Goal: Information Seeking & Learning: Learn about a topic

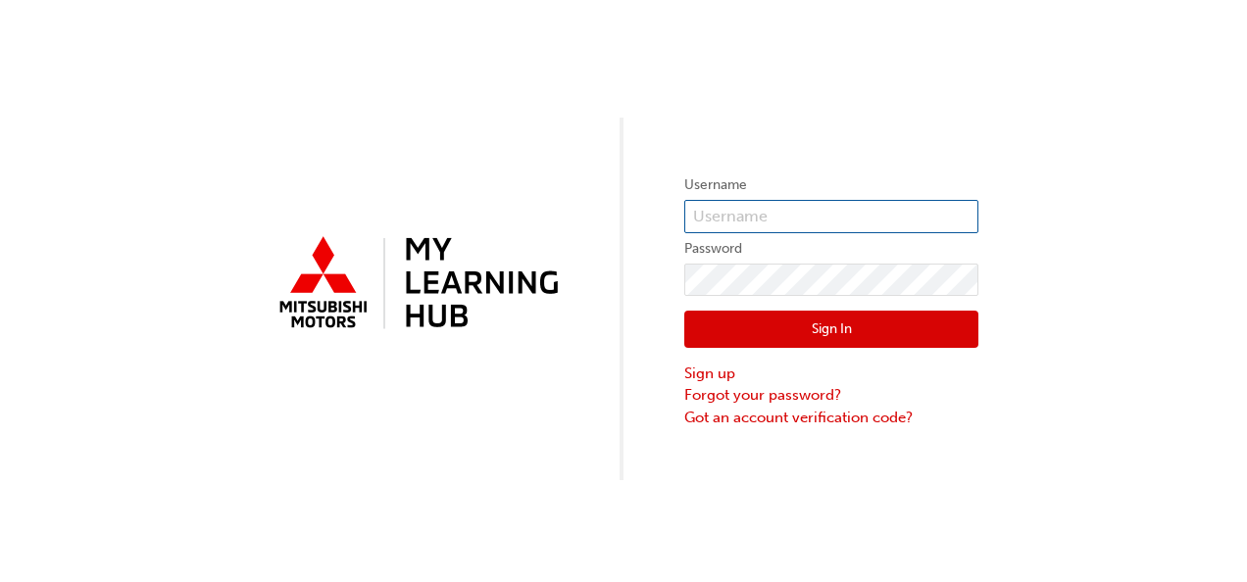
click at [749, 220] on input "text" at bounding box center [831, 216] width 294 height 33
type input "ethanr@lyndochmotors.com.au"
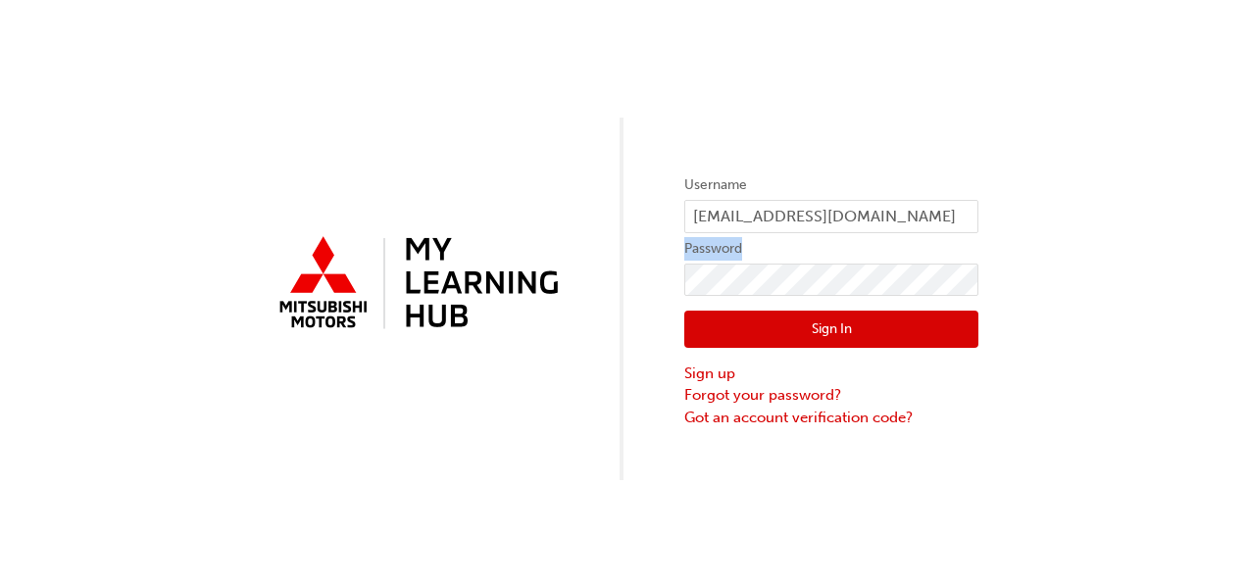
click at [771, 263] on form "Username ethanr@lyndochmotors.com.au Password Sign In Sign up Forgot your passw…" at bounding box center [831, 302] width 294 height 256
click button "Sign In" at bounding box center [831, 329] width 294 height 37
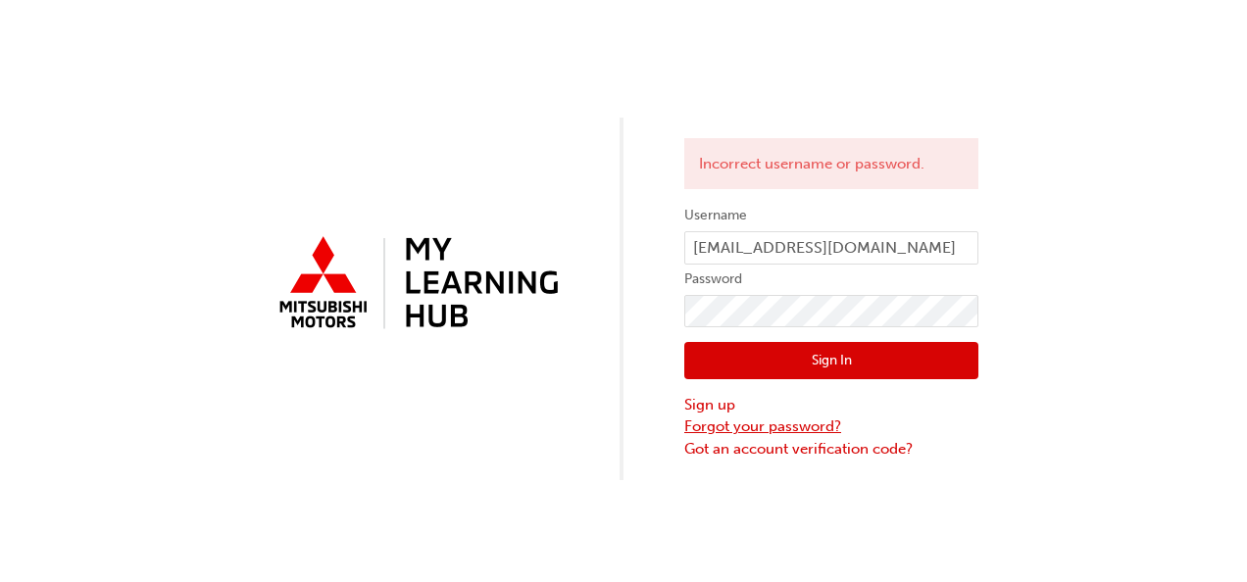
click at [746, 432] on link "Forgot your password?" at bounding box center [831, 427] width 294 height 23
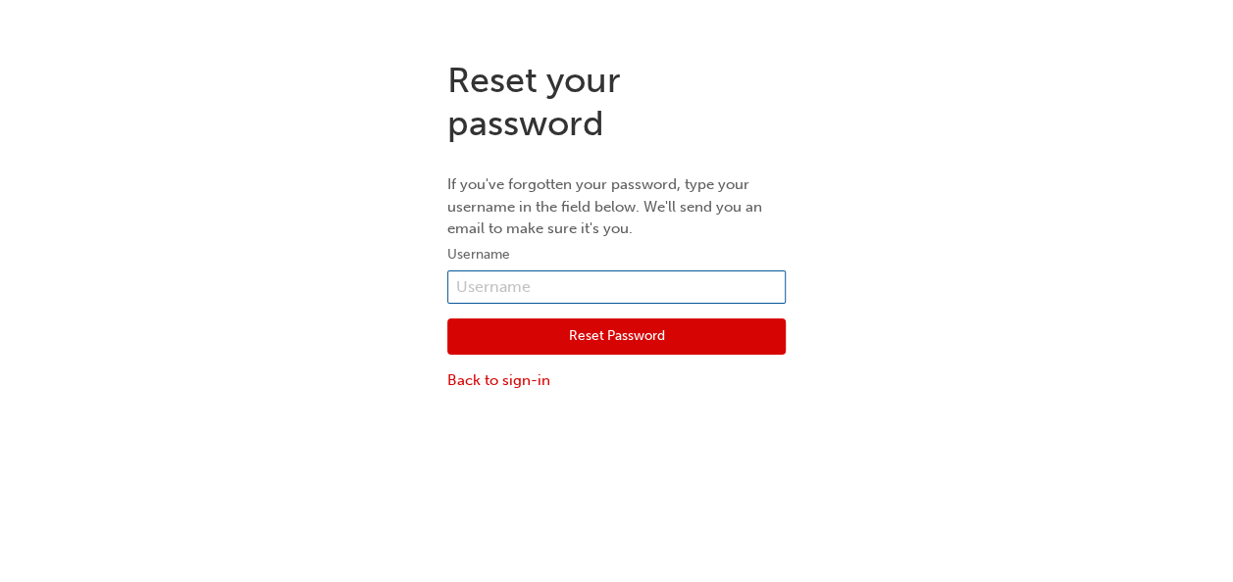
click at [603, 280] on input "text" at bounding box center [616, 287] width 338 height 33
type input "ethanr@lyndochmotors.com.au"
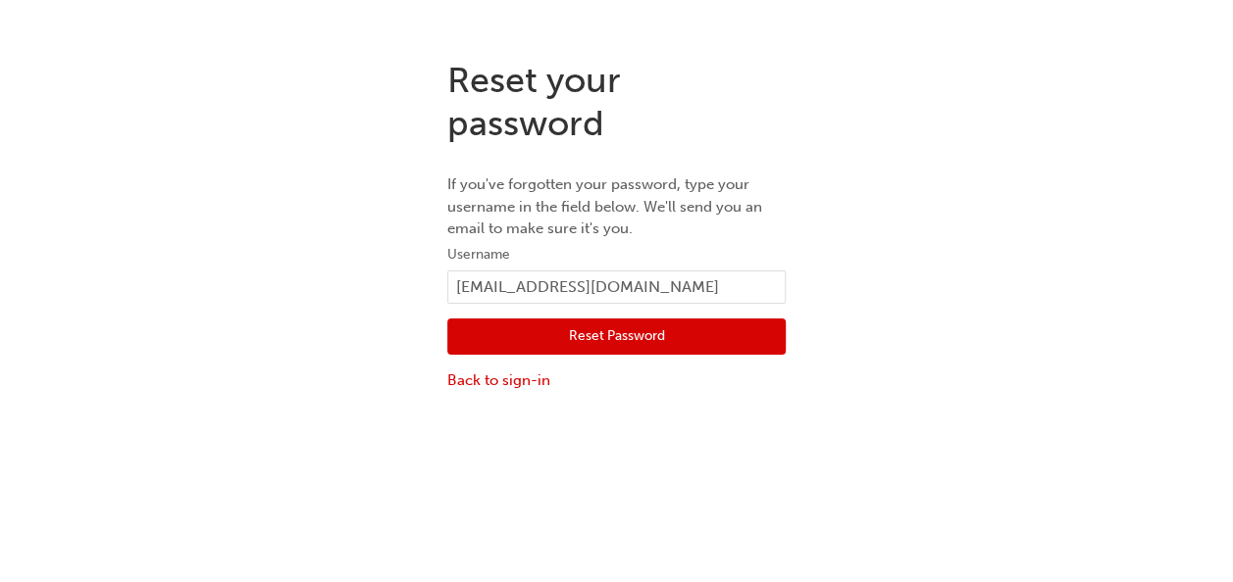
click at [594, 328] on button "Reset Password" at bounding box center [616, 337] width 338 height 37
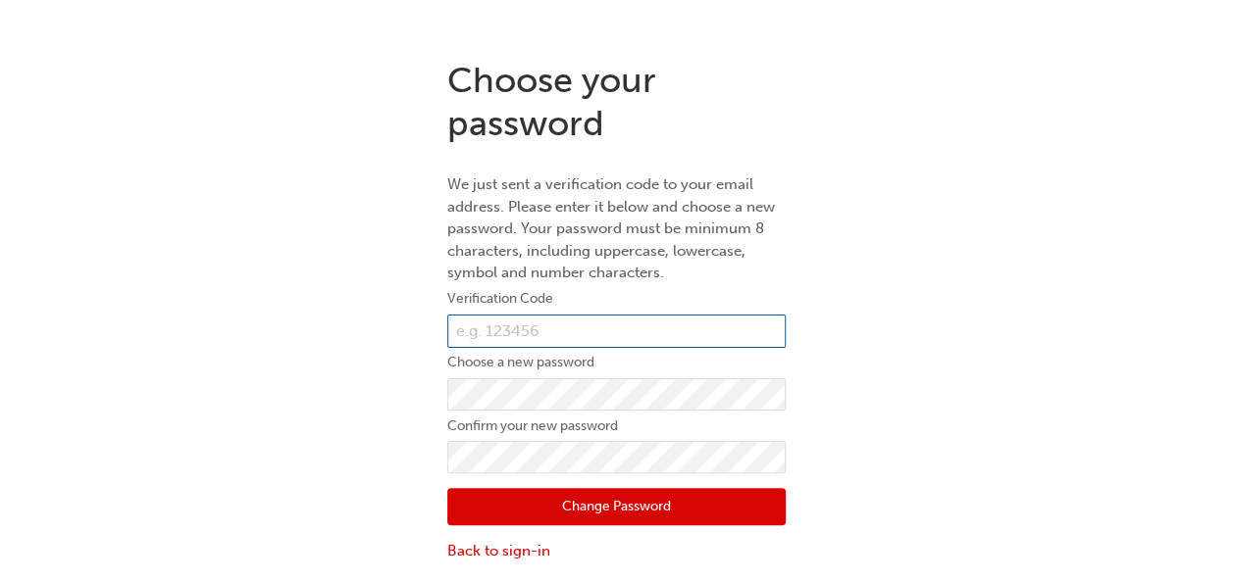
click at [564, 326] on input "text" at bounding box center [616, 331] width 338 height 33
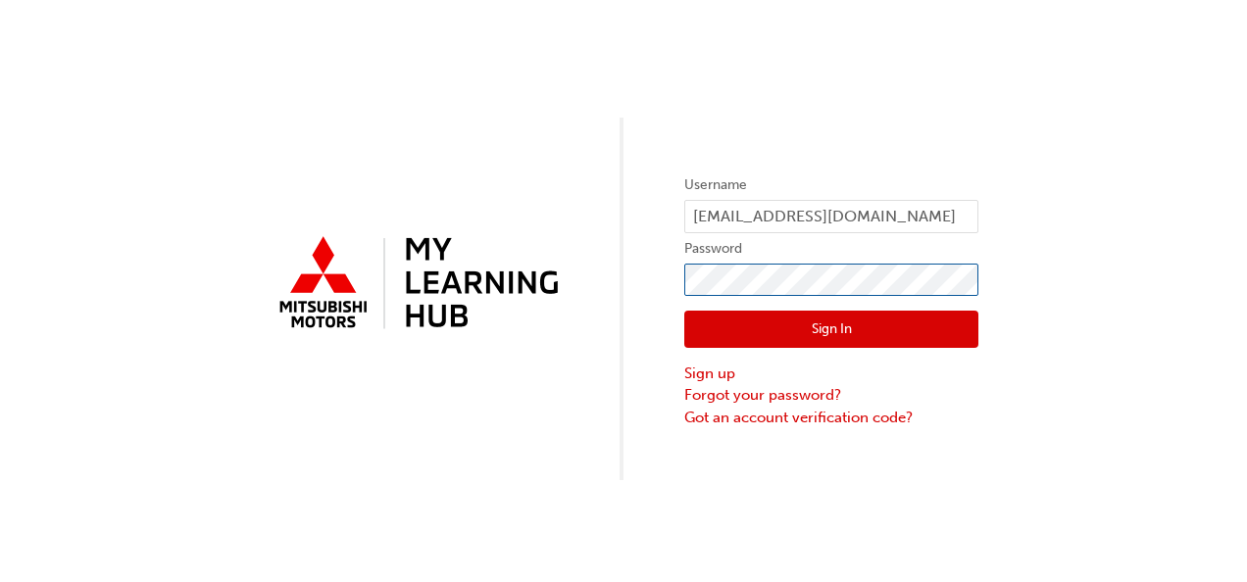
click button "Sign In" at bounding box center [831, 329] width 294 height 37
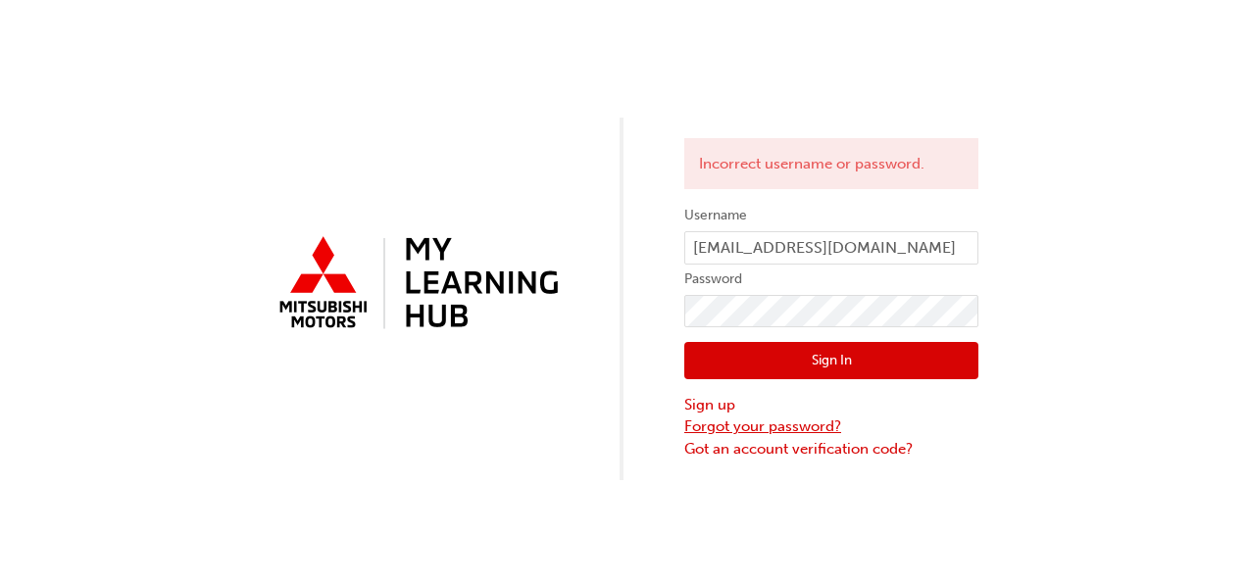
click at [758, 426] on link "Forgot your password?" at bounding box center [831, 427] width 294 height 23
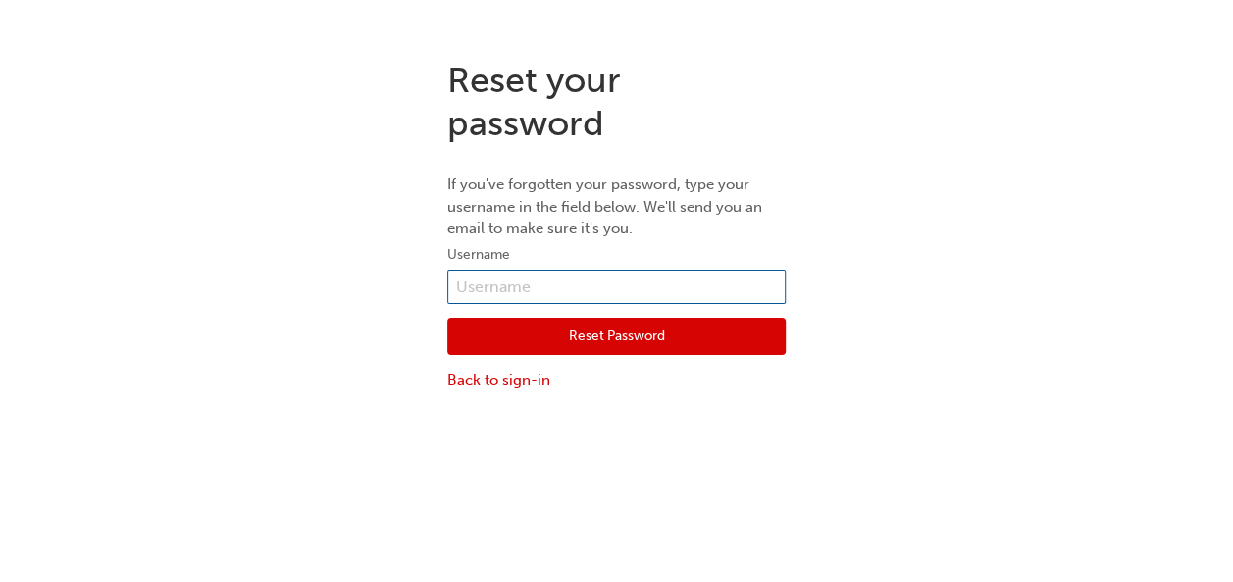
click at [630, 282] on input "text" at bounding box center [616, 287] width 338 height 33
type input "ethanr@lyndochmotors.com.au"
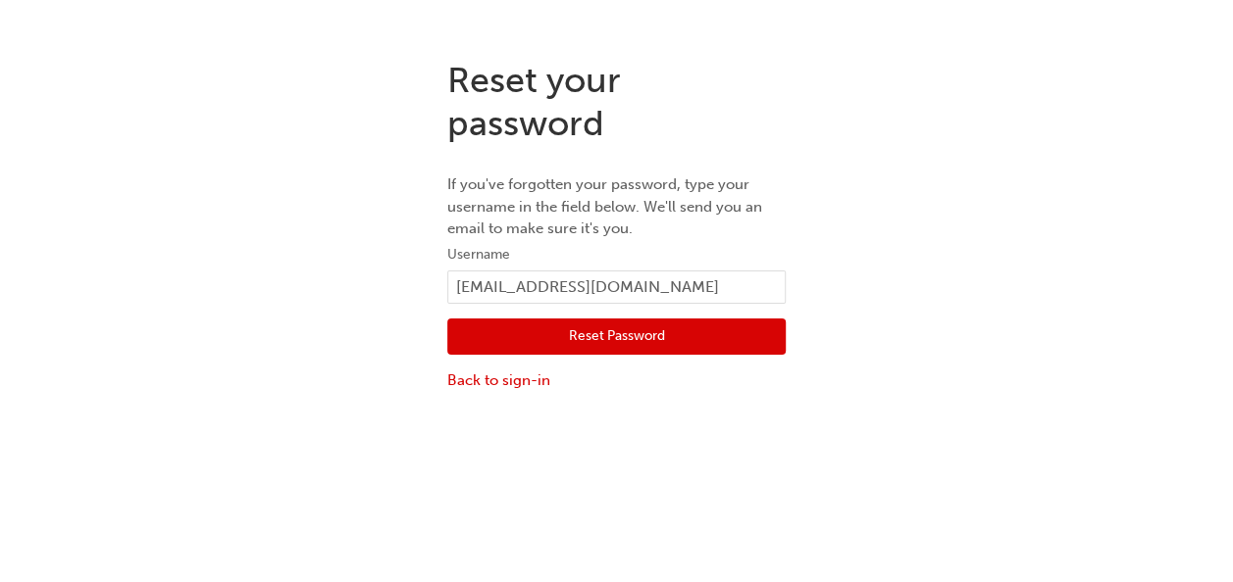
click at [584, 333] on button "Reset Password" at bounding box center [616, 337] width 338 height 37
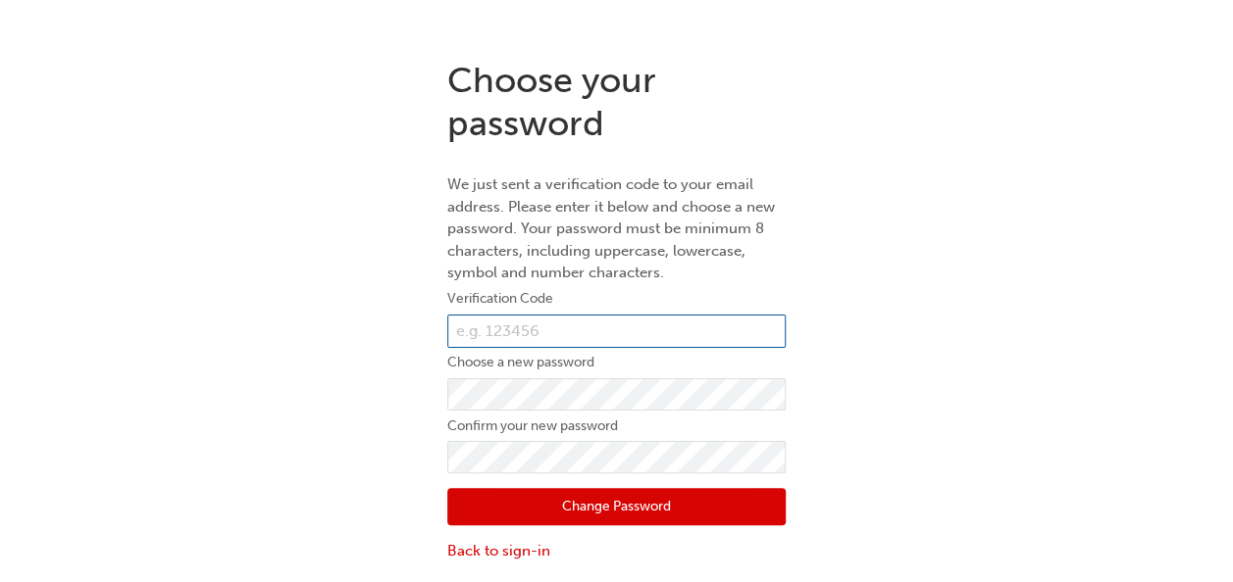
click at [558, 324] on input "text" at bounding box center [616, 331] width 338 height 33
type input "083408"
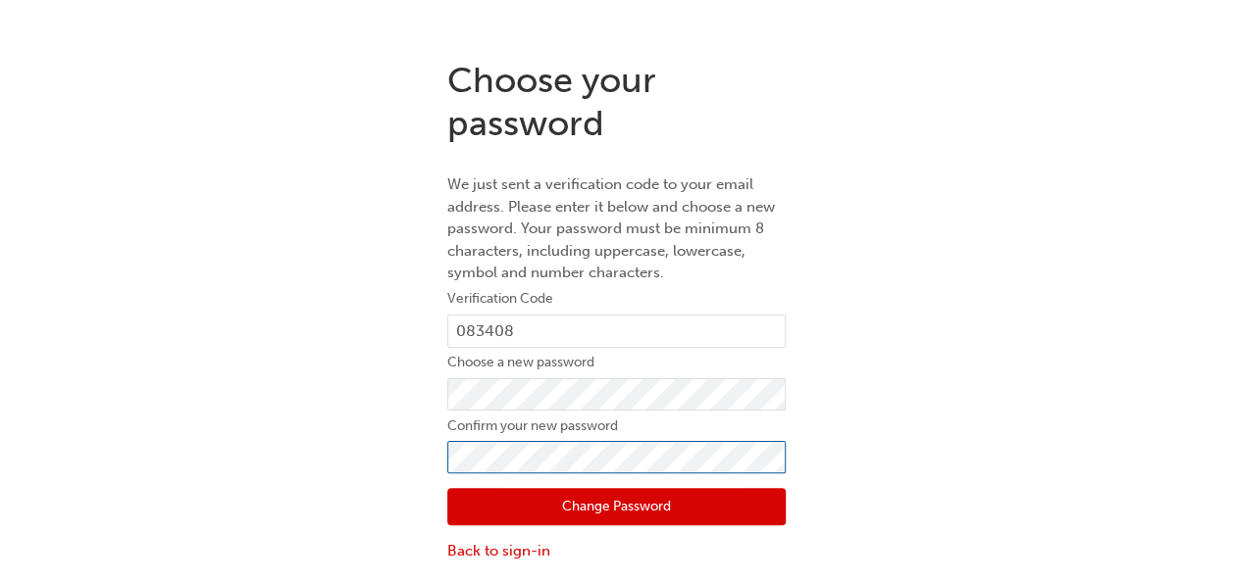
click button "Change Password" at bounding box center [616, 506] width 338 height 37
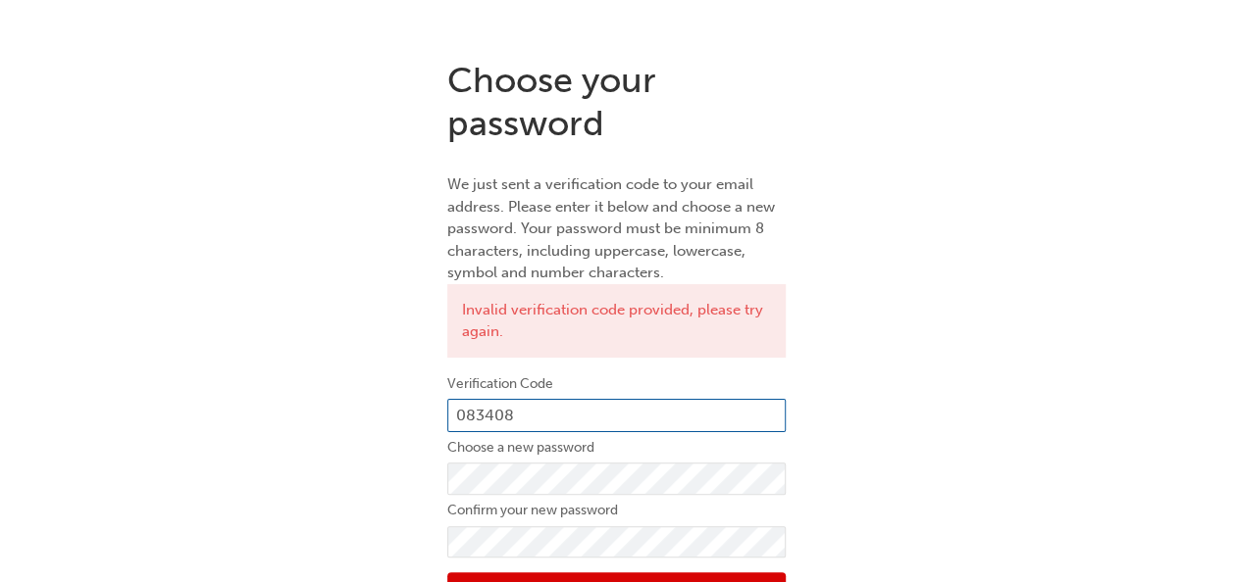
drag, startPoint x: 551, startPoint y: 416, endPoint x: 439, endPoint y: 444, distance: 115.3
click at [439, 444] on div "Choose your password We just sent a verification code to your email address. Pl…" at bounding box center [616, 352] width 368 height 617
type input "420494"
click button "Change Password" at bounding box center [616, 591] width 338 height 37
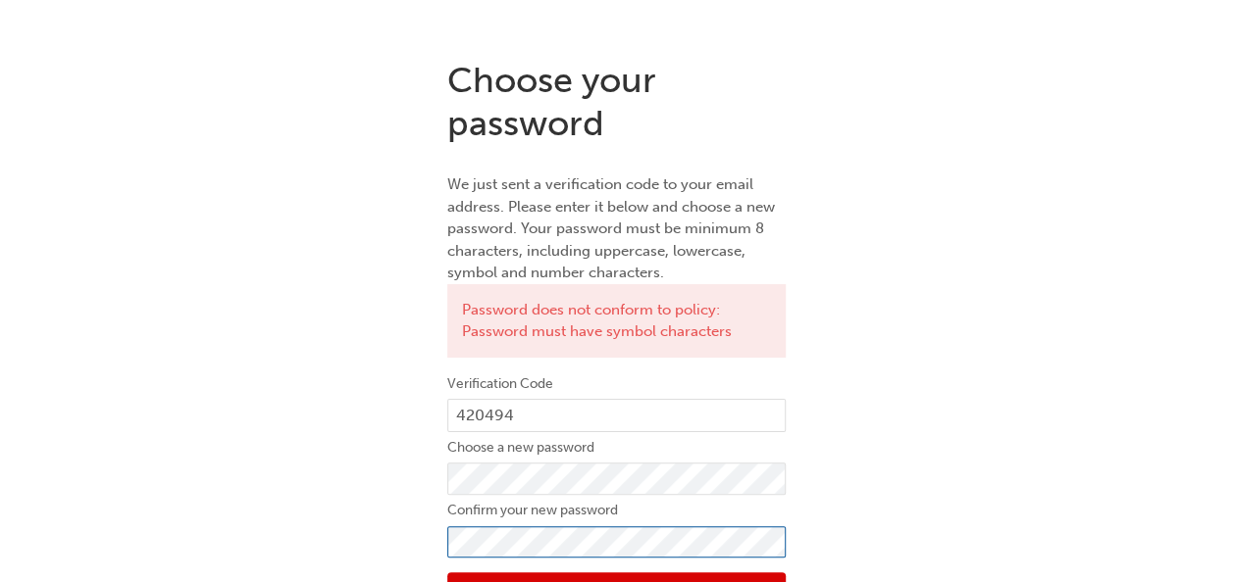
click button "Change Password" at bounding box center [616, 591] width 338 height 37
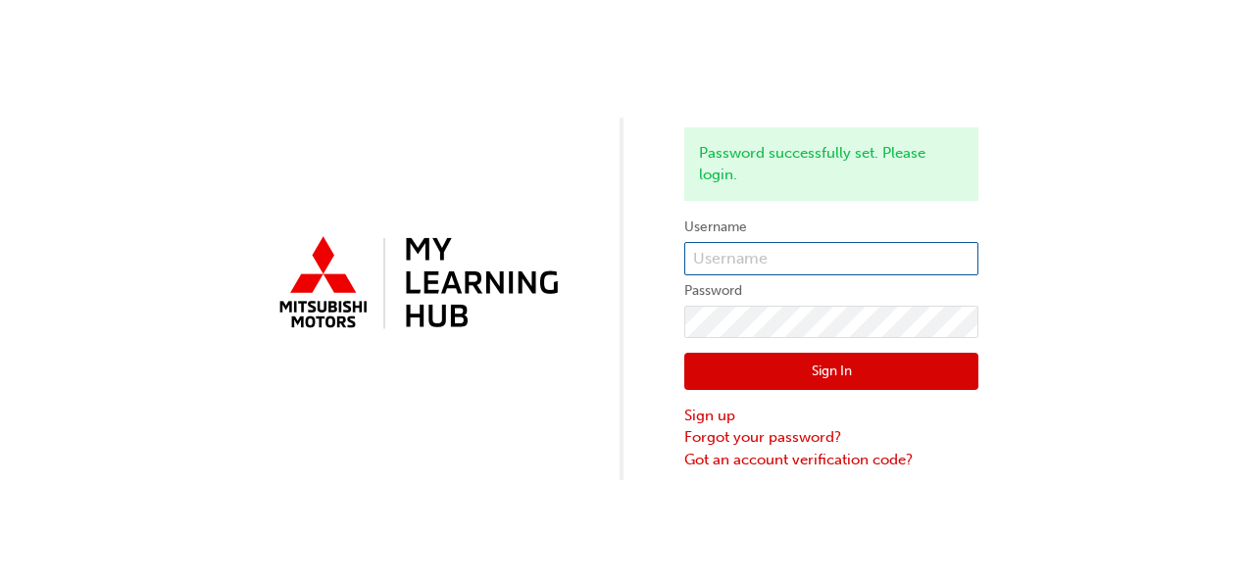
click at [739, 259] on input "text" at bounding box center [831, 258] width 294 height 33
type input "ethanr@lyndochmotors.com.au"
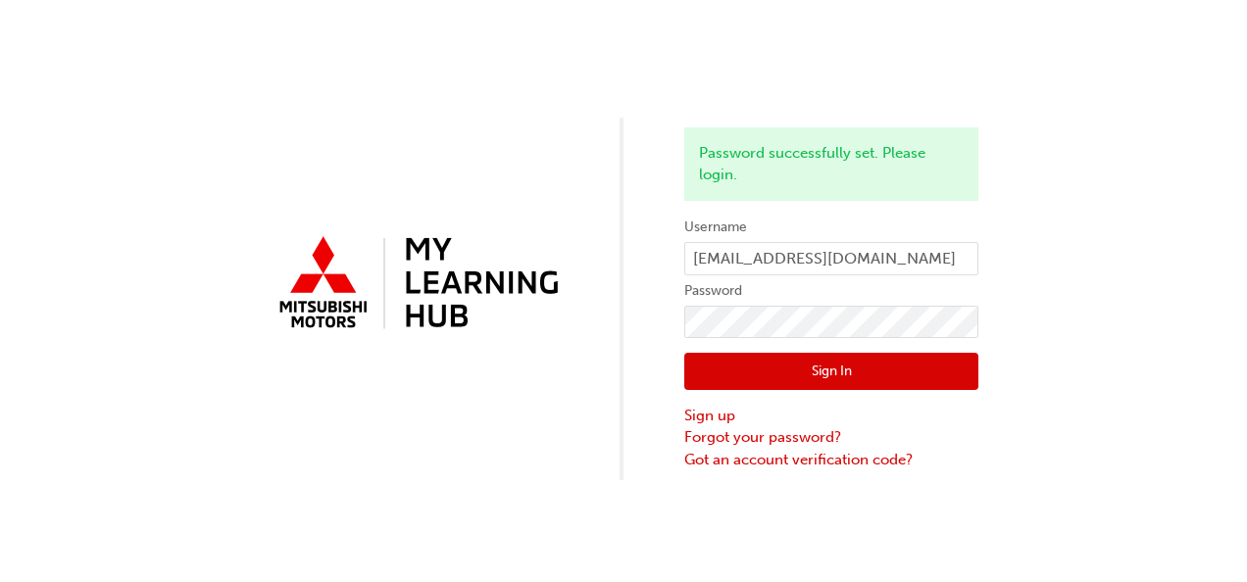
click at [888, 368] on button "Sign In" at bounding box center [831, 371] width 294 height 37
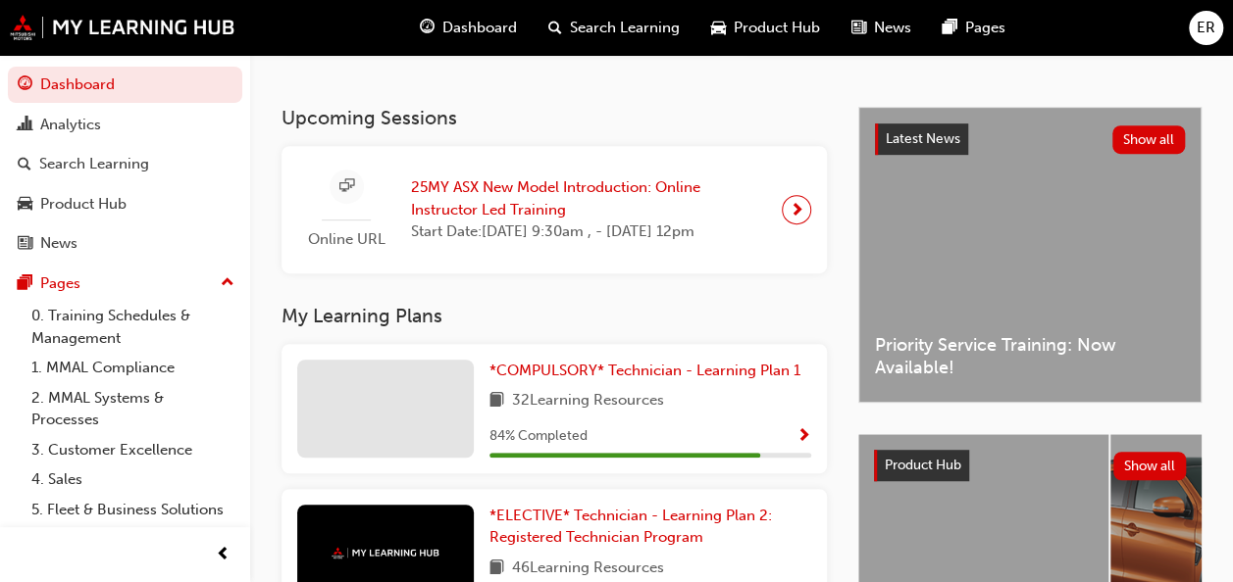
scroll to position [392, 0]
click at [643, 414] on span "32 Learning Resources" at bounding box center [588, 401] width 152 height 25
click at [801, 446] on span "Show Progress" at bounding box center [803, 437] width 15 height 18
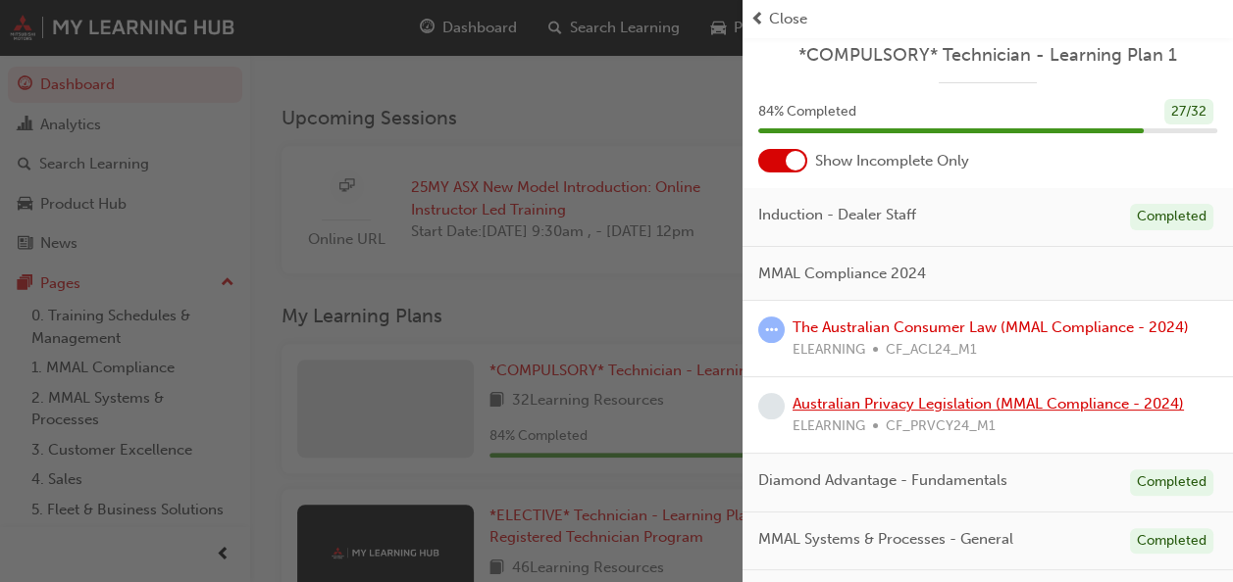
scroll to position [0, 0]
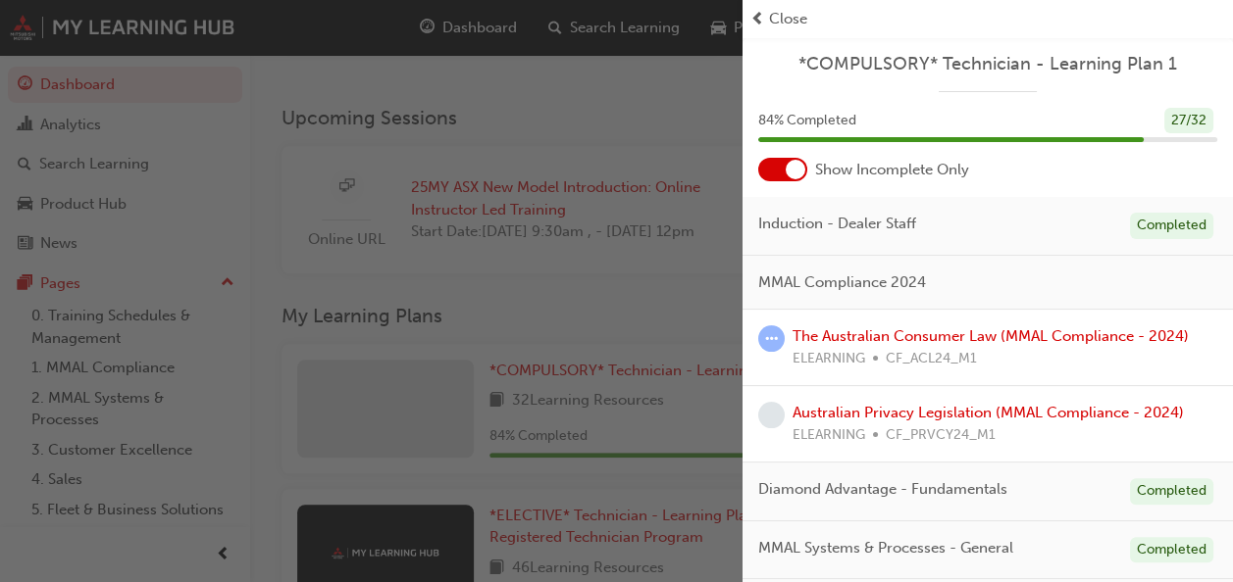
click at [929, 273] on div "MMAL Compliance 2024" at bounding box center [987, 283] width 490 height 55
click at [696, 285] on div "button" at bounding box center [371, 291] width 742 height 582
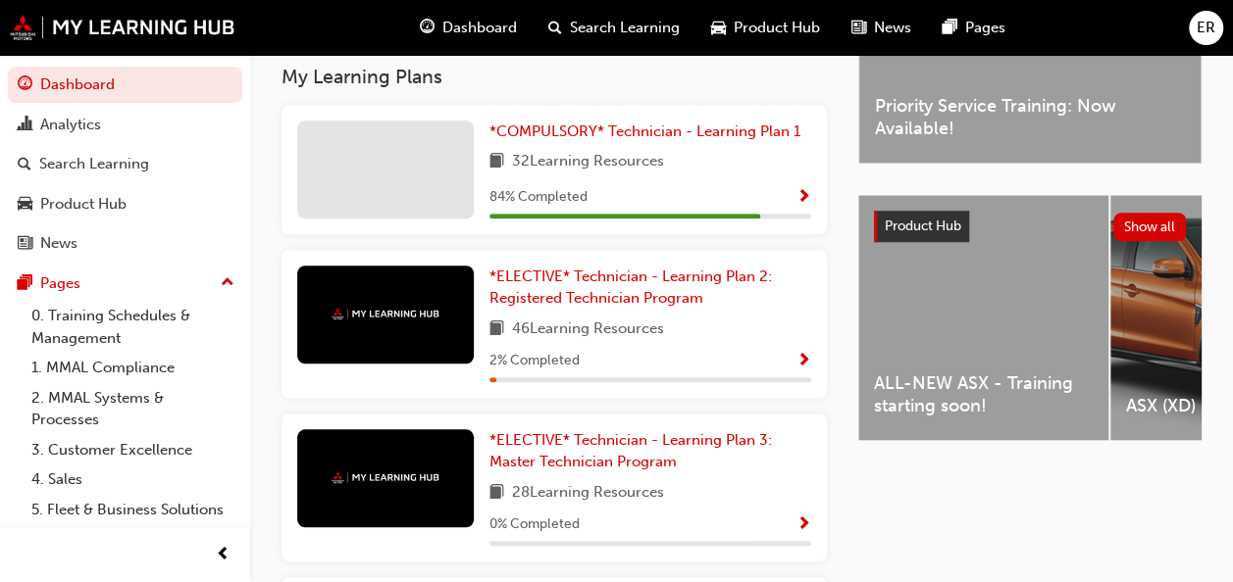
scroll to position [686, 0]
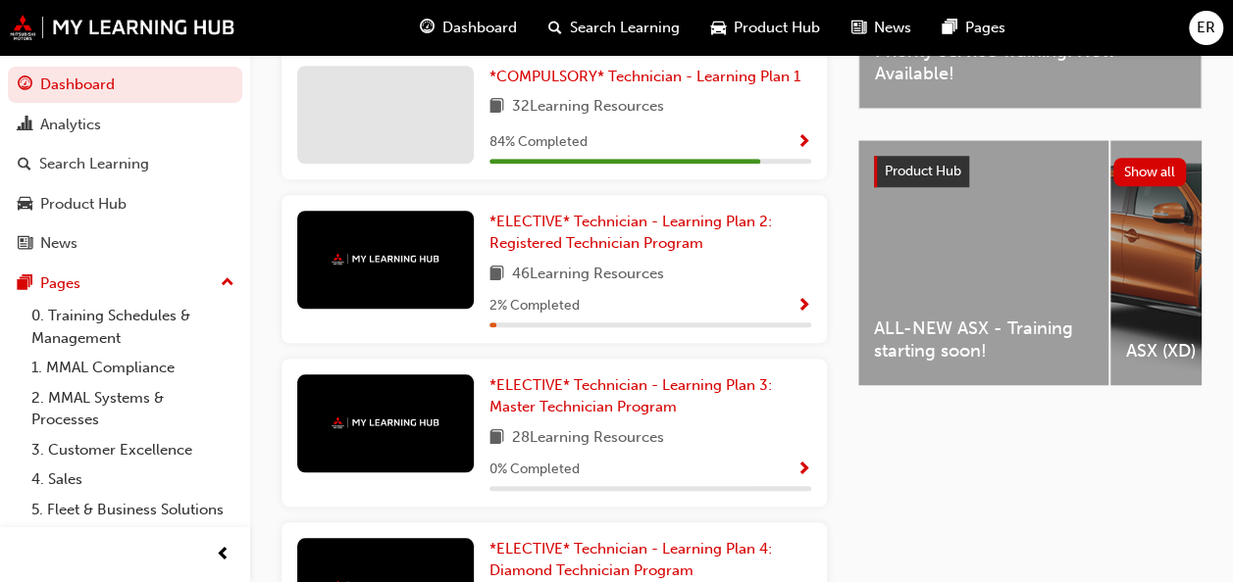
click at [657, 287] on span "46 Learning Resources" at bounding box center [588, 275] width 152 height 25
click at [797, 316] on span "Show Progress" at bounding box center [803, 307] width 15 height 18
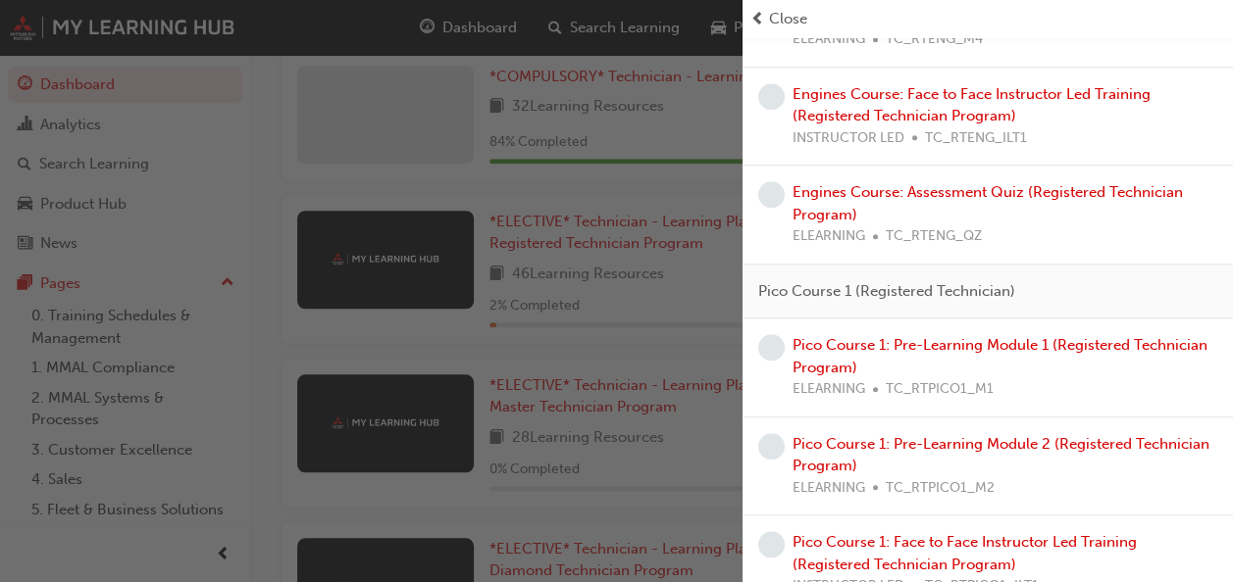
scroll to position [490, 0]
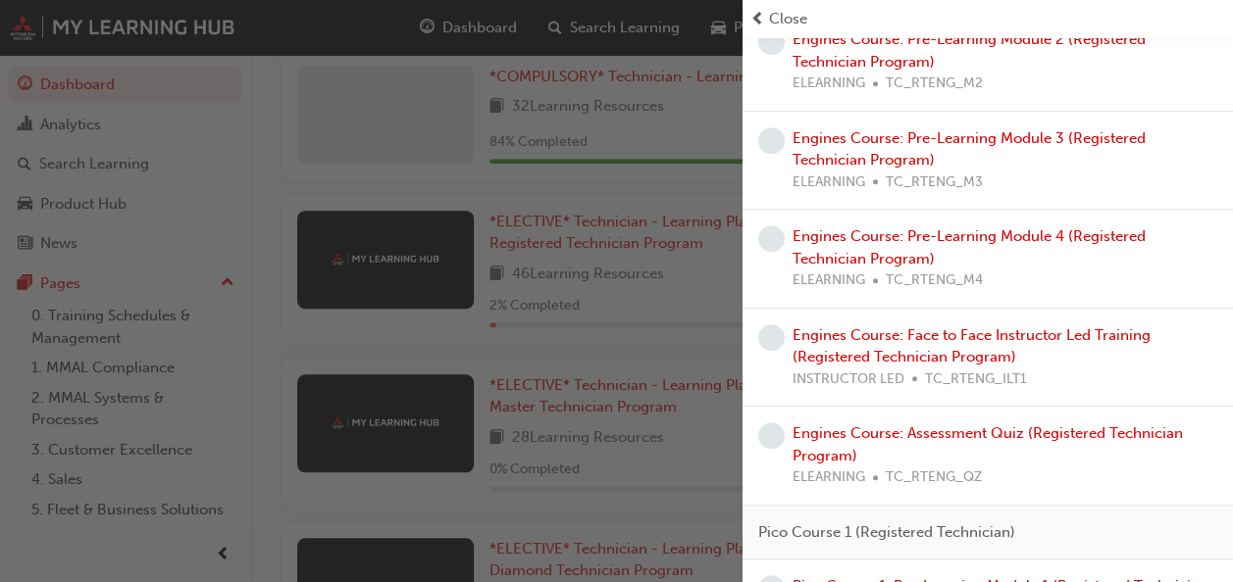
click at [574, 308] on div "button" at bounding box center [371, 291] width 742 height 582
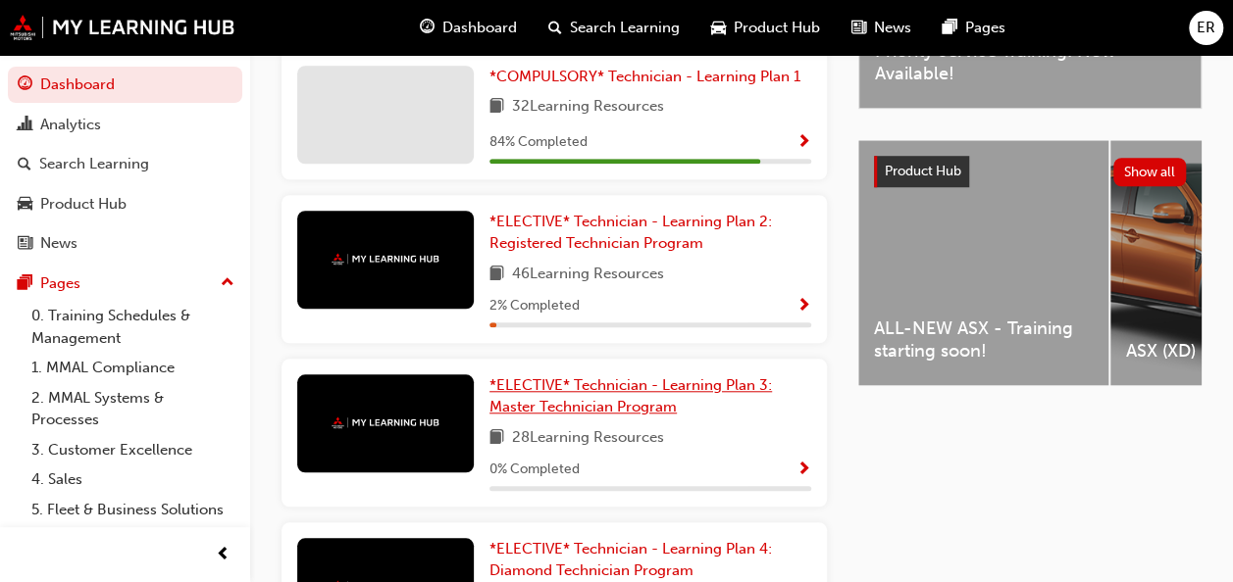
click at [693, 398] on span "*ELECTIVE* Technician - Learning Plan 3: Master Technician Program" at bounding box center [630, 397] width 282 height 40
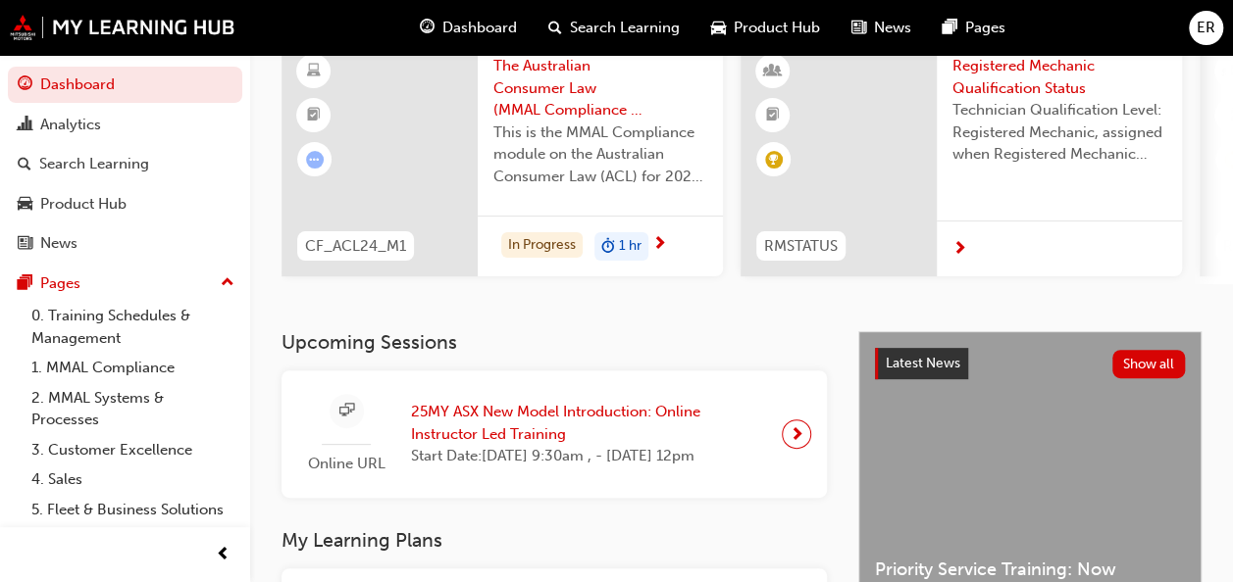
scroll to position [587, 0]
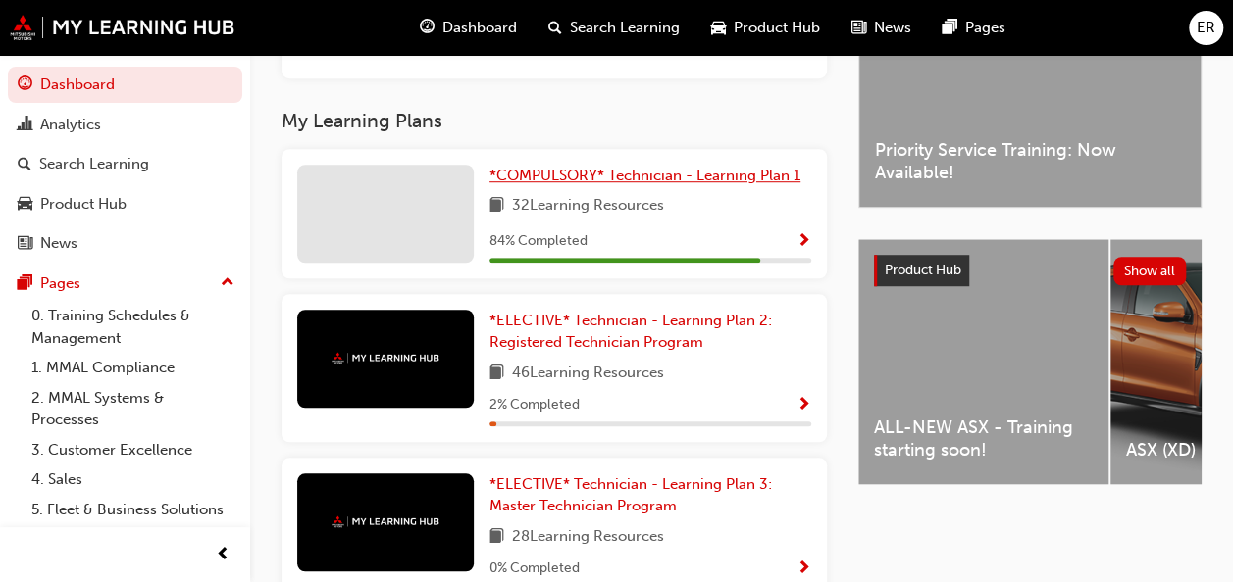
click at [600, 184] on span "*COMPULSORY* Technician - Learning Plan 1" at bounding box center [644, 176] width 311 height 18
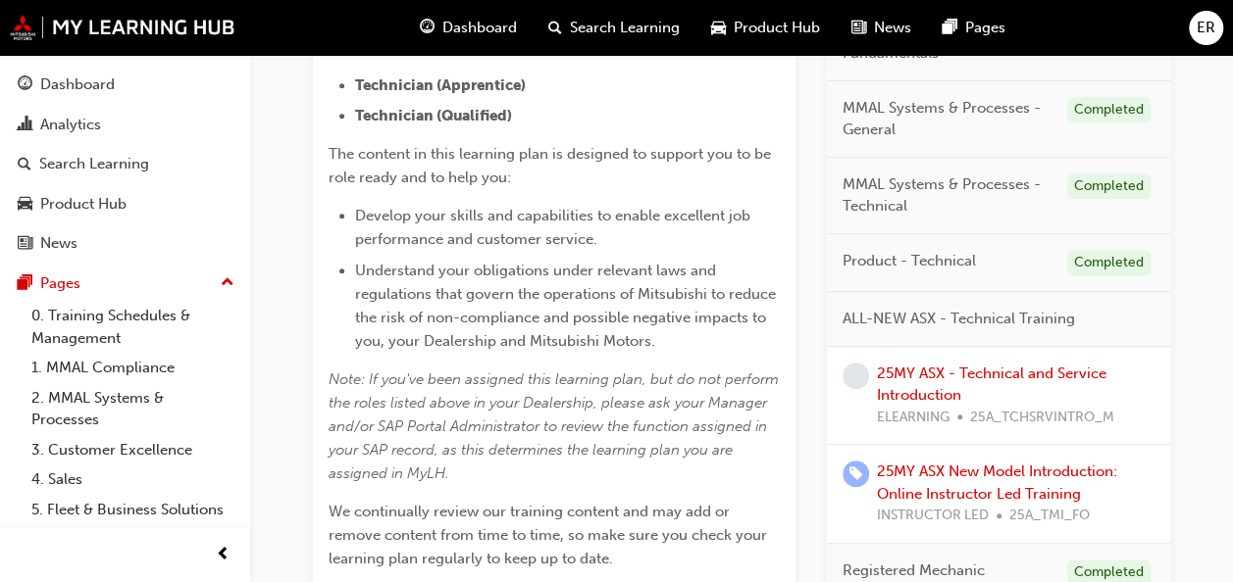
scroll to position [686, 0]
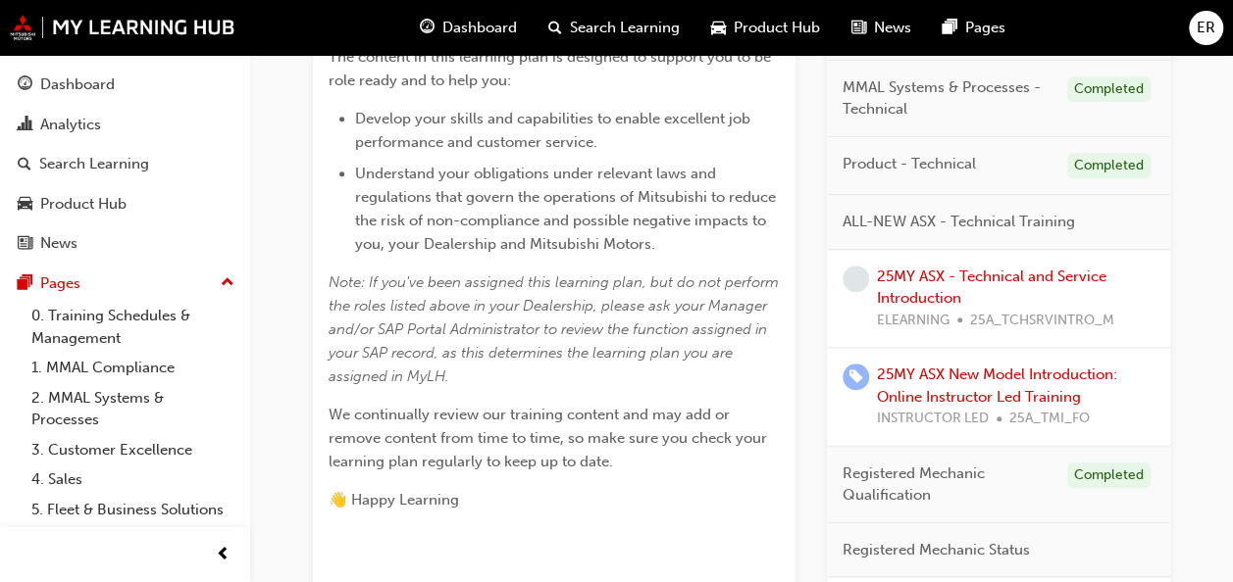
click at [957, 282] on div "25MY ASX - Technical and Service Introduction ELEARNING 25A_TCHSRVINTRO_M" at bounding box center [1015, 299] width 277 height 67
click at [956, 271] on link "25MY ASX - Technical and Service Introduction" at bounding box center [991, 288] width 229 height 40
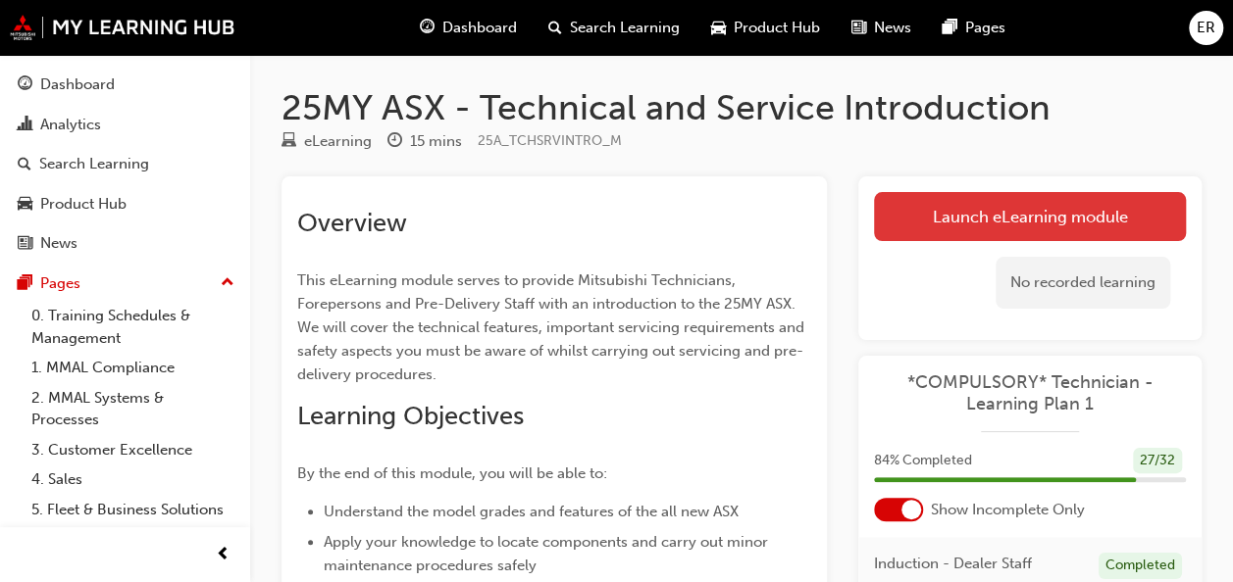
click at [951, 226] on link "Launch eLearning module" at bounding box center [1030, 216] width 312 height 49
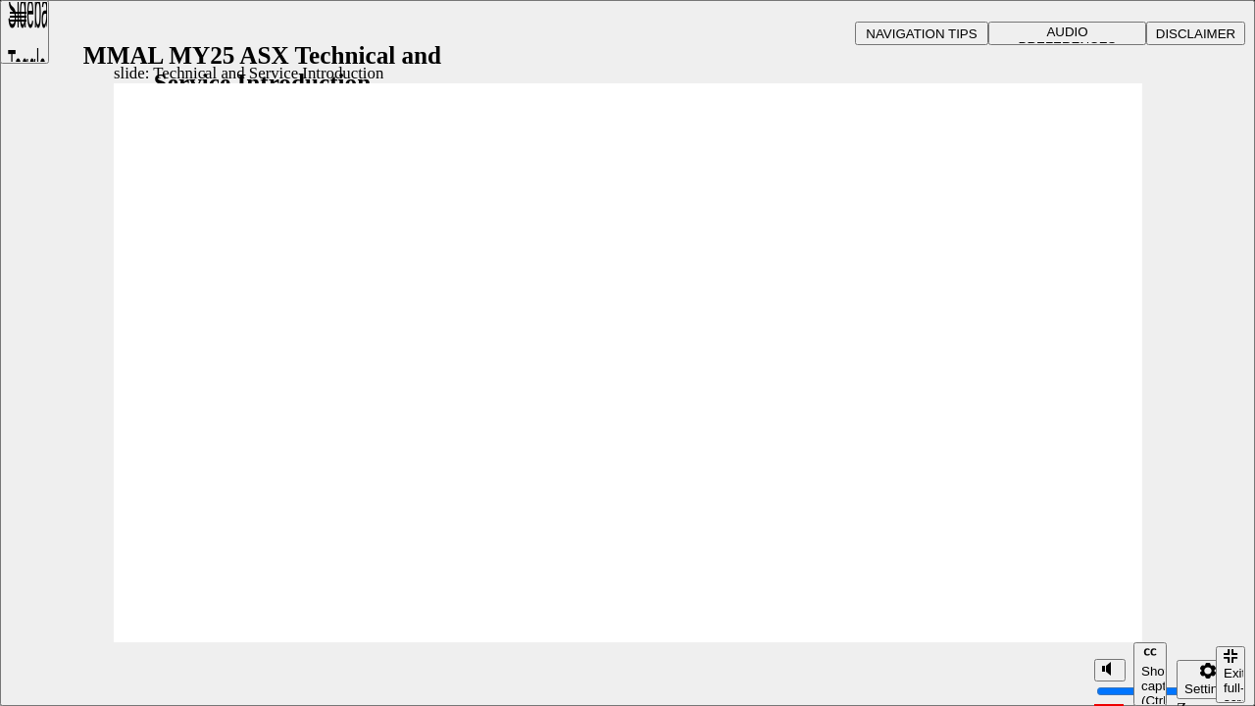
click at [1141, 581] on div "Show captions (Ctrl+Alt+C)" at bounding box center [1150, 686] width 18 height 44
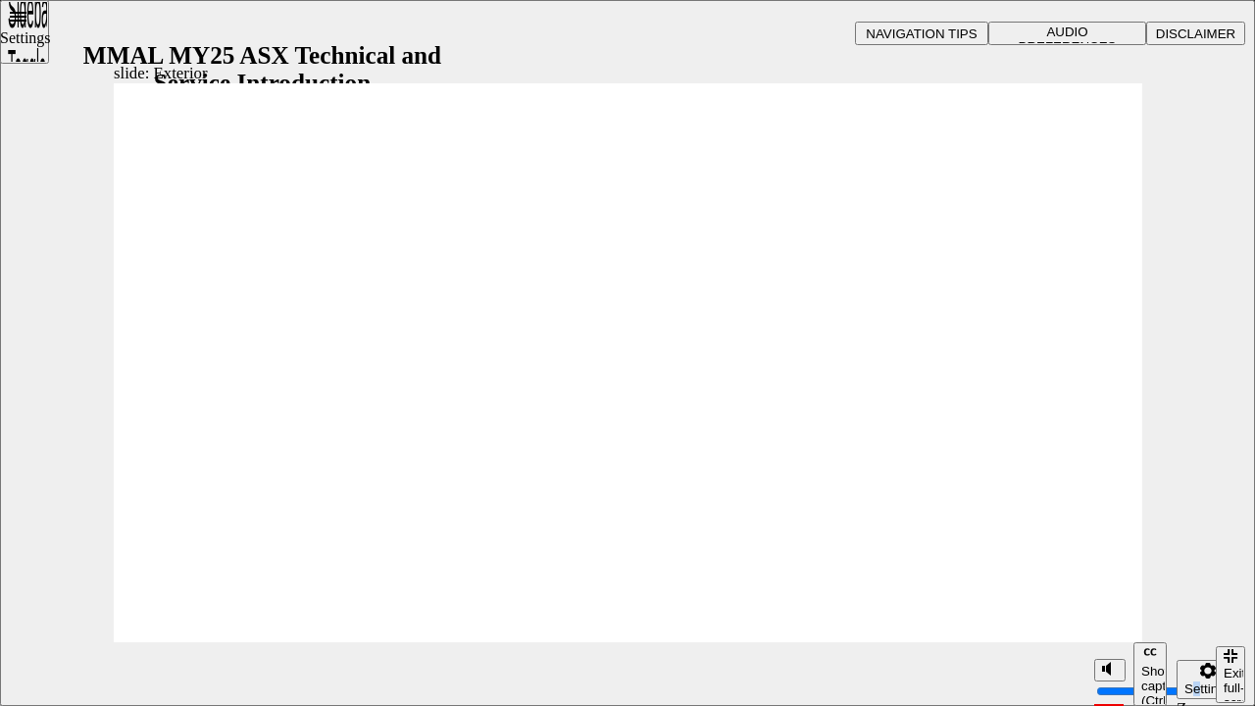
click at [1191, 581] on div "Settings" at bounding box center [1207, 688] width 47 height 15
click at [13, 32] on div "Sidebar Toggle" at bounding box center [24, 39] width 33 height 118
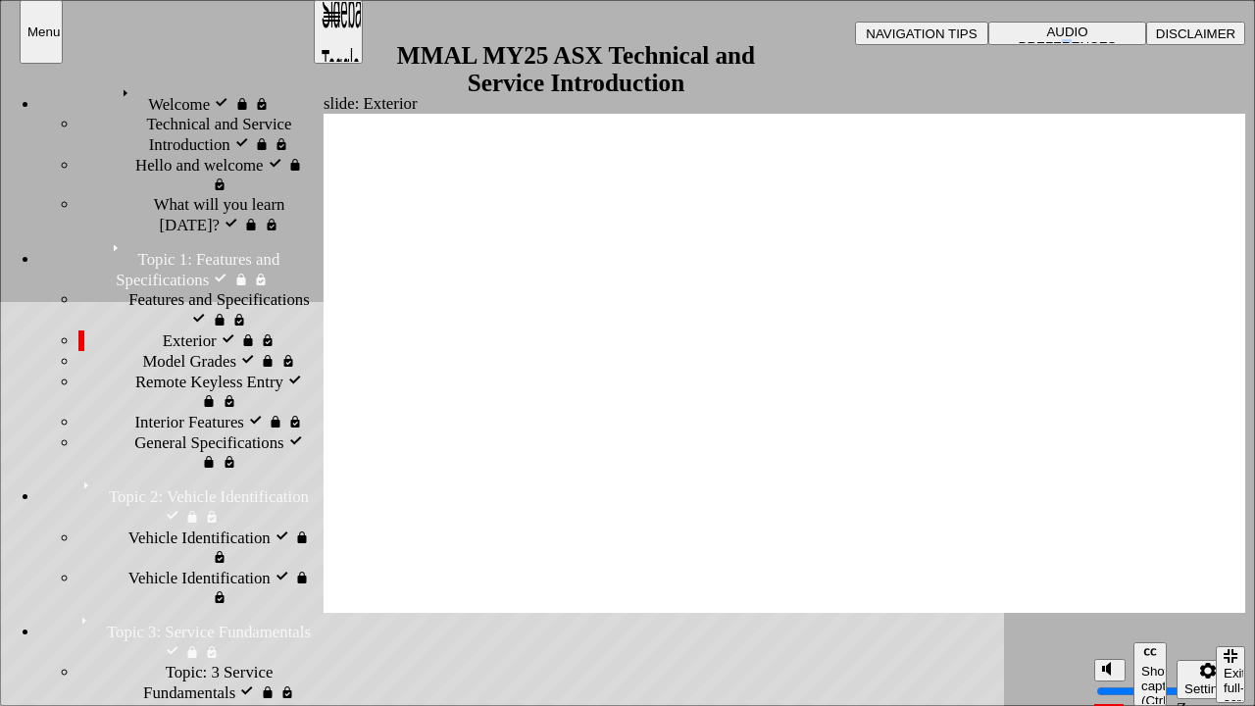
click at [1086, 30] on span "AUDIO PREFERENCES" at bounding box center [1068, 39] width 98 height 29
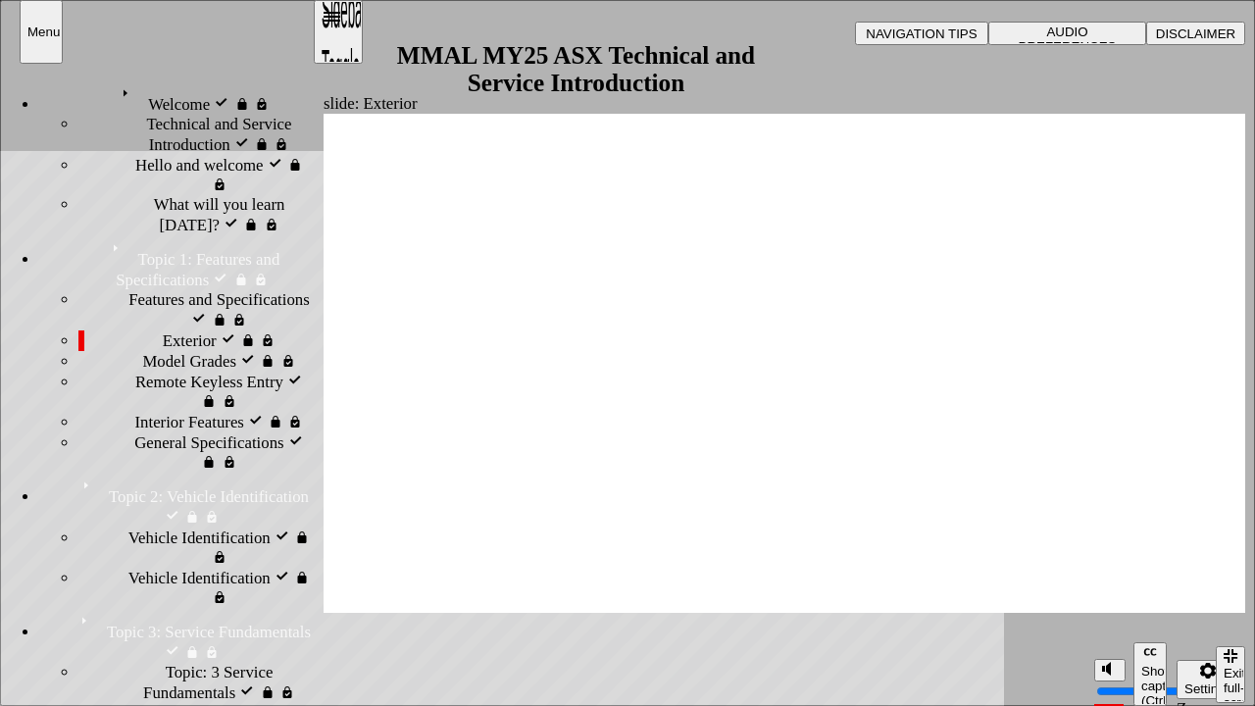
drag, startPoint x: 1182, startPoint y: 585, endPoint x: 628, endPoint y: 629, distance: 555.7
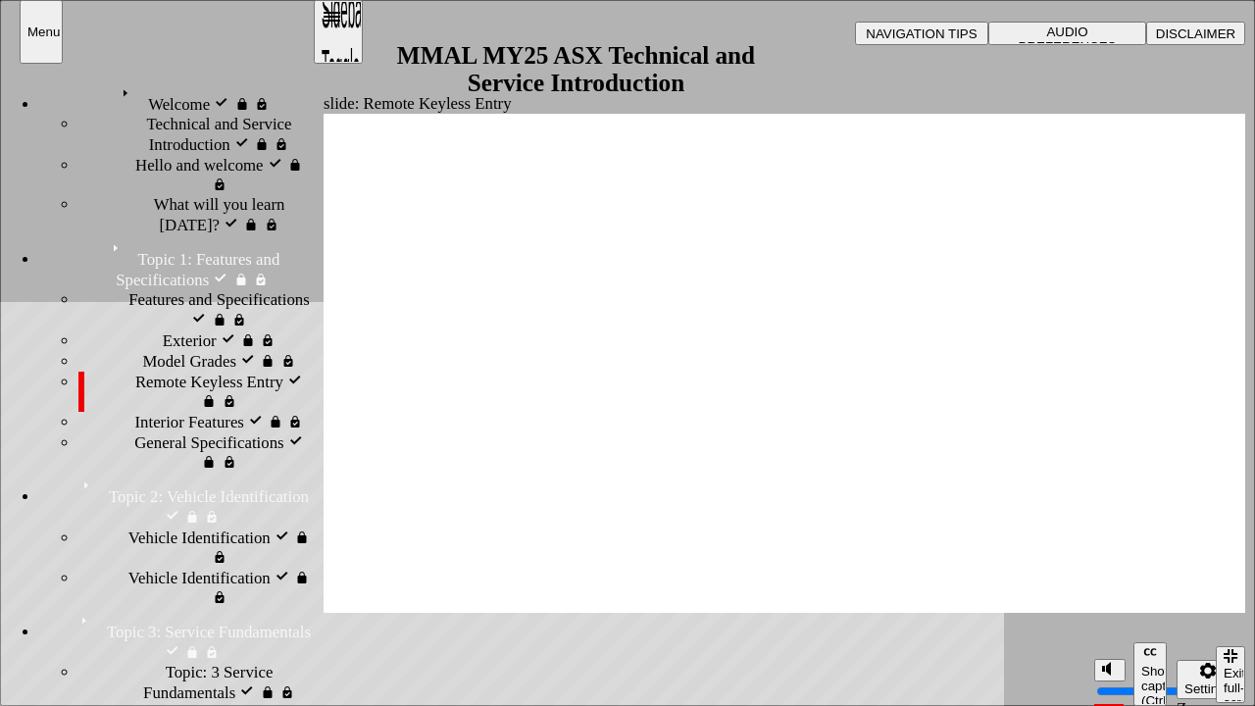
drag, startPoint x: 1210, startPoint y: 108, endPoint x: 1194, endPoint y: 116, distance: 17.5
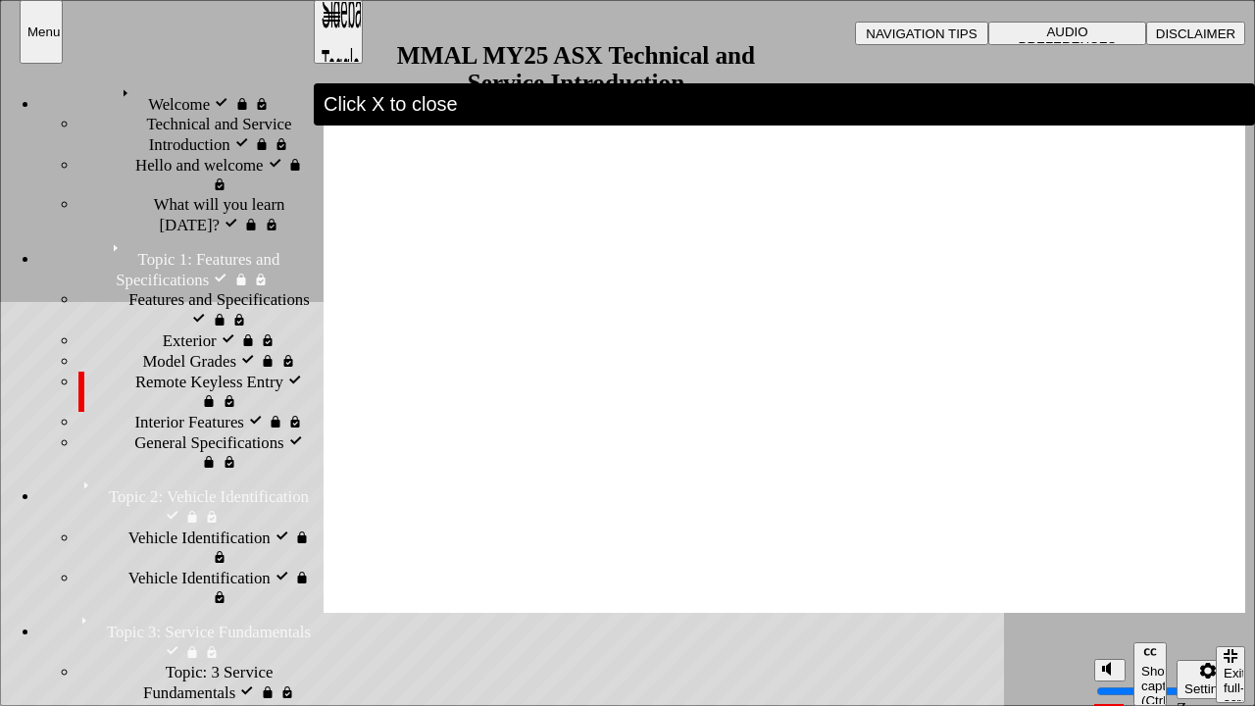
drag, startPoint x: 1222, startPoint y: 104, endPoint x: 1212, endPoint y: 108, distance: 10.6
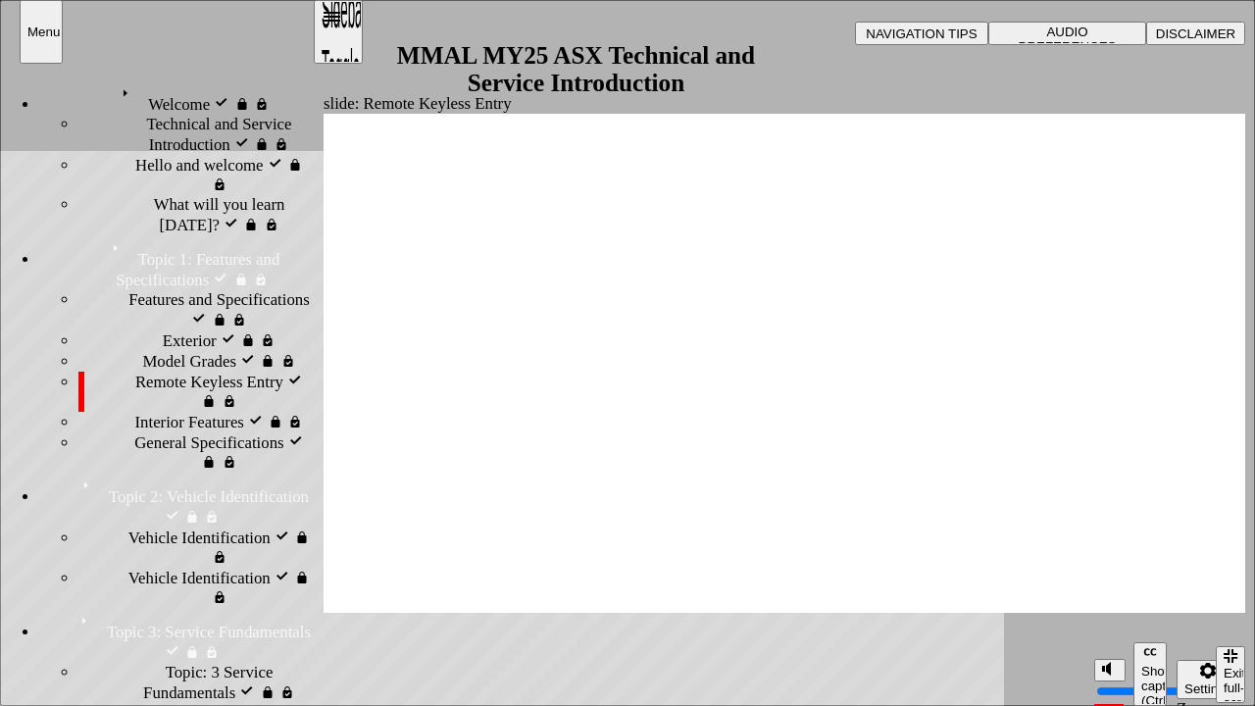
type input "11"
click at [1205, 581] on div "slide: Remote Keyless Entry Vector.svg WELCOME LIGHTING playback speed 2 1.75 1…" at bounding box center [627, 353] width 1255 height 706
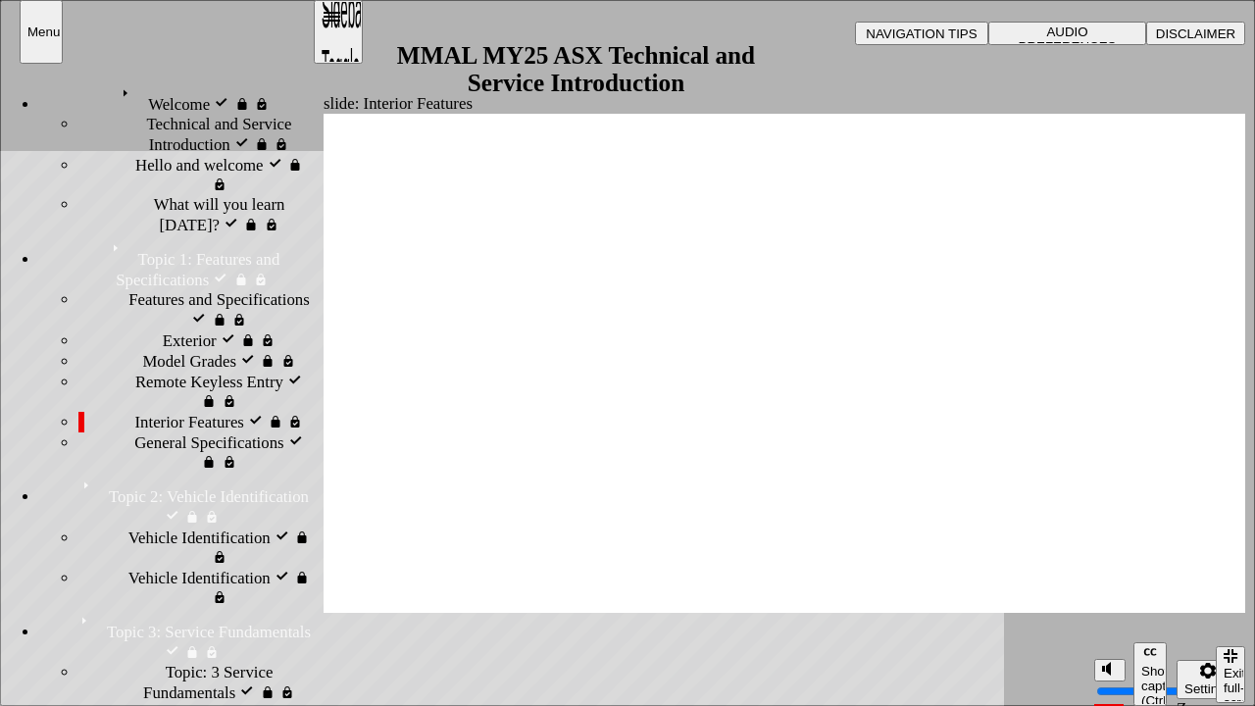
type input "8"
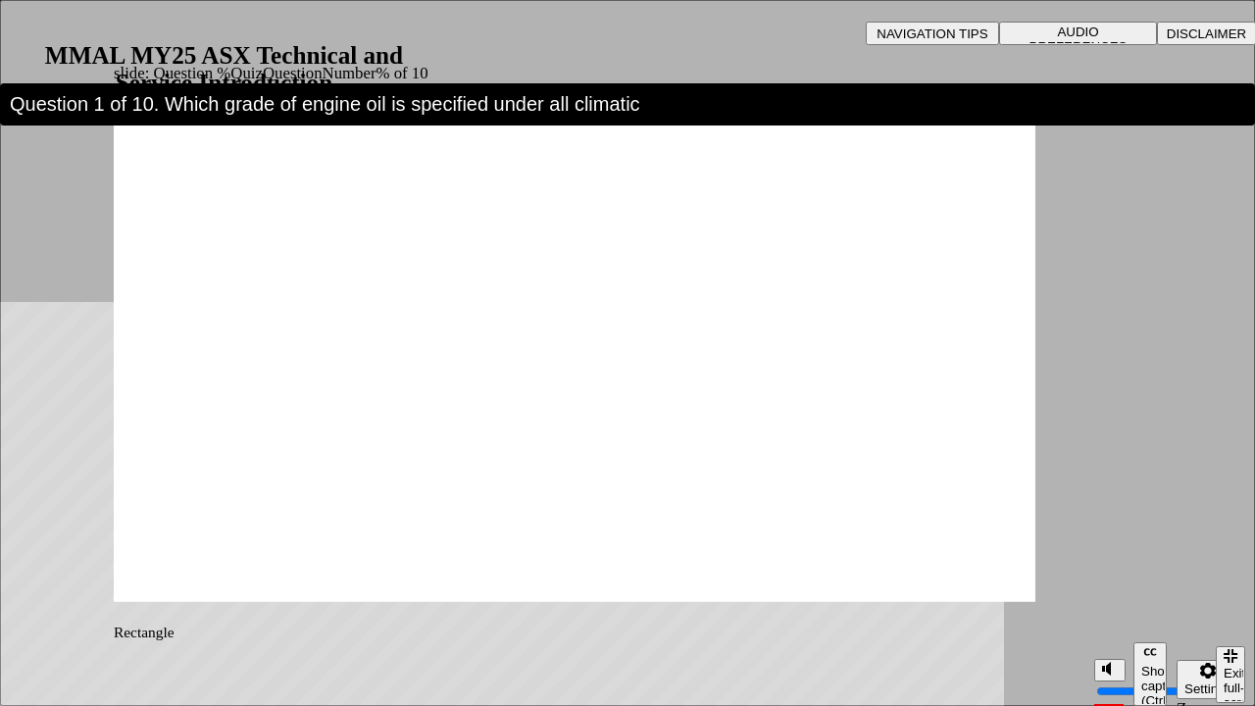
drag, startPoint x: 253, startPoint y: 400, endPoint x: 315, endPoint y: 418, distance: 64.2
radio input "true"
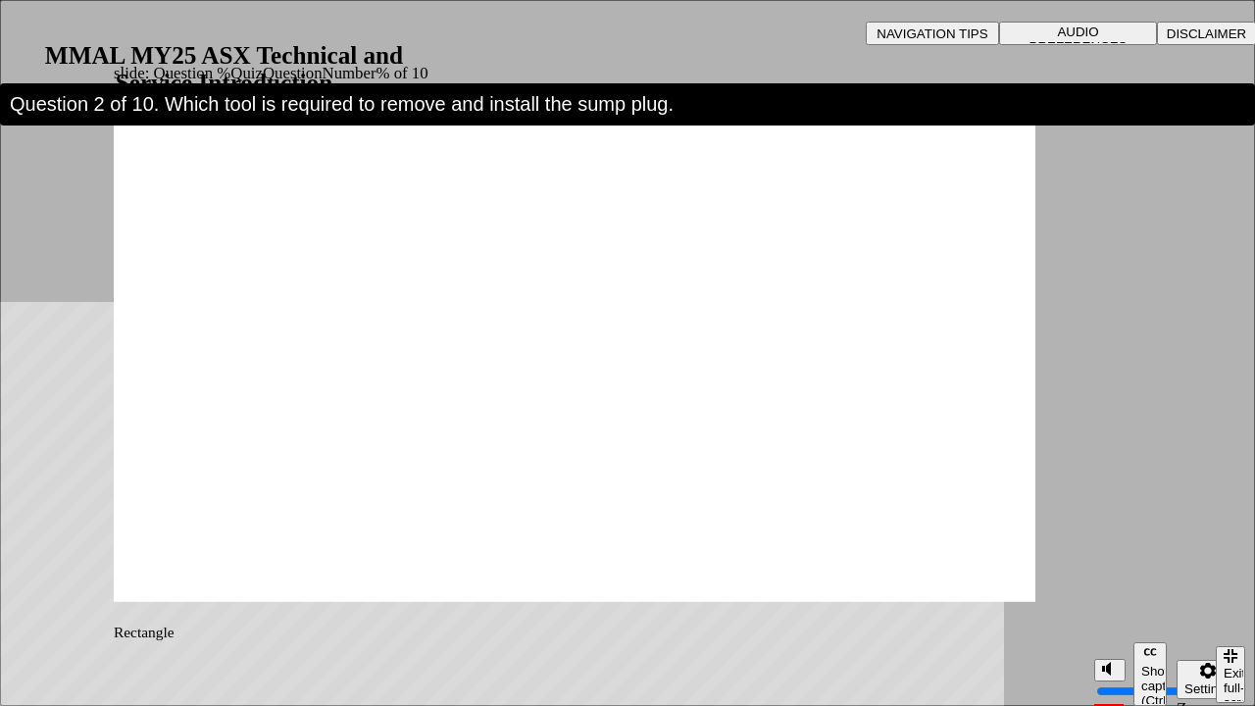
drag, startPoint x: 353, startPoint y: 253, endPoint x: 290, endPoint y: 400, distance: 159.9
radio input "true"
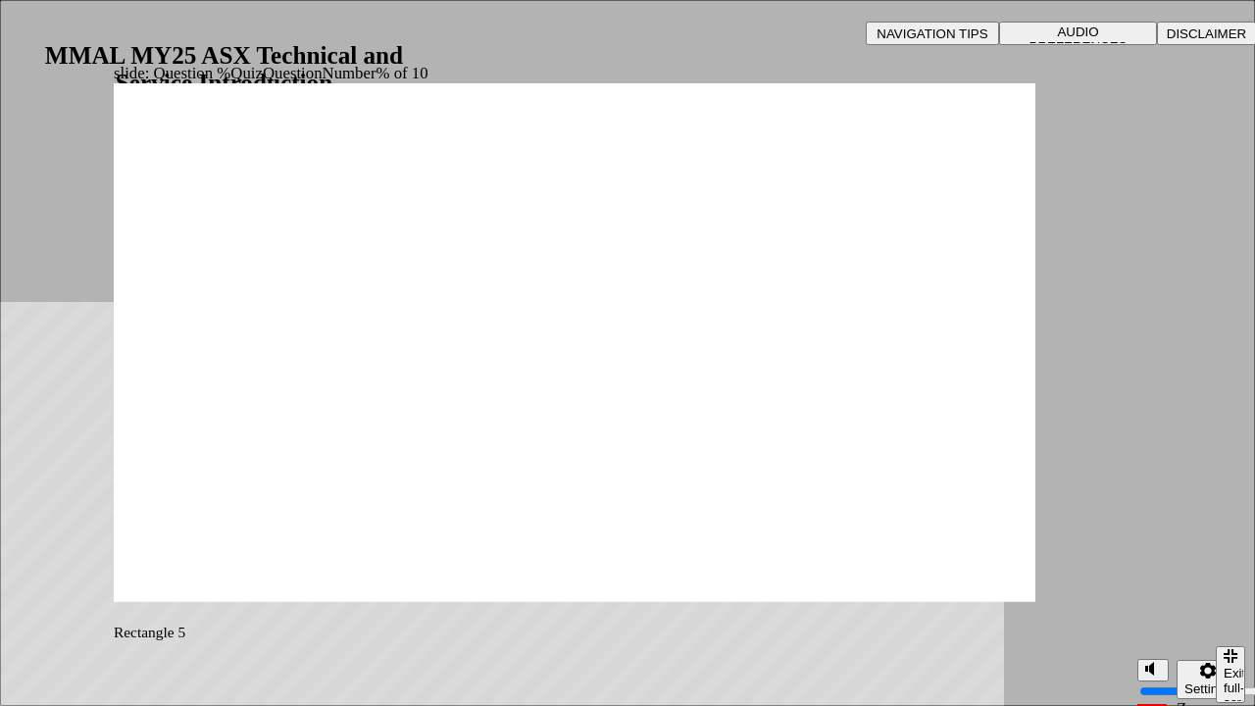
drag, startPoint x: 602, startPoint y: 459, endPoint x: 611, endPoint y: 469, distance: 13.2
drag, startPoint x: 622, startPoint y: 493, endPoint x: 1061, endPoint y: 573, distance: 446.4
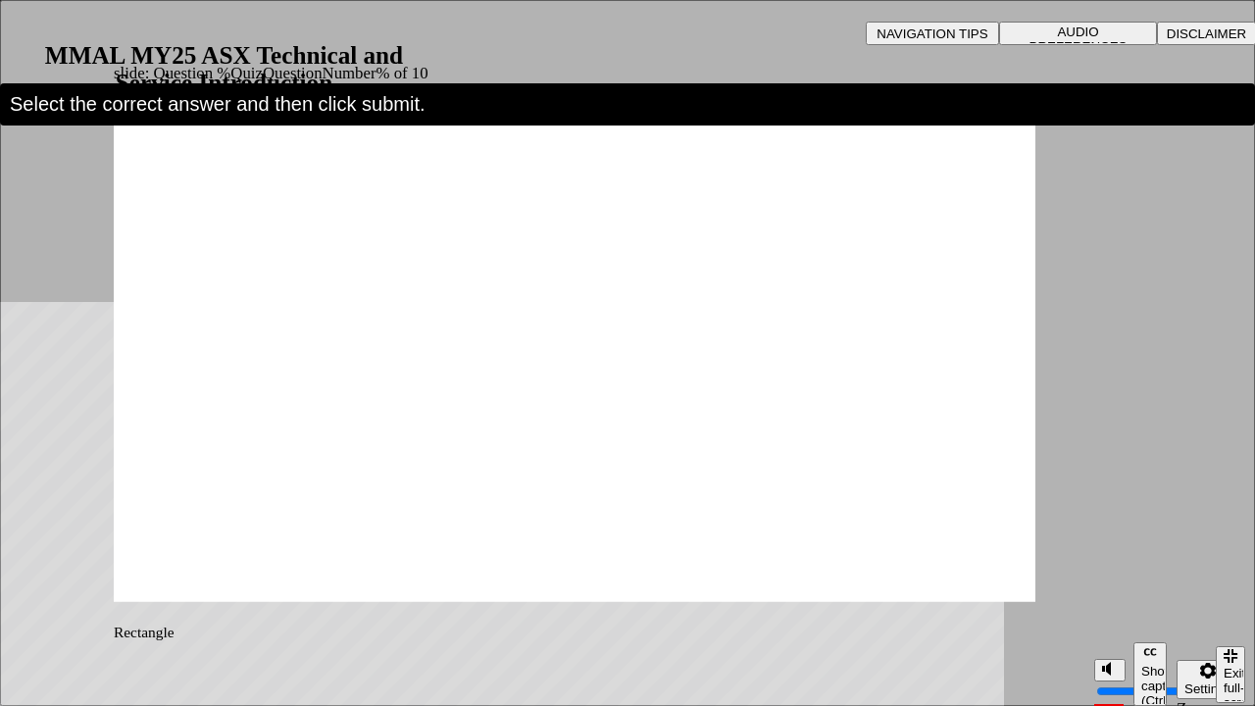
radio input "true"
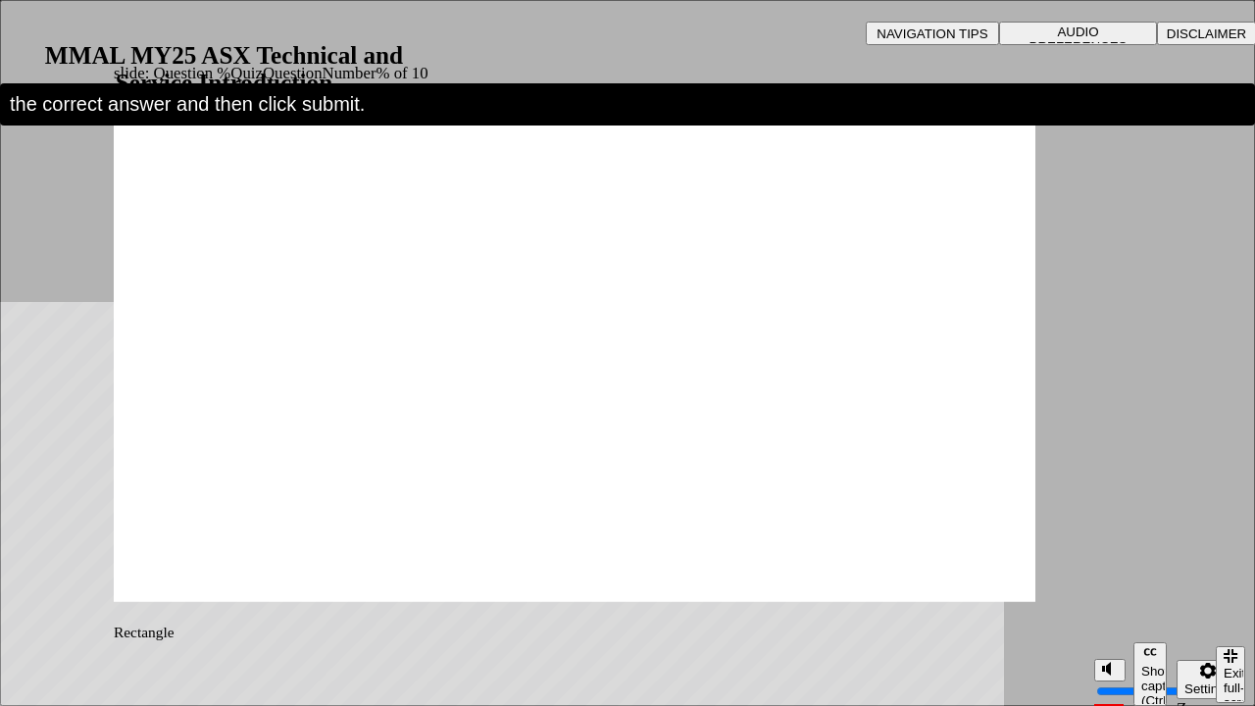
radio input "true"
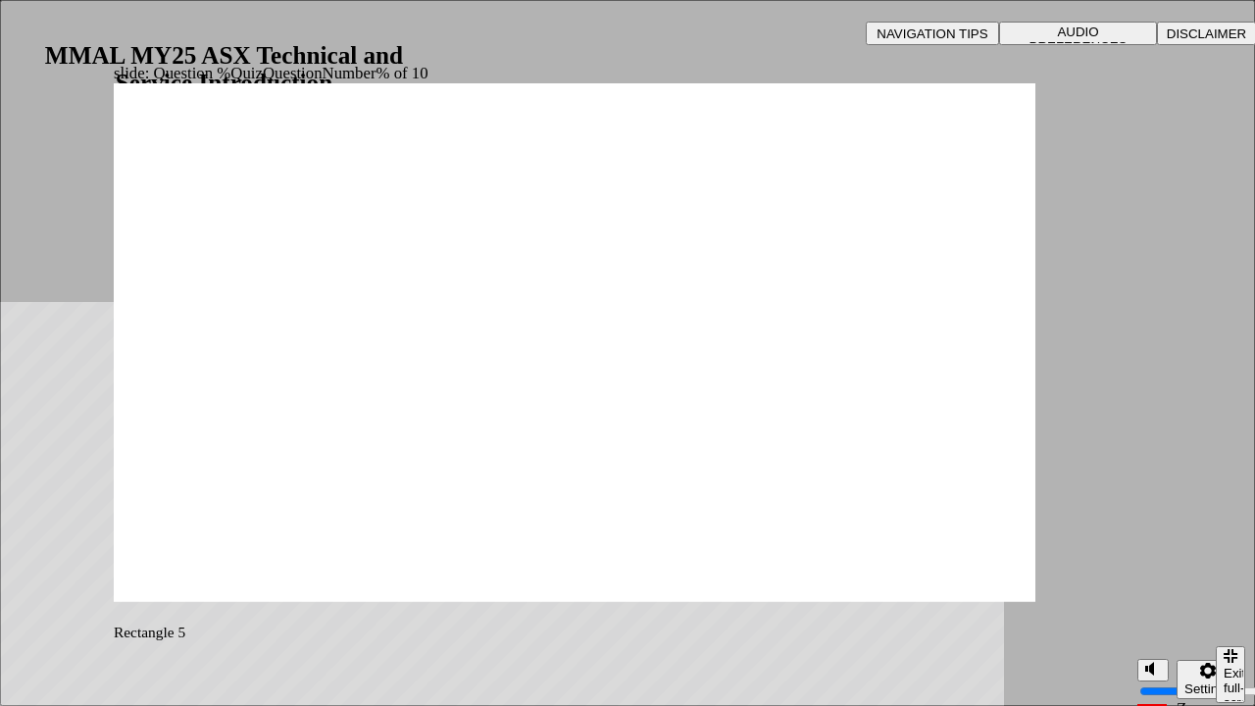
radio input "true"
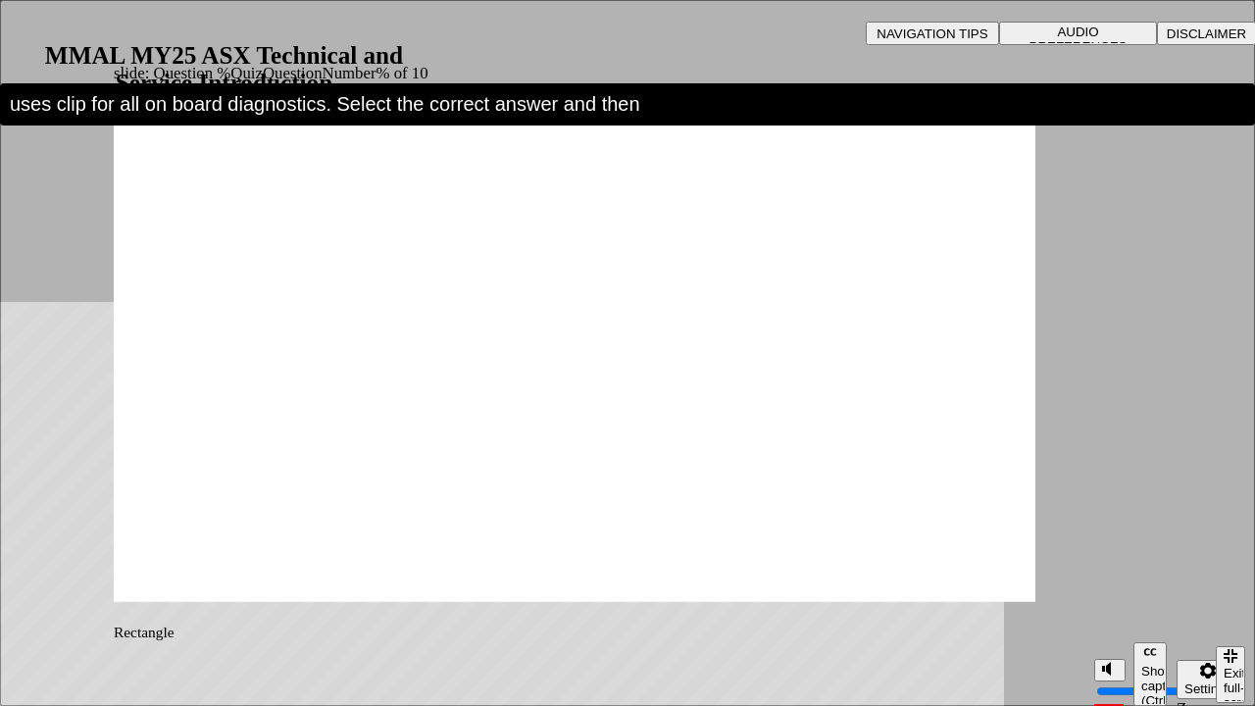
drag, startPoint x: 338, startPoint y: 306, endPoint x: 329, endPoint y: 314, distance: 11.8
radio input "true"
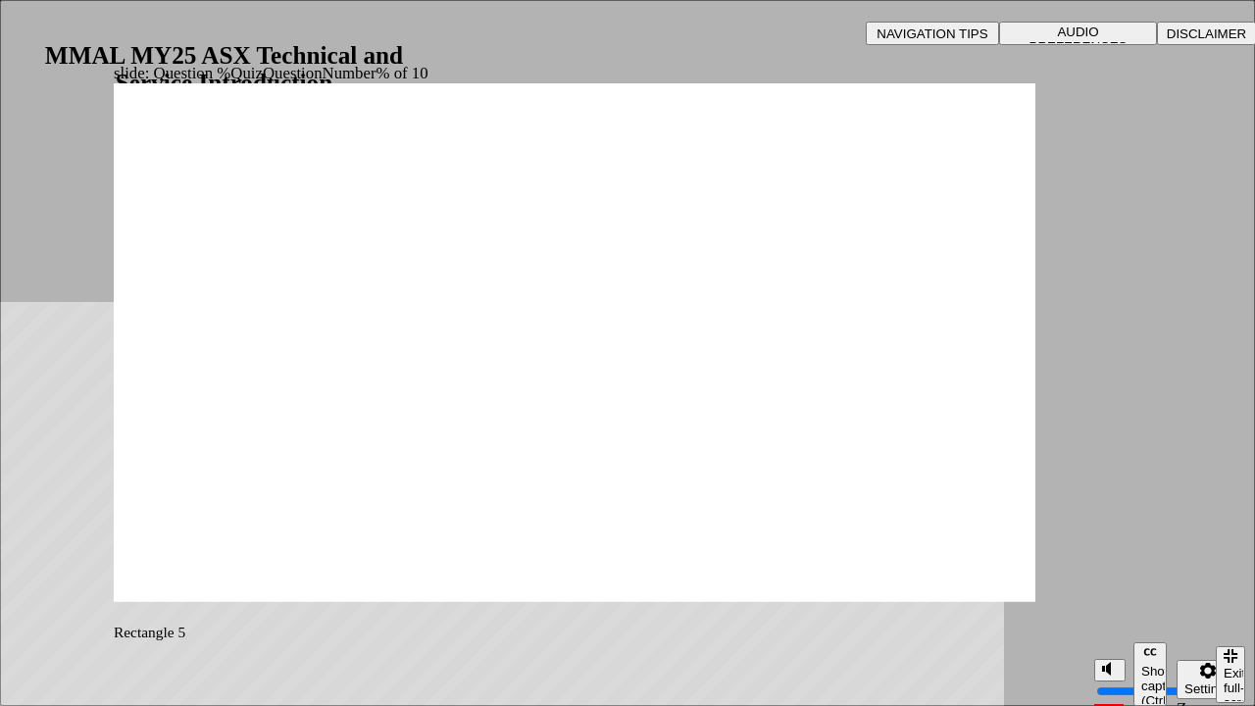
drag, startPoint x: 936, startPoint y: 560, endPoint x: 955, endPoint y: 552, distance: 20.2
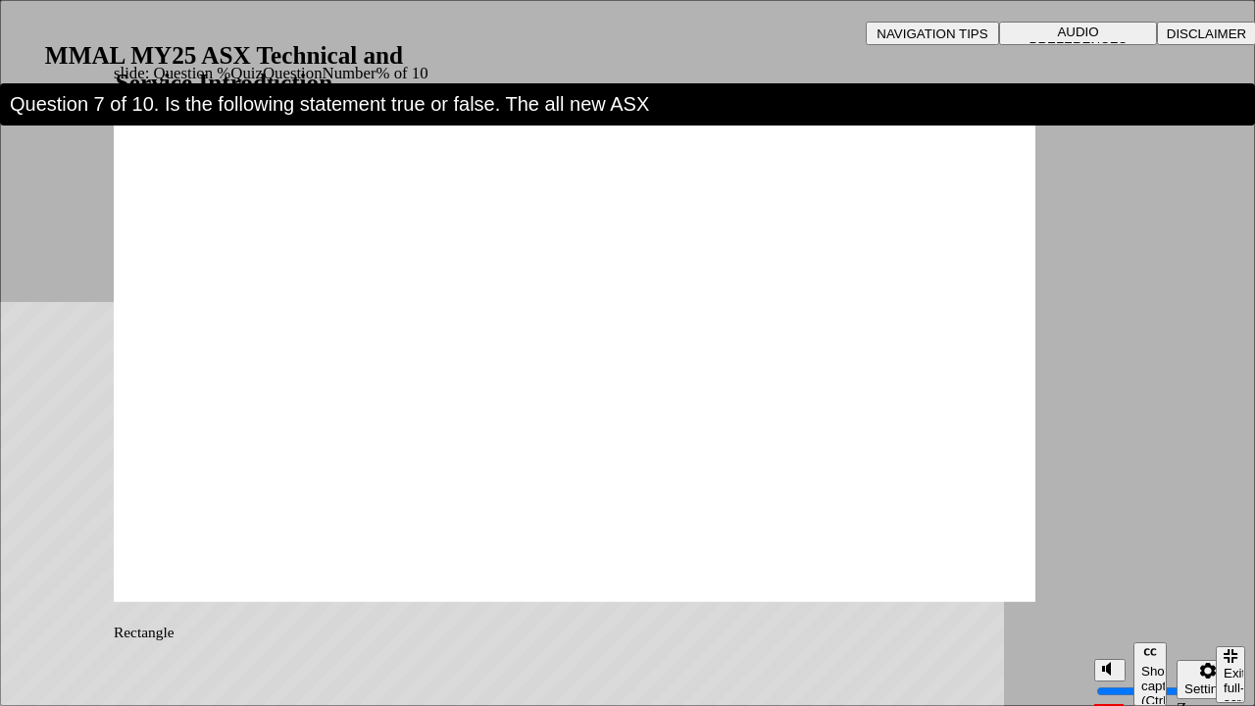
radio input "true"
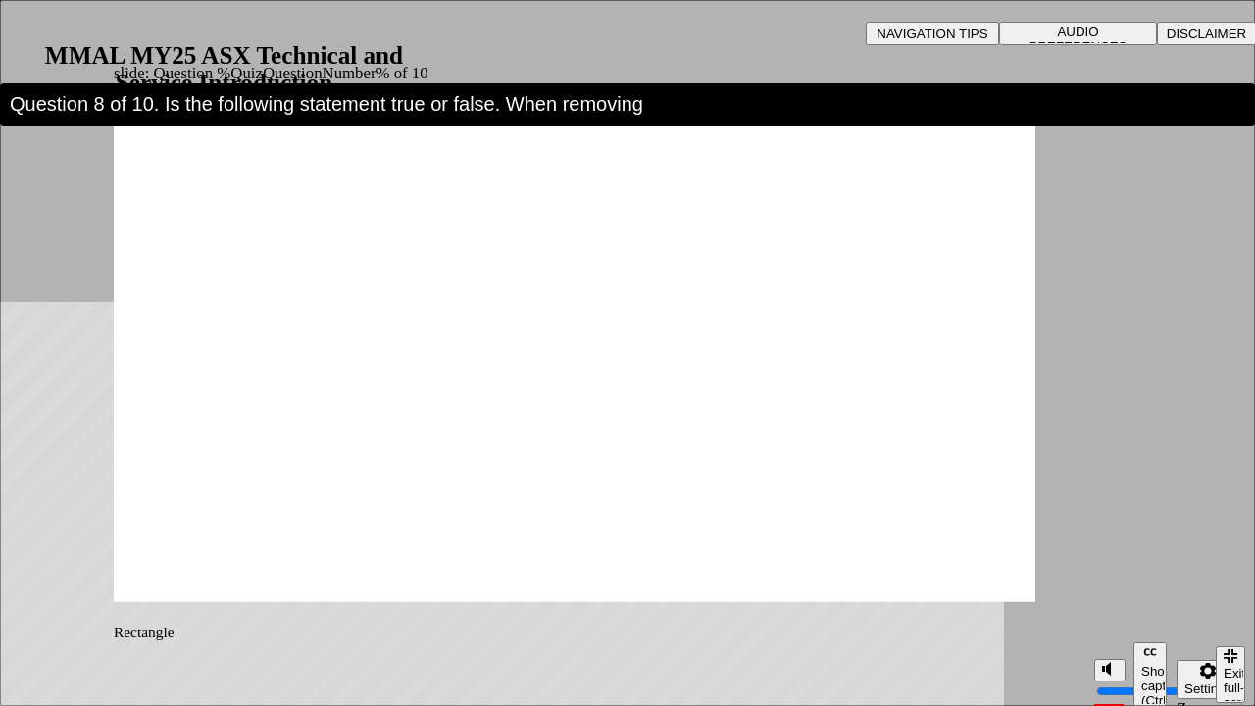
radio input "true"
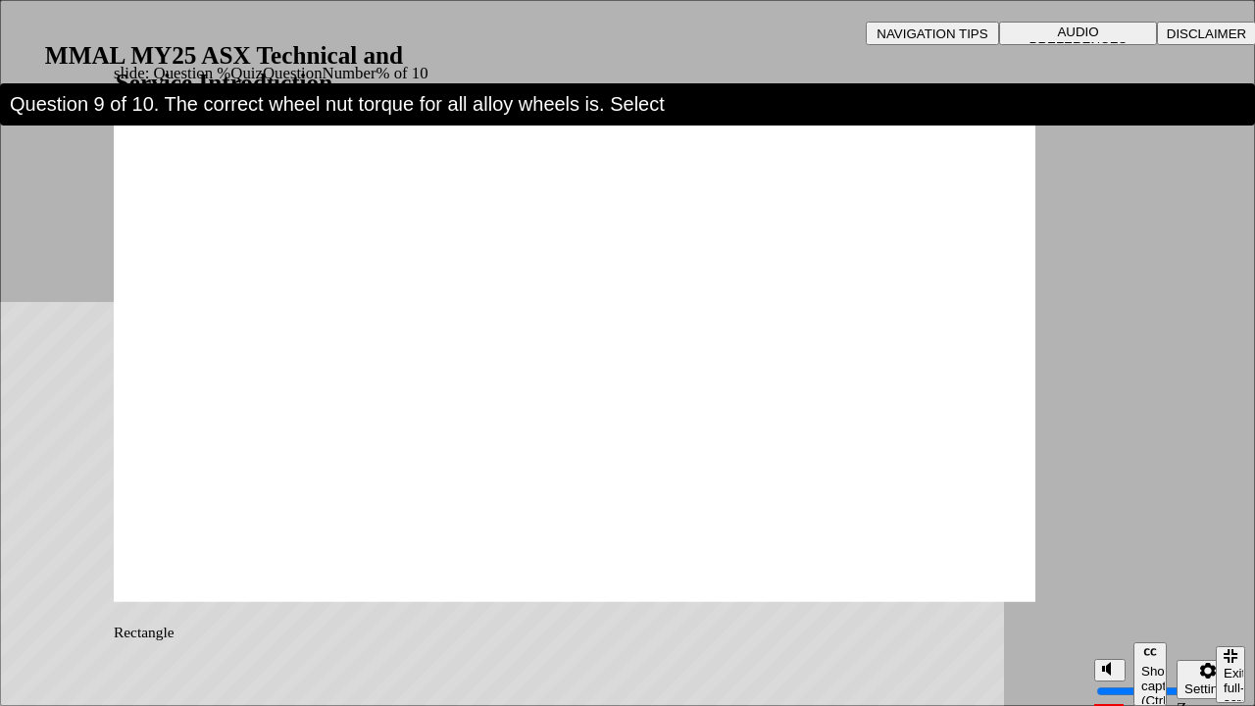
radio input "true"
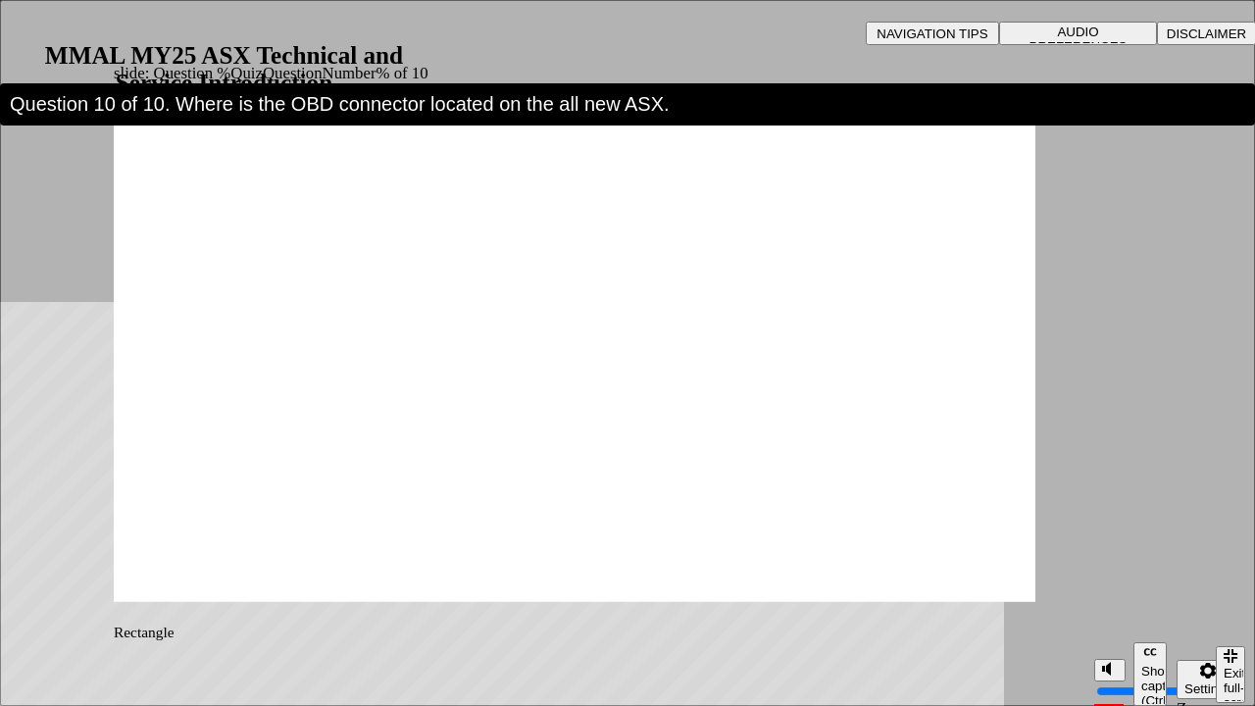
radio input "true"
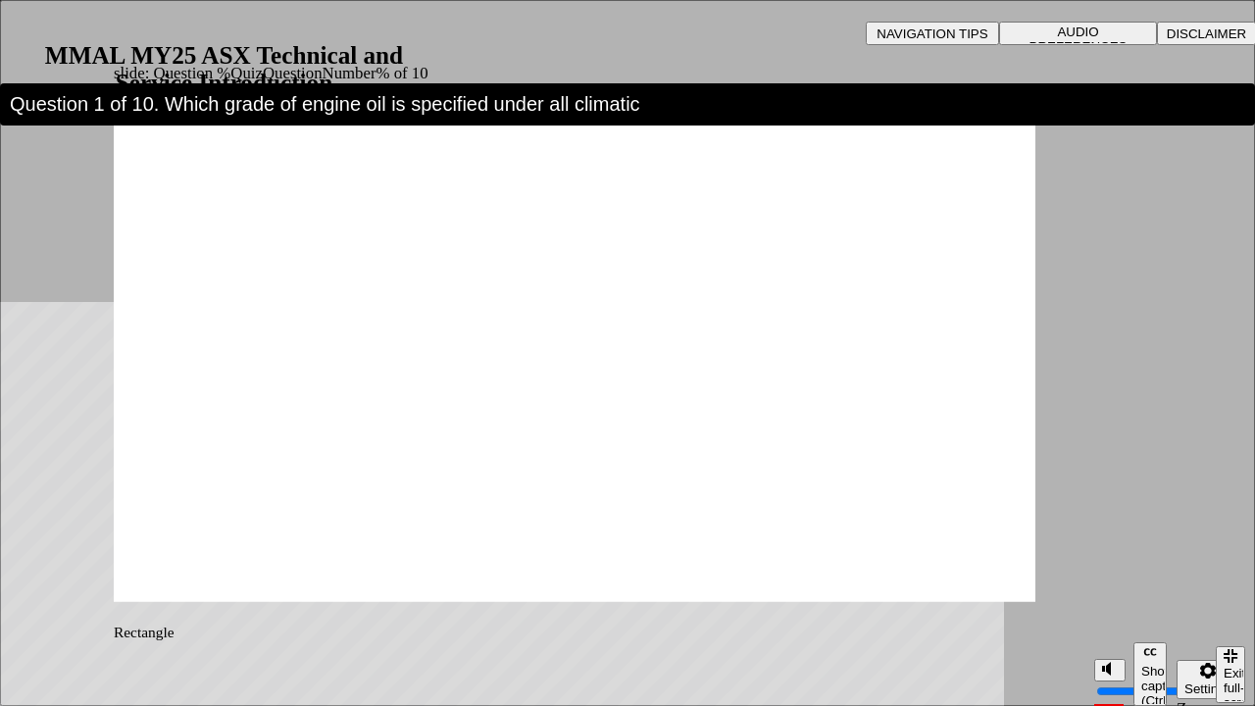
radio input "true"
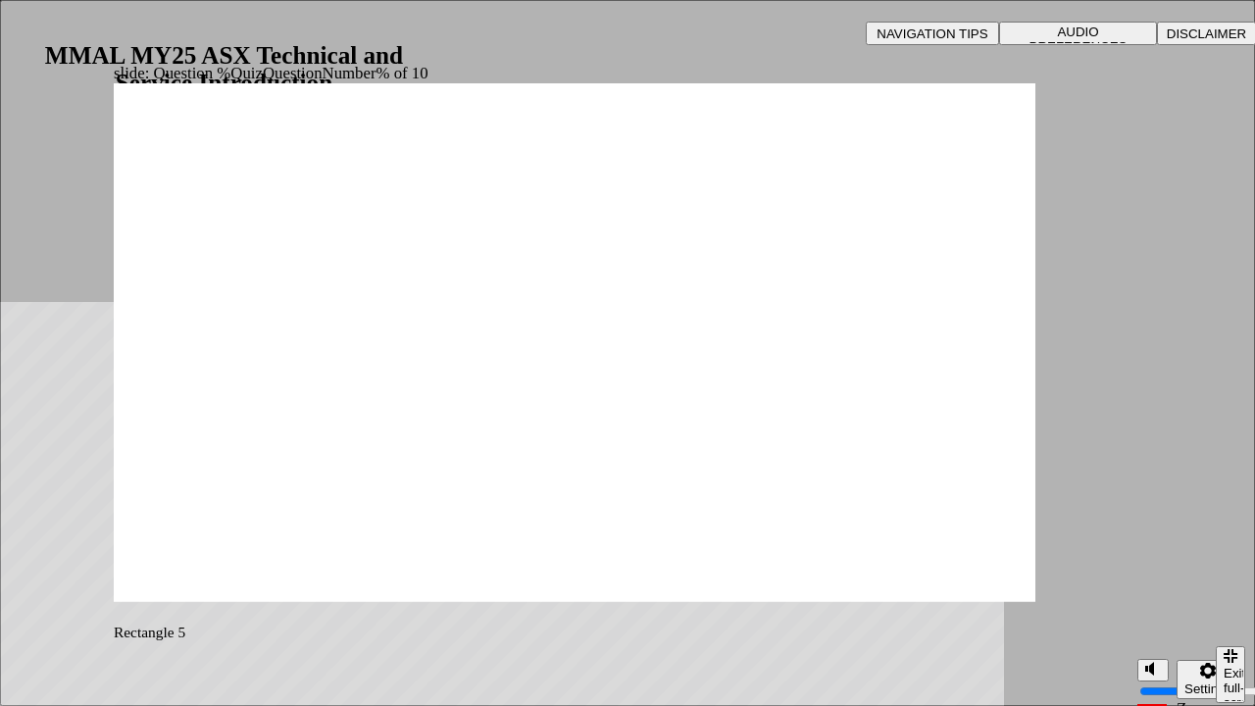
drag, startPoint x: 673, startPoint y: 457, endPoint x: 664, endPoint y: 469, distance: 14.7
drag, startPoint x: 961, startPoint y: 537, endPoint x: 998, endPoint y: 549, distance: 39.1
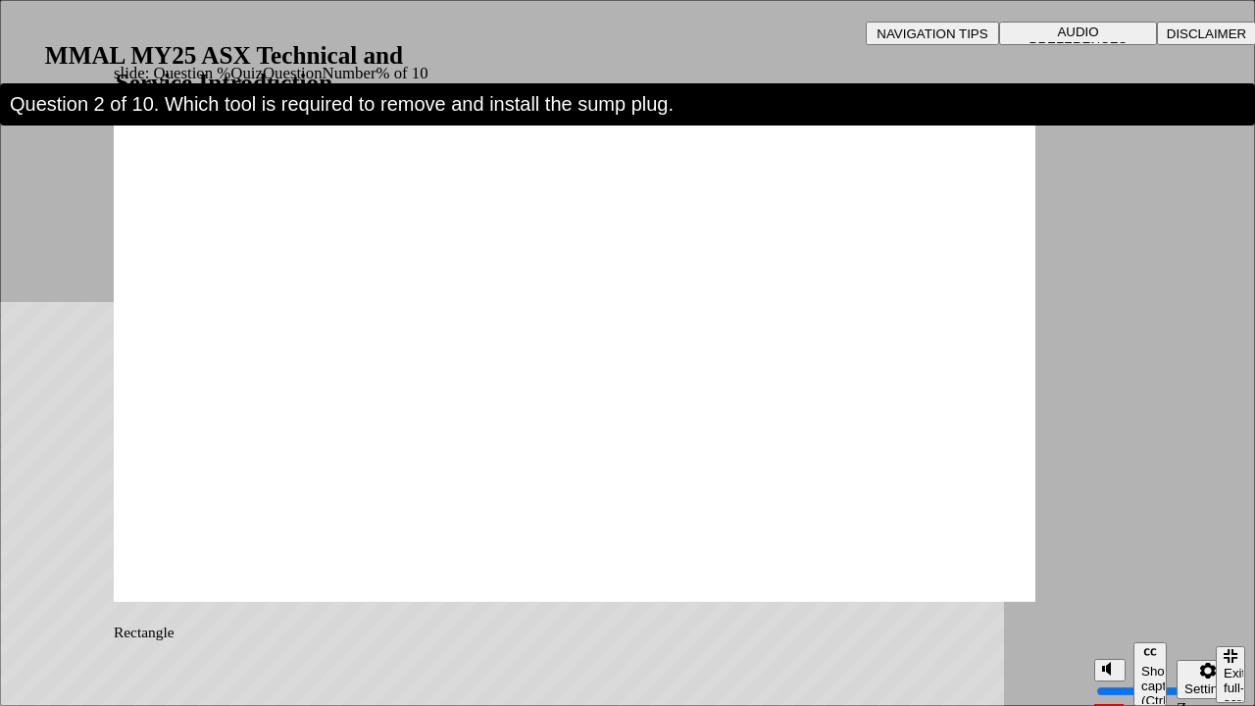
radio input "true"
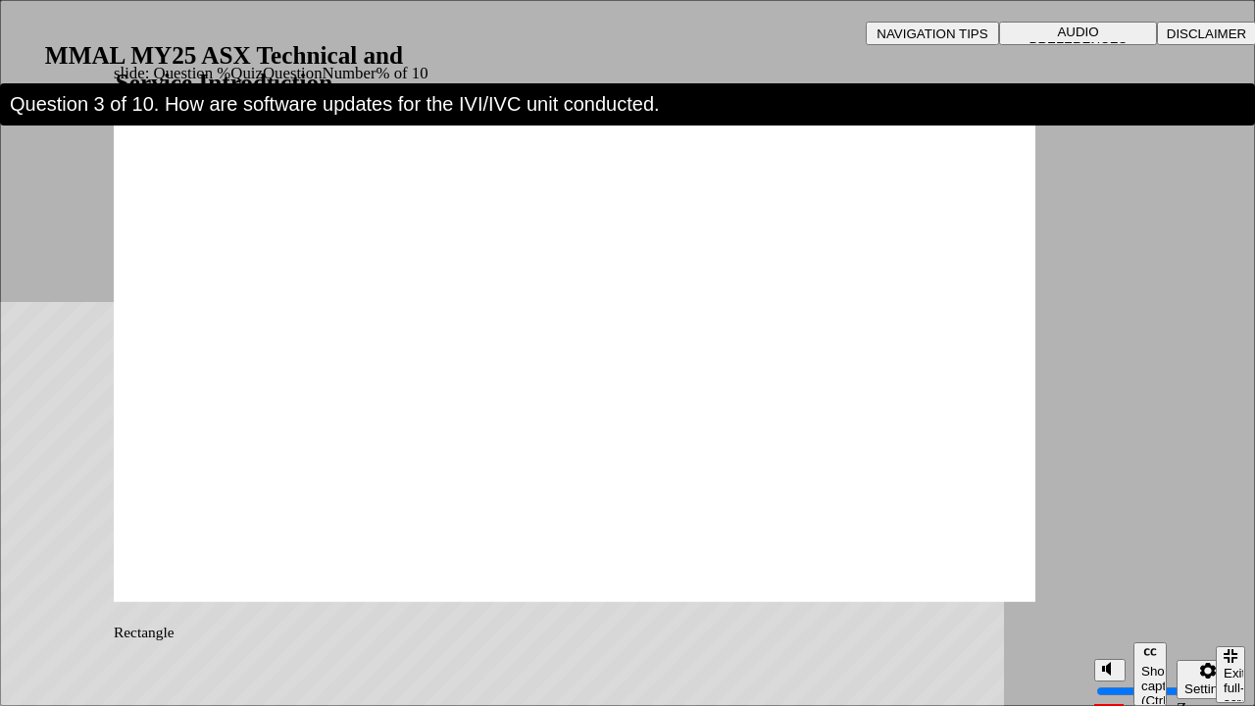
radio input "true"
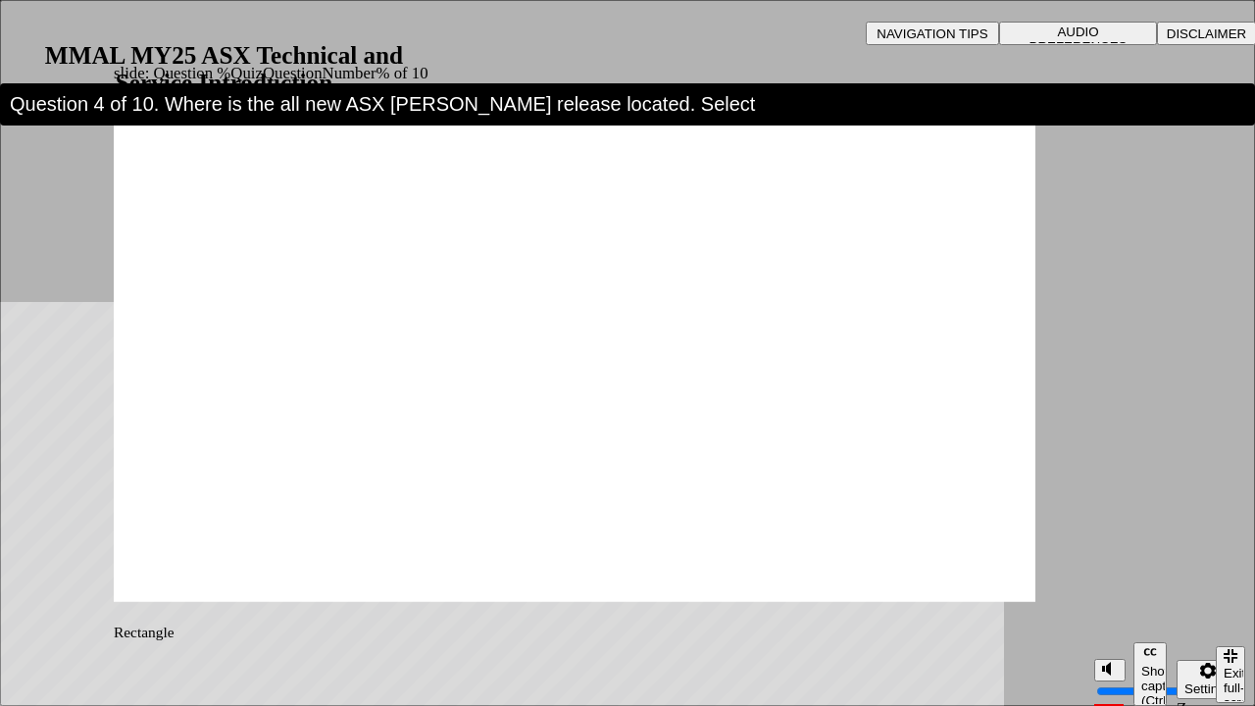
radio input "true"
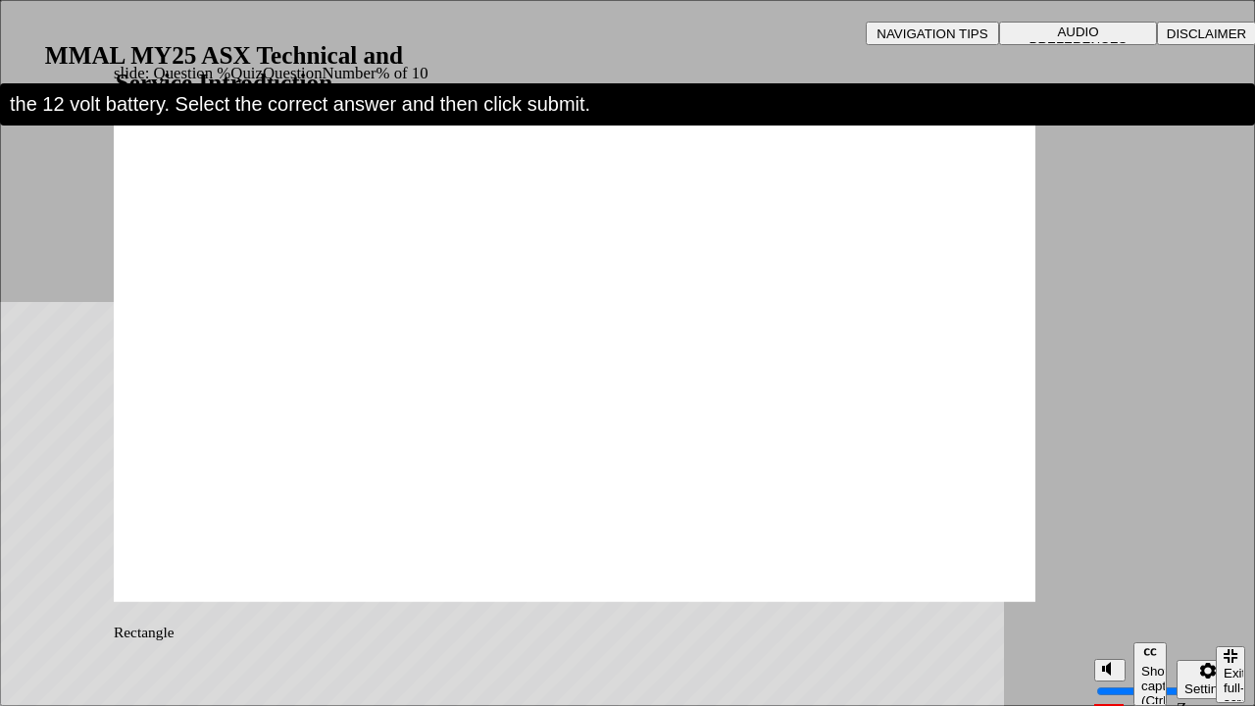
radio input "true"
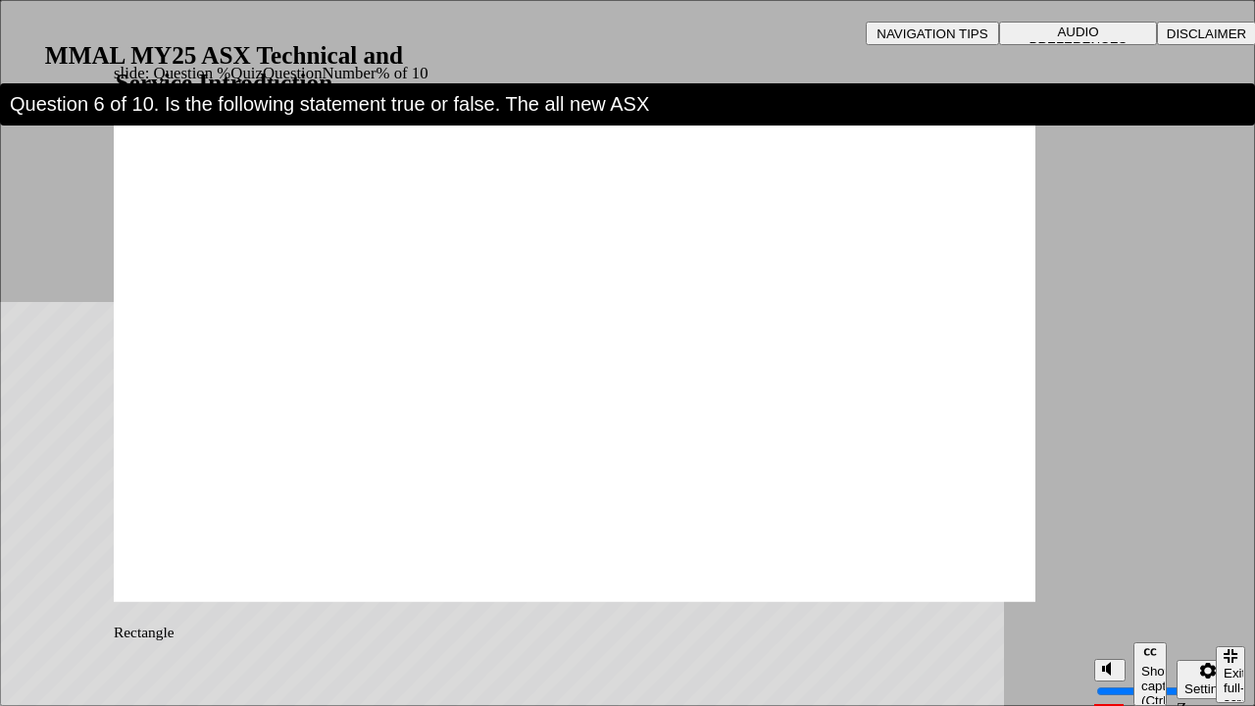
radio input "true"
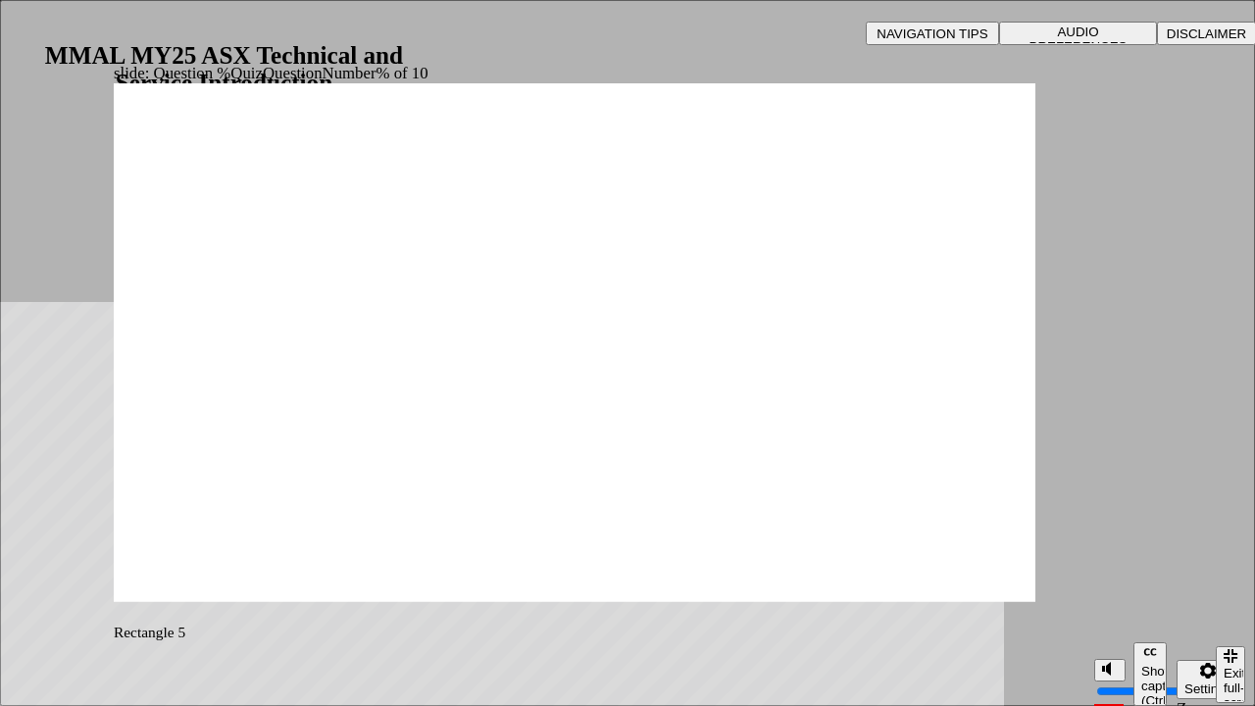
radio input "true"
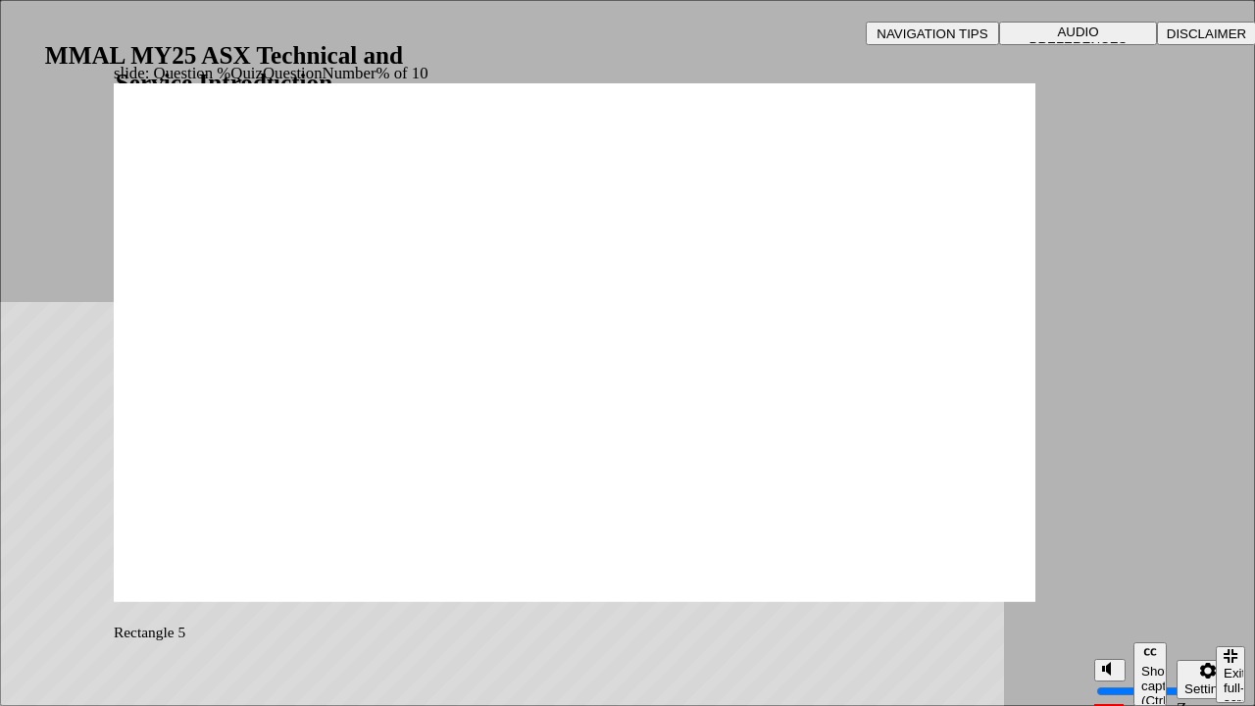
drag, startPoint x: 592, startPoint y: 466, endPoint x: 608, endPoint y: 478, distance: 20.2
drag, startPoint x: 610, startPoint y: 480, endPoint x: 621, endPoint y: 479, distance: 10.8
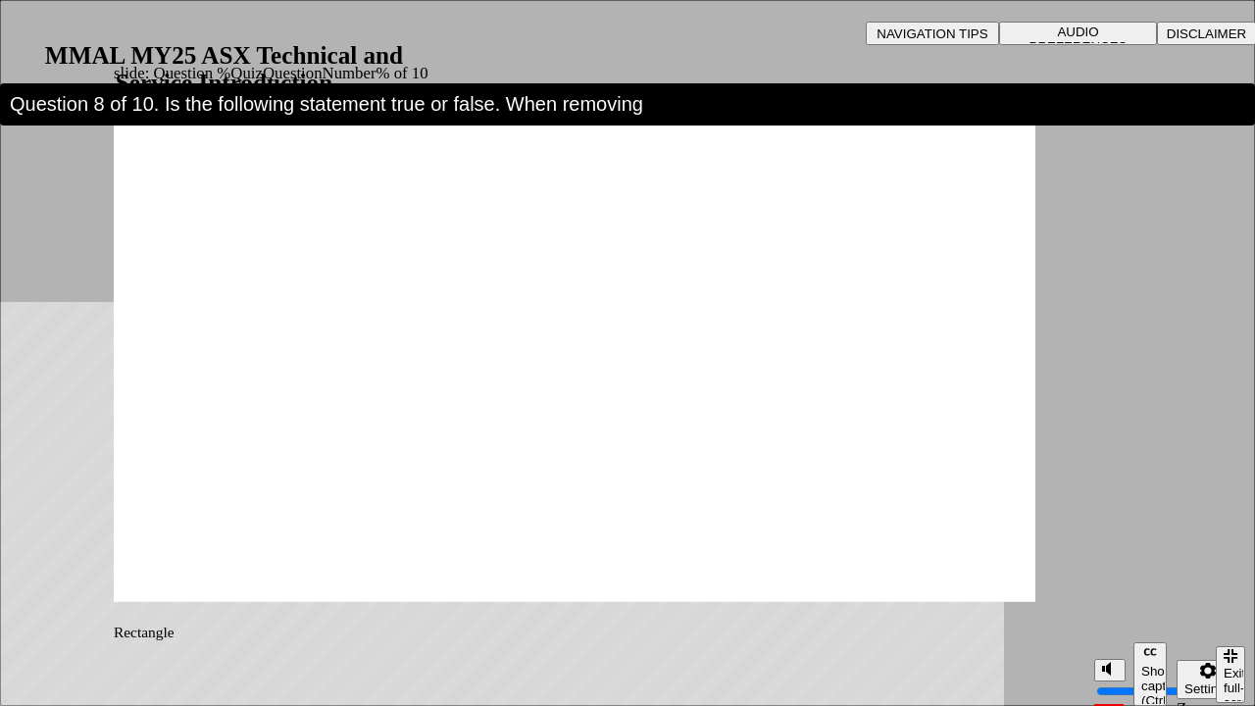
radio input "true"
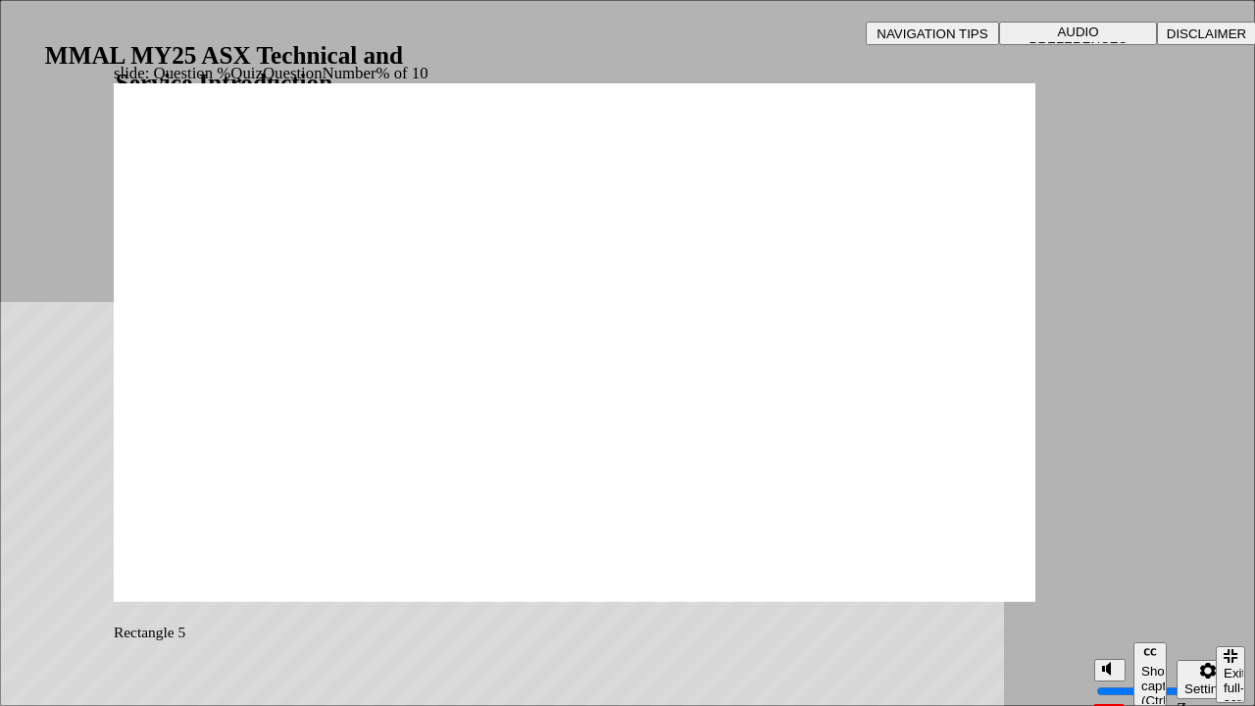
drag, startPoint x: 1057, startPoint y: 563, endPoint x: 1033, endPoint y: 552, distance: 25.9
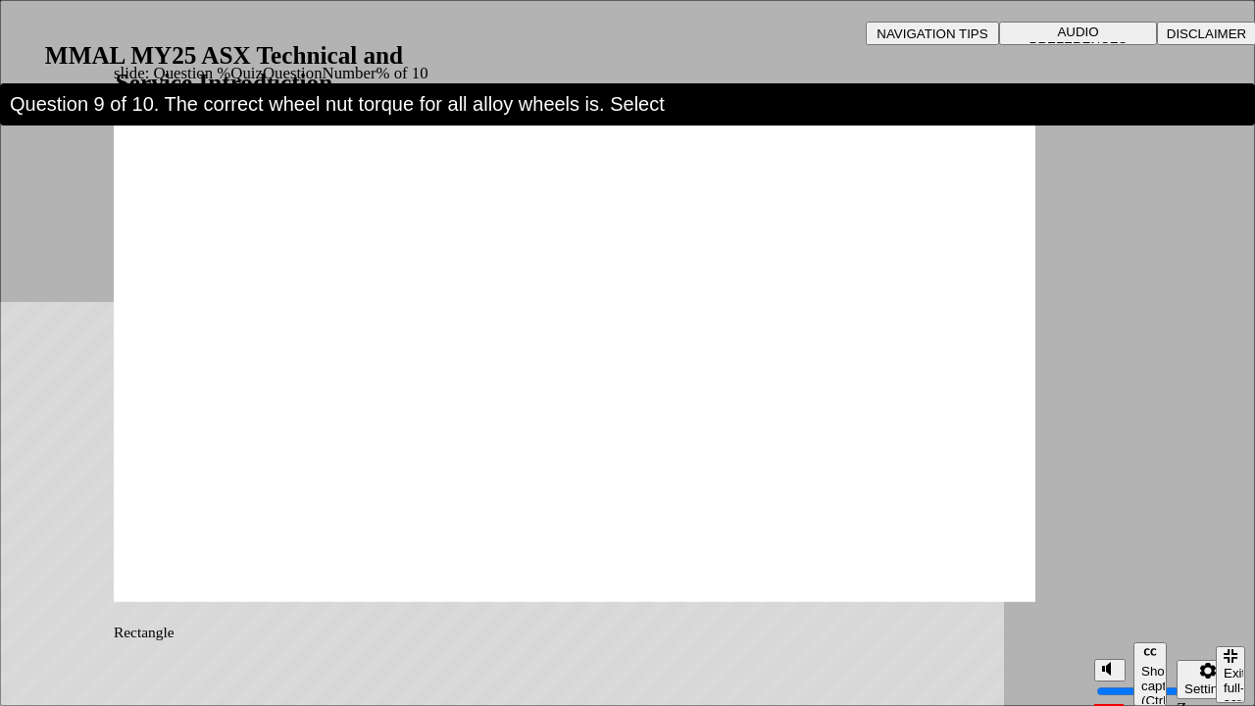
radio input "true"
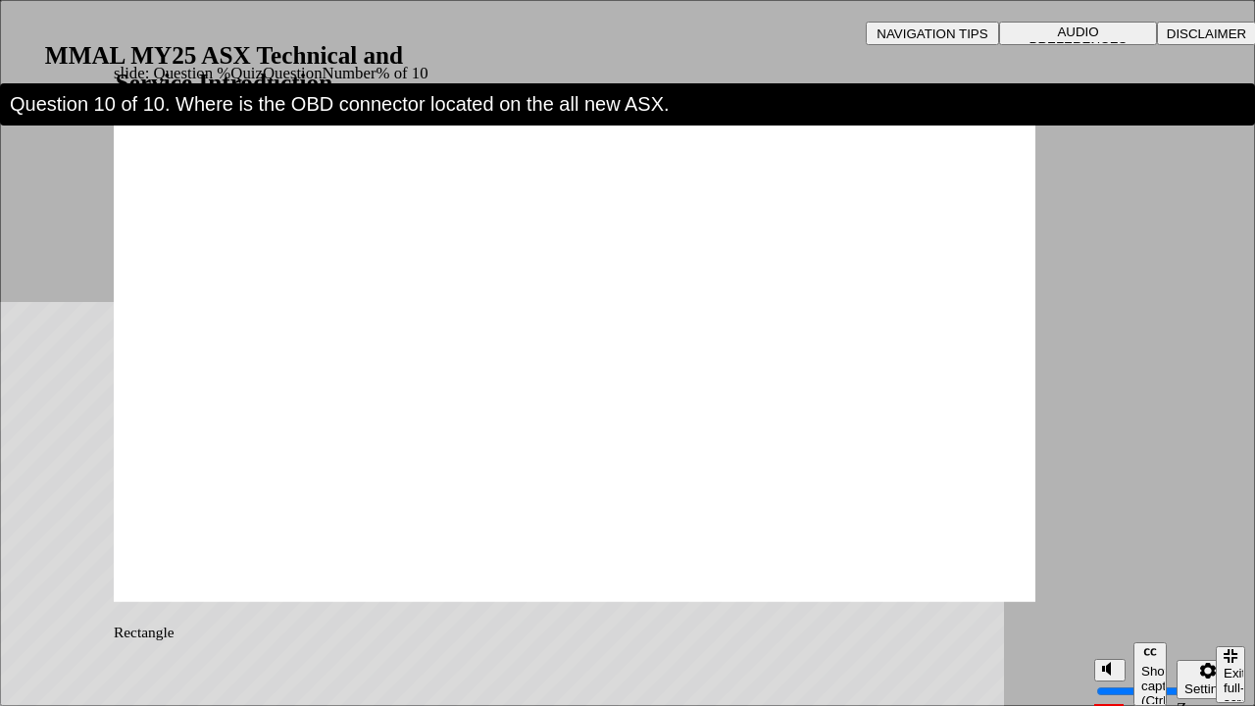
drag, startPoint x: 358, startPoint y: 349, endPoint x: 265, endPoint y: 437, distance: 128.3
radio input "true"
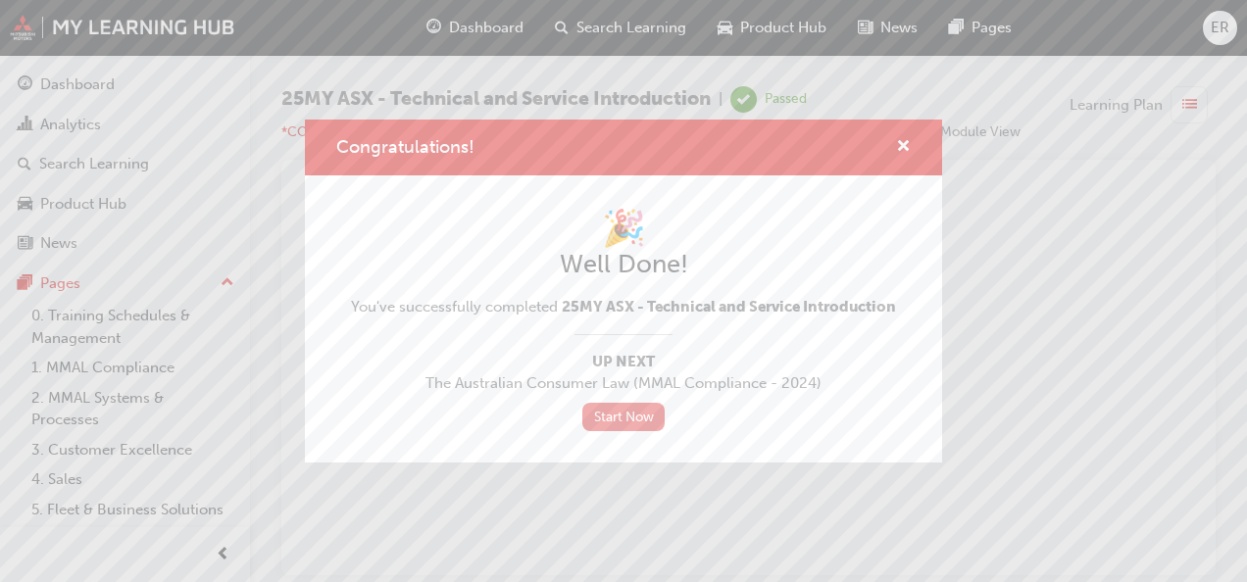
click at [632, 428] on link "Start Now" at bounding box center [623, 417] width 82 height 28
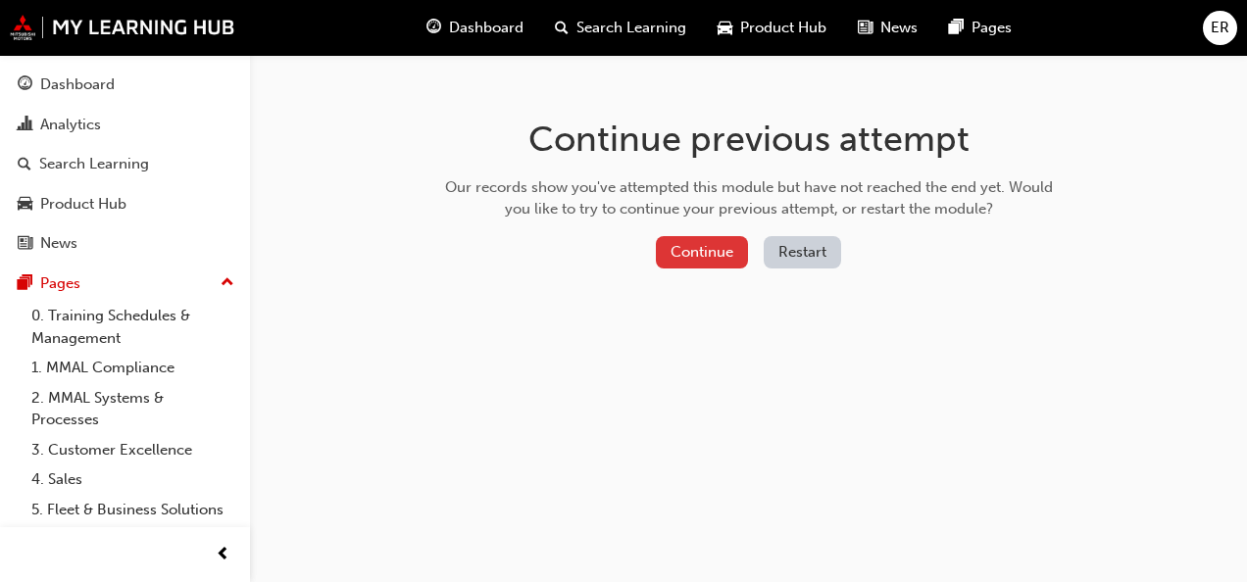
click at [685, 239] on button "Continue" at bounding box center [702, 252] width 92 height 32
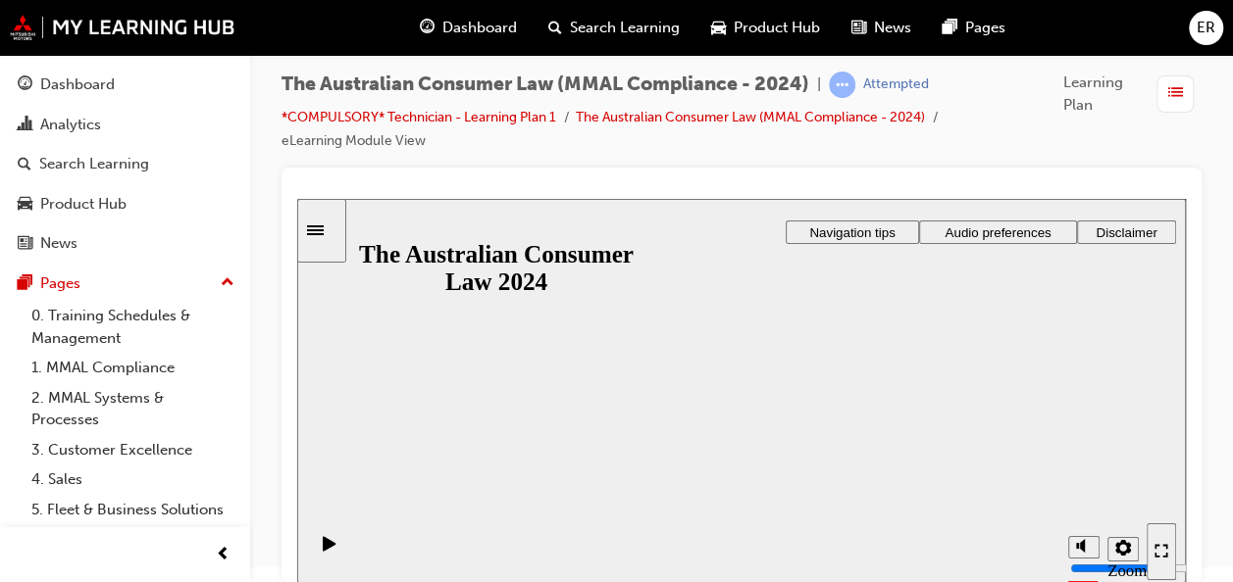
drag, startPoint x: 771, startPoint y: 408, endPoint x: 767, endPoint y: 395, distance: 13.3
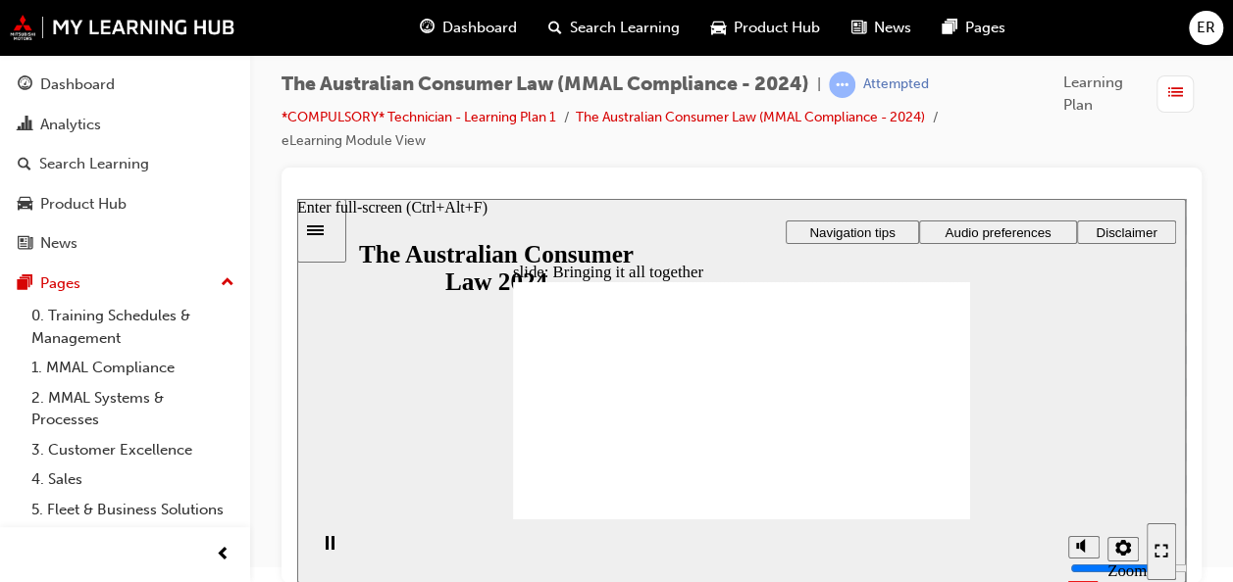
click at [1168, 550] on div "Enter full-screen (Ctrl+Alt+F)" at bounding box center [1161, 552] width 14 height 17
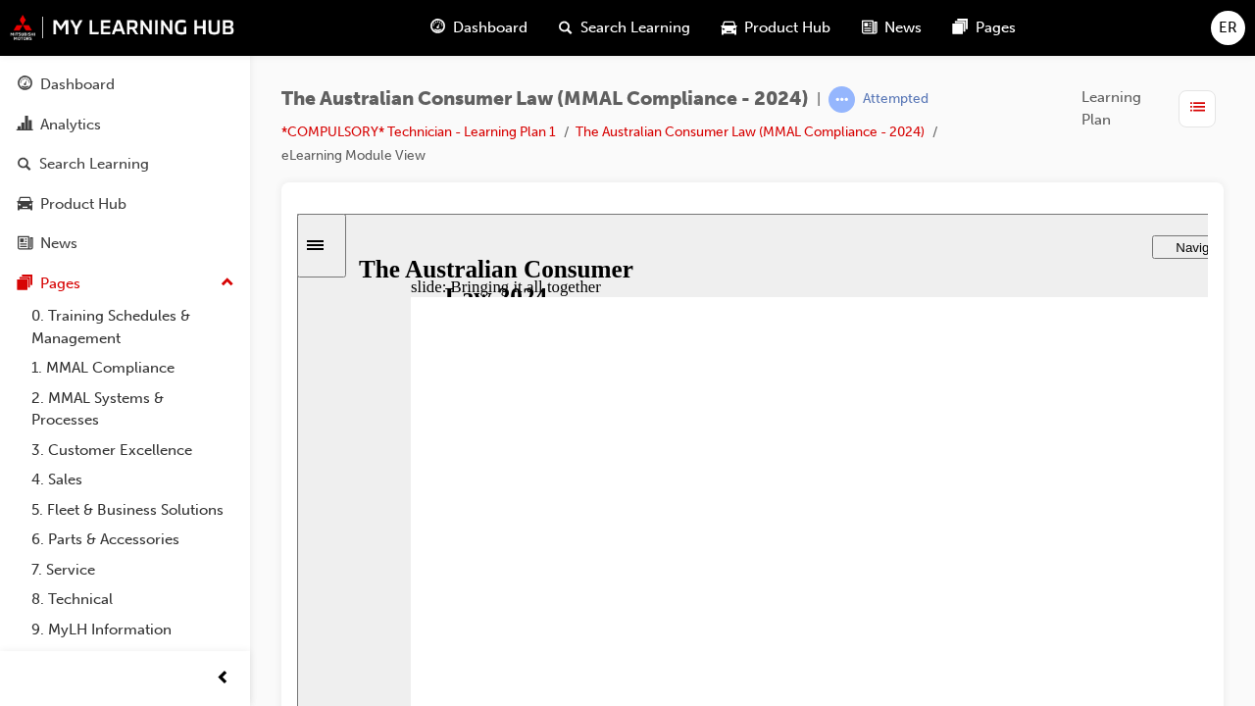
drag, startPoint x: 1415, startPoint y: 851, endPoint x: 1387, endPoint y: 845, distance: 28.1
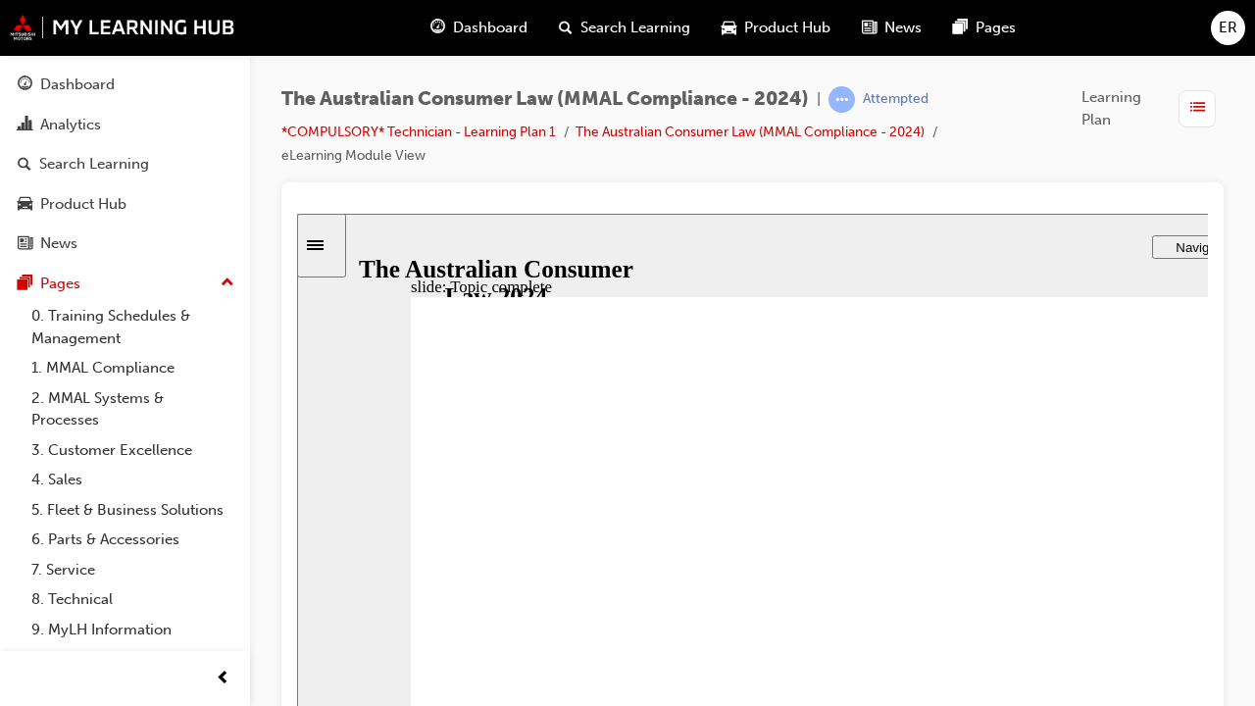
checkbox input "true"
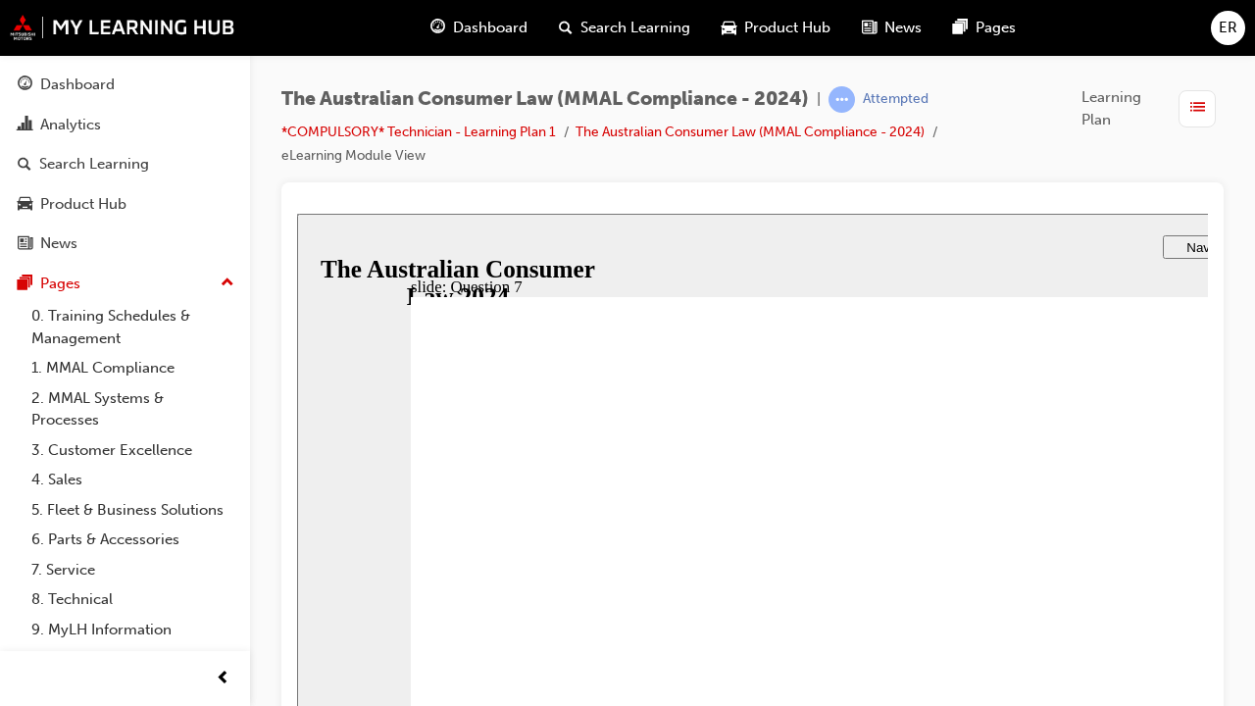
checkbox input "true"
radio input "true"
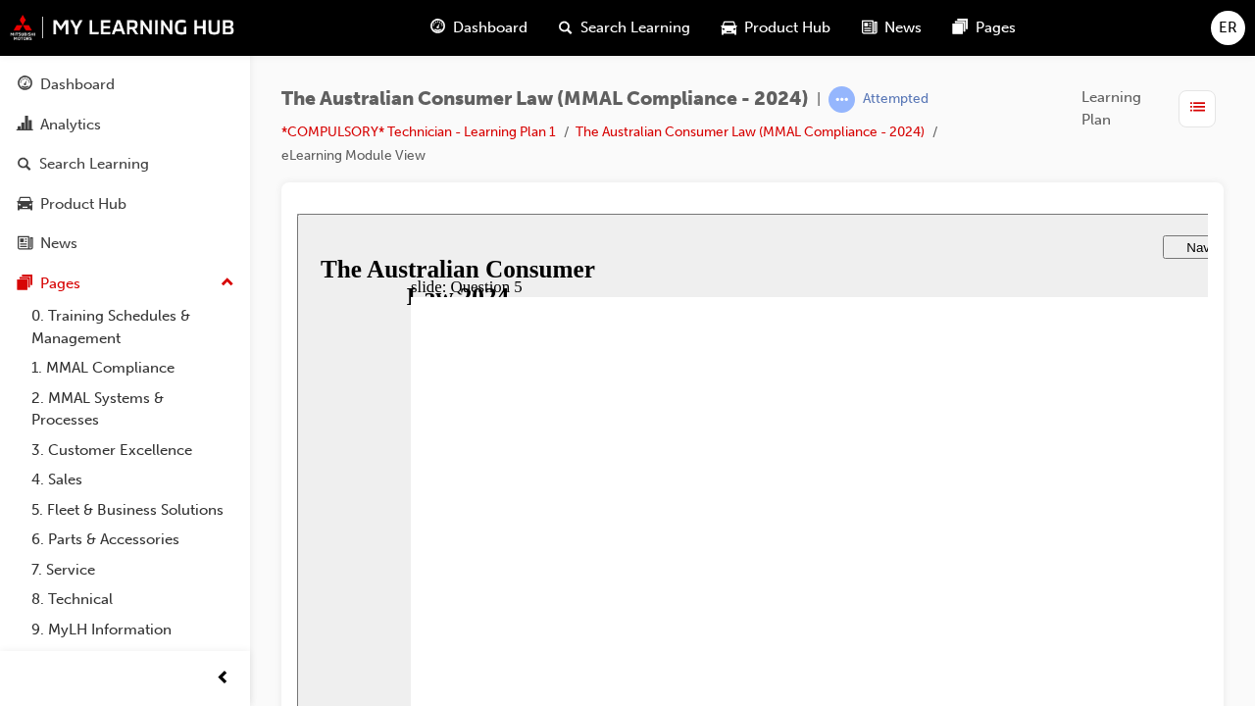
radio input "true"
radio input "false"
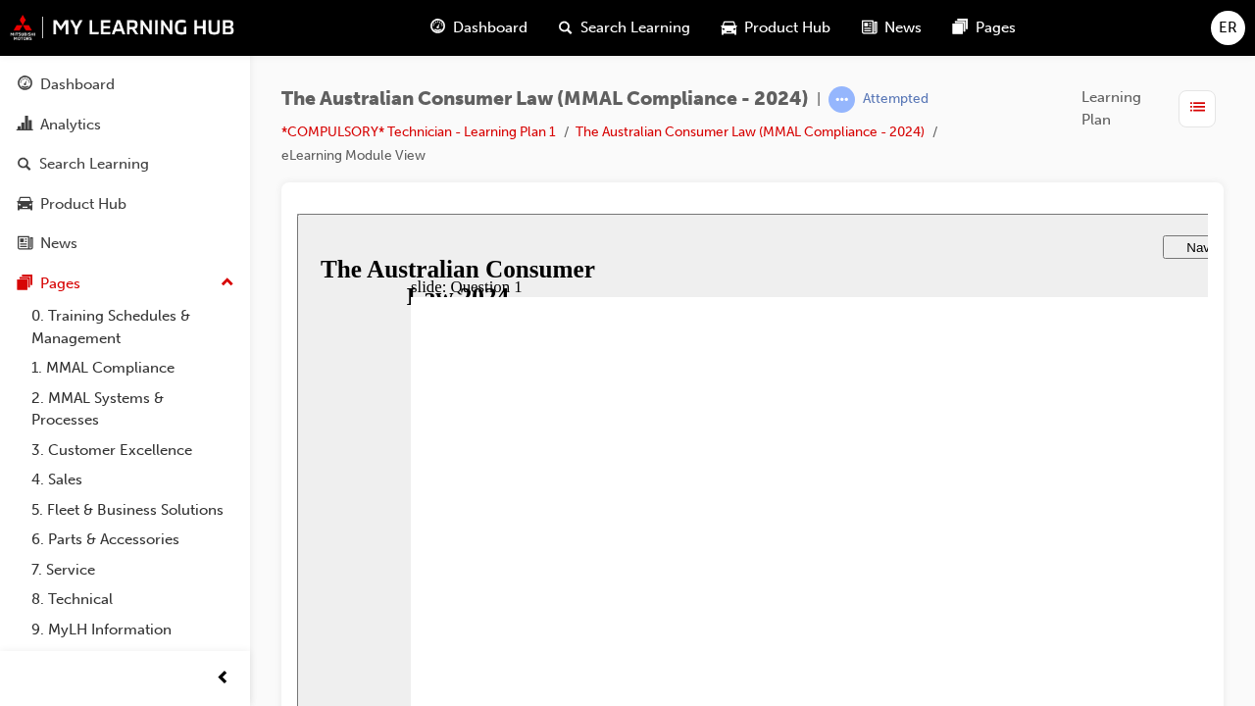
radio input "true"
checkbox input "true"
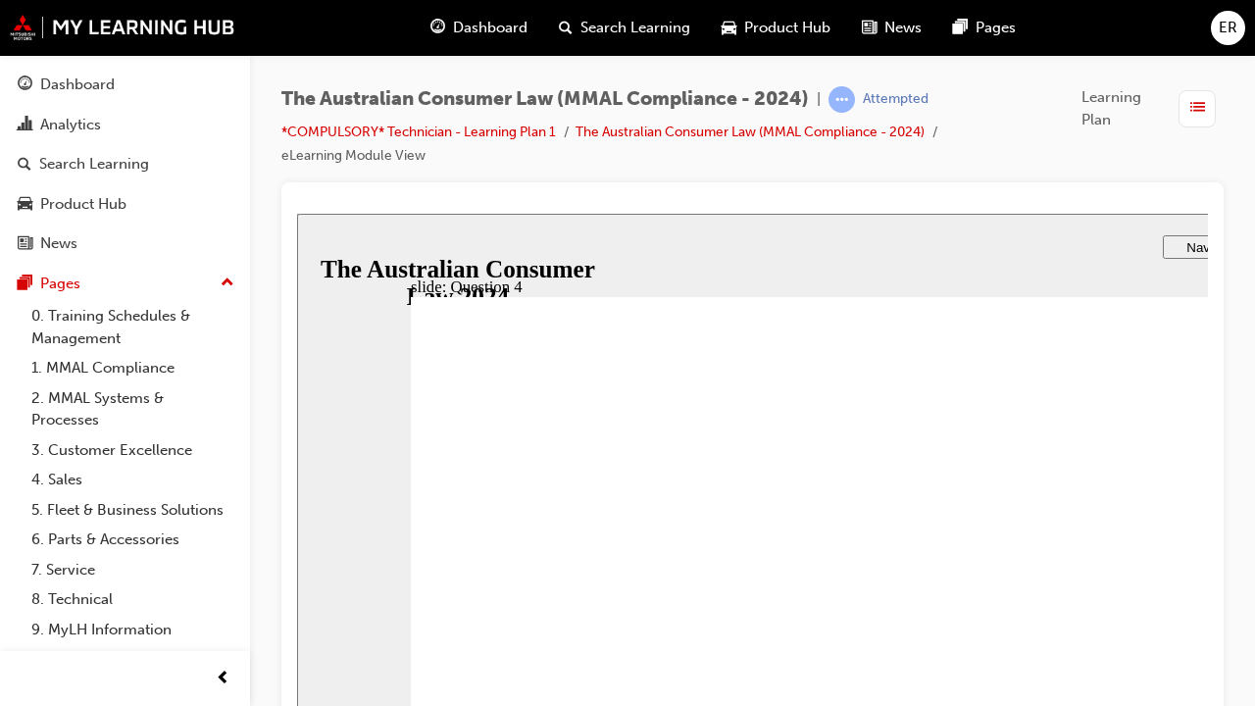
checkbox input "true"
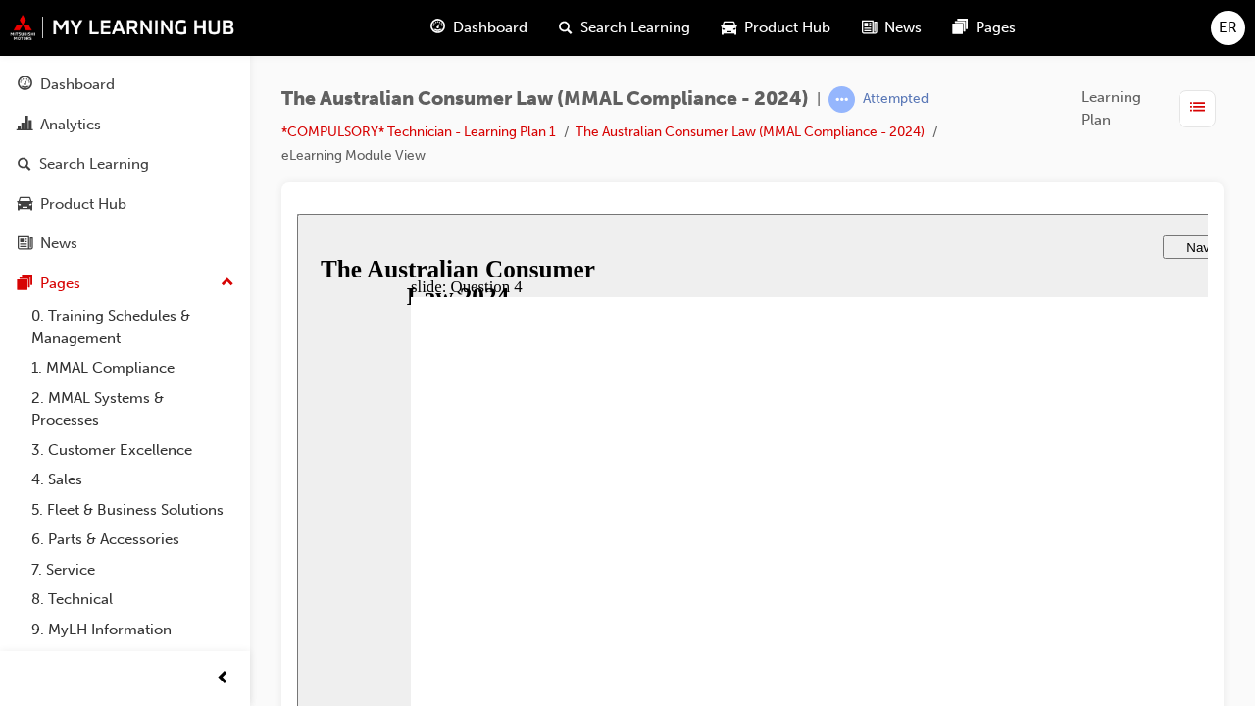
radio input "true"
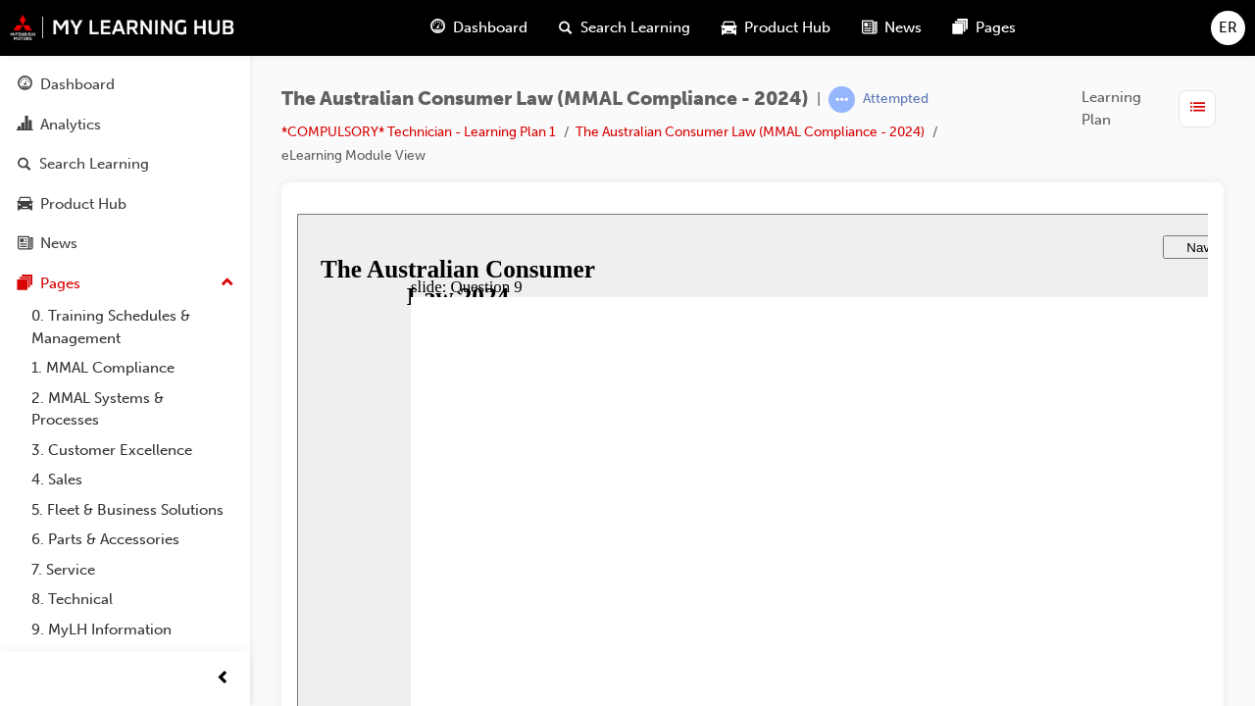
checkbox input "true"
checkbox input "false"
checkbox input "true"
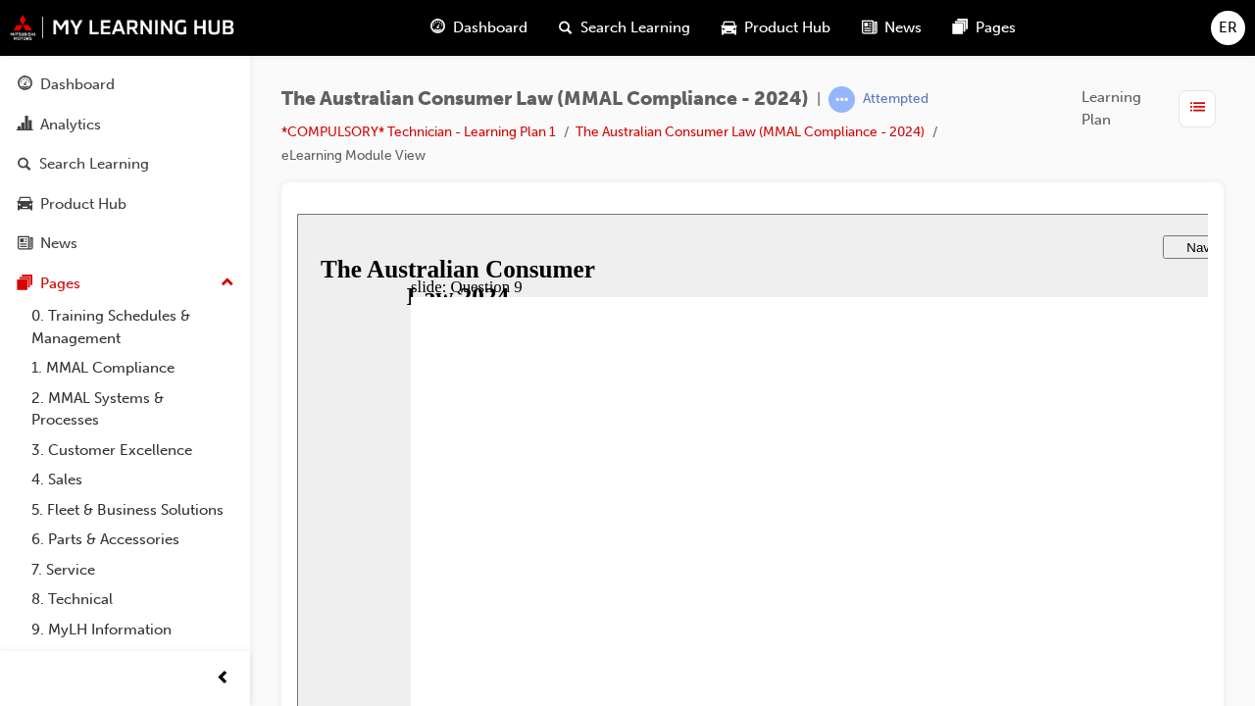
checkbox input "true"
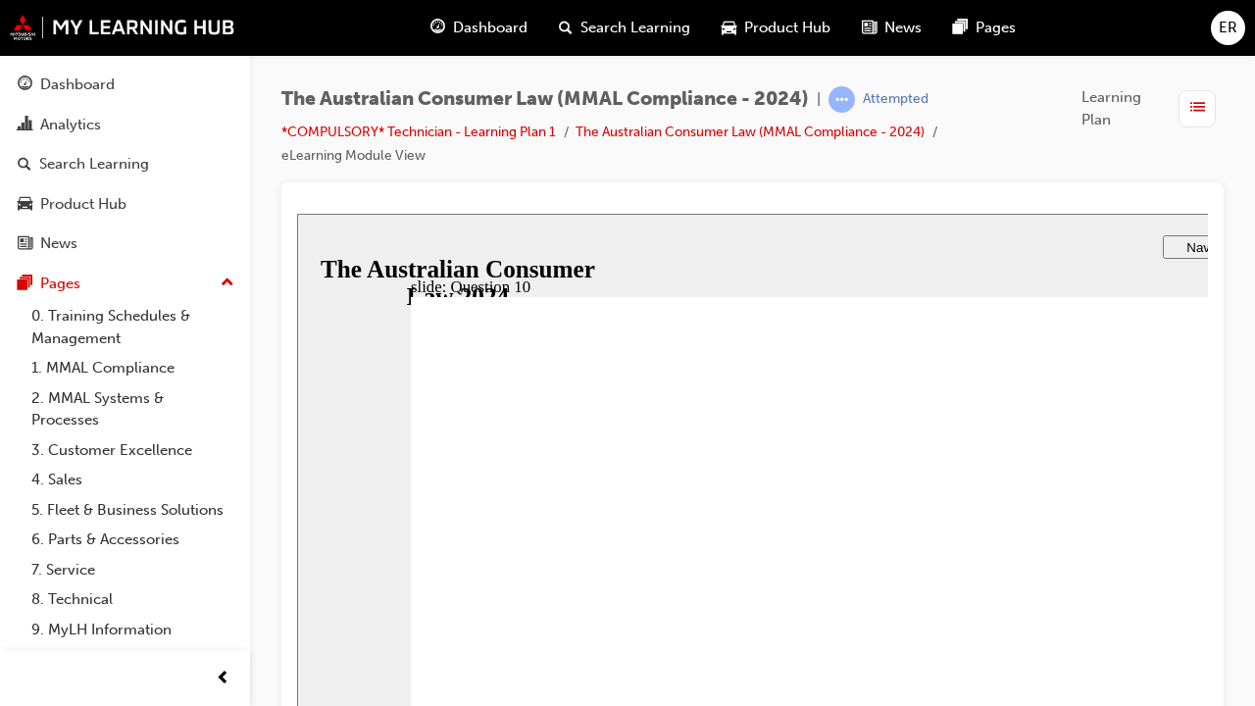
checkbox input "true"
radio input "true"
drag, startPoint x: 569, startPoint y: 827, endPoint x: 588, endPoint y: 812, distance: 24.5
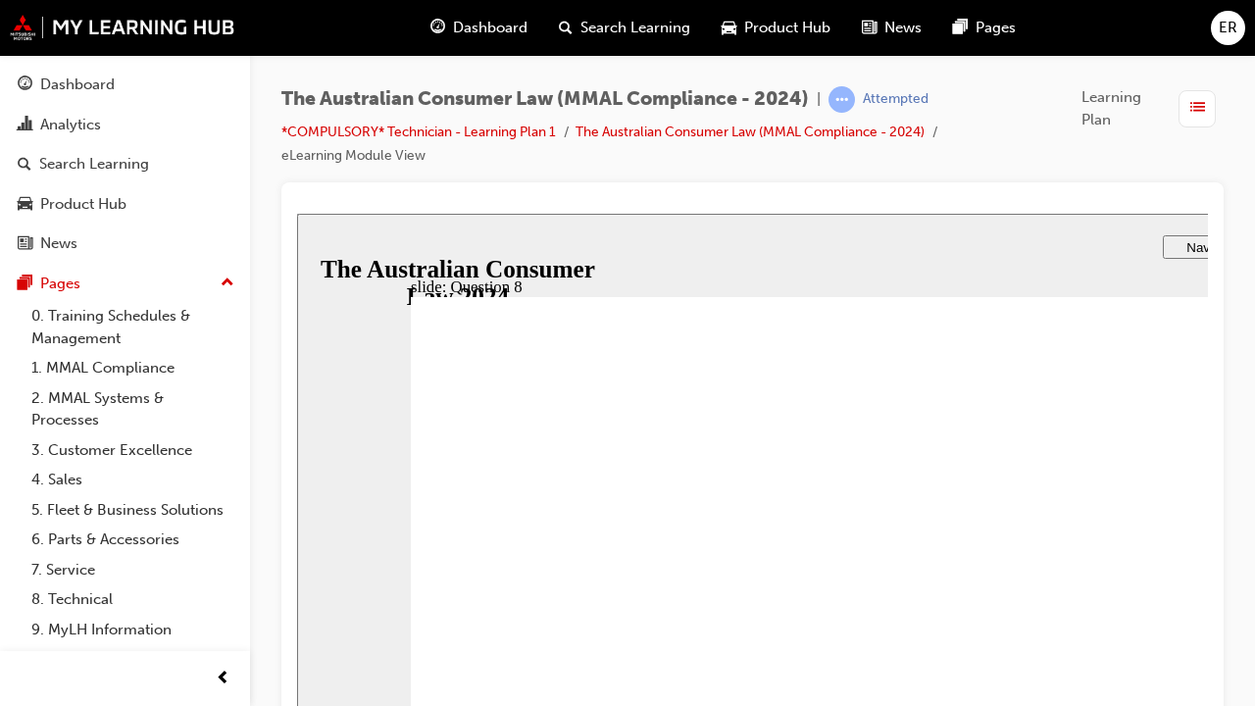
checkbox input "true"
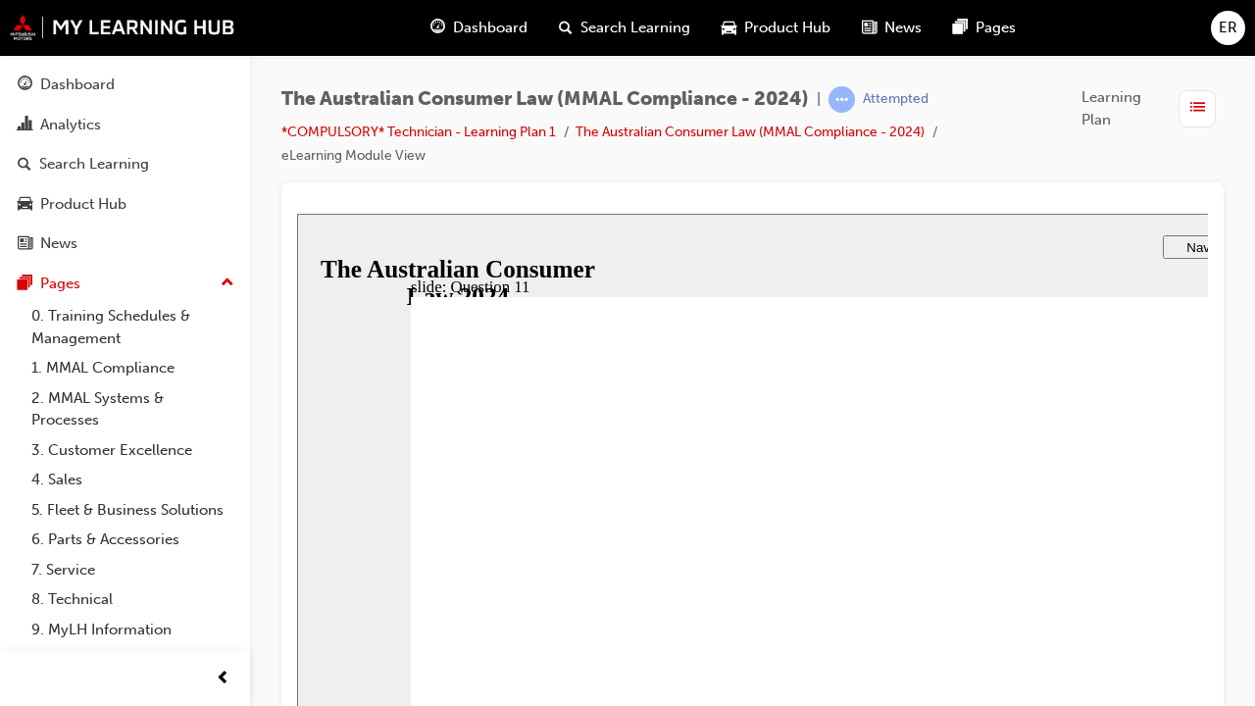
drag, startPoint x: 503, startPoint y: 798, endPoint x: 533, endPoint y: 796, distance: 30.5
radio input "true"
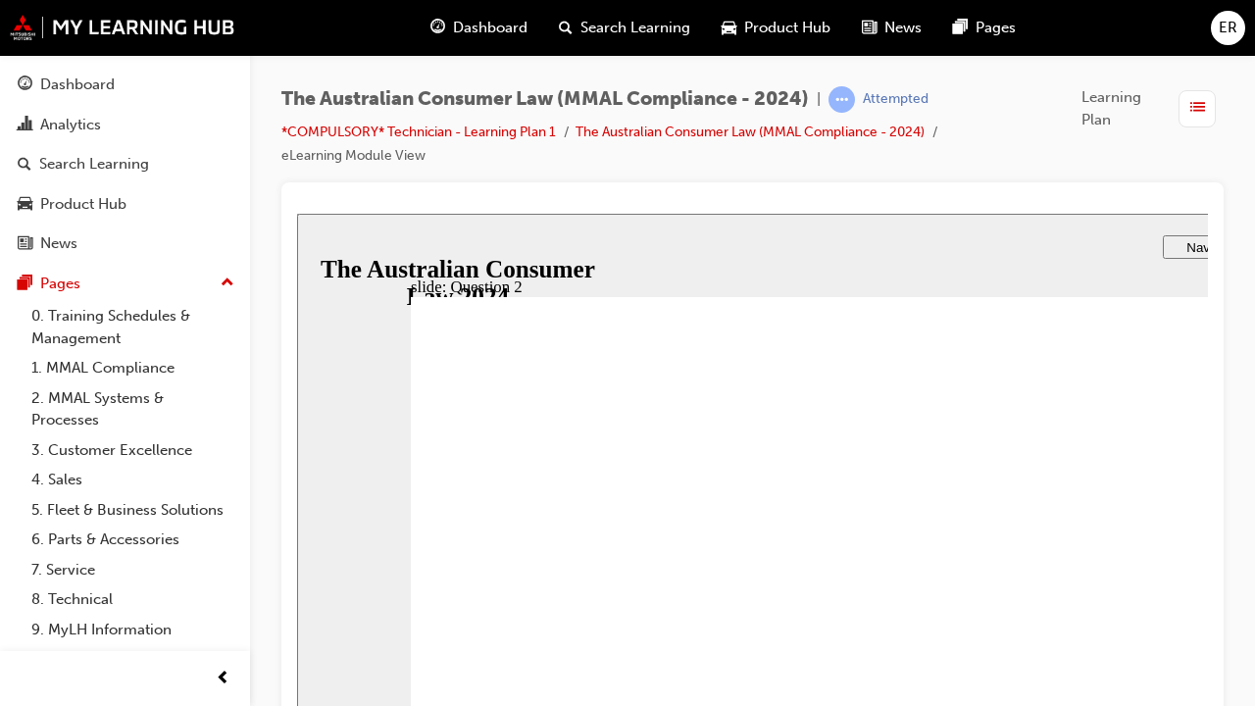
drag, startPoint x: 866, startPoint y: 623, endPoint x: 771, endPoint y: 707, distance: 127.1
radio input "true"
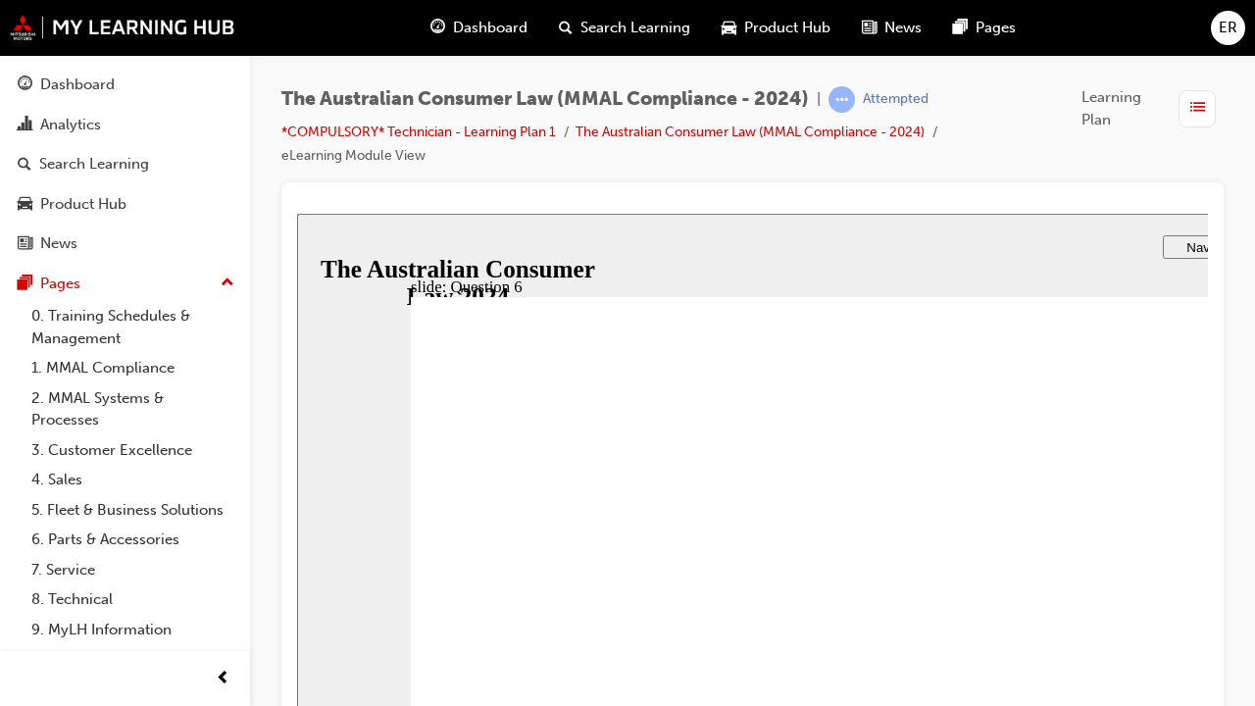
radio input "true"
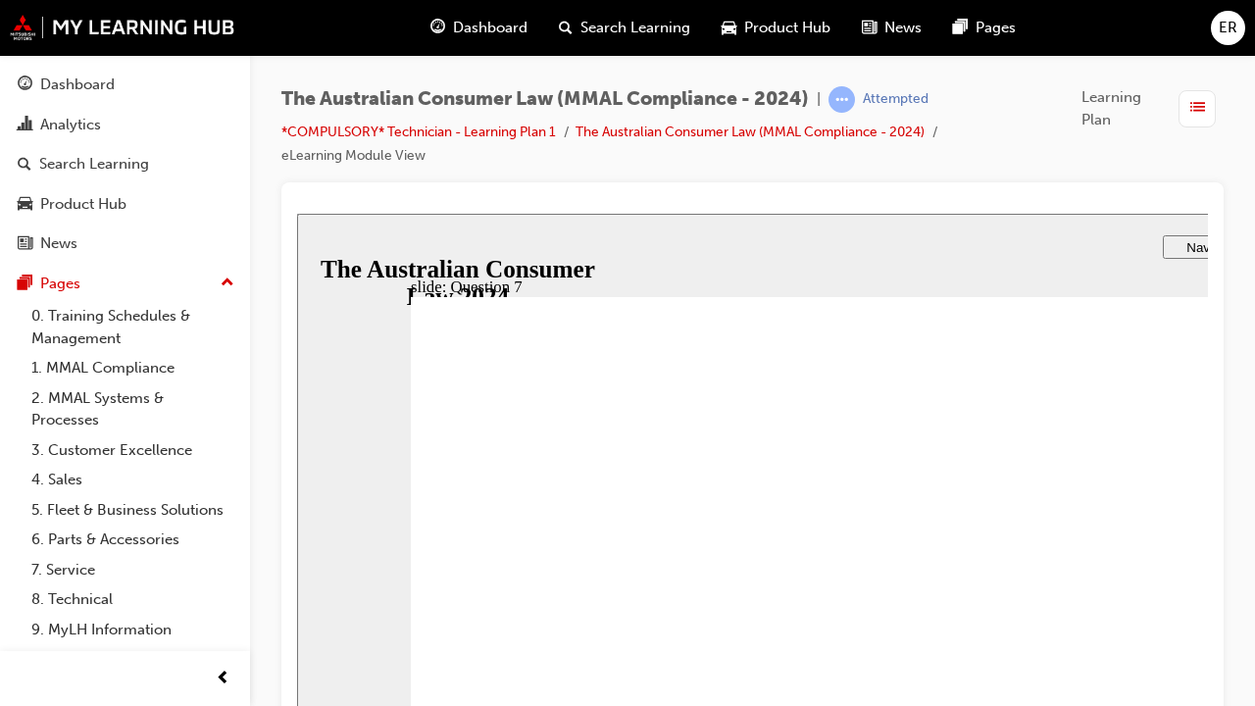
checkbox input "true"
radio input "true"
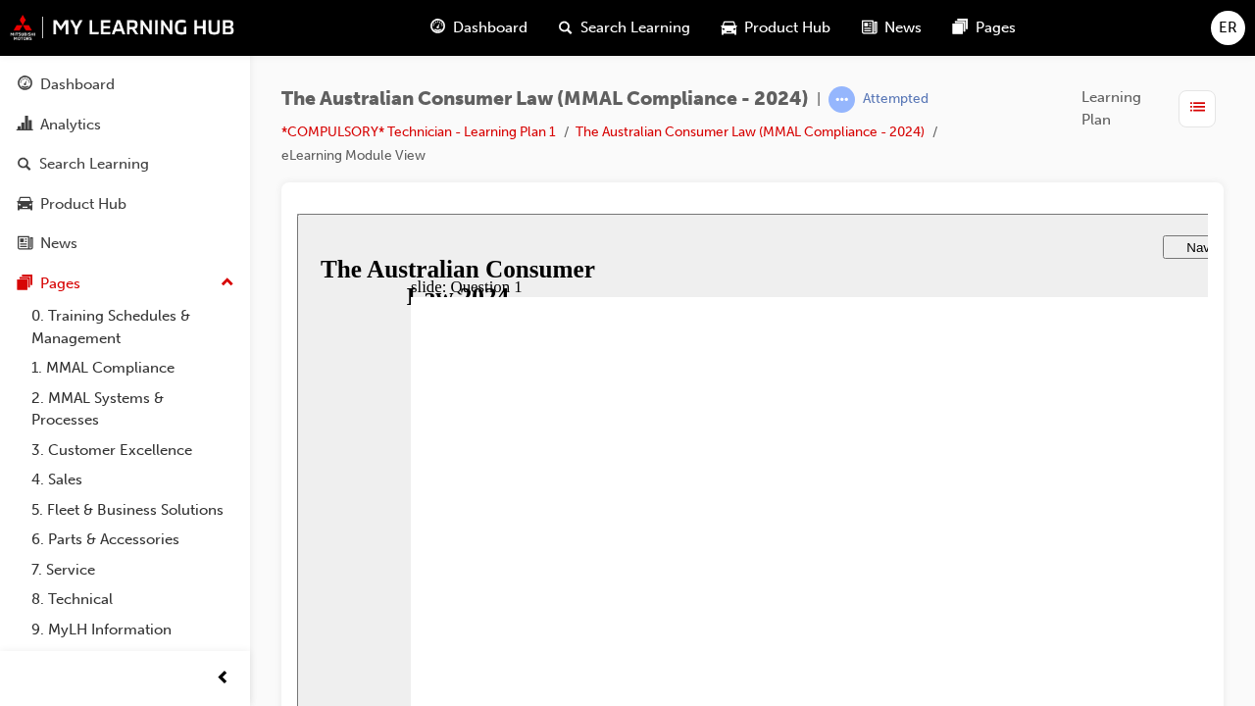
checkbox input "true"
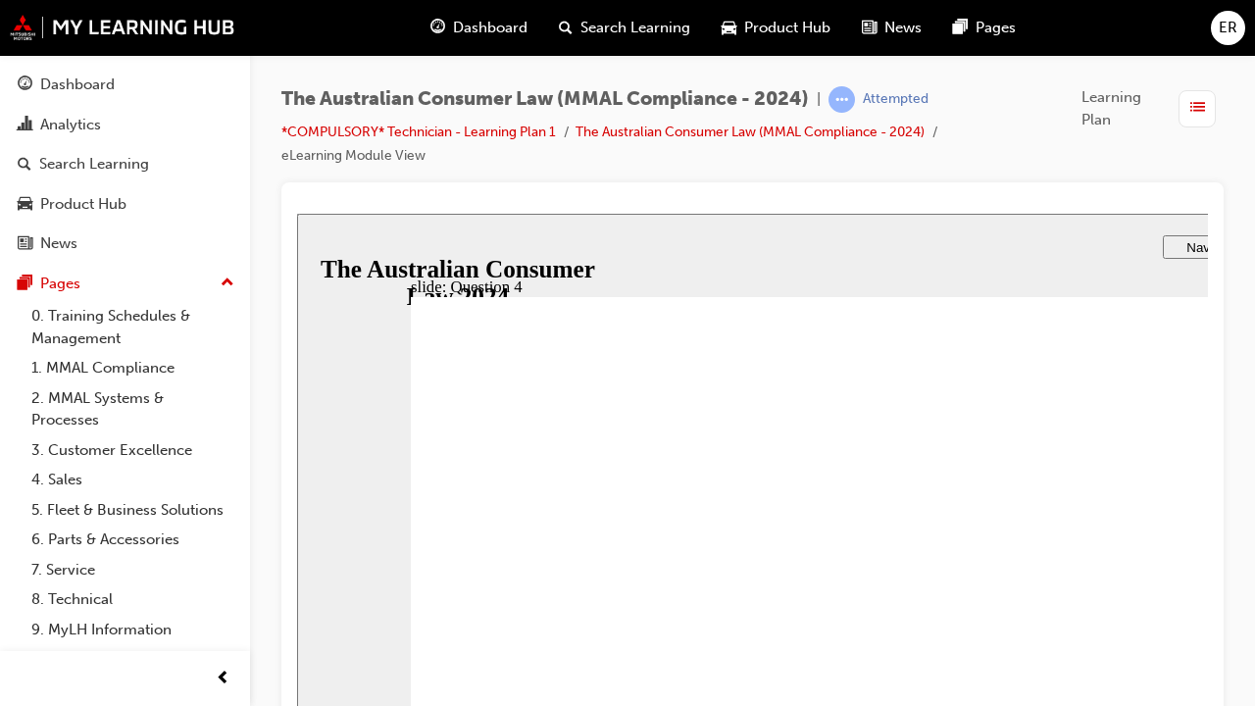
checkbox input "true"
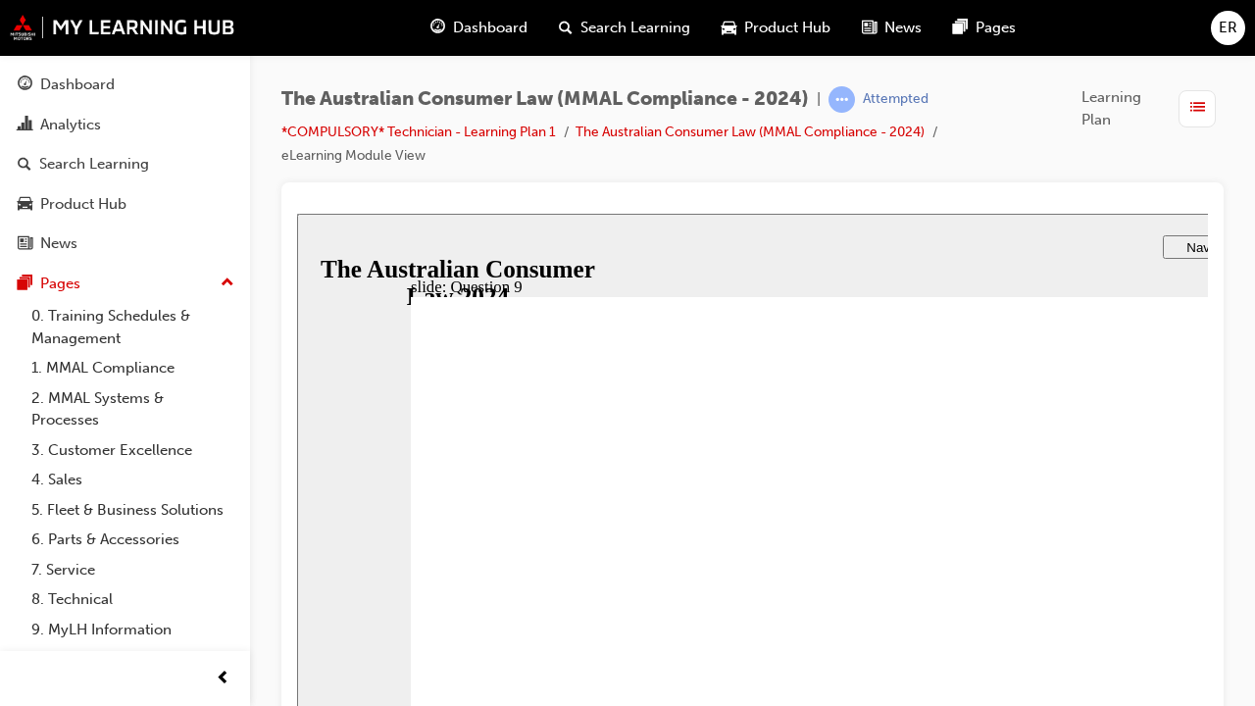
checkbox input "true"
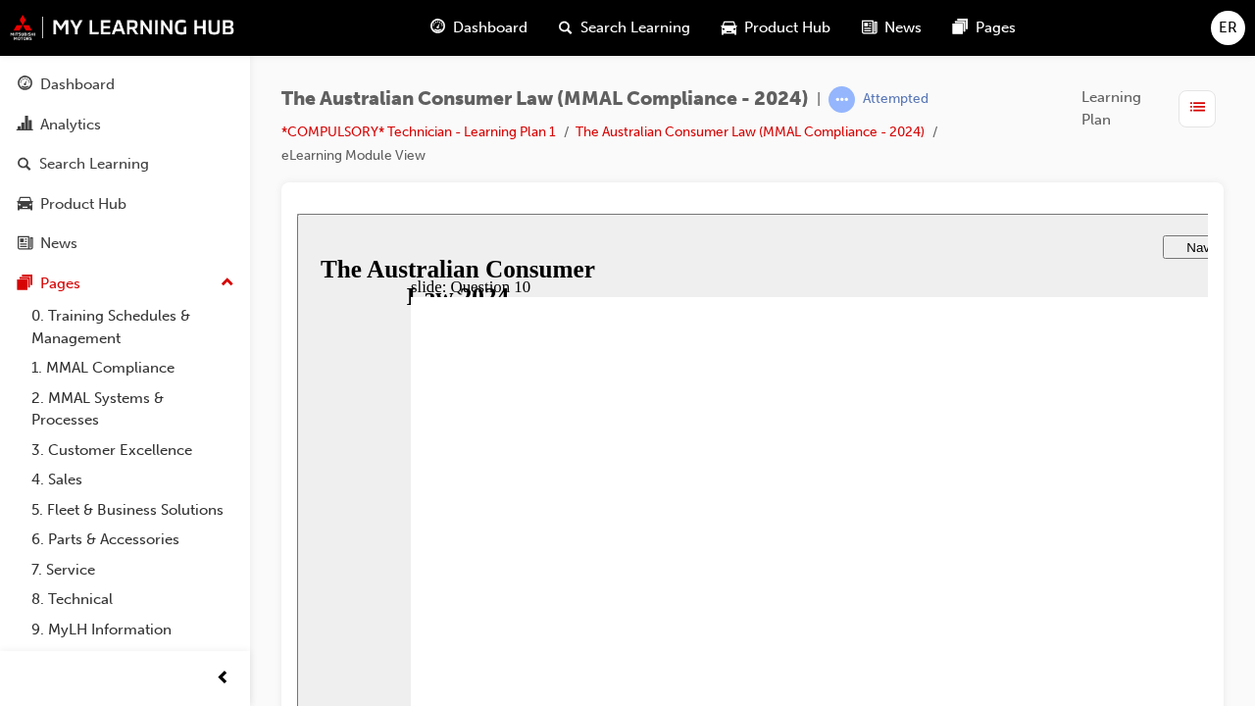
checkbox input "true"
drag, startPoint x: 469, startPoint y: 545, endPoint x: 538, endPoint y: 655, distance: 130.0
drag, startPoint x: 519, startPoint y: 526, endPoint x: 532, endPoint y: 563, distance: 39.7
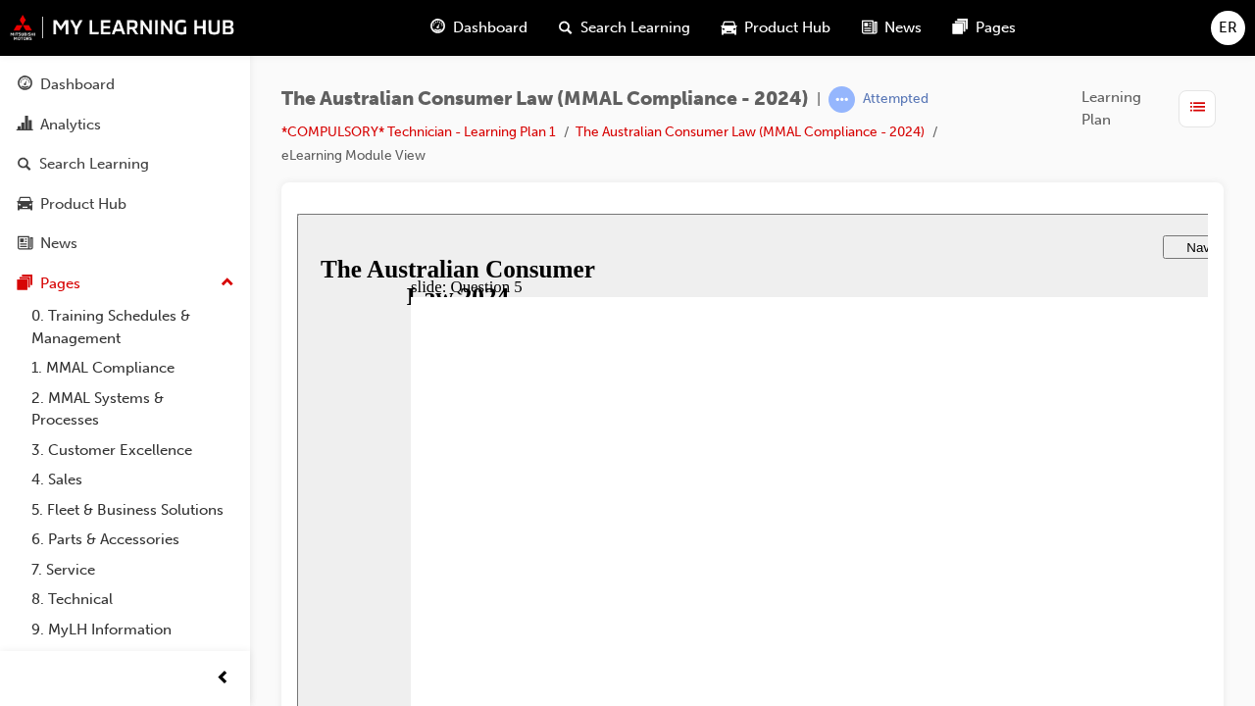
radio input "false"
radio input "true"
drag, startPoint x: 550, startPoint y: 612, endPoint x: 561, endPoint y: 641, distance: 31.3
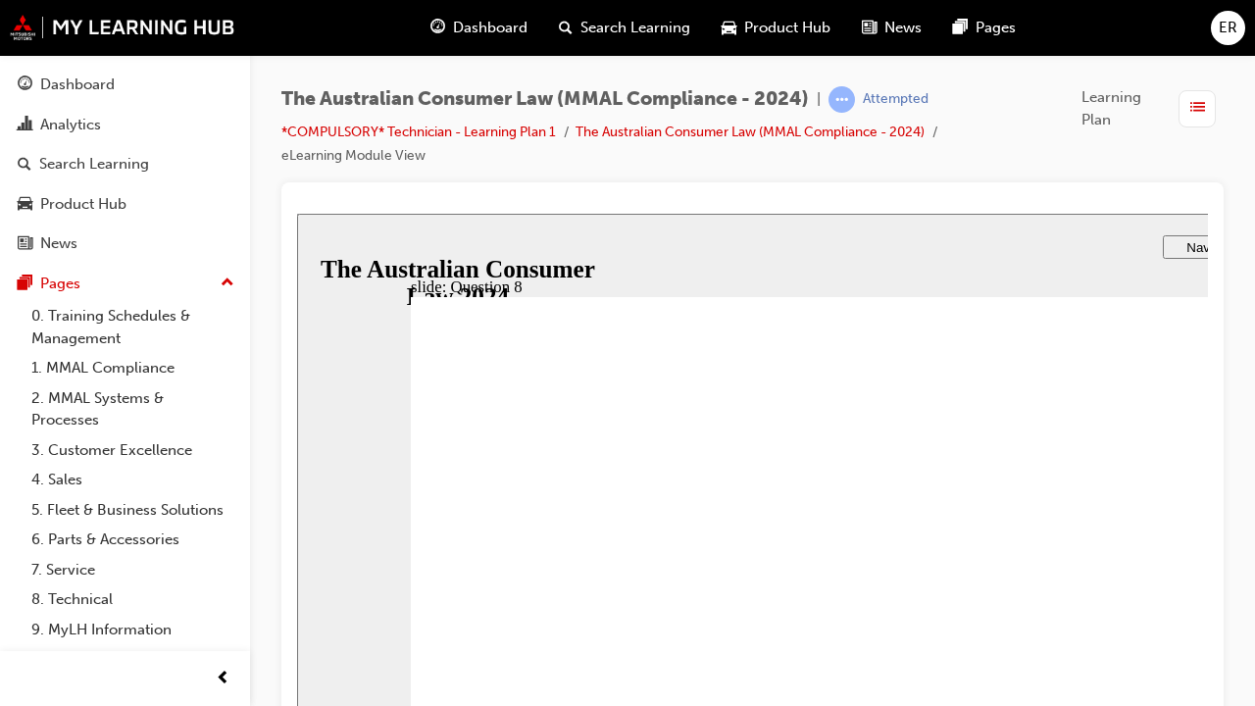
radio input "true"
checkbox input "true"
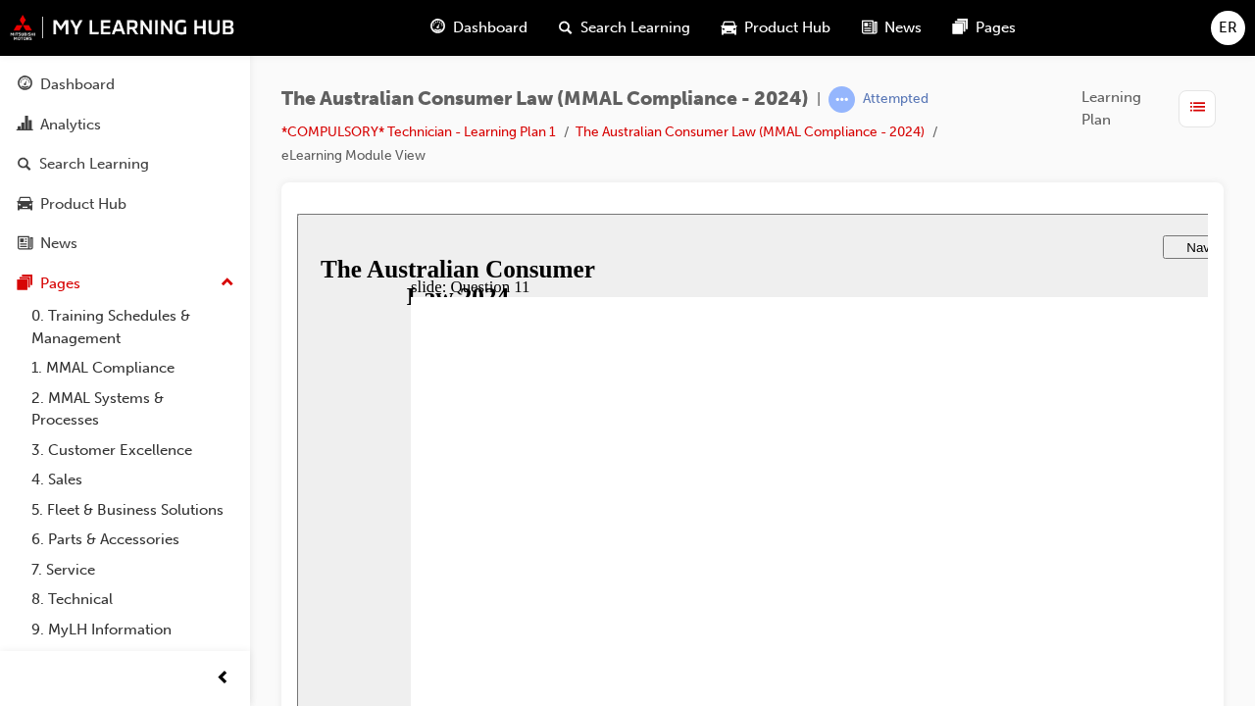
checkbox input "true"
drag, startPoint x: 548, startPoint y: 797, endPoint x: 689, endPoint y: 800, distance: 141.2
drag, startPoint x: 649, startPoint y: 655, endPoint x: 552, endPoint y: 771, distance: 151.0
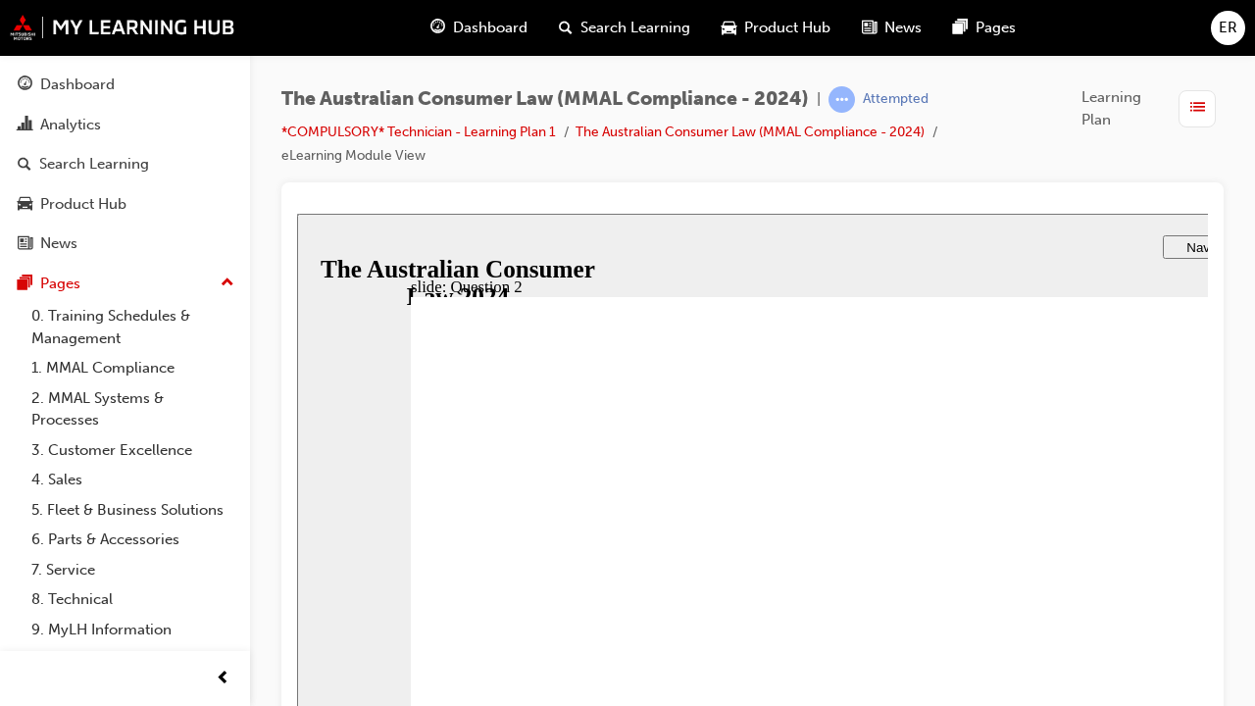
radio input "true"
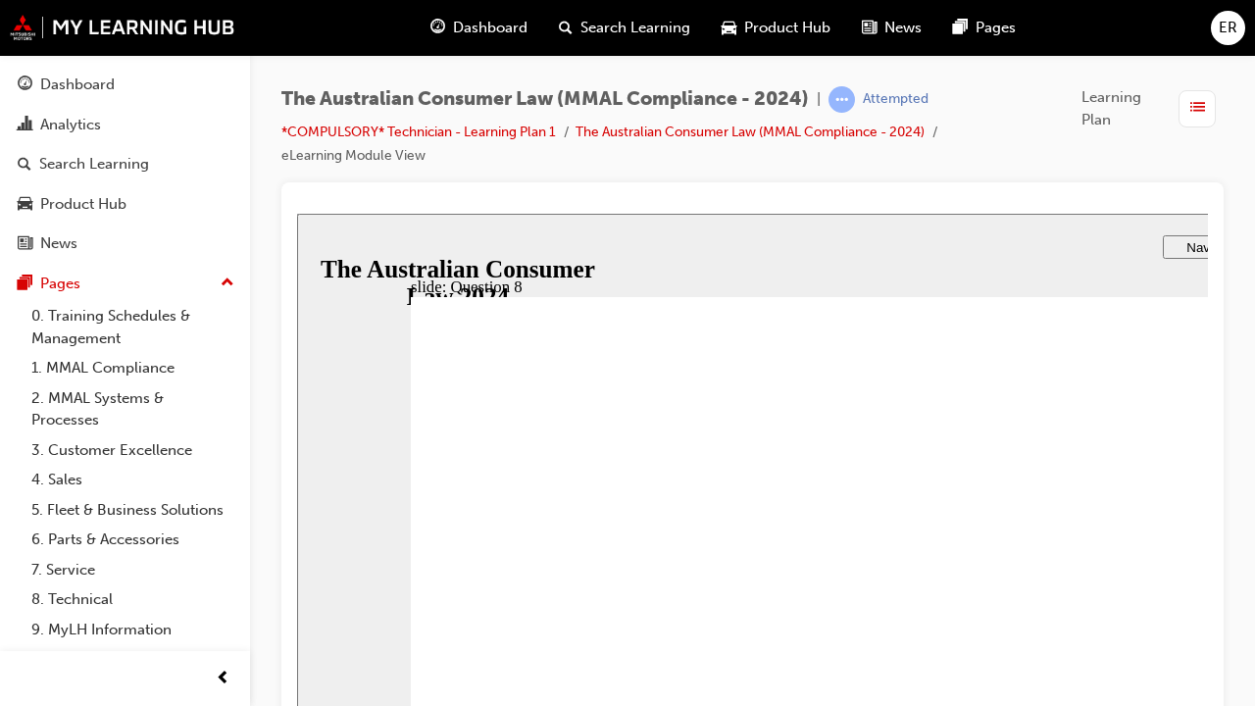
drag, startPoint x: 1407, startPoint y: 838, endPoint x: 1385, endPoint y: 833, distance: 22.1
checkbox input "true"
checkbox input "false"
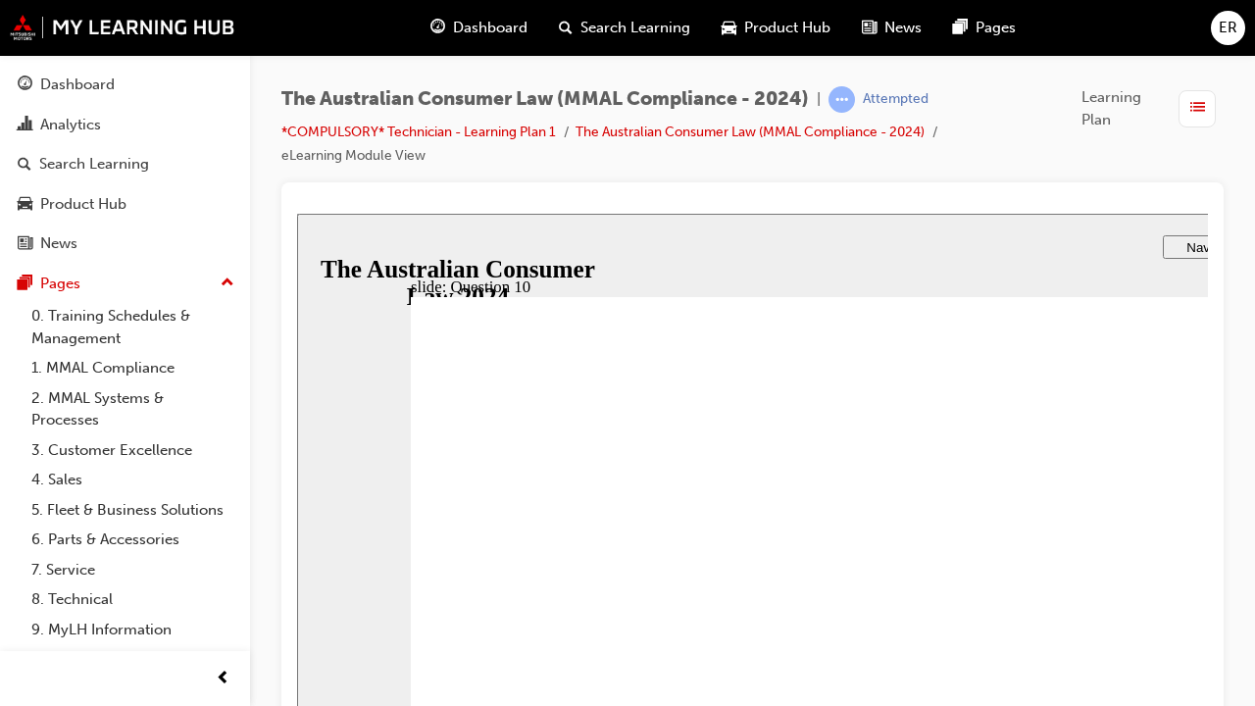
drag, startPoint x: 718, startPoint y: 492, endPoint x: 669, endPoint y: 610, distance: 127.5
checkbox input "true"
drag, startPoint x: 537, startPoint y: 608, endPoint x: 646, endPoint y: 766, distance: 191.7
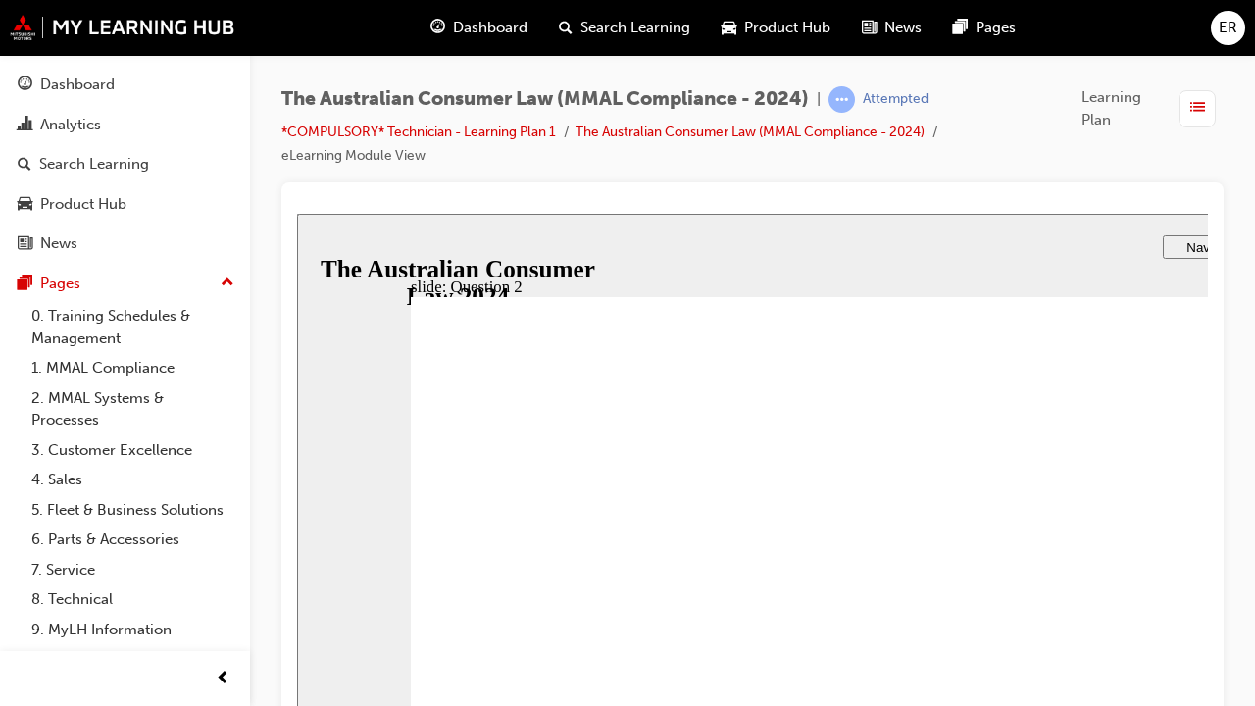
drag, startPoint x: 550, startPoint y: 660, endPoint x: 634, endPoint y: 808, distance: 170.4
radio input "false"
radio input "true"
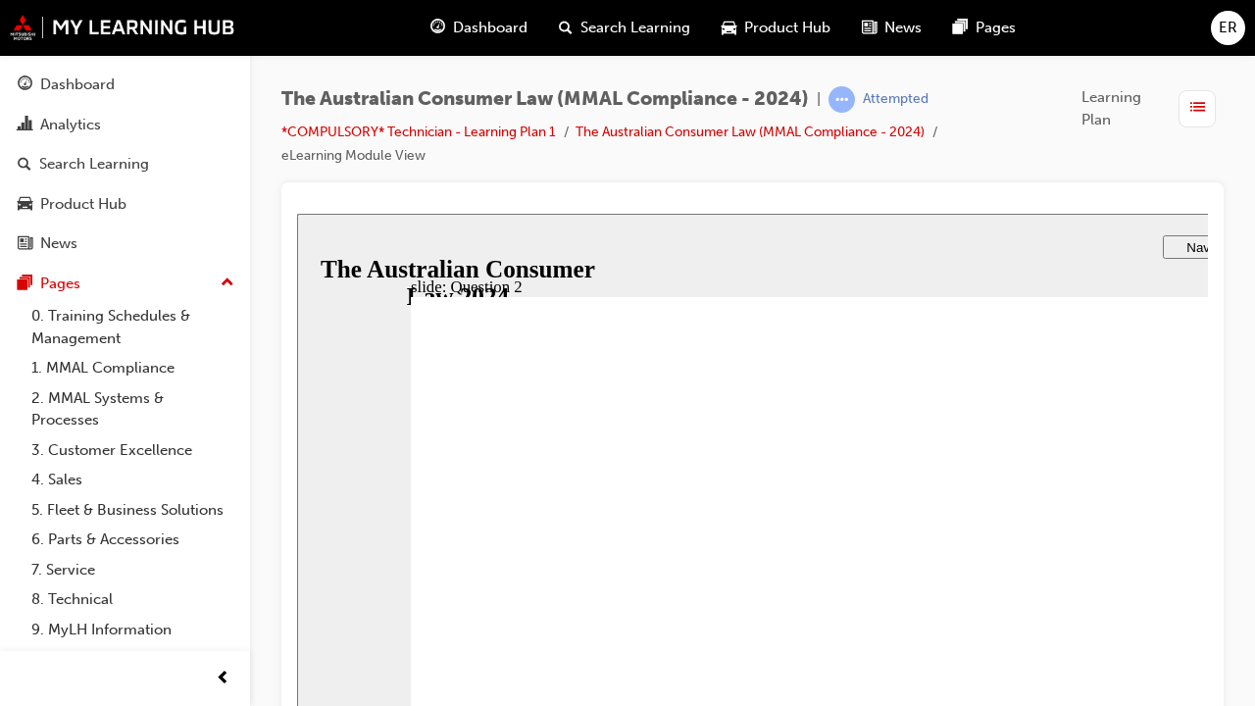
drag, startPoint x: 1364, startPoint y: 828, endPoint x: 1344, endPoint y: 832, distance: 20.2
checkbox input "true"
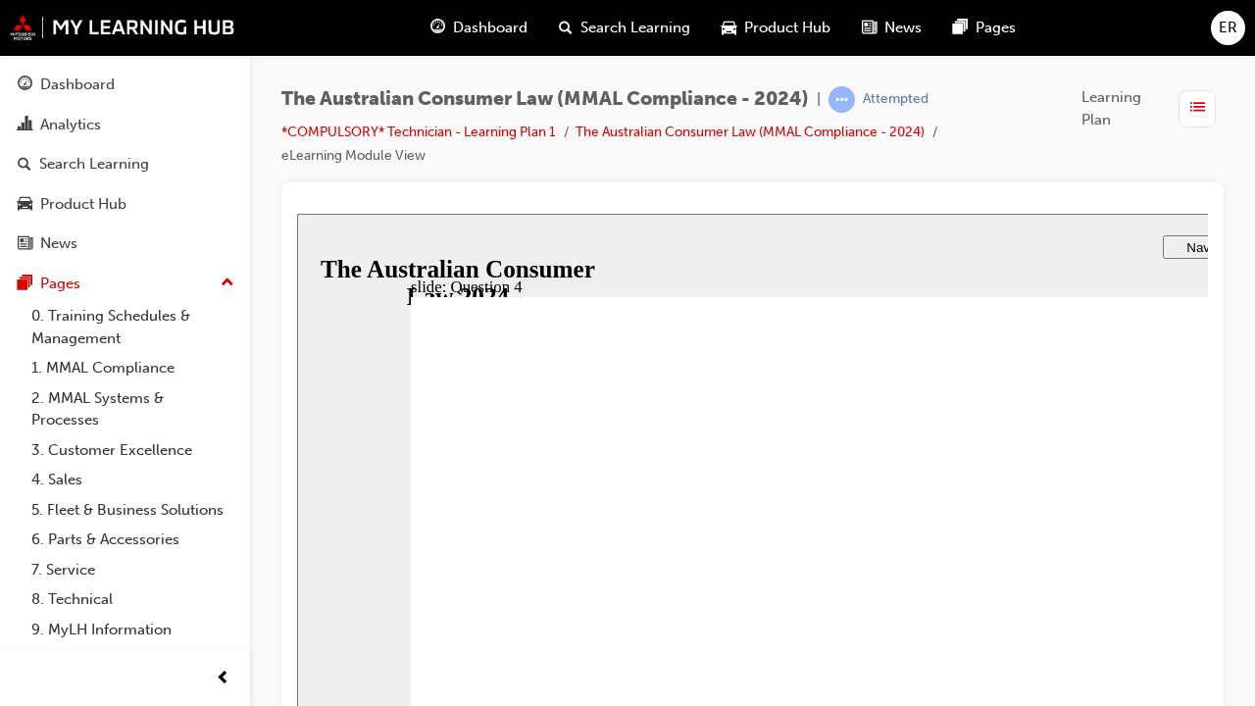
checkbox input "true"
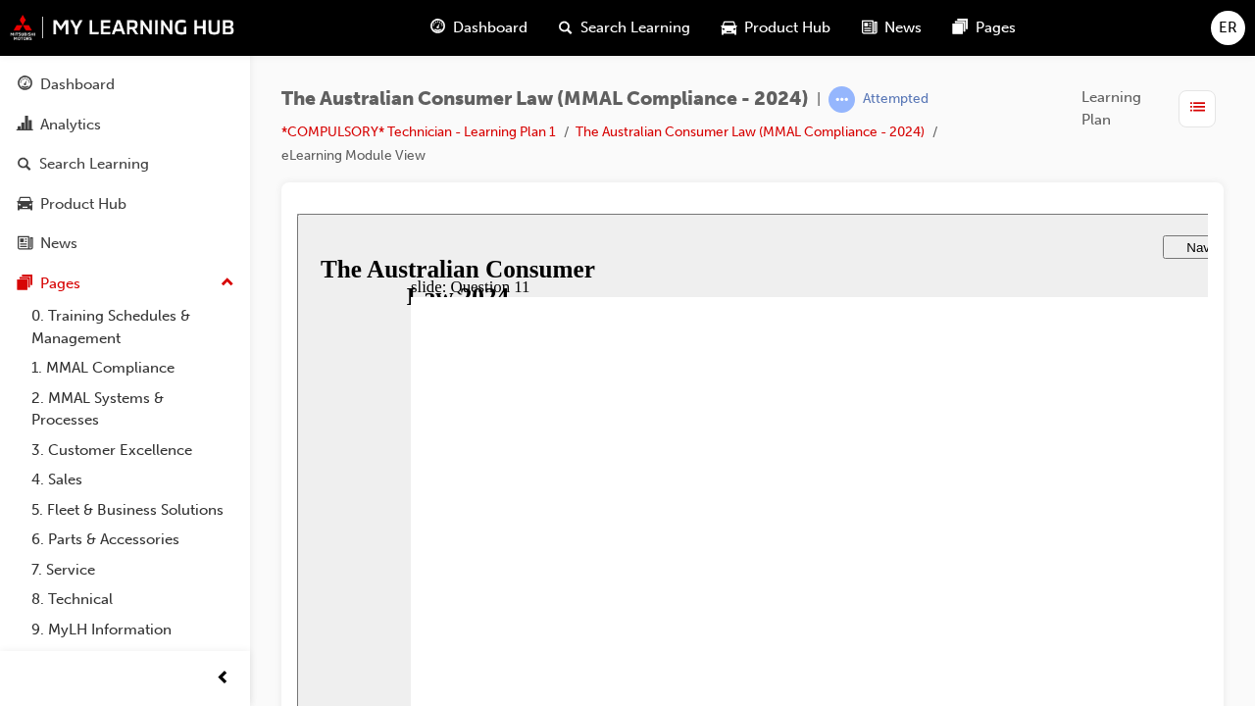
checkbox input "true"
drag, startPoint x: 569, startPoint y: 806, endPoint x: 725, endPoint y: 765, distance: 161.3
checkbox input "true"
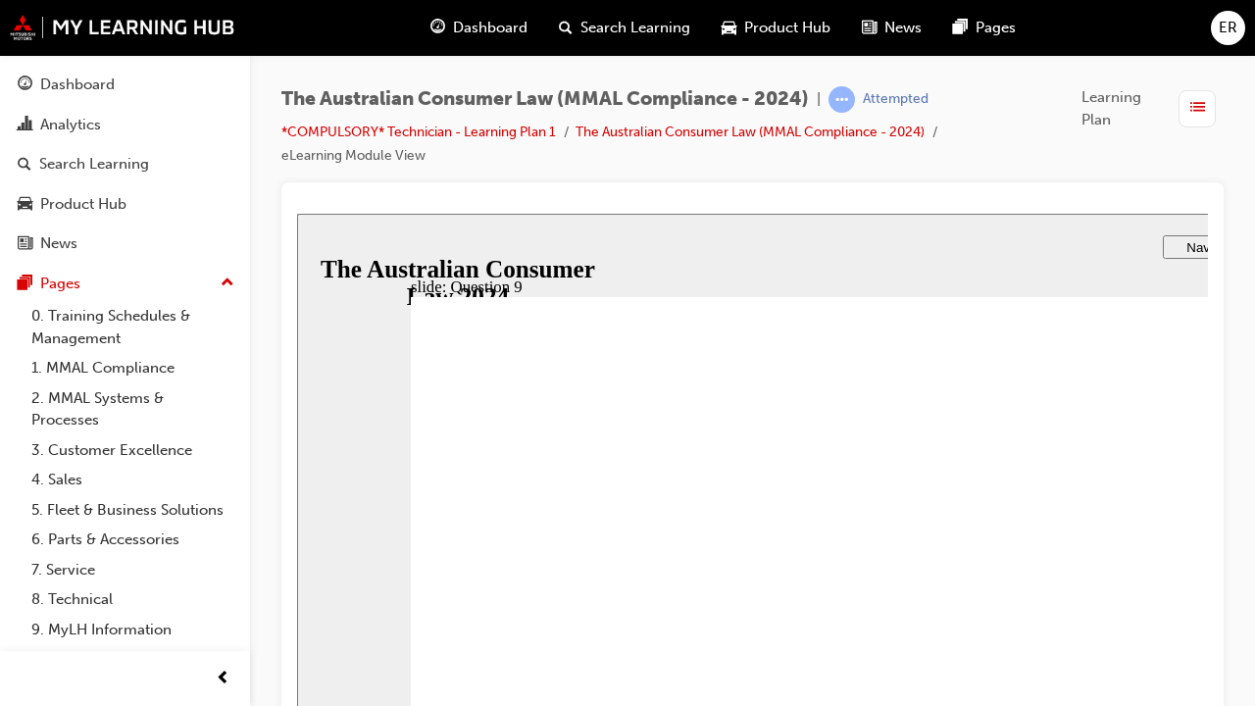
checkbox input "true"
drag, startPoint x: 552, startPoint y: 812, endPoint x: 625, endPoint y: 788, distance: 76.3
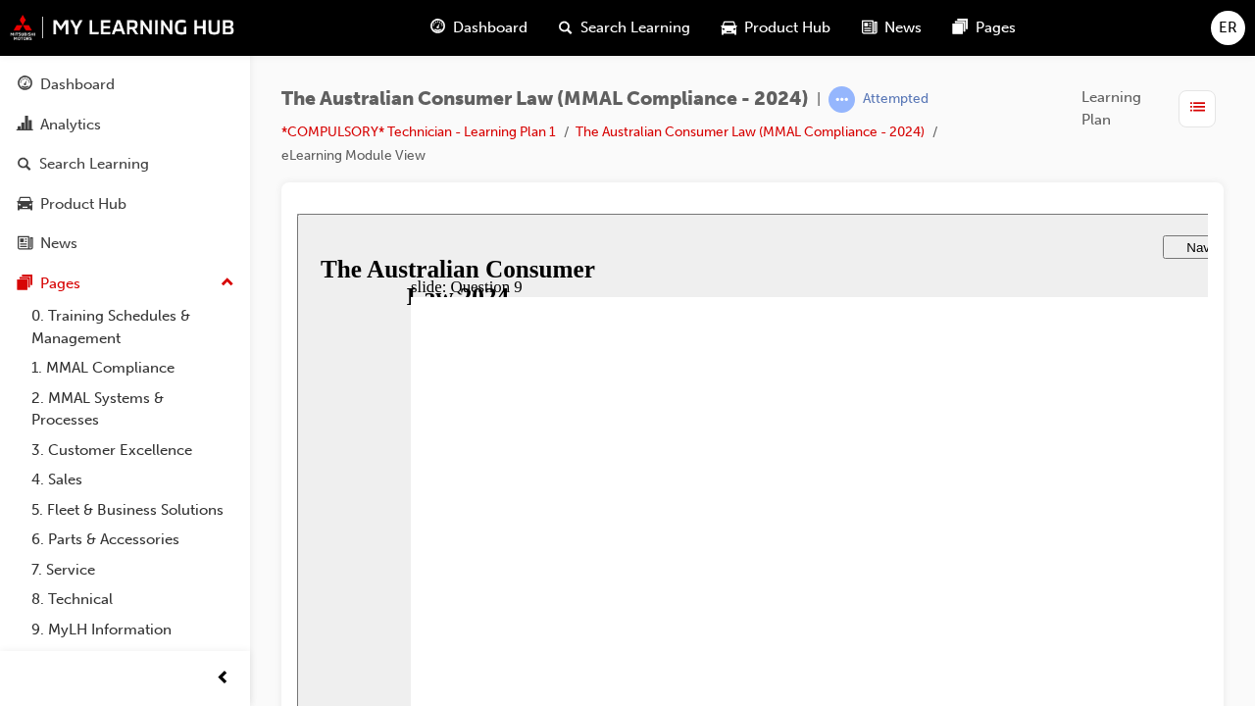
checkbox input "true"
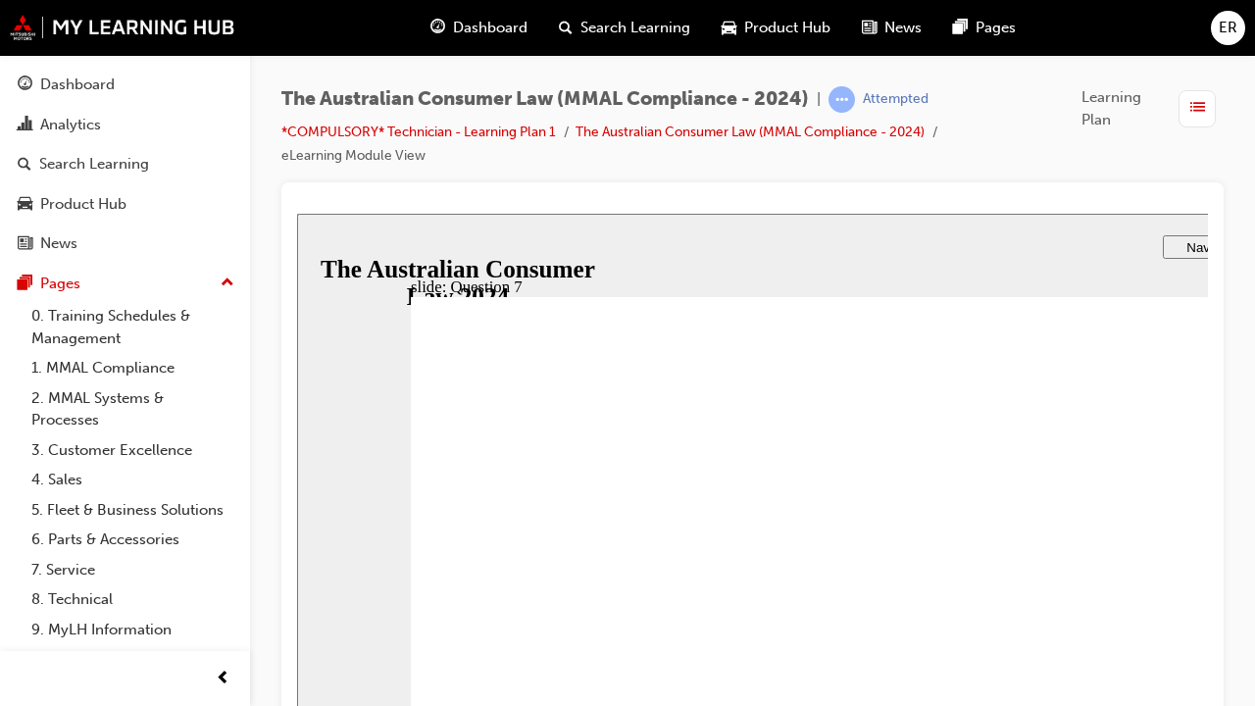
radio input "true"
drag, startPoint x: 552, startPoint y: 797, endPoint x: 534, endPoint y: 810, distance: 21.8
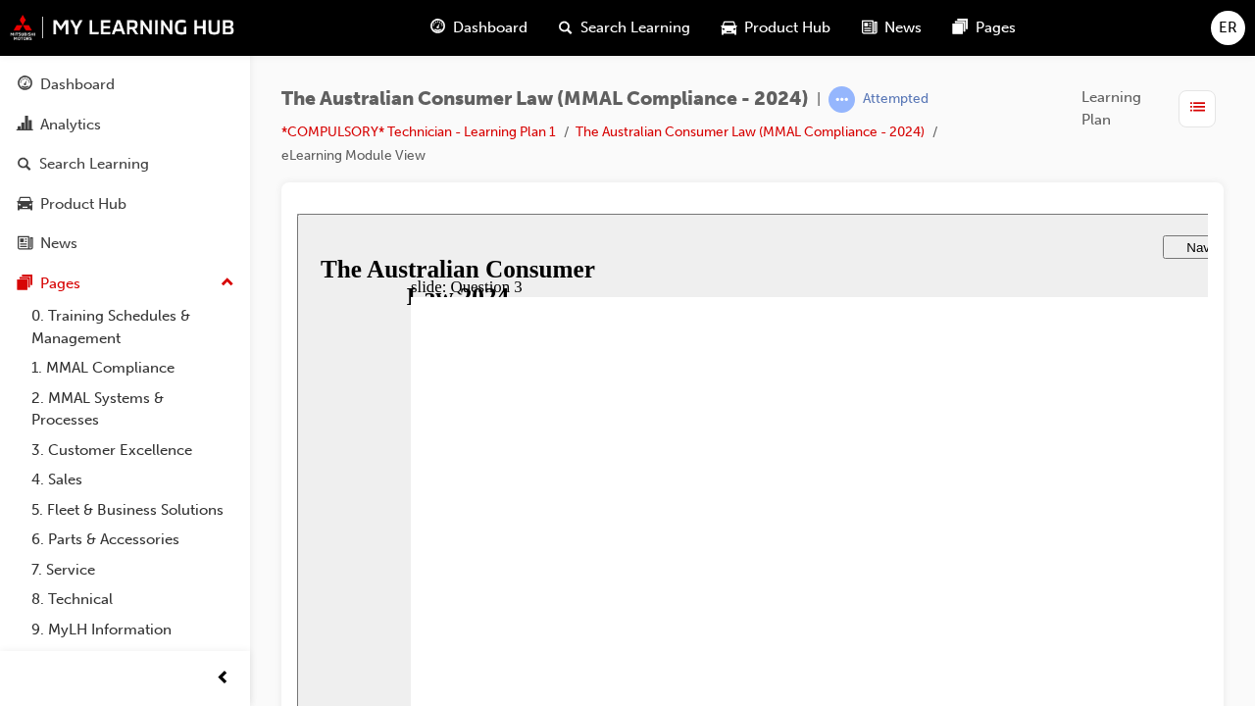
drag, startPoint x: 519, startPoint y: 525, endPoint x: 548, endPoint y: 643, distance: 122.2
radio input "true"
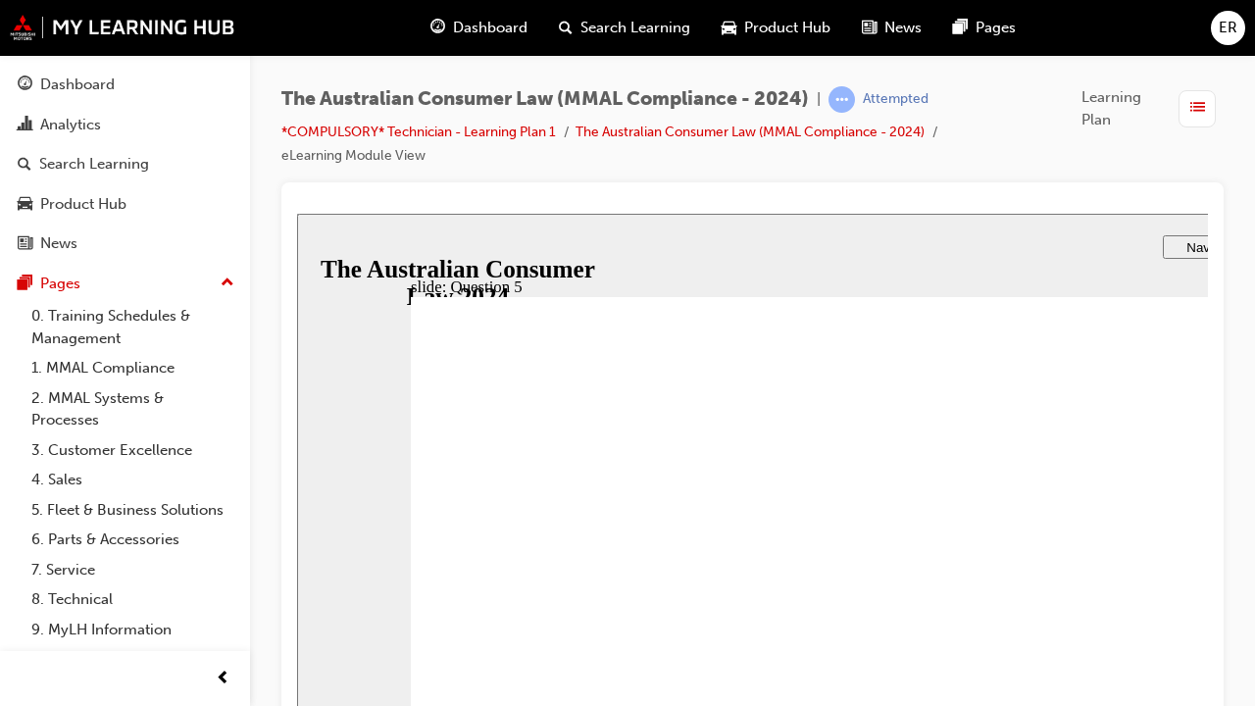
radio input "true"
drag, startPoint x: 680, startPoint y: 635, endPoint x: 533, endPoint y: 809, distance: 226.9
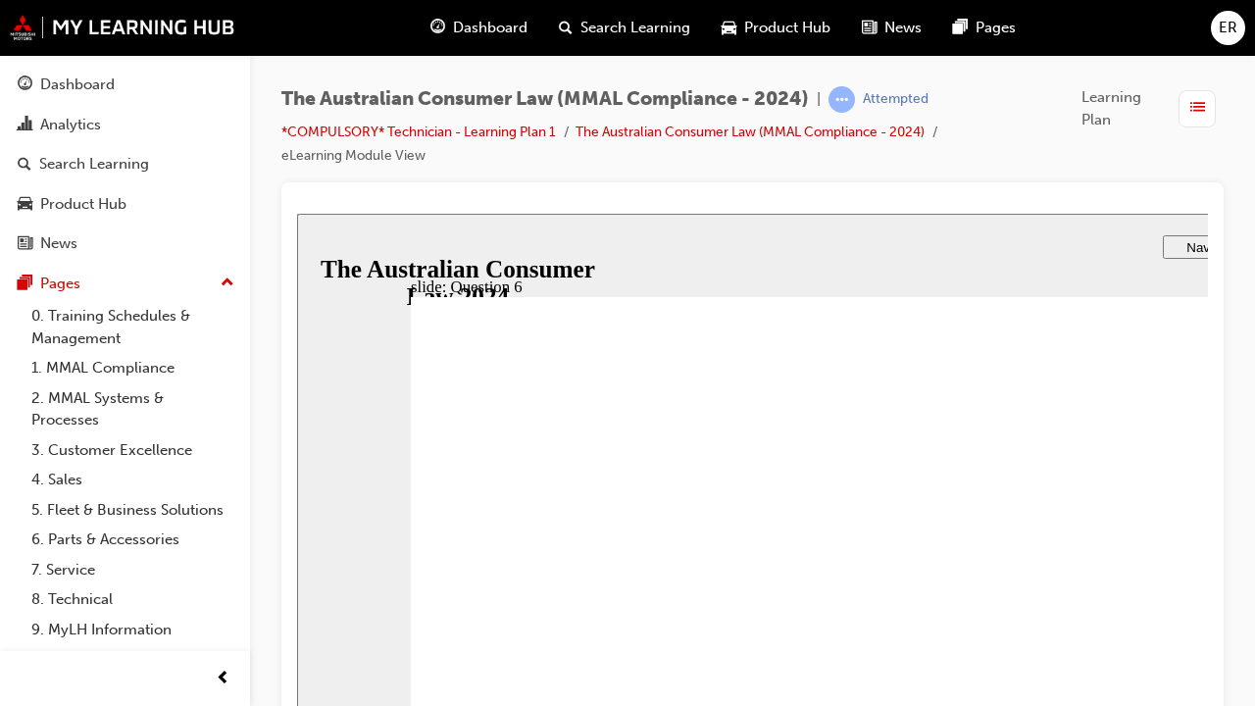
radio input "true"
drag, startPoint x: 538, startPoint y: 814, endPoint x: 761, endPoint y: 825, distance: 222.8
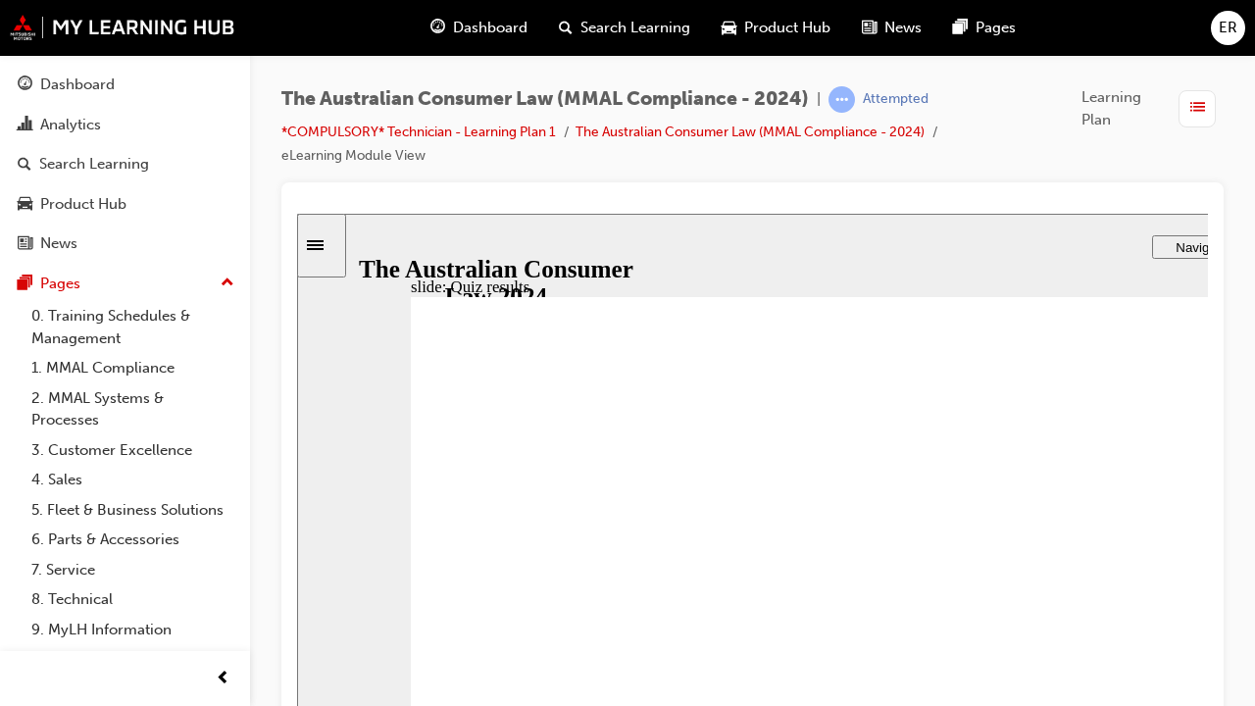
checkbox input "true"
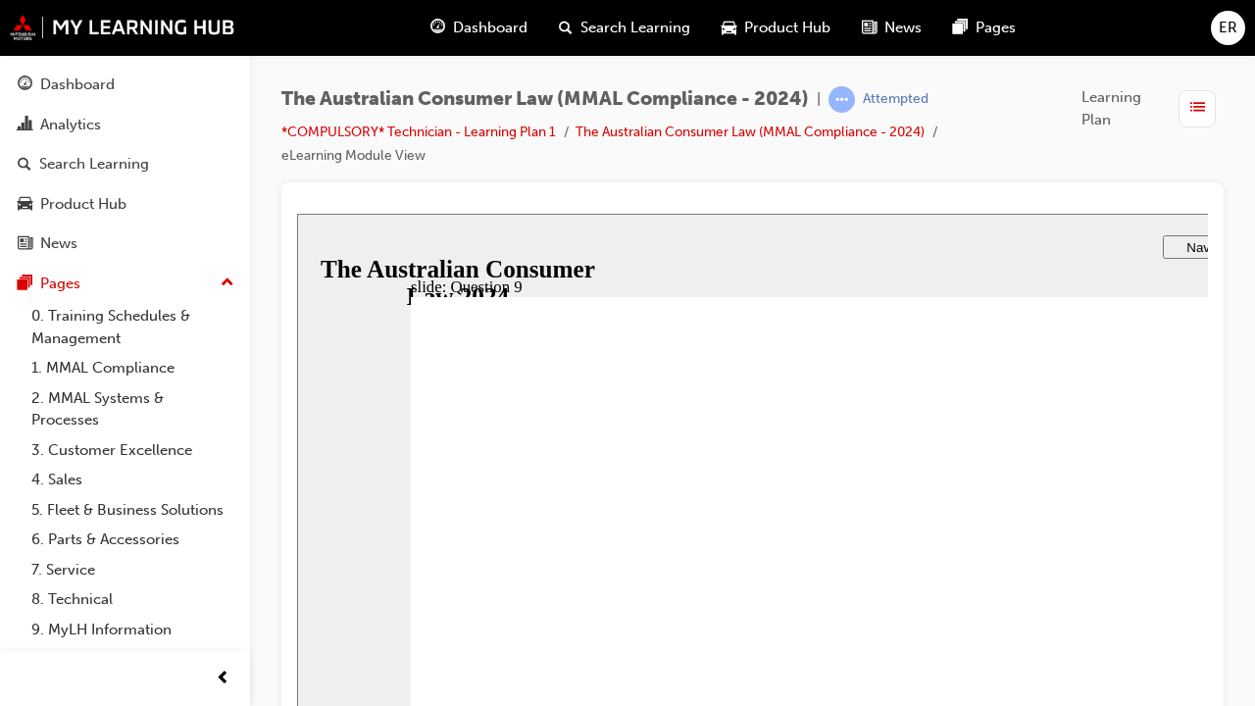
radio input "true"
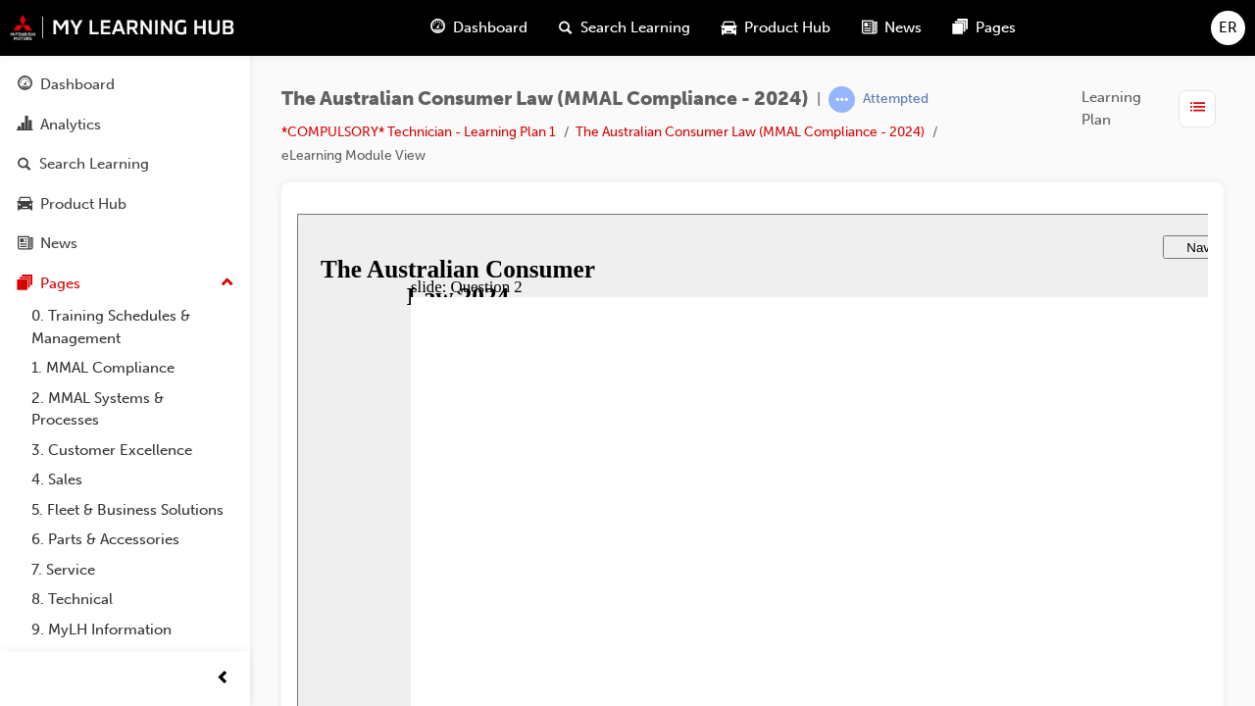
drag, startPoint x: 542, startPoint y: 823, endPoint x: 627, endPoint y: 825, distance: 84.3
radio input "true"
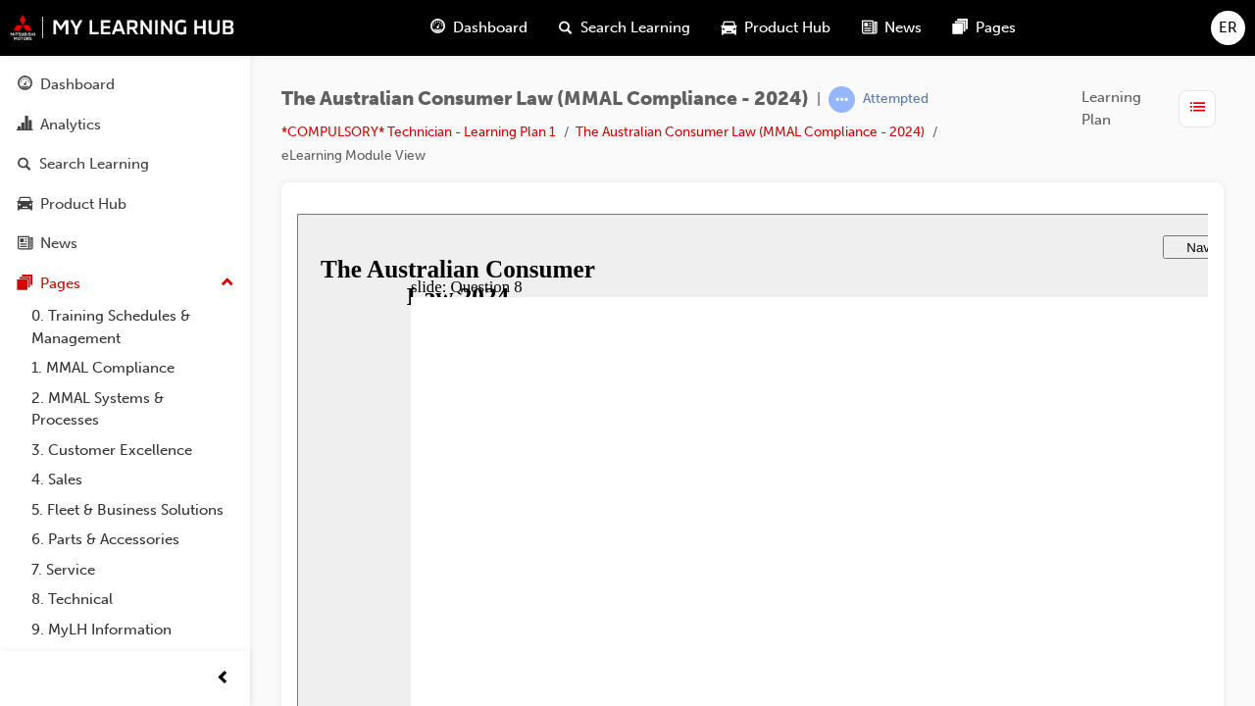
drag, startPoint x: 568, startPoint y: 492, endPoint x: 574, endPoint y: 516, distance: 24.3
checkbox input "true"
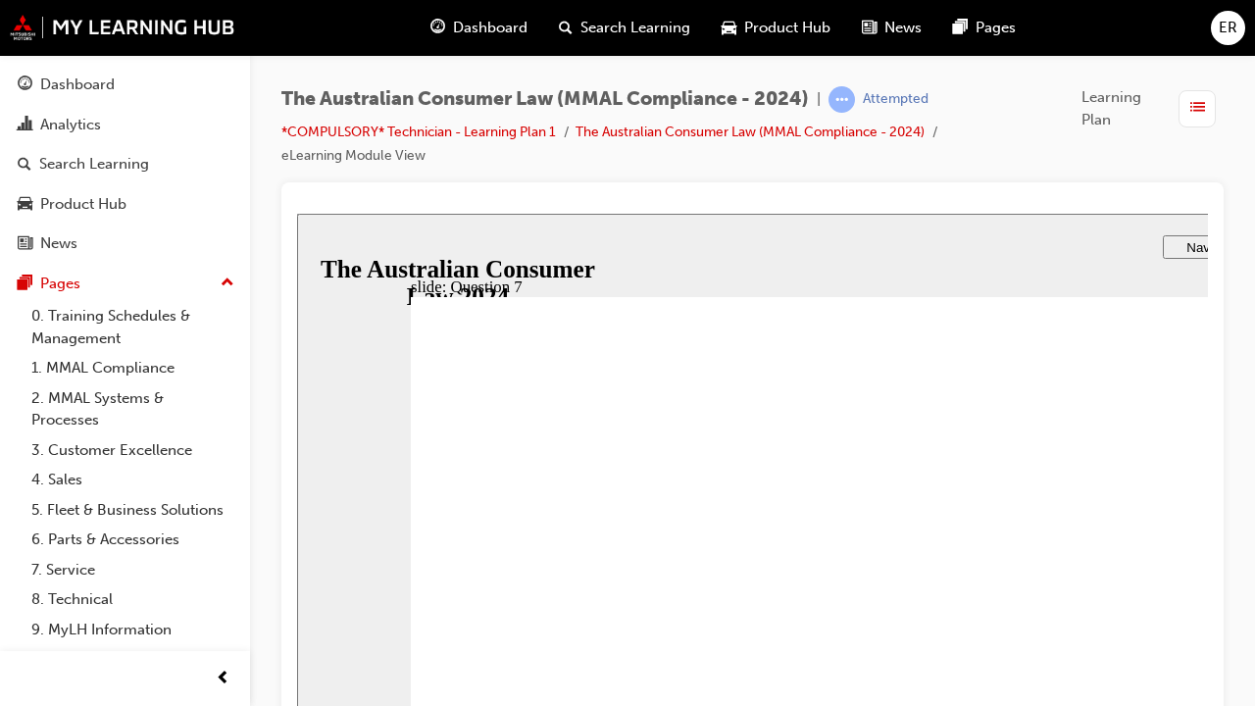
checkbox input "true"
drag, startPoint x: 579, startPoint y: 800, endPoint x: 718, endPoint y: 813, distance: 138.8
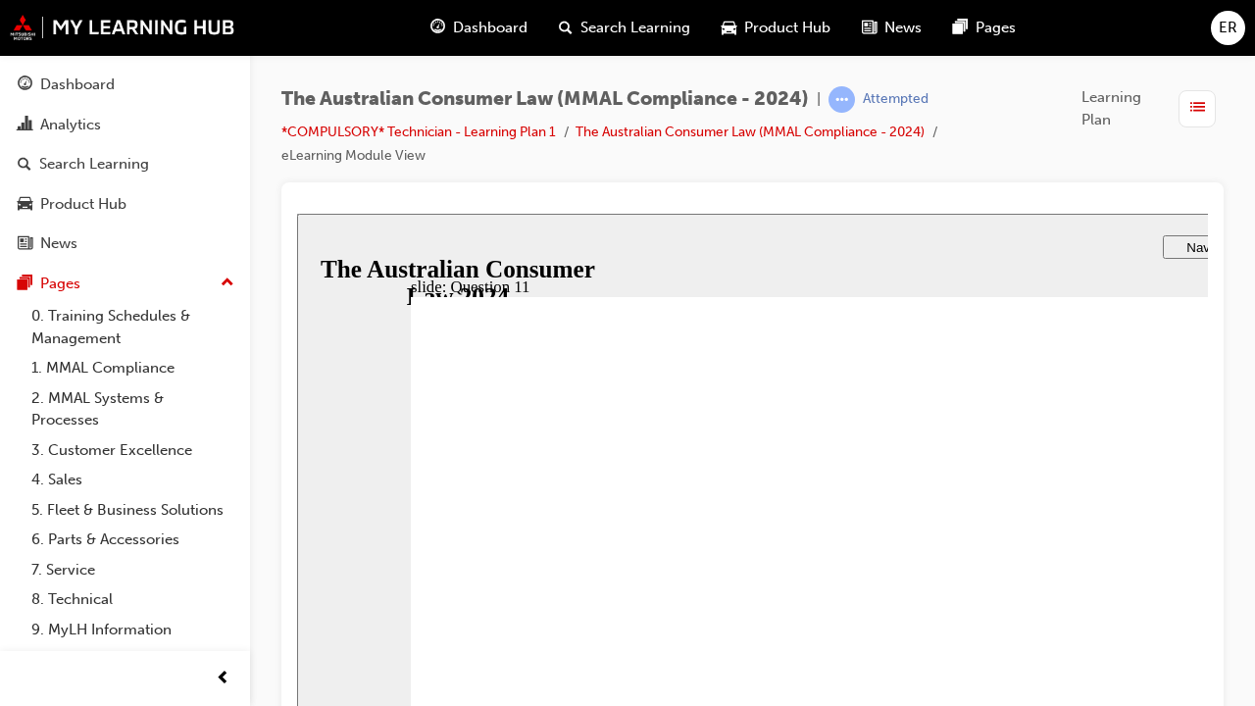
drag, startPoint x: 554, startPoint y: 543, endPoint x: 581, endPoint y: 704, distance: 163.1
radio input "false"
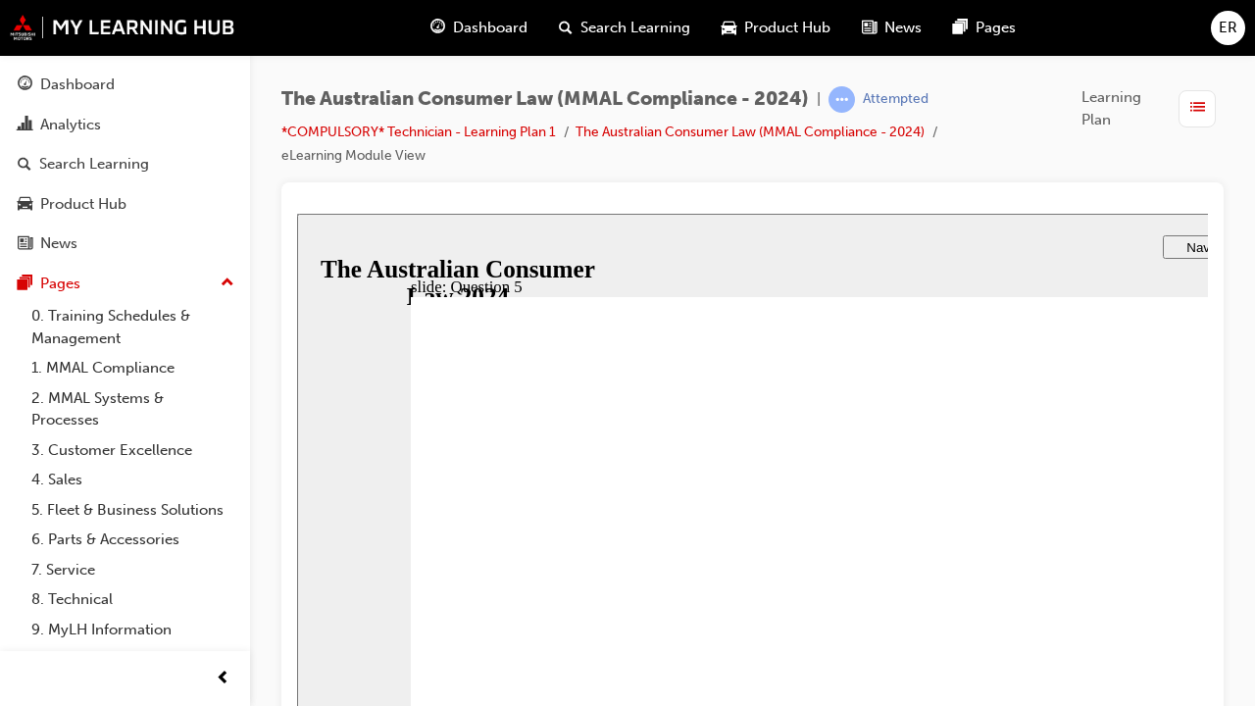
radio input "true"
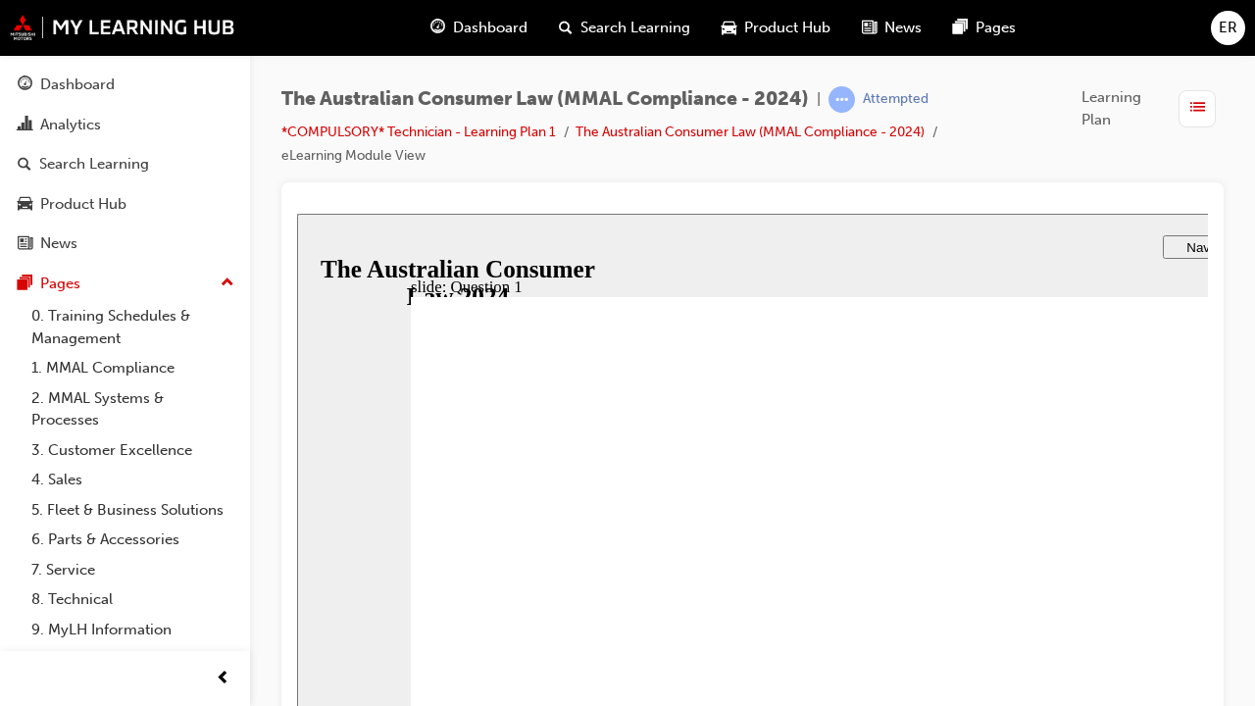
radio input "true"
drag, startPoint x: 515, startPoint y: 798, endPoint x: 730, endPoint y: 798, distance: 215.7
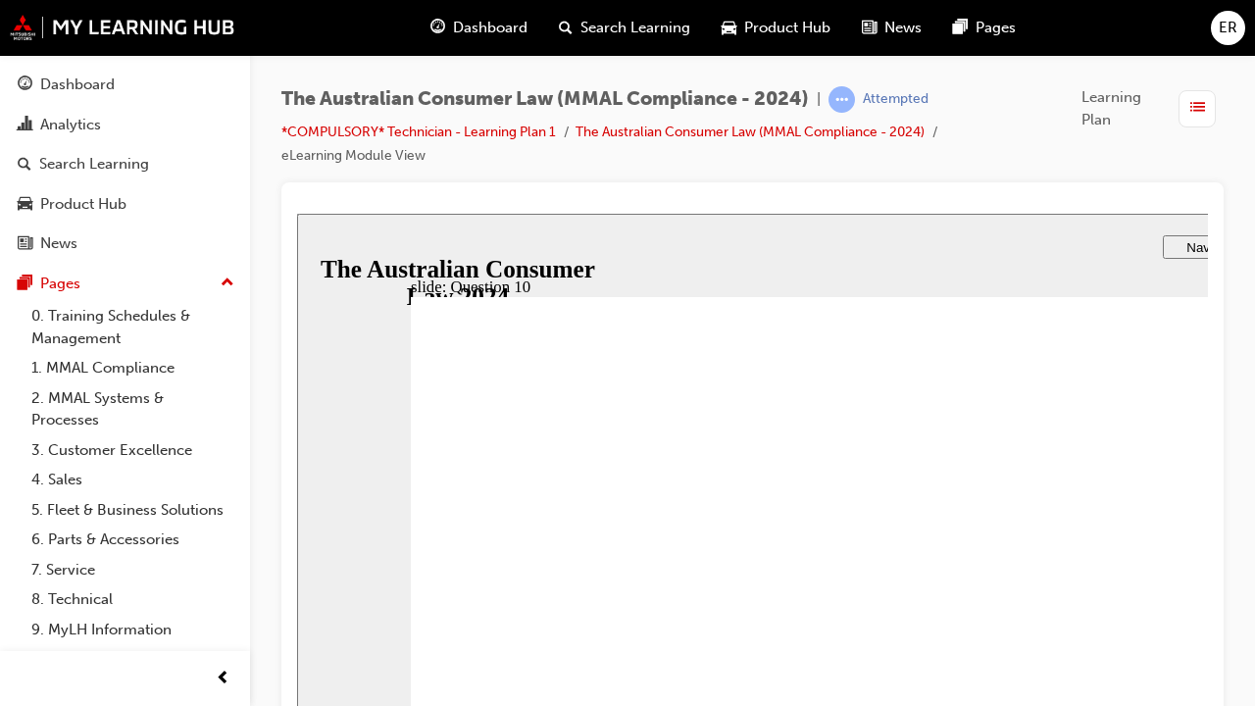
checkbox input "true"
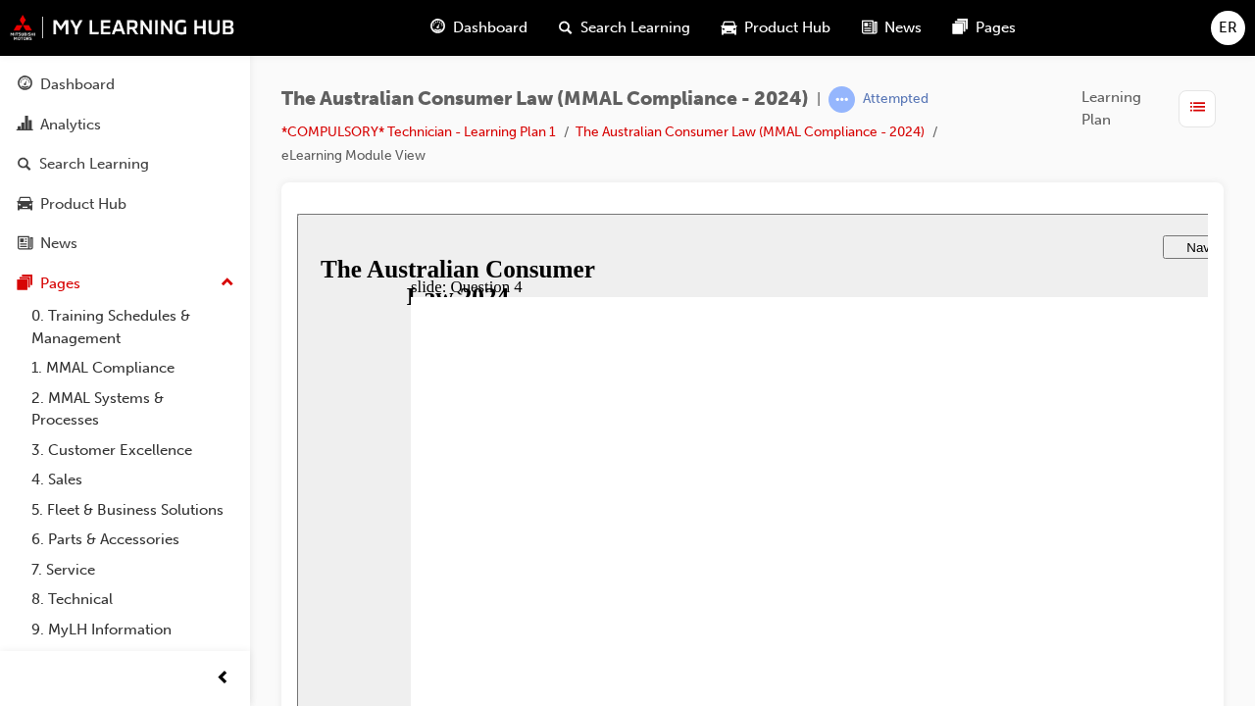
checkbox input "true"
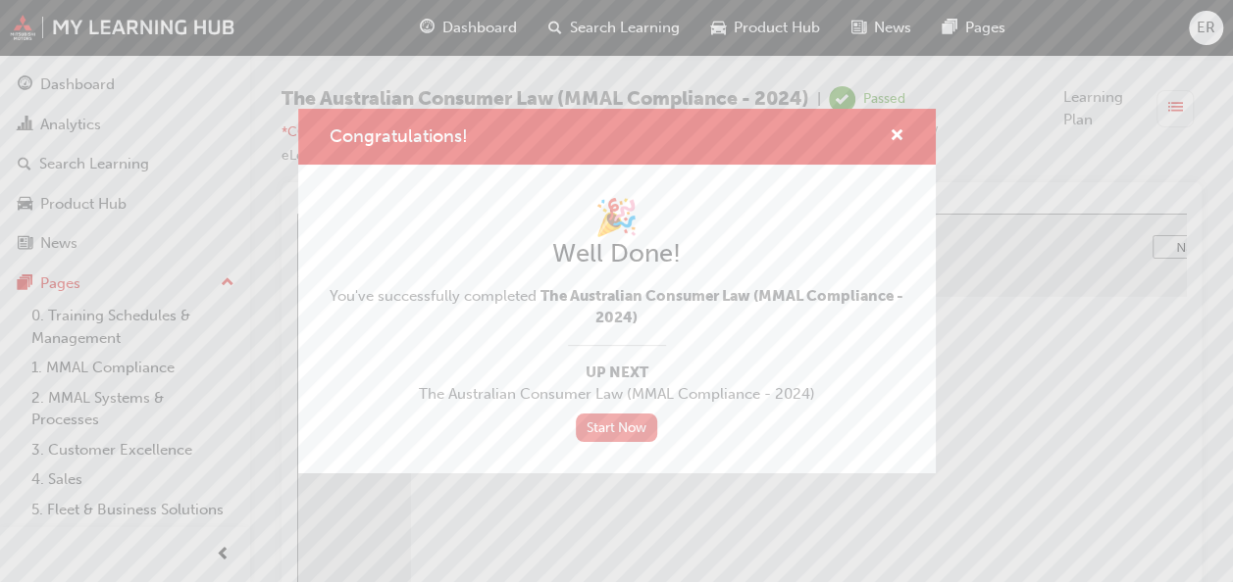
click at [594, 426] on link "Start Now" at bounding box center [617, 428] width 82 height 28
click at [613, 418] on link "Start Now" at bounding box center [617, 428] width 82 height 28
click at [628, 420] on link "Start Now" at bounding box center [617, 428] width 82 height 28
click at [639, 429] on link "Start Now" at bounding box center [617, 428] width 82 height 28
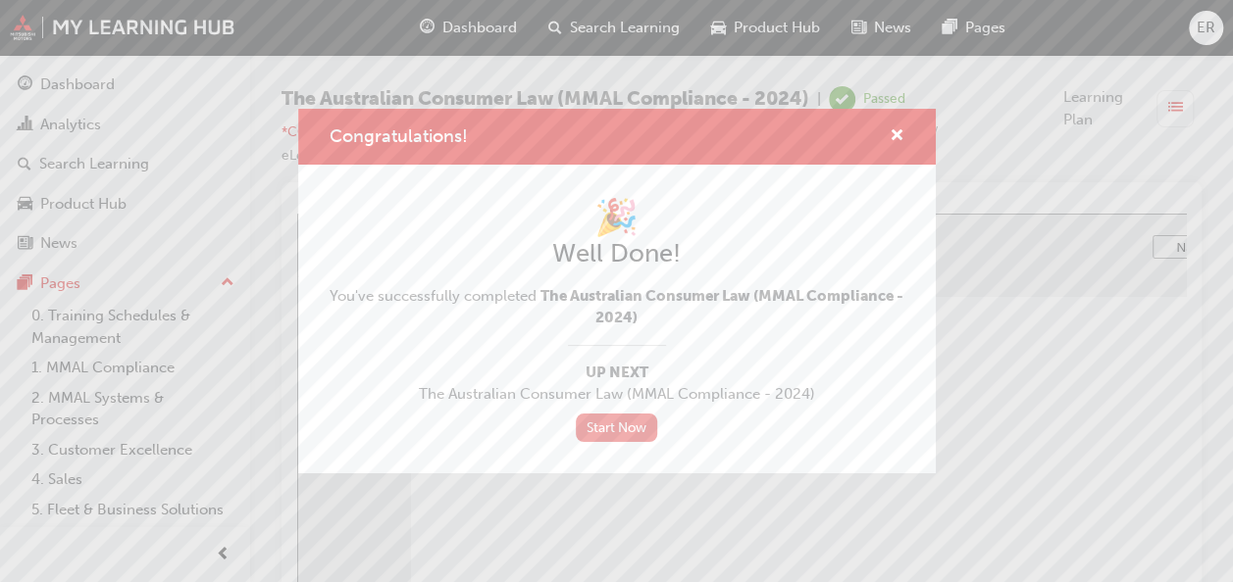
click at [639, 429] on link "Start Now" at bounding box center [617, 428] width 82 height 28
click at [620, 420] on link "Start Now" at bounding box center [617, 428] width 82 height 28
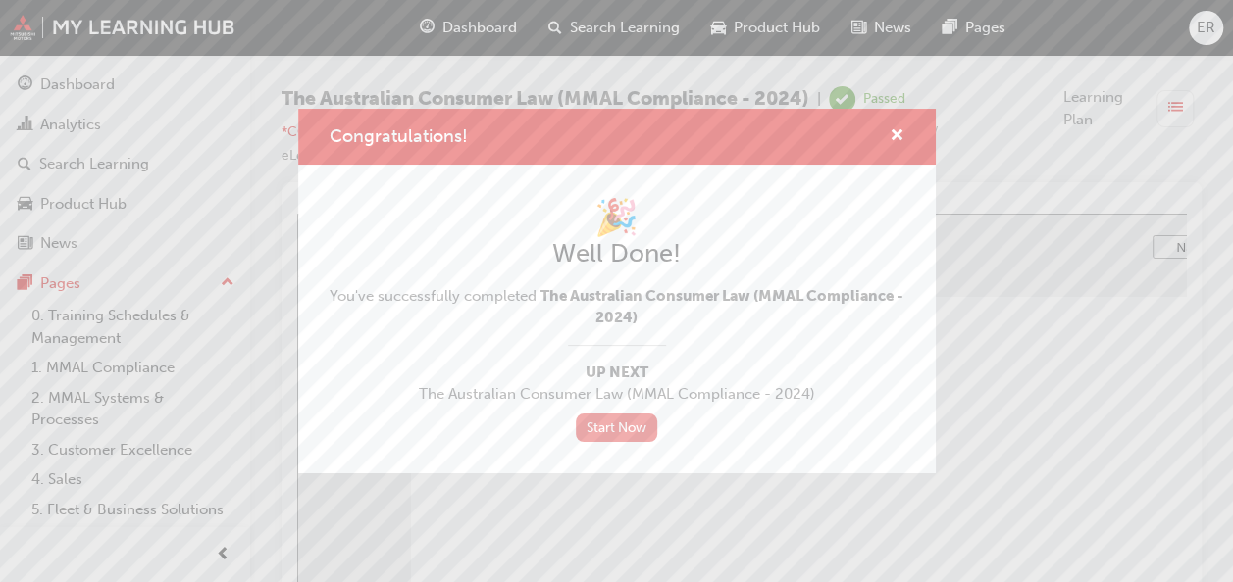
click at [620, 420] on link "Start Now" at bounding box center [617, 428] width 82 height 28
click at [618, 428] on link "Start Now" at bounding box center [617, 428] width 82 height 28
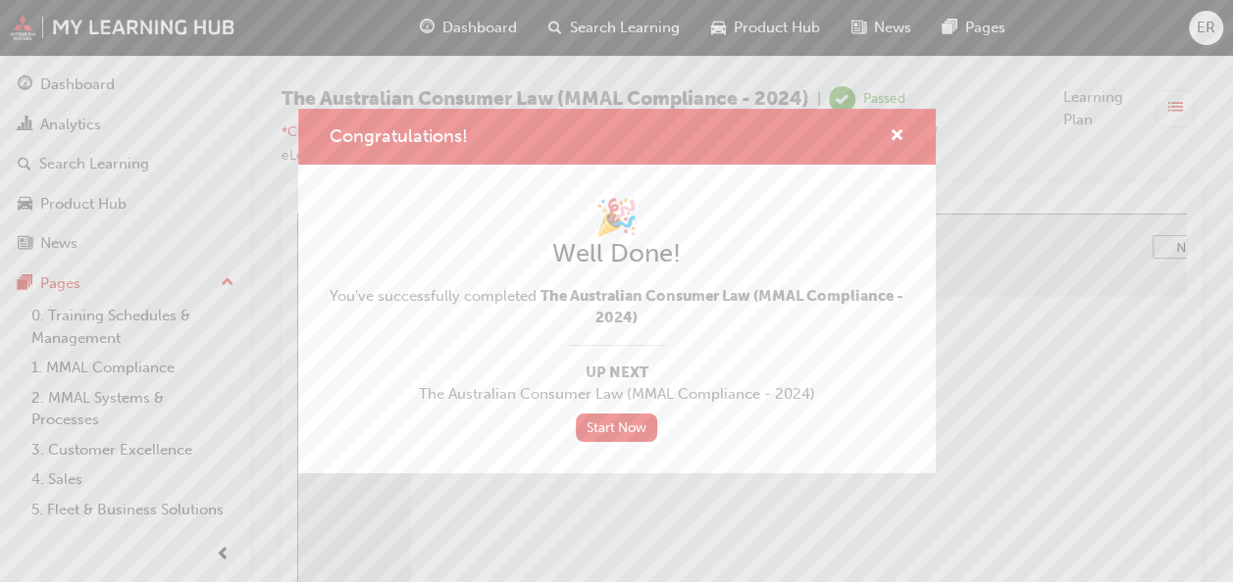
click at [904, 139] on div "Congratulations!" at bounding box center [616, 137] width 637 height 56
click at [886, 131] on div "Congratulations!" at bounding box center [889, 137] width 30 height 25
click at [896, 135] on span "cross-icon" at bounding box center [896, 137] width 15 height 18
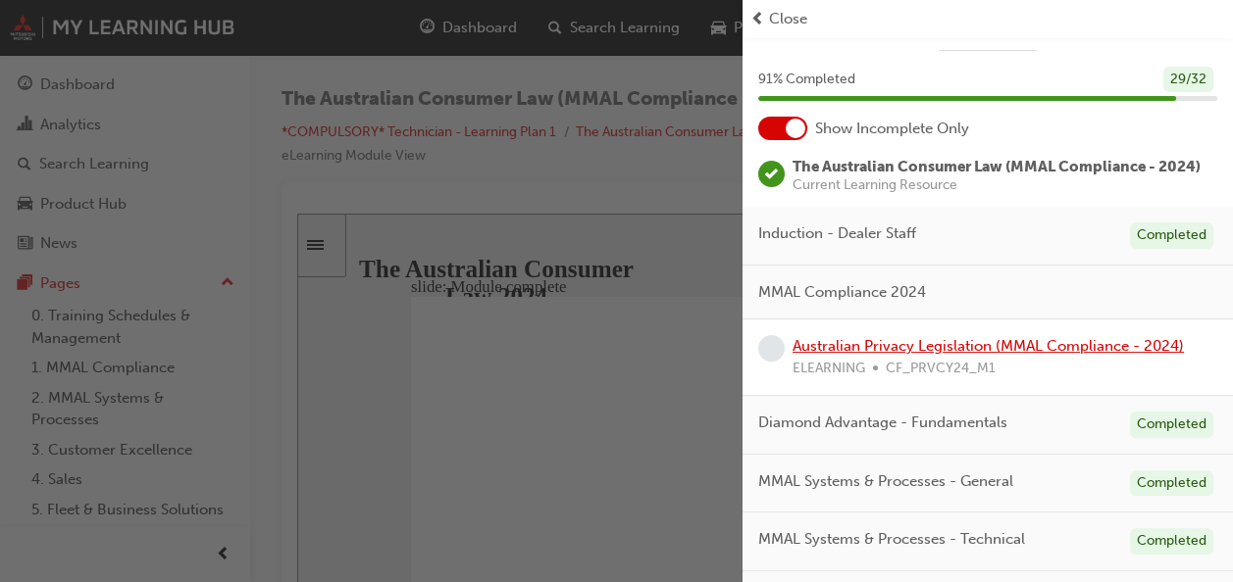
click at [933, 302] on div "MMAL Compliance 2024 Australian Privacy Legislation (MMAL Compliance - 2024) EL…" at bounding box center [987, 331] width 490 height 131
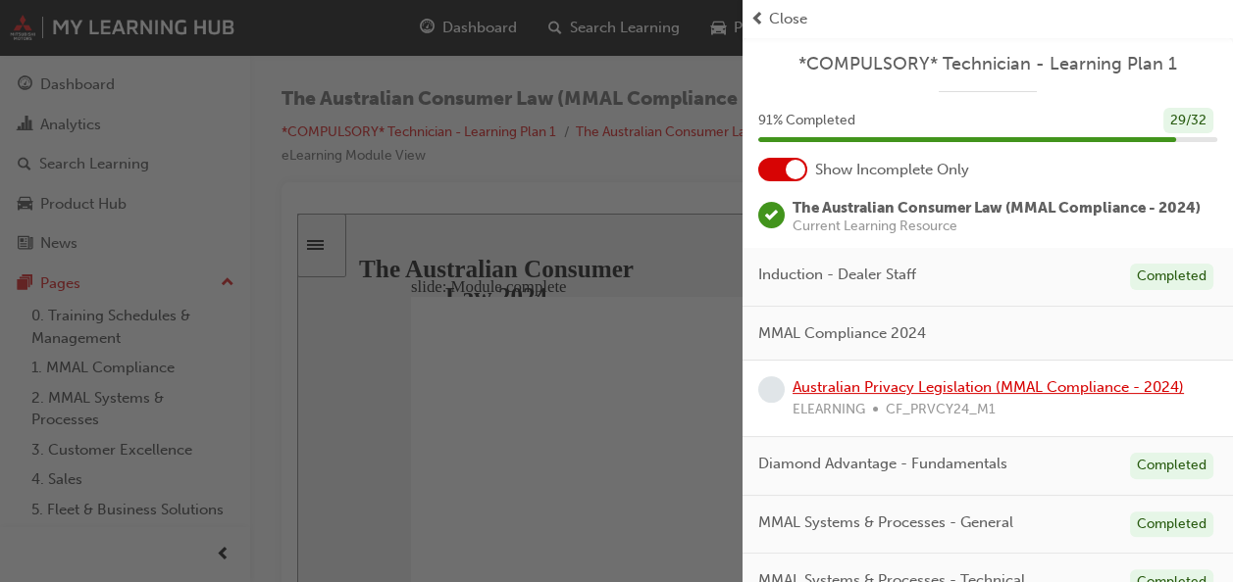
click at [912, 396] on link "Australian Privacy Legislation (MMAL Compliance - 2024)" at bounding box center [987, 387] width 391 height 18
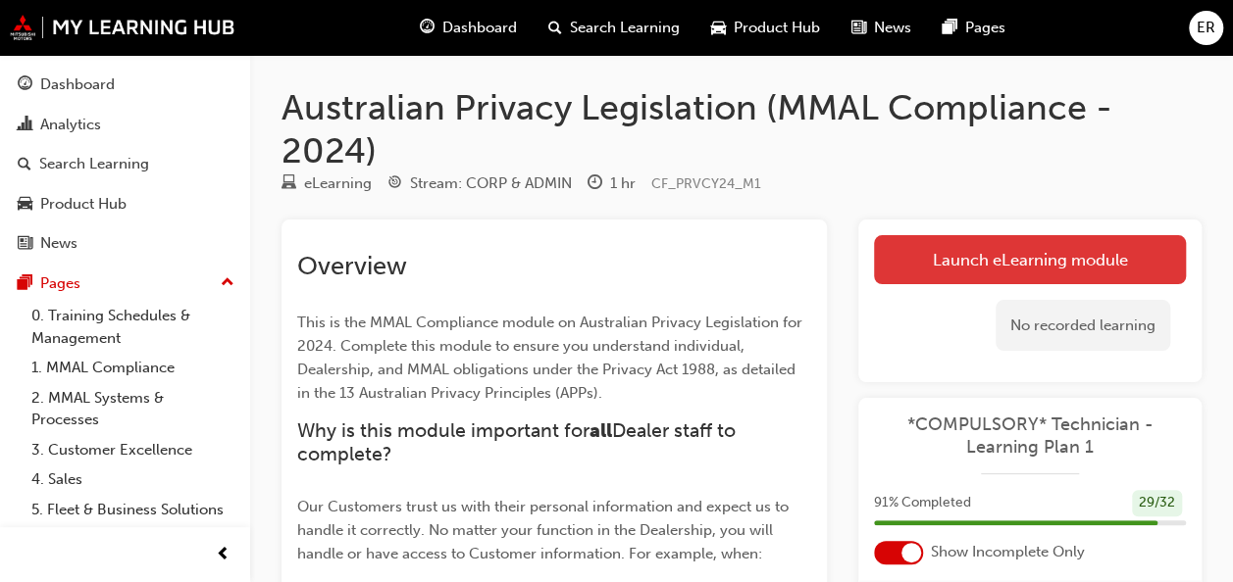
click at [969, 250] on link "Launch eLearning module" at bounding box center [1030, 259] width 312 height 49
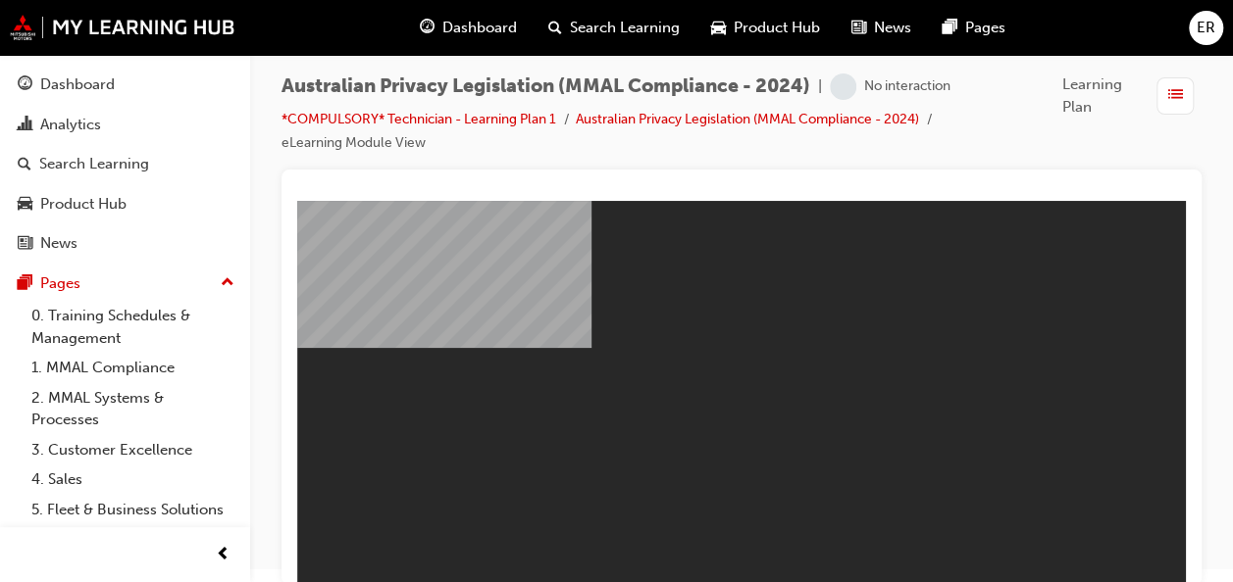
scroll to position [15, 0]
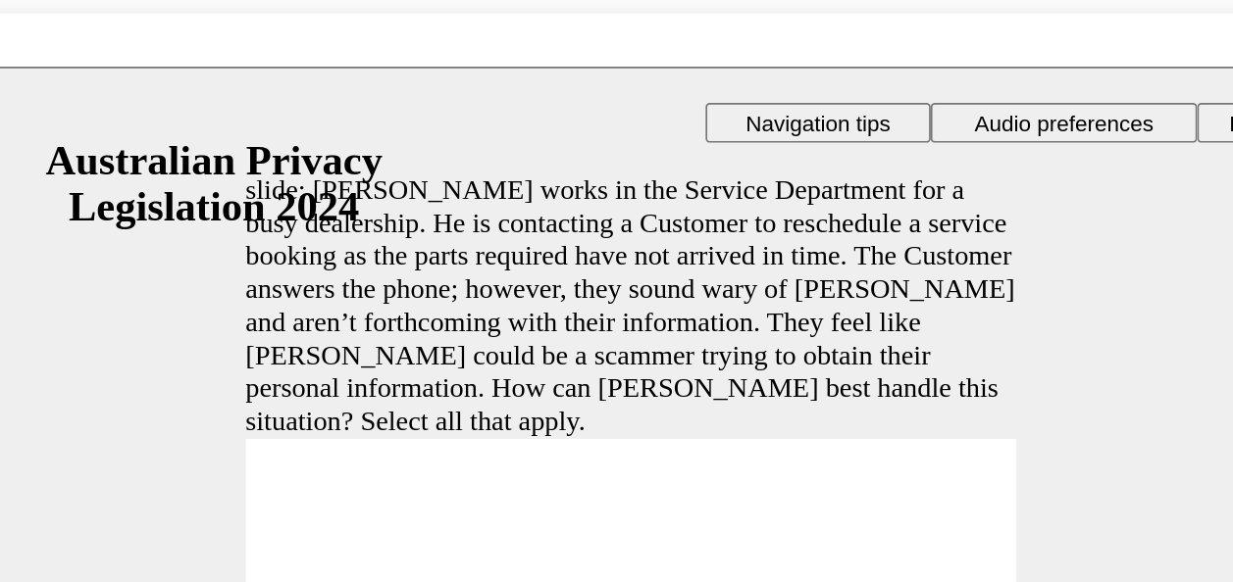
drag, startPoint x: 682, startPoint y: 241, endPoint x: 985, endPoint y: 536, distance: 423.0
click at [683, 259] on div "slide: Simon works in the Service Department for a busy dealership. He is conta…" at bounding box center [326, 259] width 888 height 384
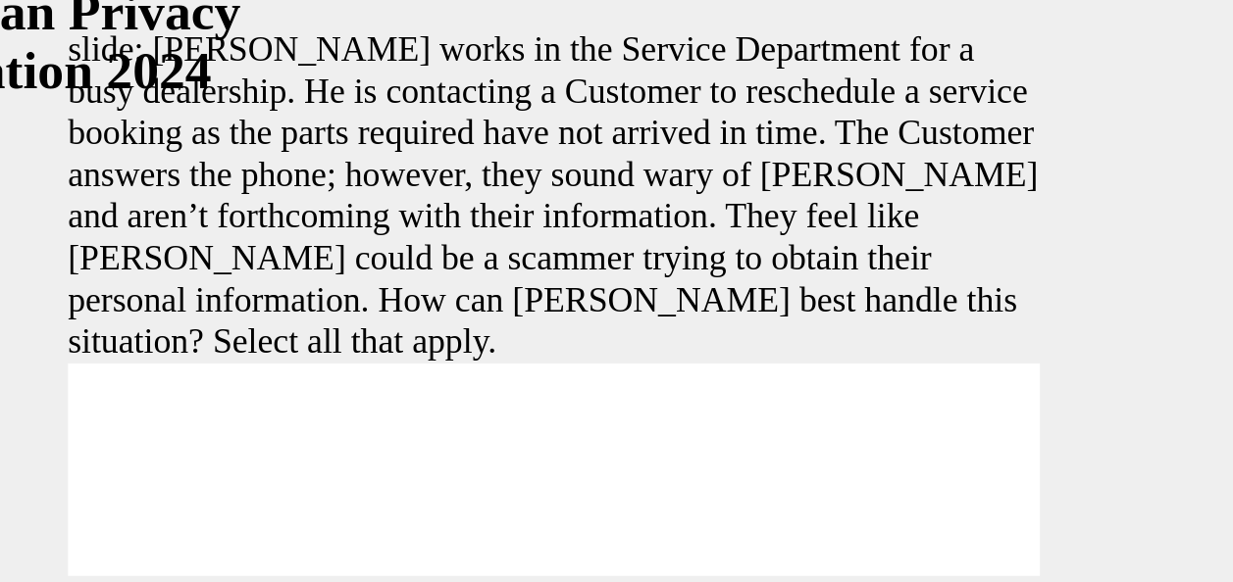
scroll to position [14, 0]
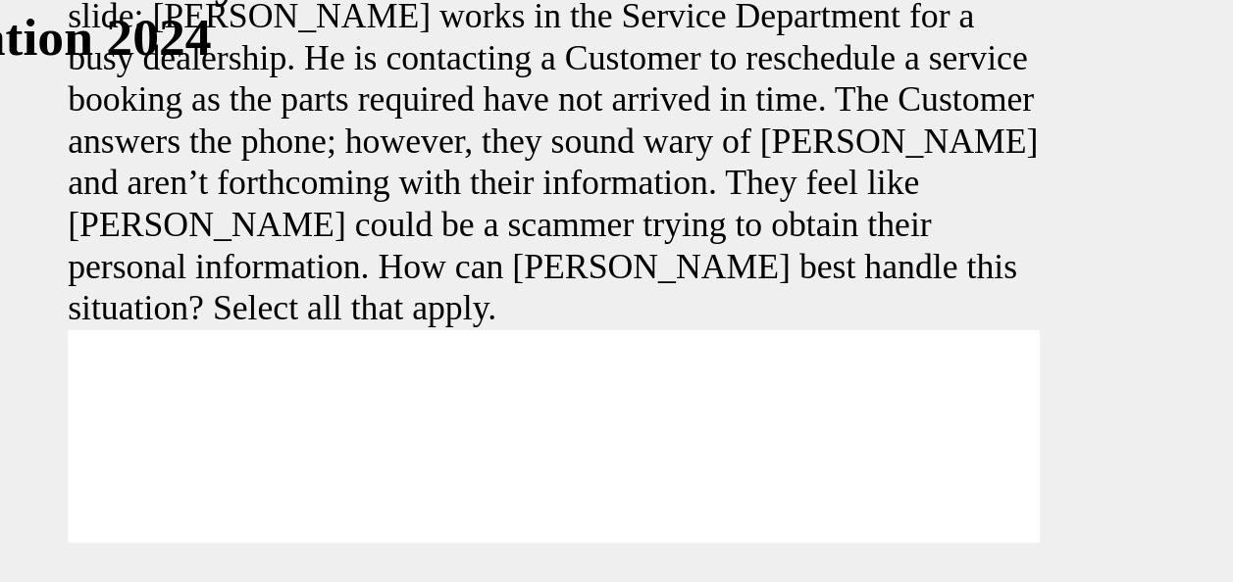
checkbox input "true"
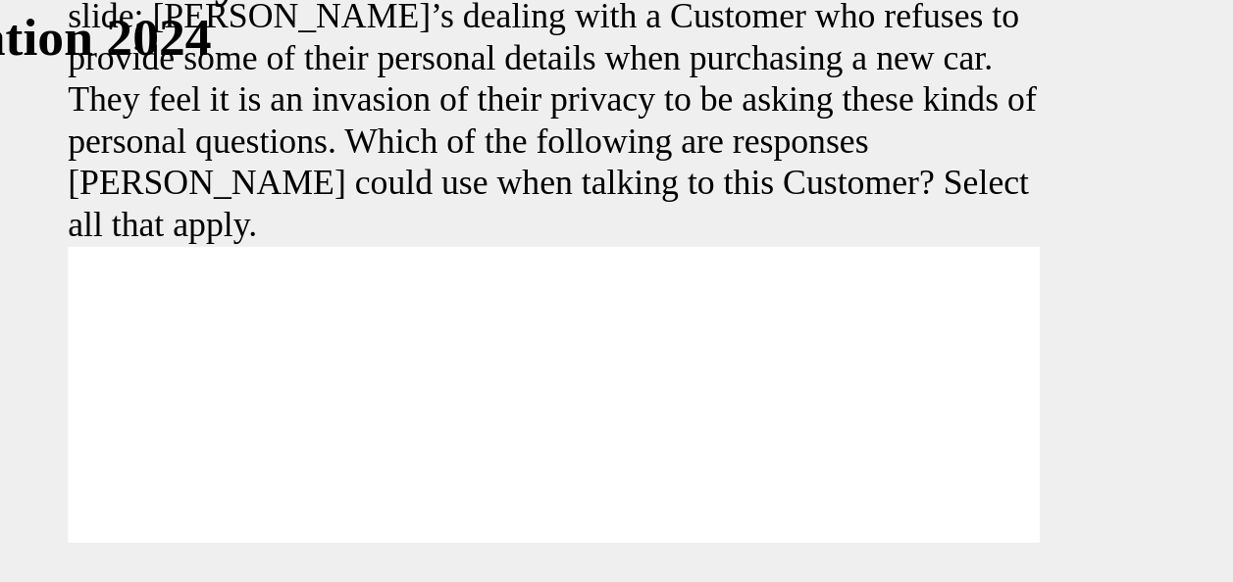
checkbox input "true"
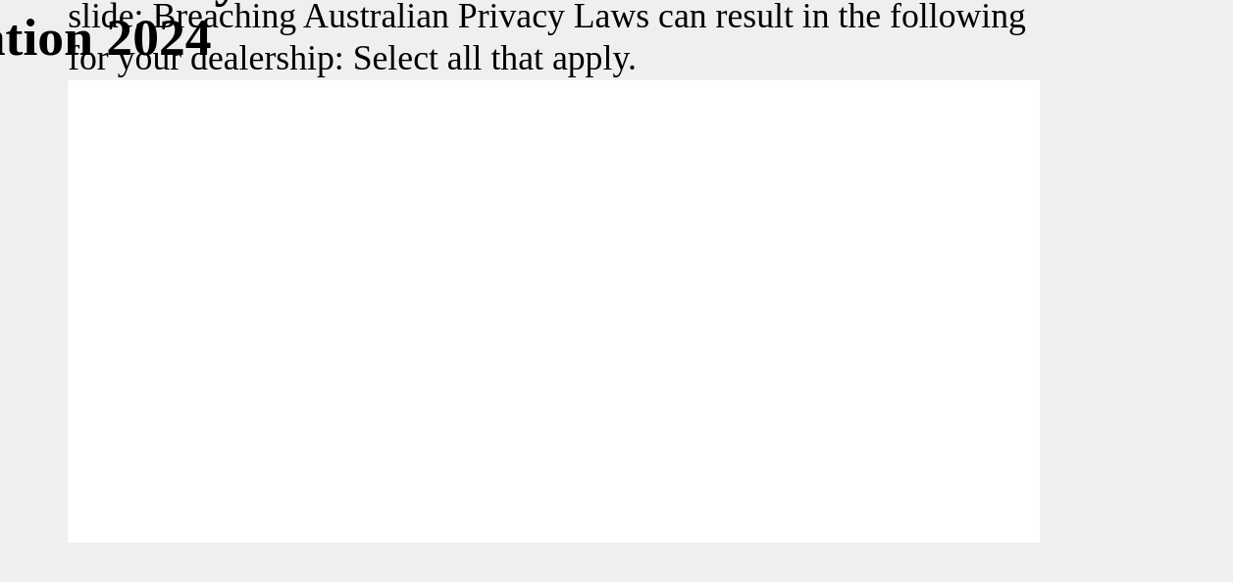
checkbox input "true"
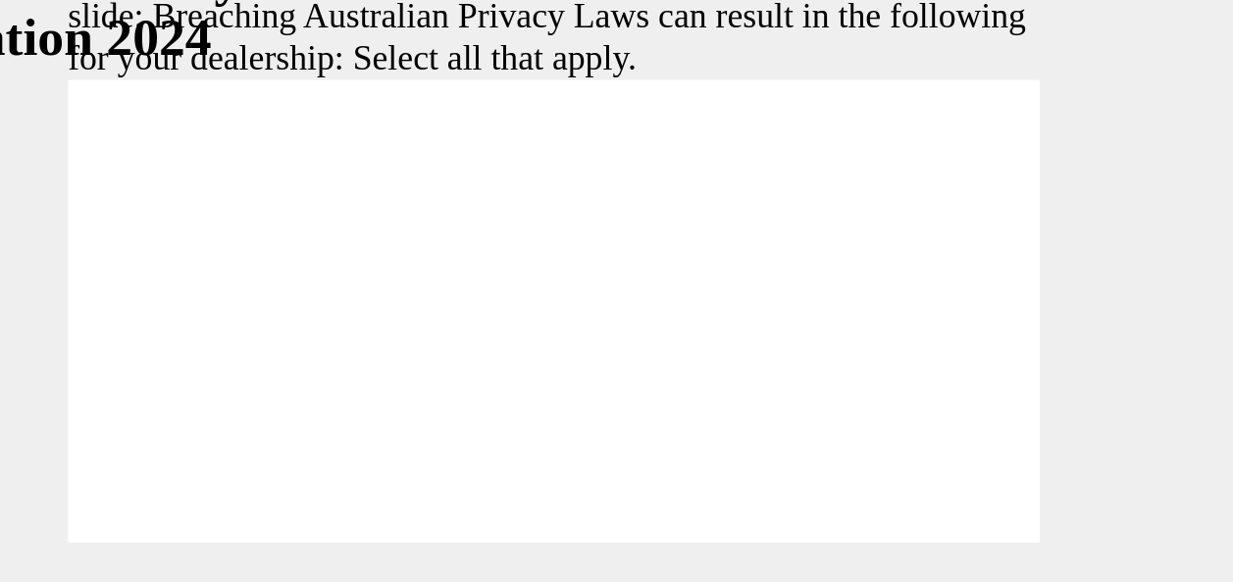
checkbox input "true"
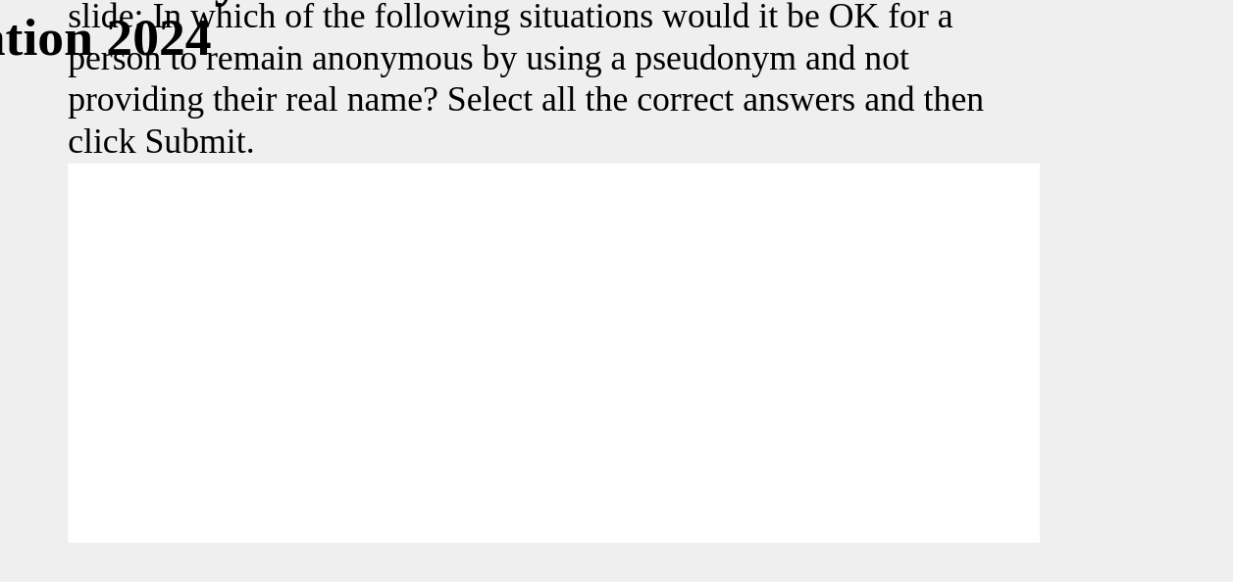
checkbox input "true"
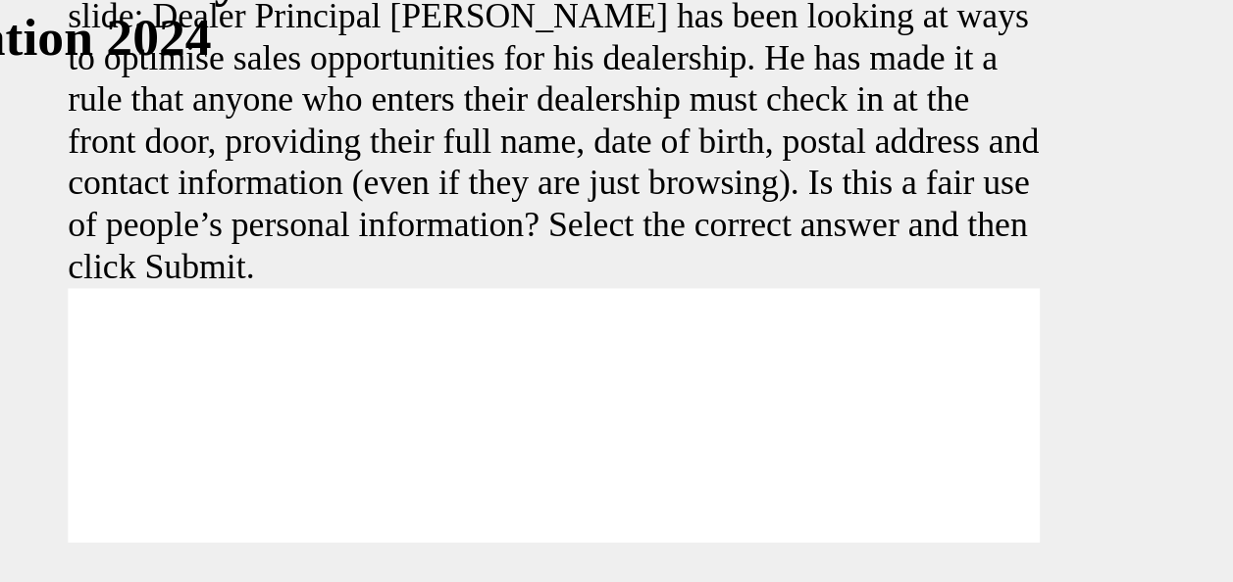
radio input "true"
drag, startPoint x: -110, startPoint y: 165, endPoint x: -62, endPoint y: 158, distance: 48.5
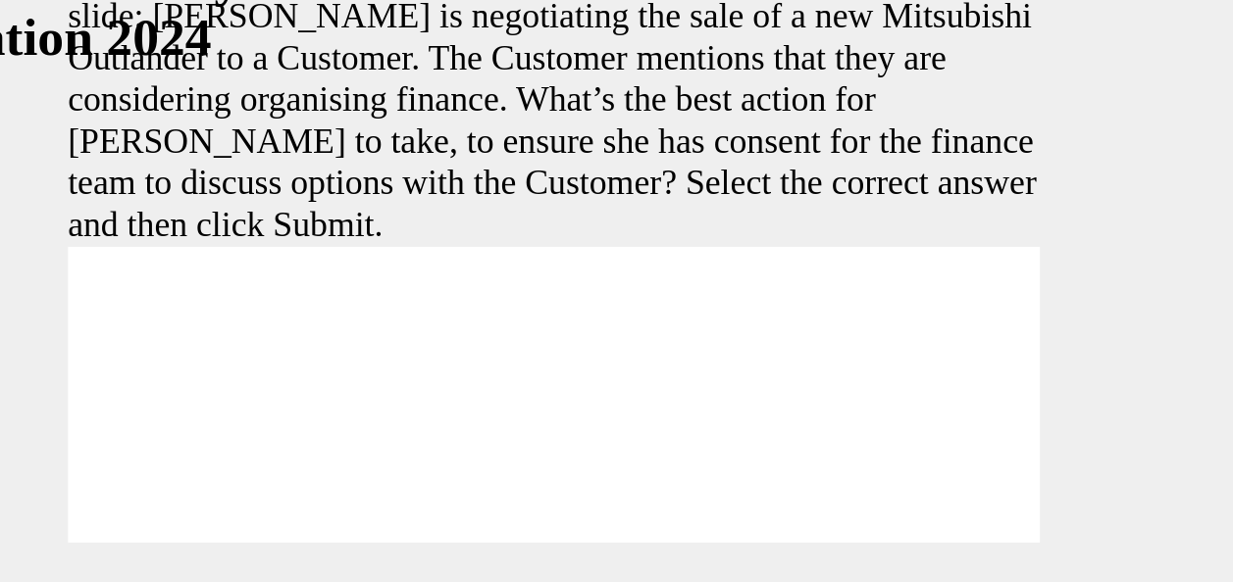
radio input "true"
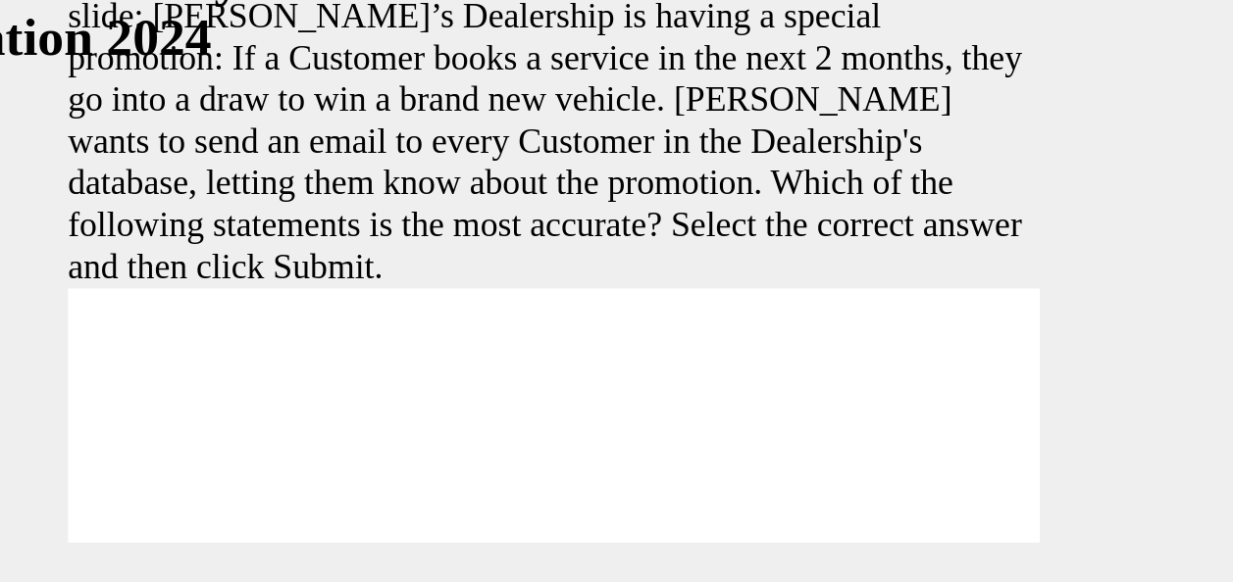
radio input "true"
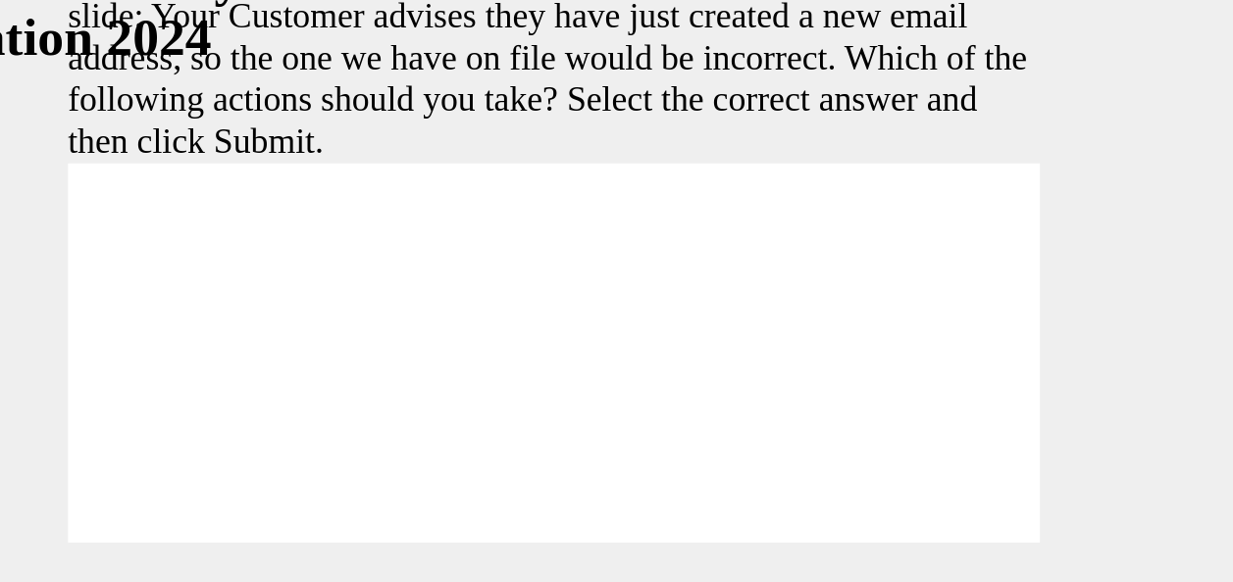
drag, startPoint x: -166, startPoint y: -20, endPoint x: -150, endPoint y: -13, distance: 17.1
drag, startPoint x: -166, startPoint y: -19, endPoint x: -141, endPoint y: -15, distance: 24.8
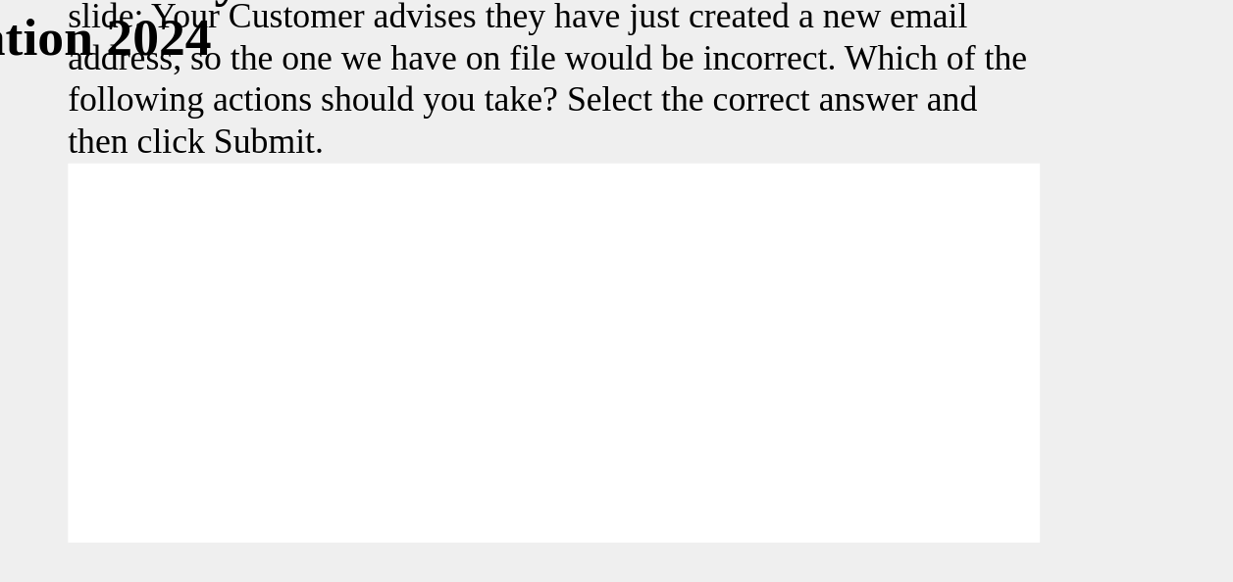
drag, startPoint x: -160, startPoint y: -4, endPoint x: -90, endPoint y: 32, distance: 78.5
drag, startPoint x: 133, startPoint y: -22, endPoint x: -109, endPoint y: -21, distance: 242.2
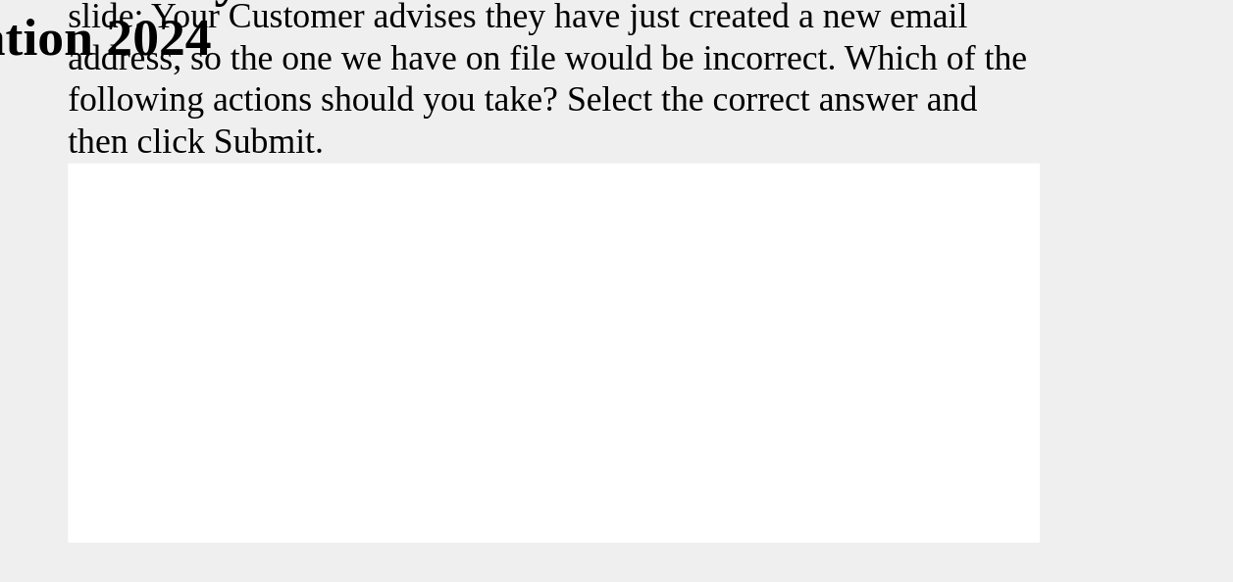
click at [0, 7] on div "slide: Your Customer advises they have just created a new email address, so the…" at bounding box center [53, 54] width 888 height 384
drag, startPoint x: -205, startPoint y: 12, endPoint x: -164, endPoint y: -5, distance: 44.4
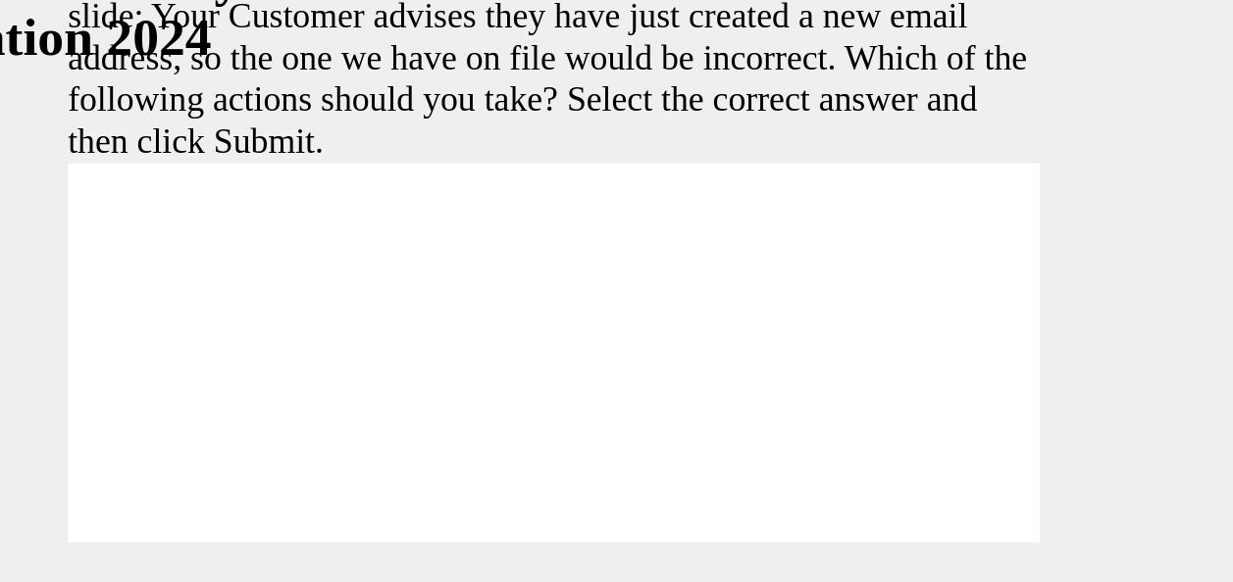
click at [0, 0] on div "slide: Your Customer advises they have just created a new email address, so the…" at bounding box center [53, 54] width 888 height 384
drag, startPoint x: -208, startPoint y: 3, endPoint x: -158, endPoint y: -60, distance: 80.2
drag, startPoint x: 327, startPoint y: 176, endPoint x: 291, endPoint y: 173, distance: 35.4
drag, startPoint x: 291, startPoint y: 173, endPoint x: 200, endPoint y: 145, distance: 95.2
drag, startPoint x: 233, startPoint y: 171, endPoint x: 165, endPoint y: 115, distance: 88.5
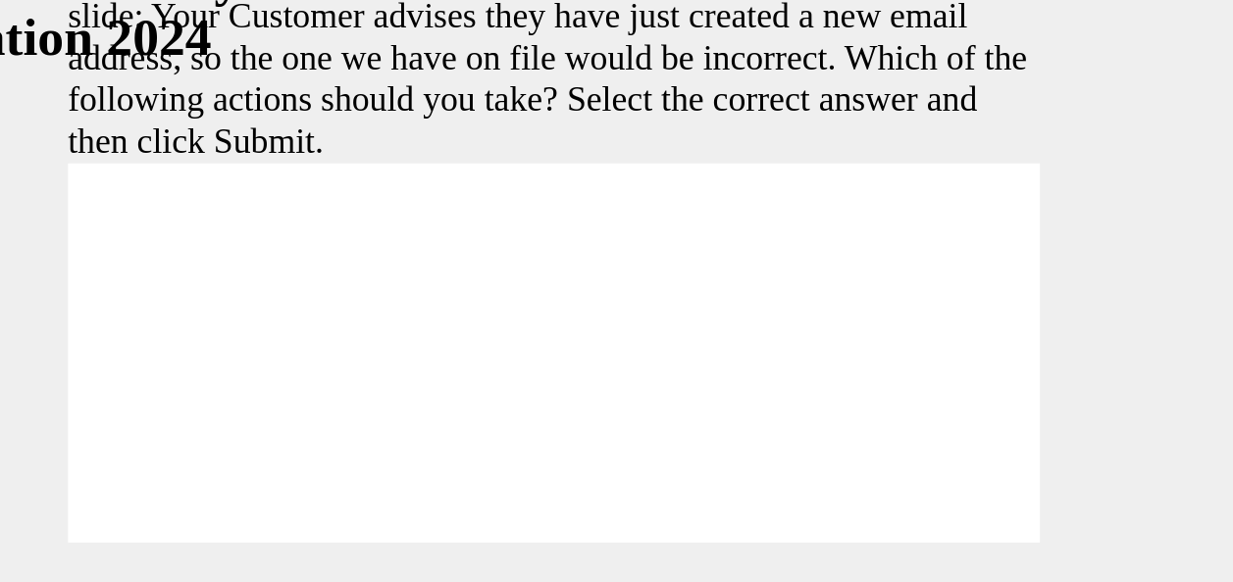
drag, startPoint x: 253, startPoint y: 172, endPoint x: 173, endPoint y: 104, distance: 105.1
radio input "false"
radio input "true"
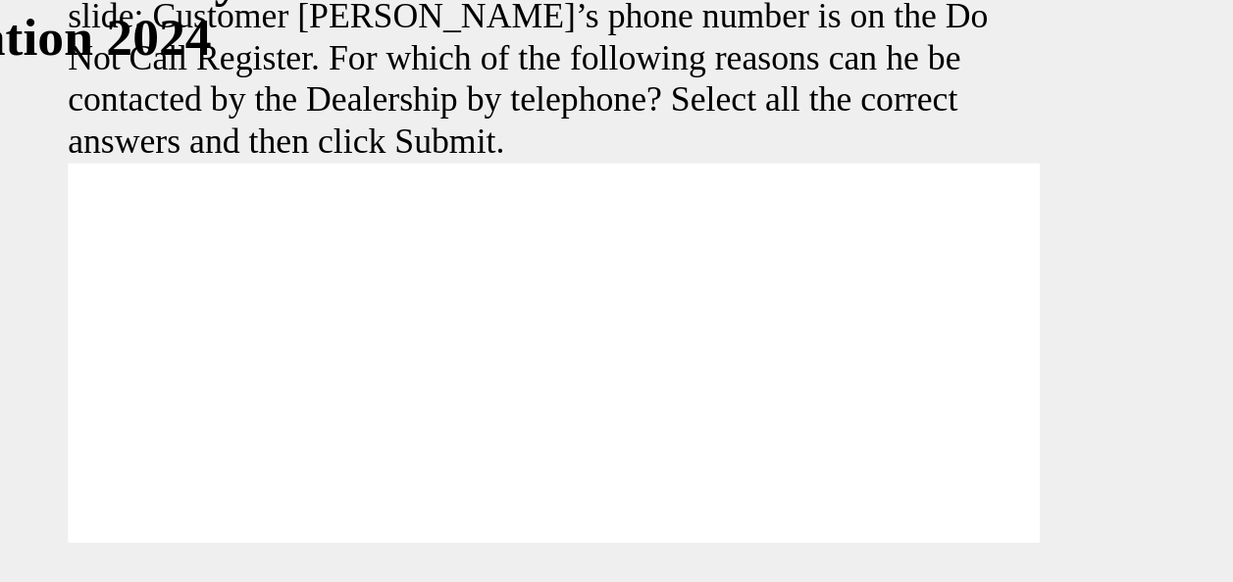
checkbox input "true"
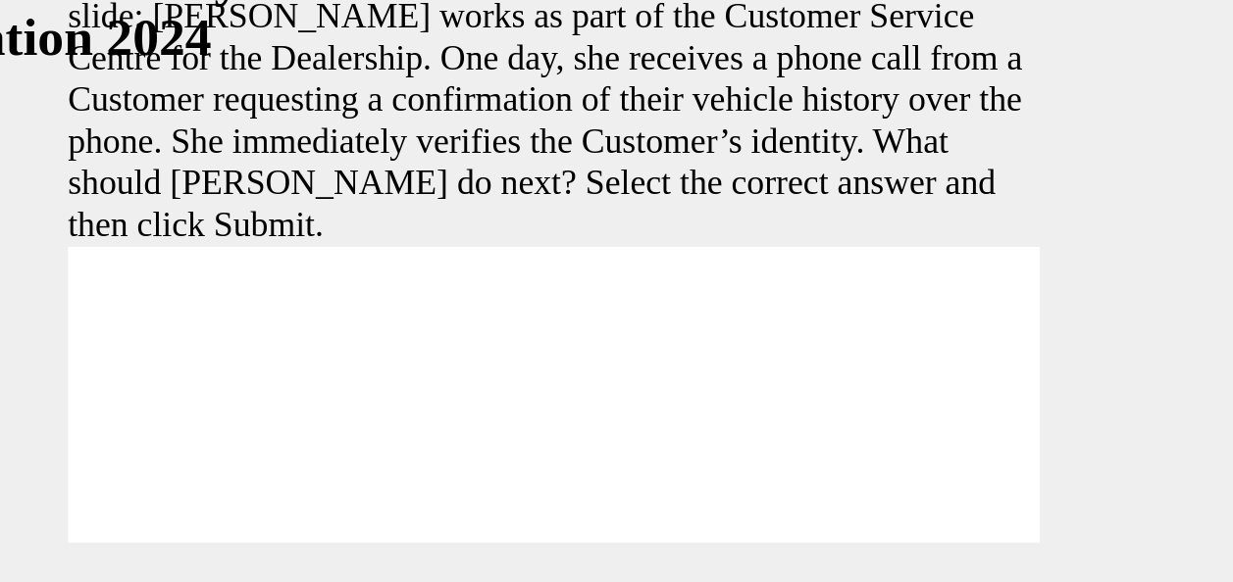
radio input "true"
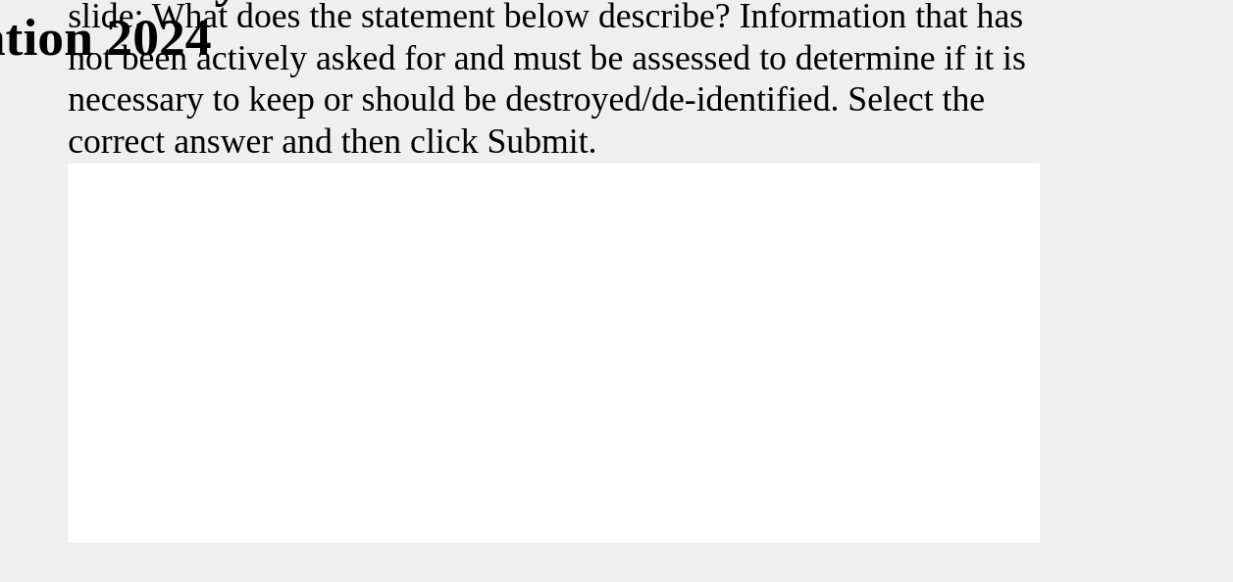
radio input "true"
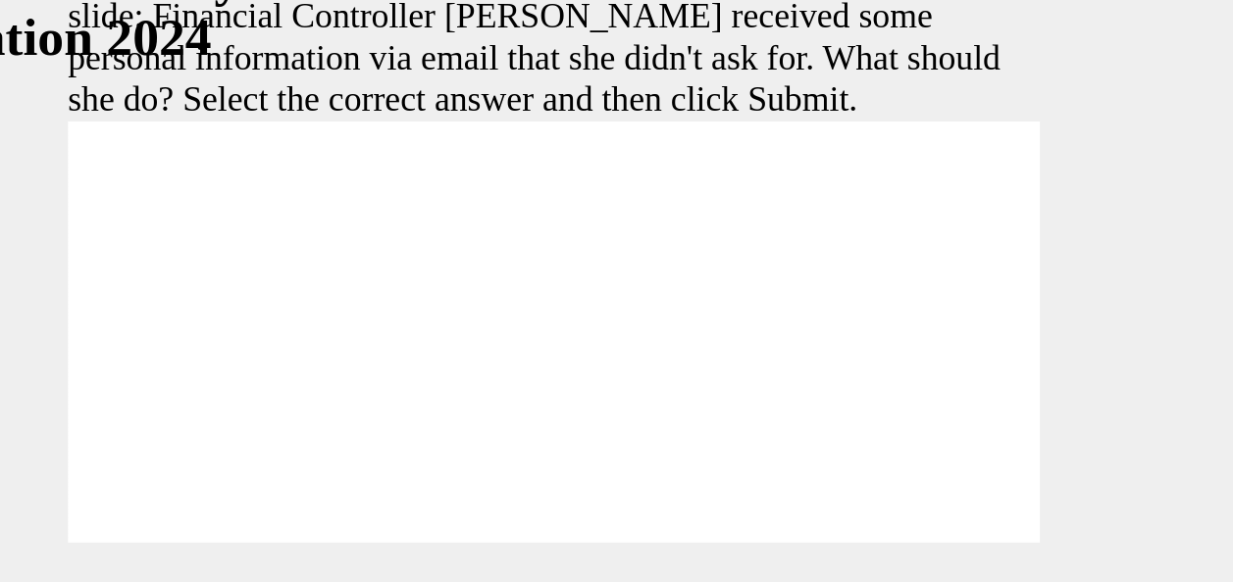
radio input "false"
radio input "true"
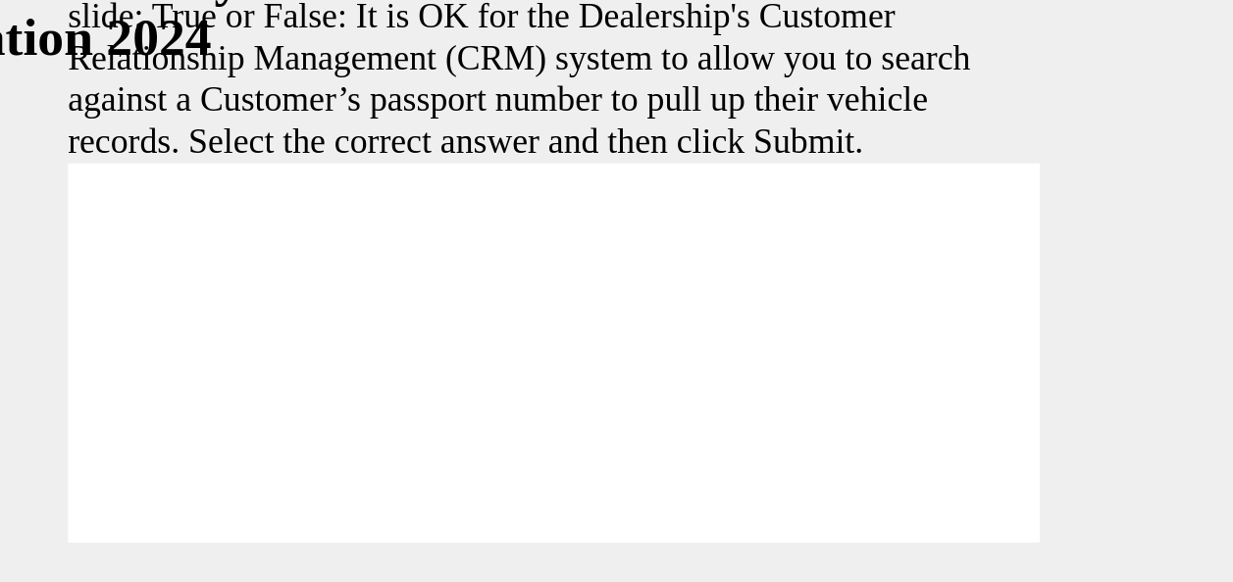
radio input "true"
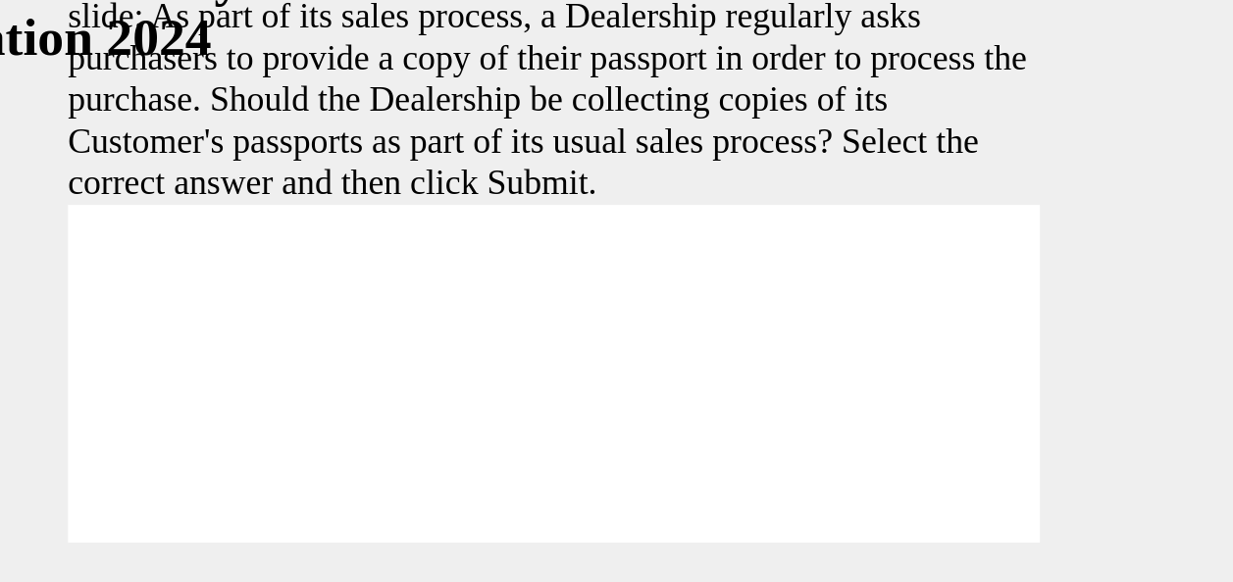
radio input "true"
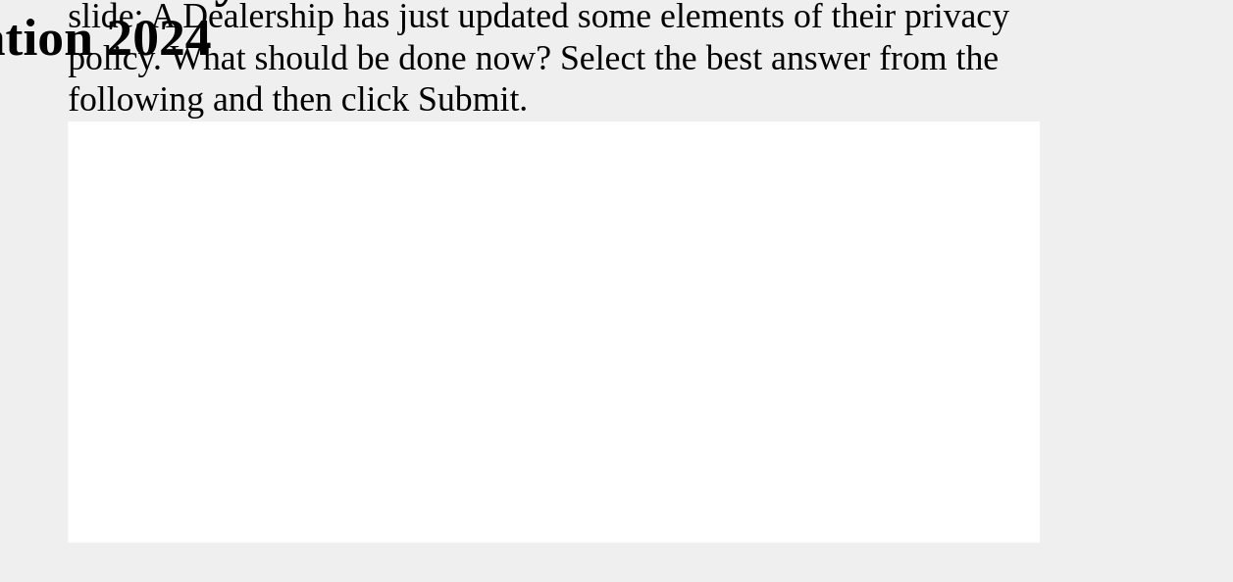
radio input "false"
radio input "true"
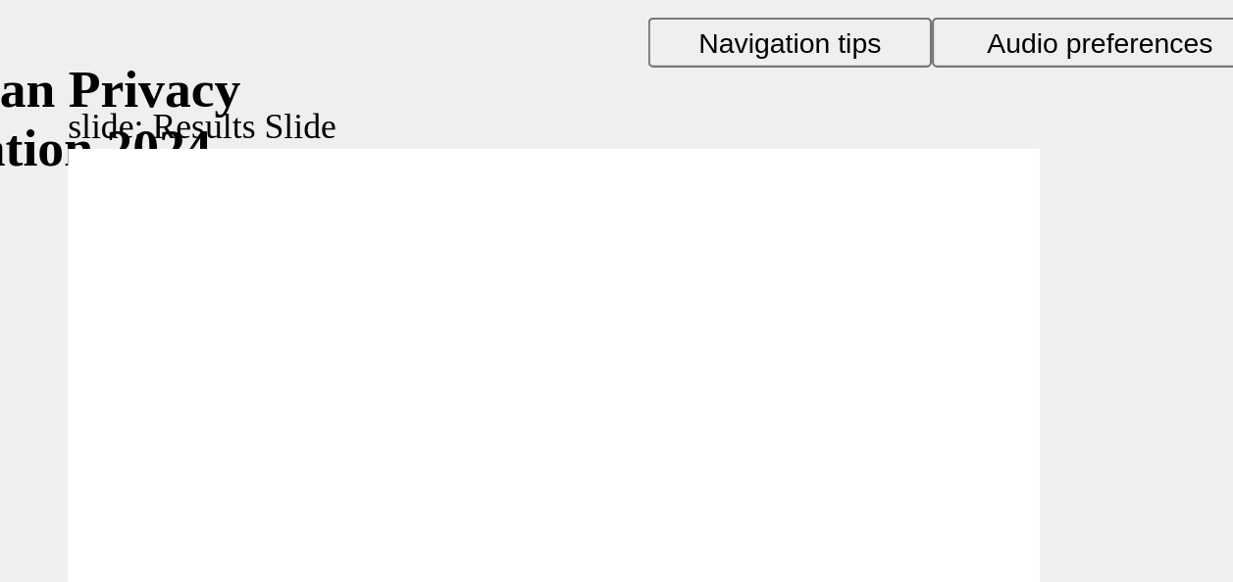
scroll to position [9, 0]
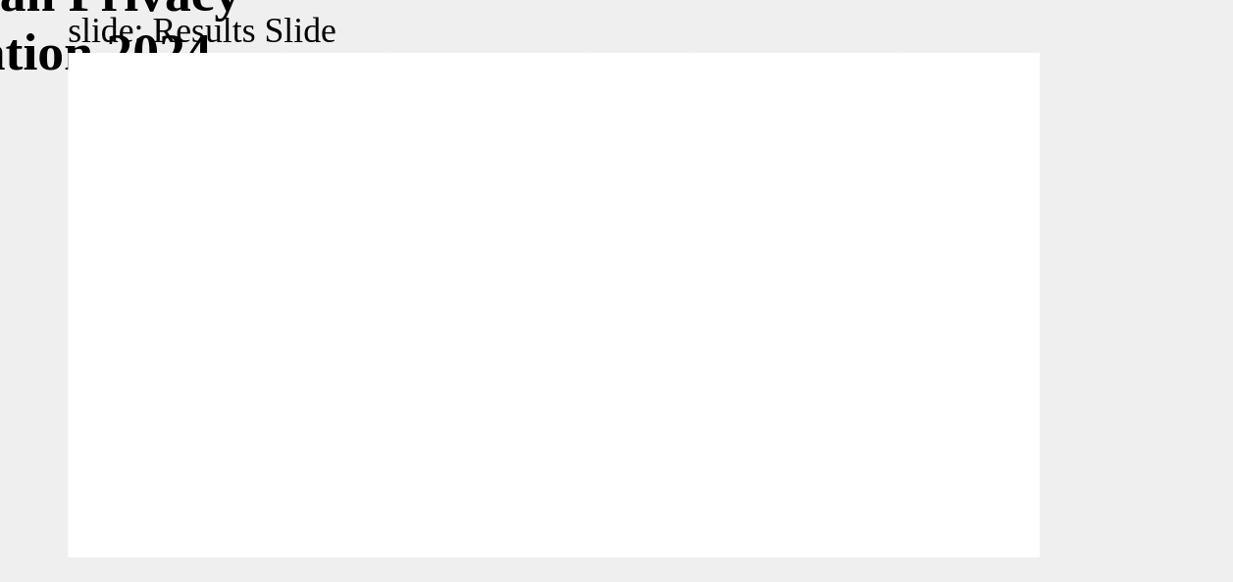
drag, startPoint x: 88, startPoint y: 167, endPoint x: 111, endPoint y: 163, distance: 22.9
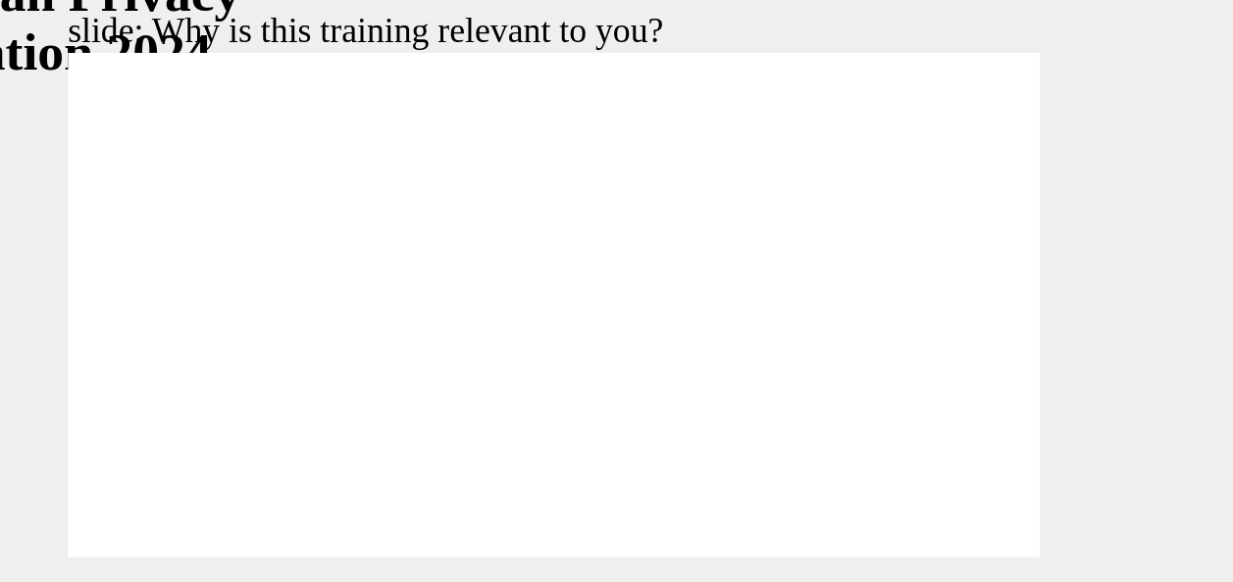
drag, startPoint x: -2, startPoint y: 38, endPoint x: 158, endPoint y: 49, distance: 160.2
drag, startPoint x: 126, startPoint y: 31, endPoint x: 209, endPoint y: 67, distance: 89.6
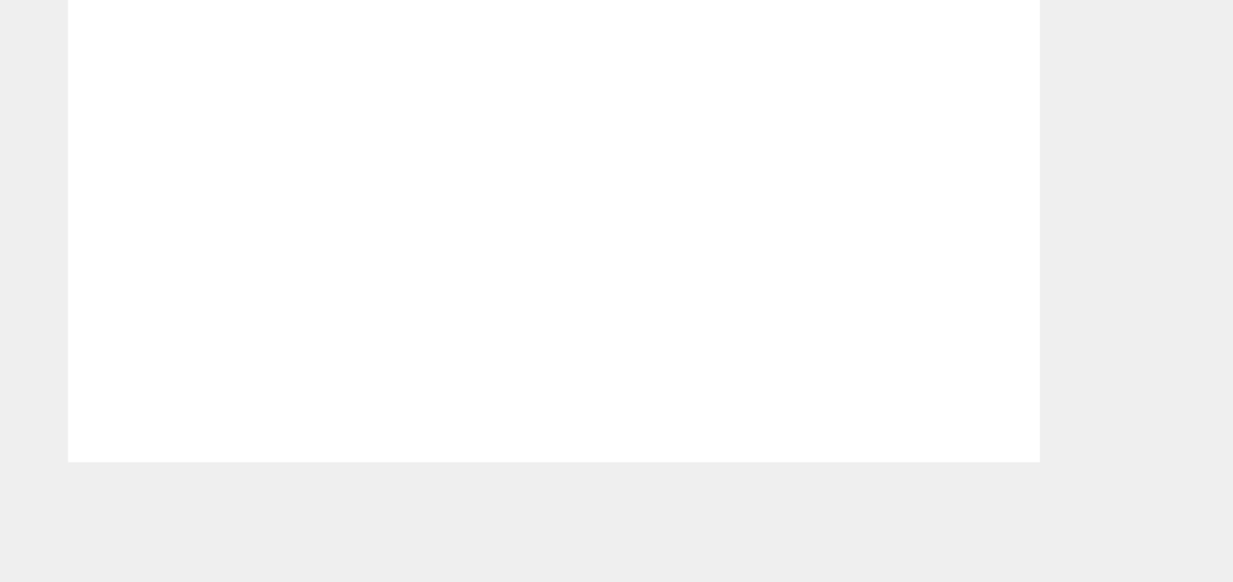
scroll to position [14, 0]
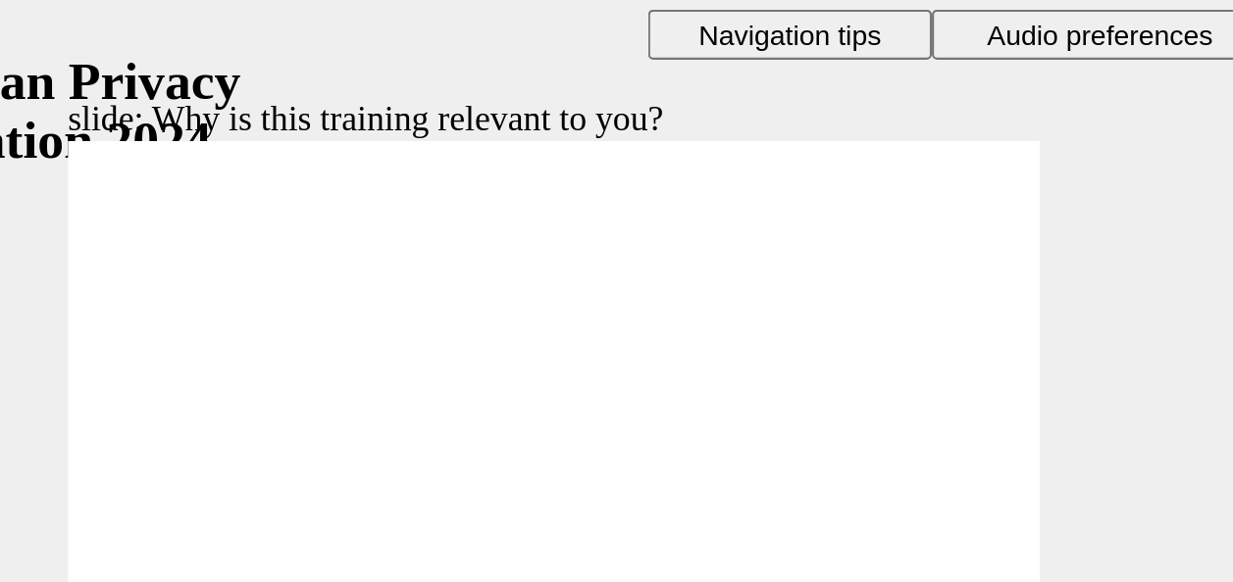
drag, startPoint x: 257, startPoint y: 256, endPoint x: 227, endPoint y: 188, distance: 74.2
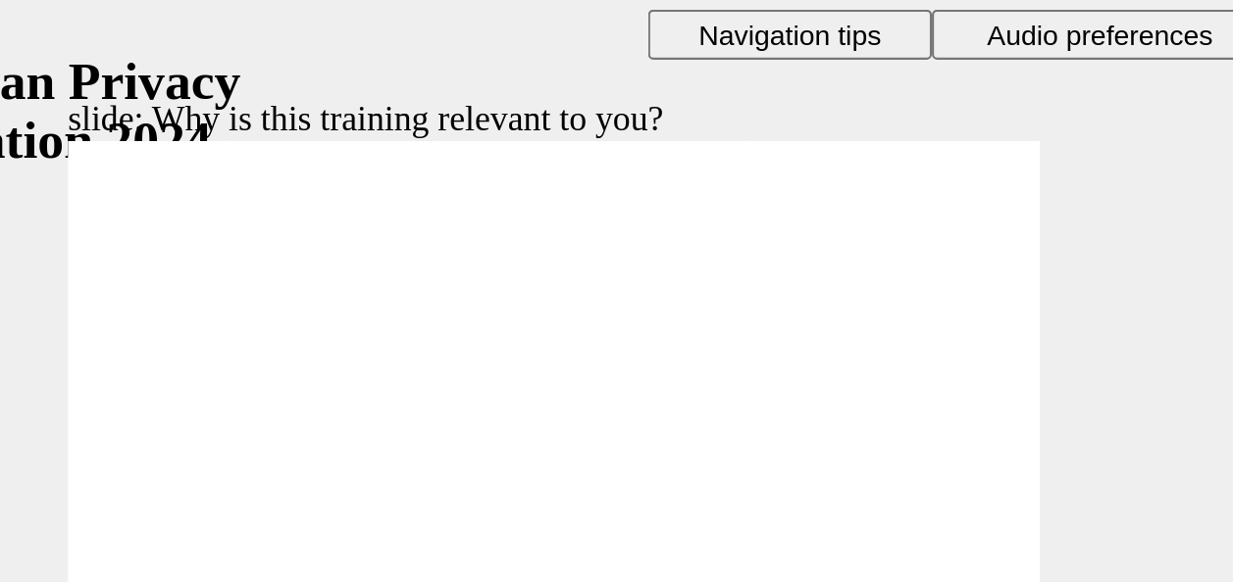
checkbox input "true"
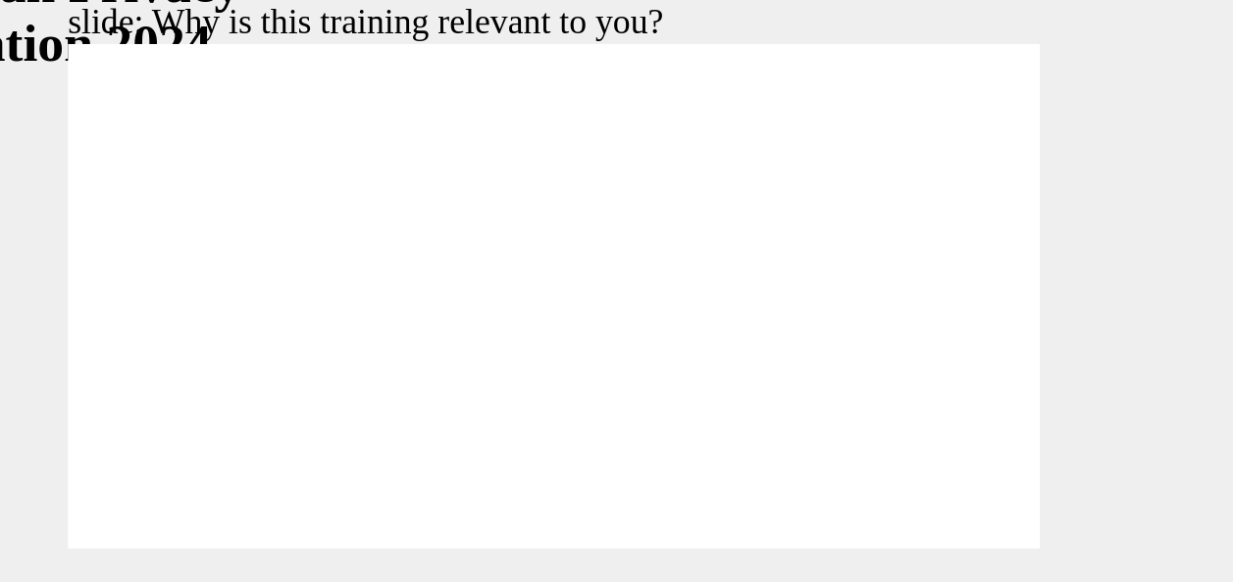
checkbox input "true"
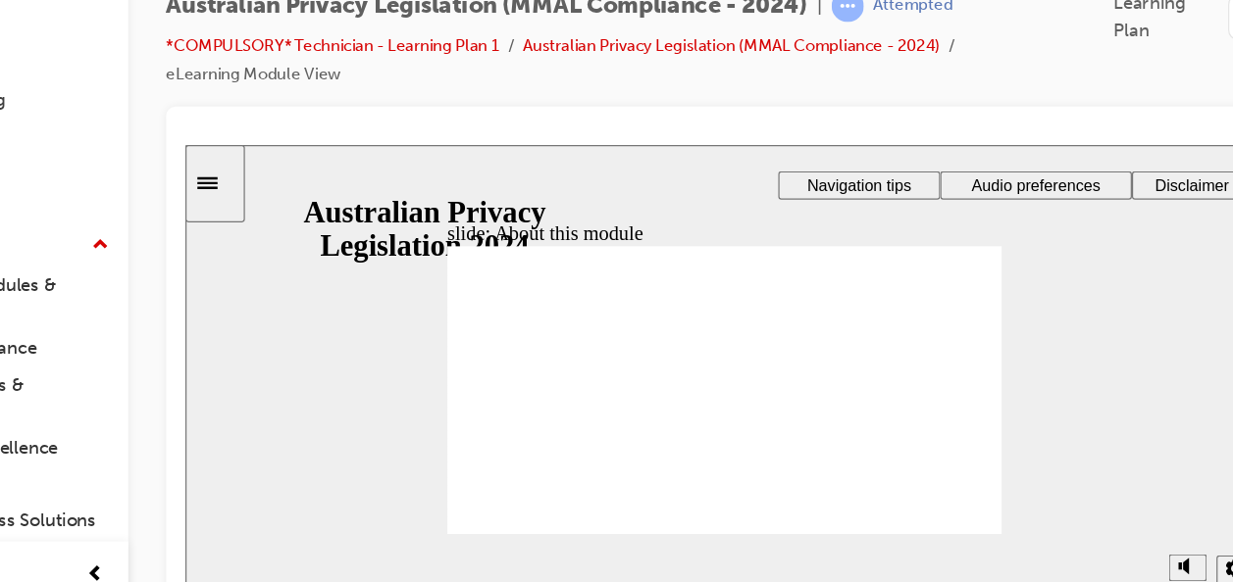
click at [211, 171] on icon "Sidebar Toggle" at bounding box center [202, 176] width 17 height 10
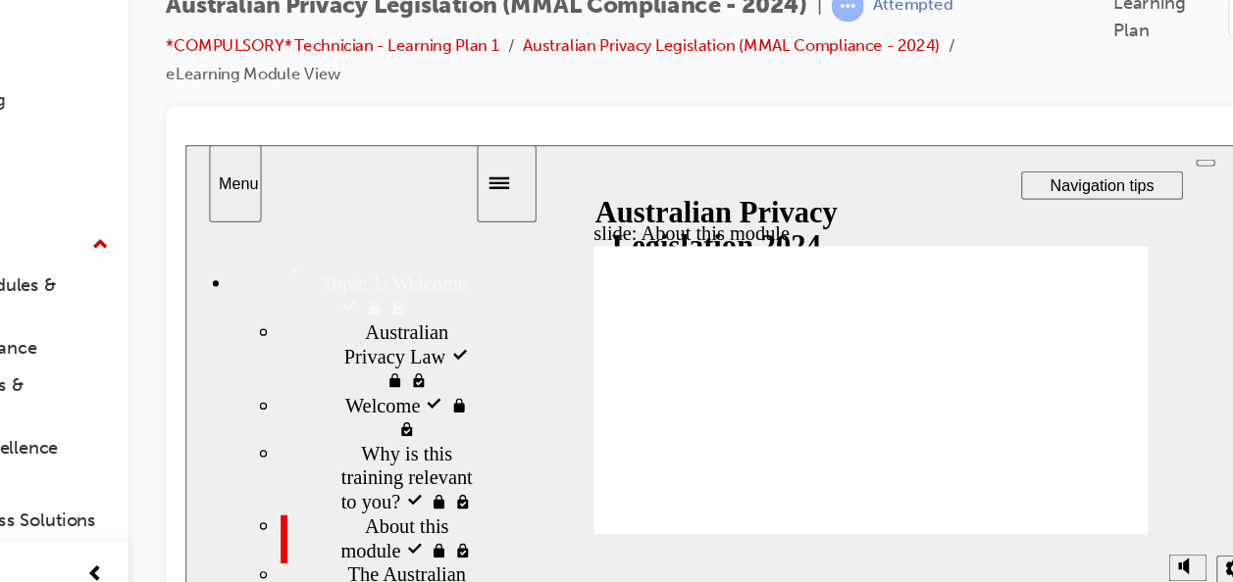
click at [222, 171] on div "Menu" at bounding box center [225, 176] width 27 height 15
click at [610, 169] on div "slide: About this module Rectangle 1 Rectangle 3 About this module What you’ll …" at bounding box center [628, 336] width 888 height 384
click at [1032, 162] on button "top_links" at bounding box center [1025, 159] width 16 height 6
click at [1059, 218] on span "Audio preferences" at bounding box center [1112, 210] width 106 height 15
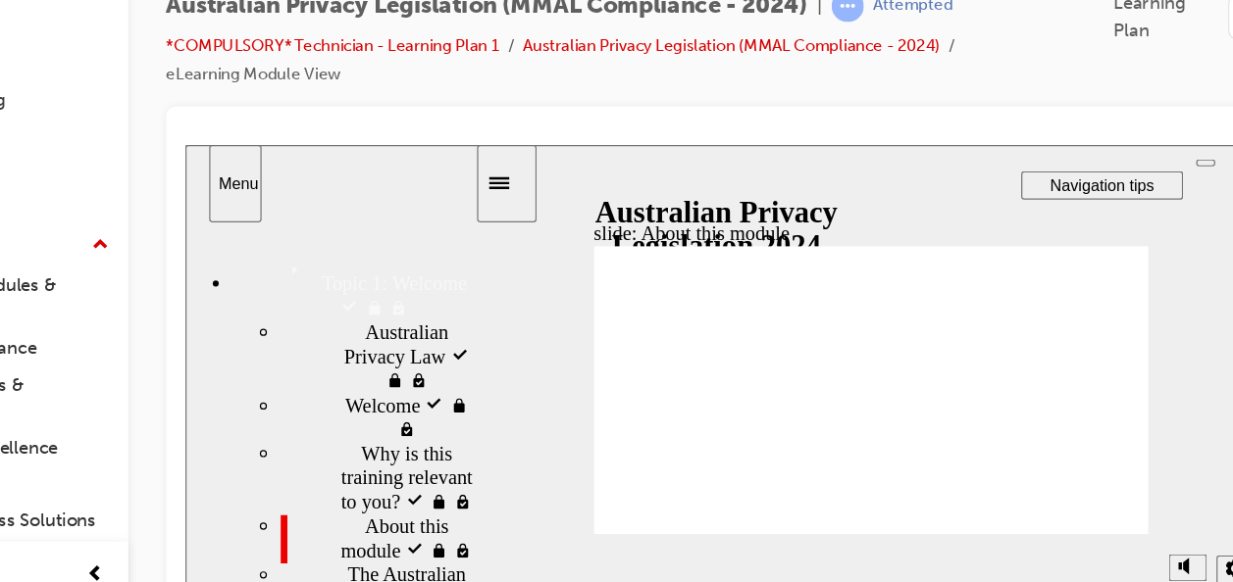
click at [464, 174] on icon "Sidebar Toggle" at bounding box center [448, 175] width 29 height 12
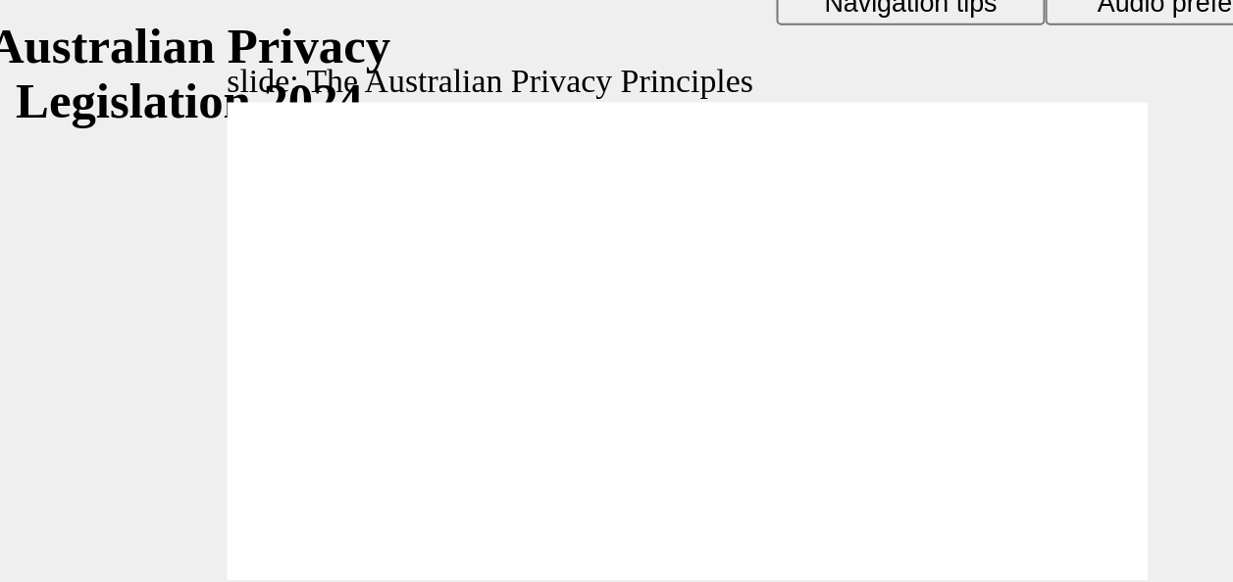
drag, startPoint x: 443, startPoint y: 237, endPoint x: 439, endPoint y: 220, distance: 18.1
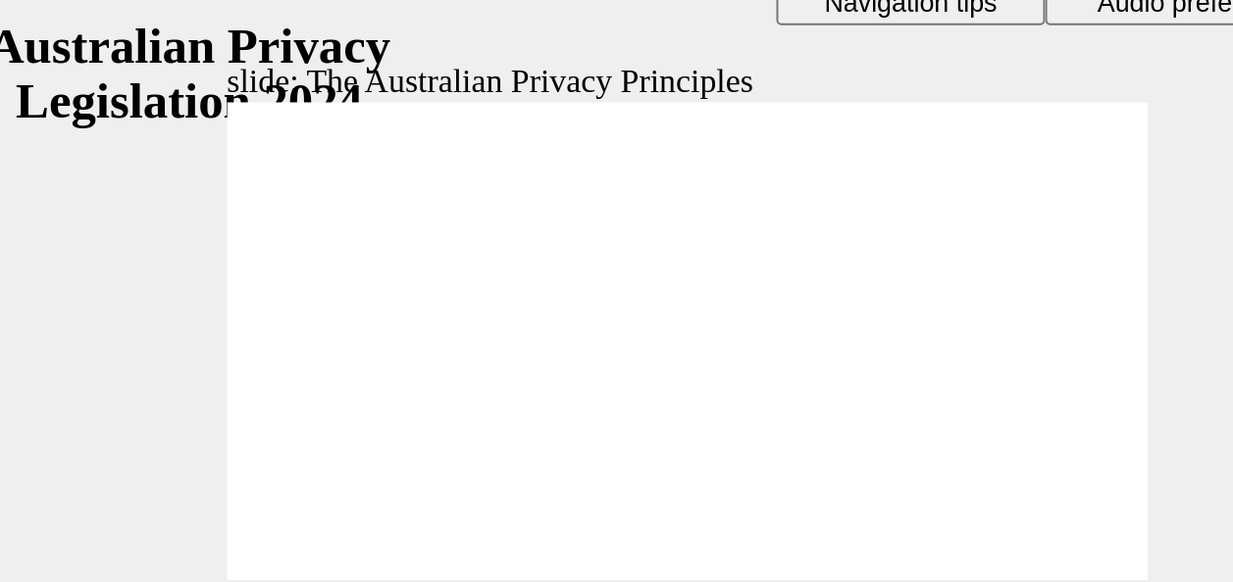
drag, startPoint x: 369, startPoint y: 209, endPoint x: 378, endPoint y: 198, distance: 14.6
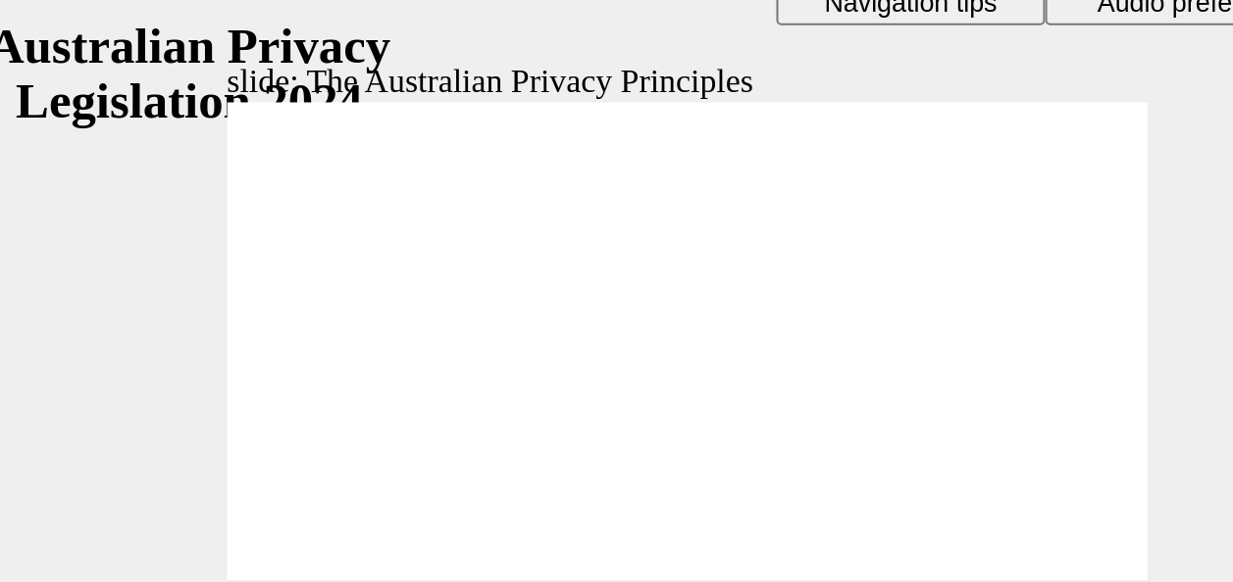
drag, startPoint x: 375, startPoint y: 199, endPoint x: 388, endPoint y: 185, distance: 19.4
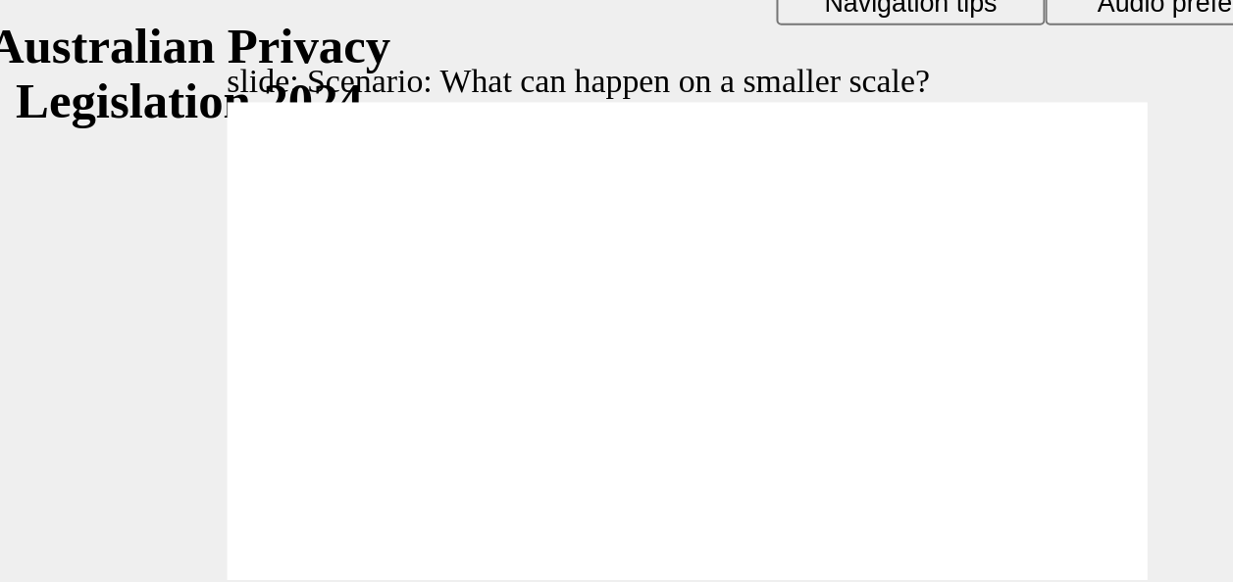
radio input "true"
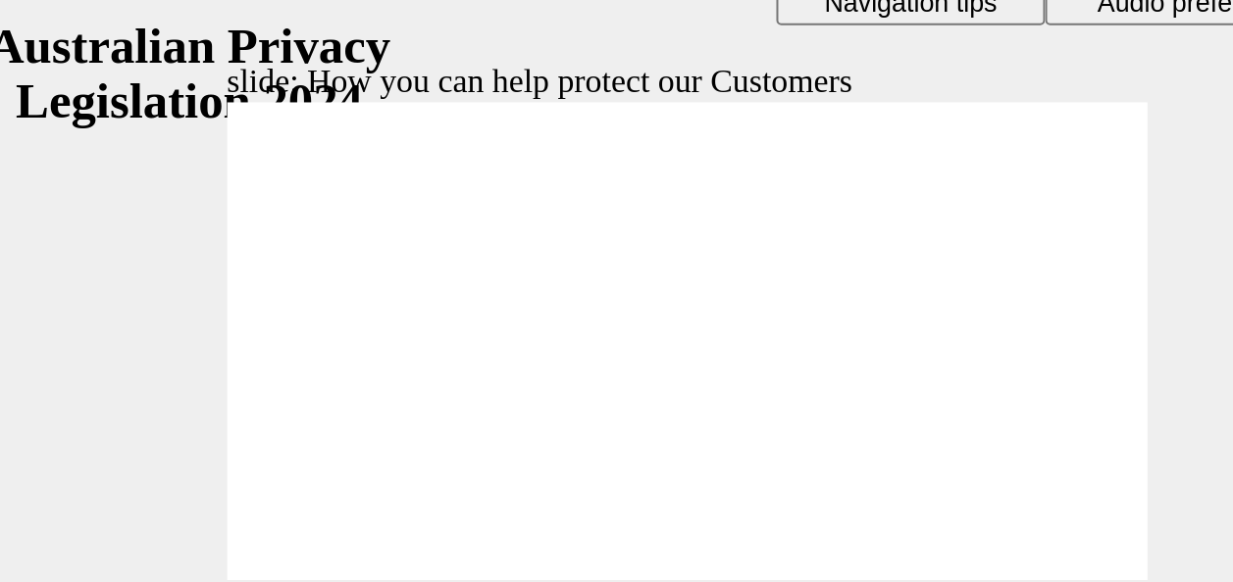
radio input "true"
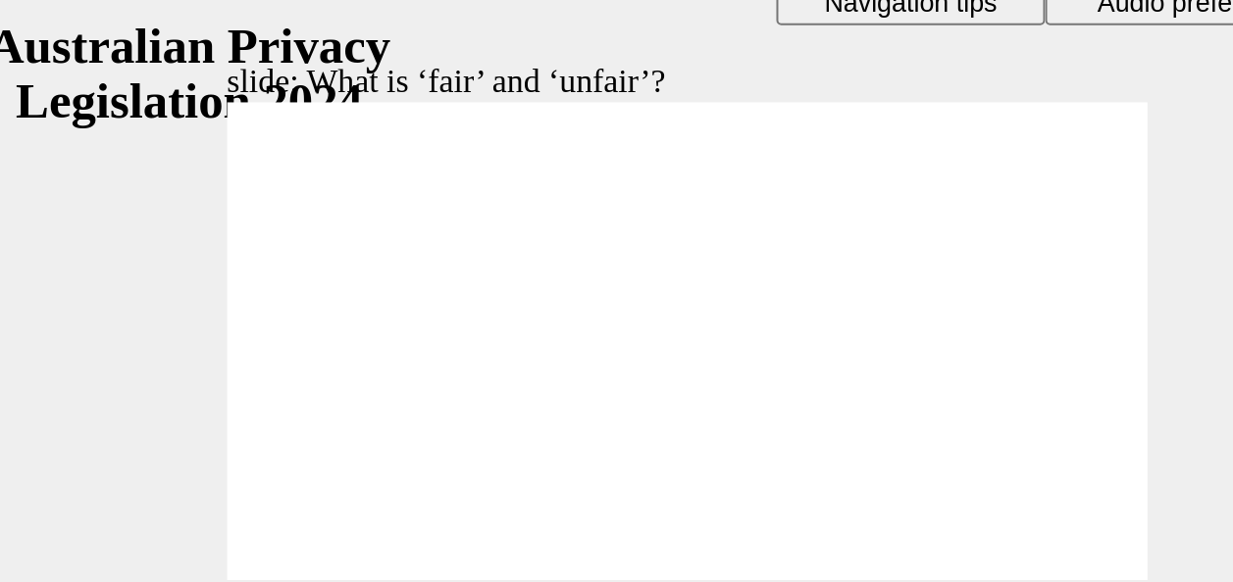
drag, startPoint x: 260, startPoint y: 123, endPoint x: 149, endPoint y: 183, distance: 126.4
drag, startPoint x: 234, startPoint y: 126, endPoint x: 369, endPoint y: 187, distance: 147.4
drag, startPoint x: 258, startPoint y: 126, endPoint x: 363, endPoint y: 170, distance: 113.8
drag, startPoint x: 255, startPoint y: 115, endPoint x: 142, endPoint y: 165, distance: 123.4
drag, startPoint x: 246, startPoint y: 120, endPoint x: 130, endPoint y: 180, distance: 130.7
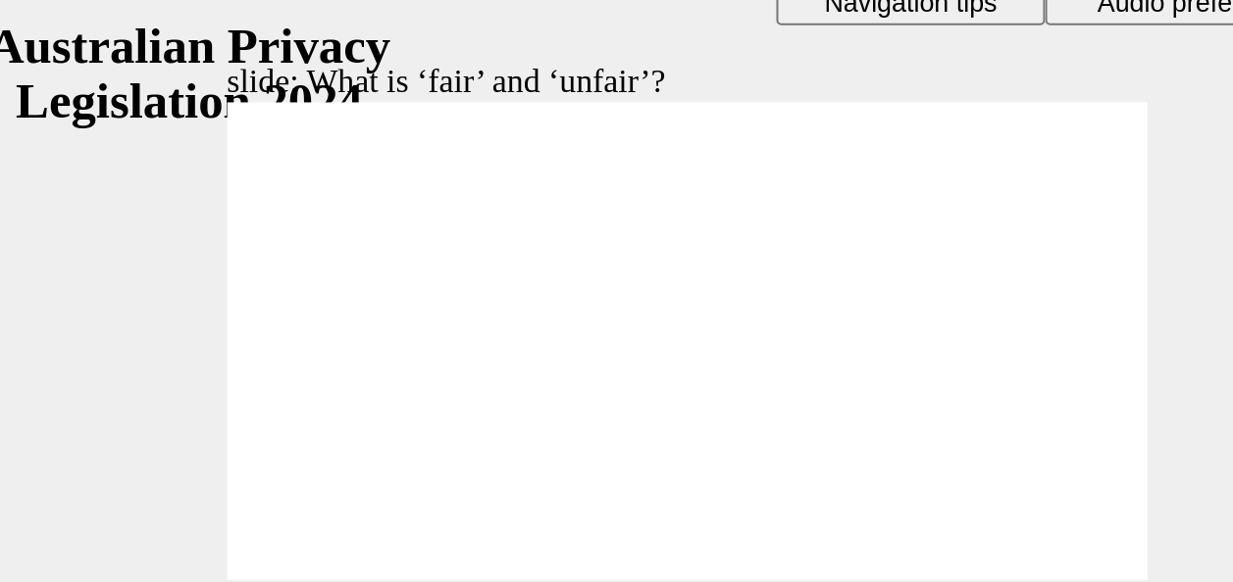
drag, startPoint x: 233, startPoint y: 125, endPoint x: 341, endPoint y: 177, distance: 120.2
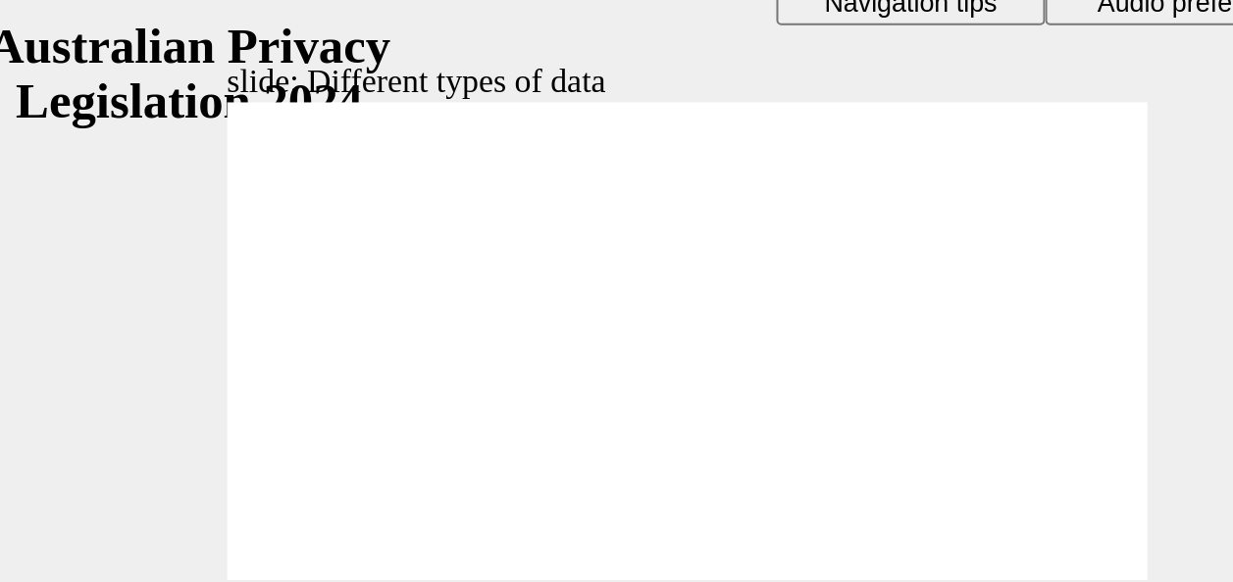
drag, startPoint x: 388, startPoint y: 66, endPoint x: 315, endPoint y: 92, distance: 78.2
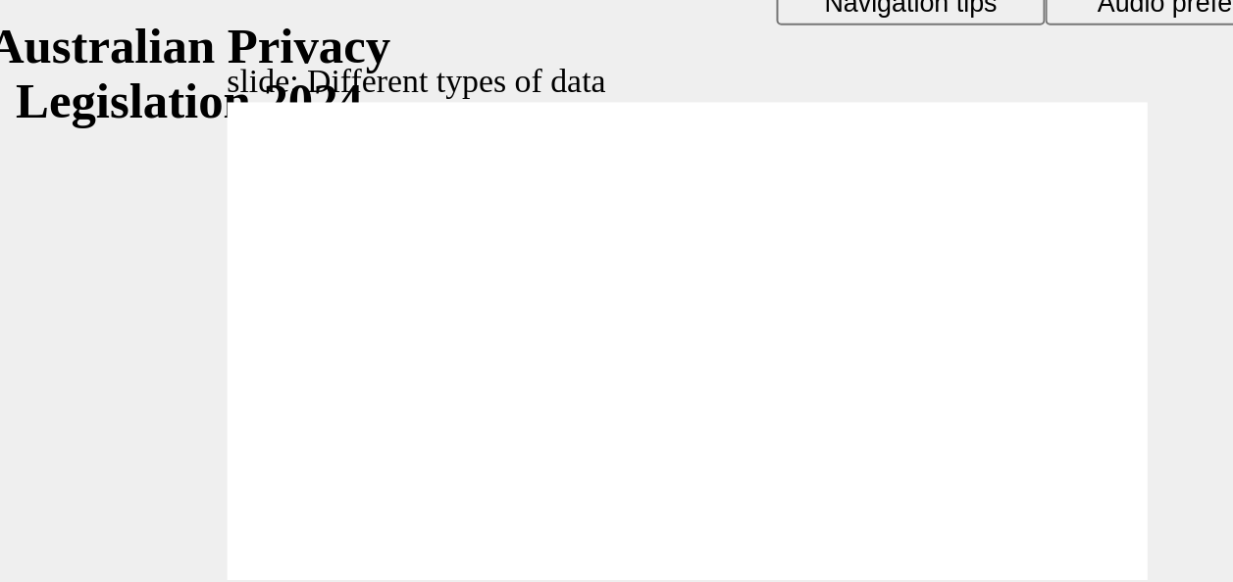
drag, startPoint x: 396, startPoint y: 56, endPoint x: 399, endPoint y: 76, distance: 19.8
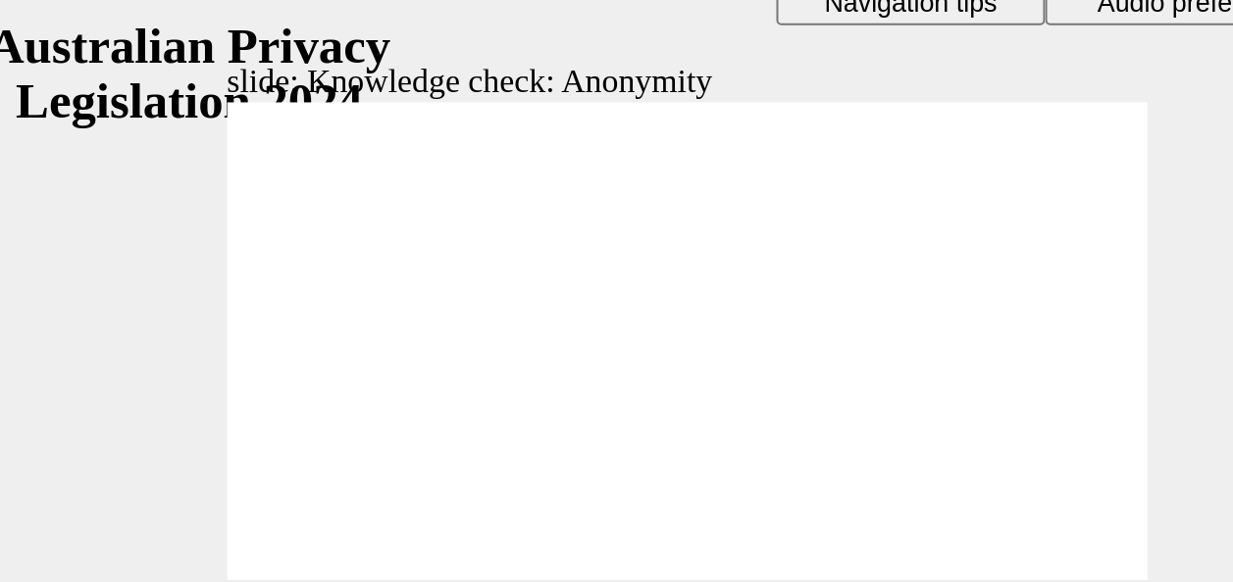
checkbox input "true"
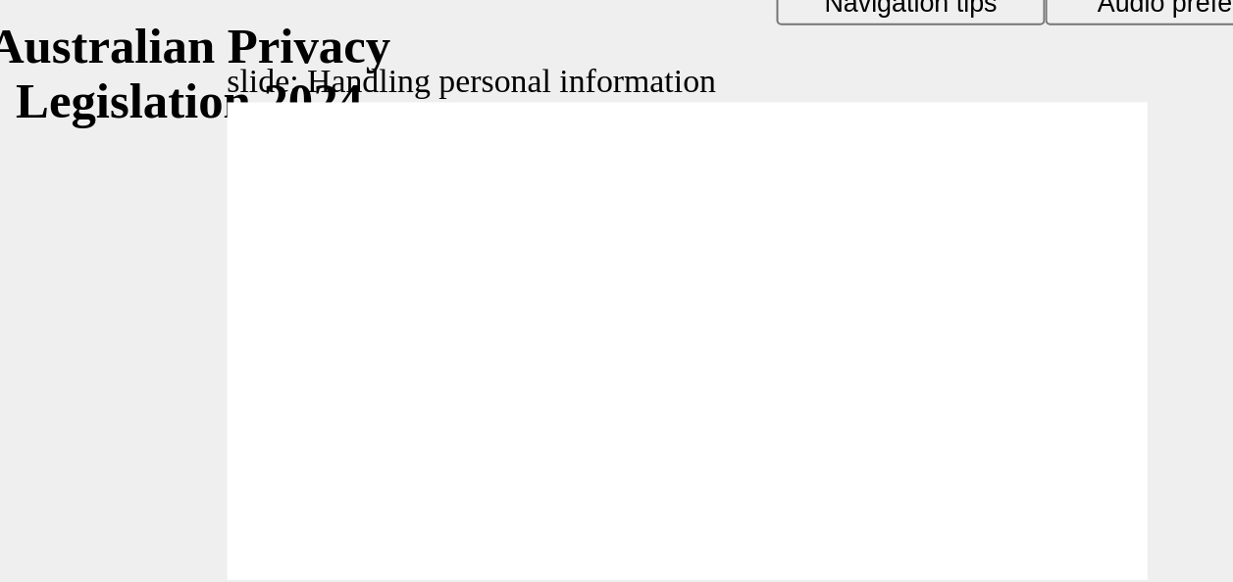
checkbox input "true"
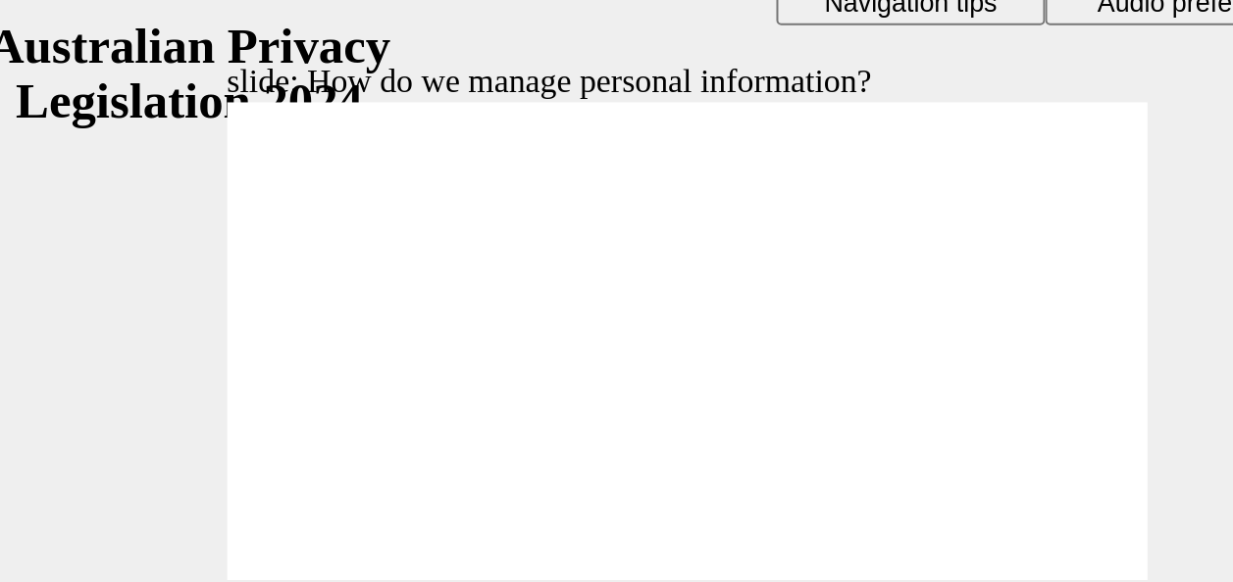
drag, startPoint x: 227, startPoint y: 148, endPoint x: 206, endPoint y: 146, distance: 21.7
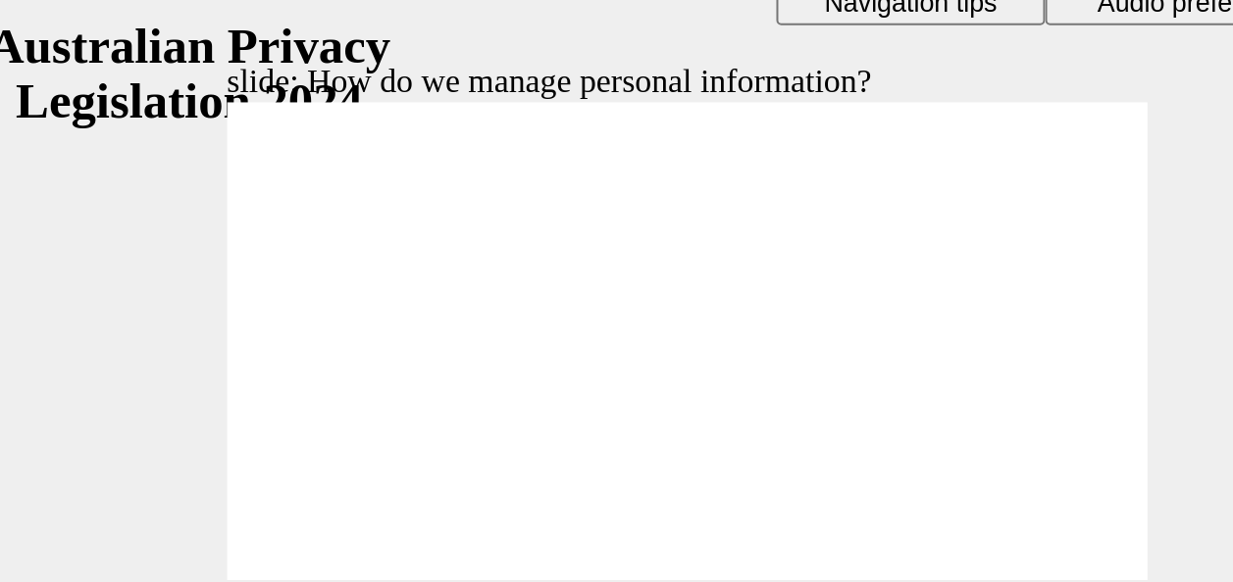
drag, startPoint x: 127, startPoint y: 154, endPoint x: 172, endPoint y: 163, distance: 45.0
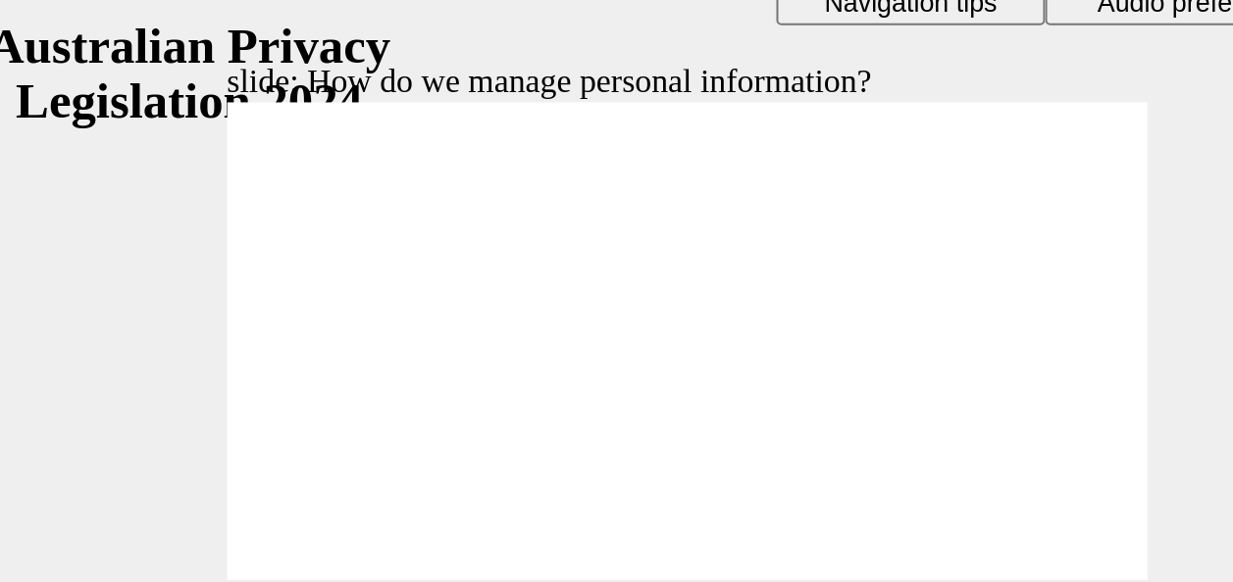
drag, startPoint x: 384, startPoint y: 72, endPoint x: 345, endPoint y: 81, distance: 40.4
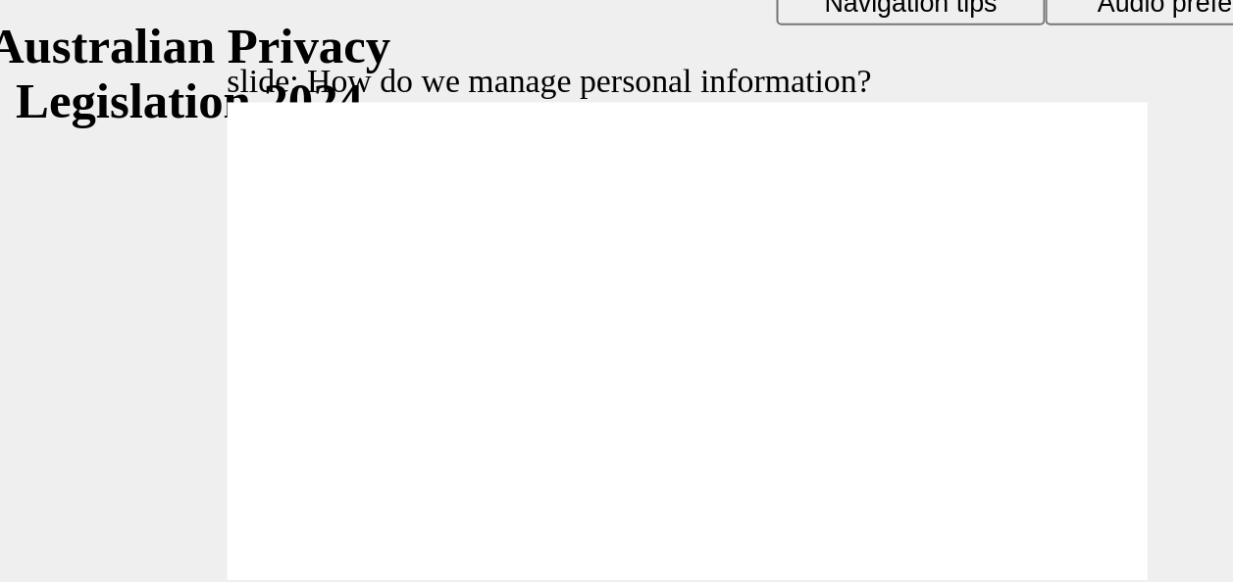
drag, startPoint x: 265, startPoint y: 122, endPoint x: 275, endPoint y: 123, distance: 9.9
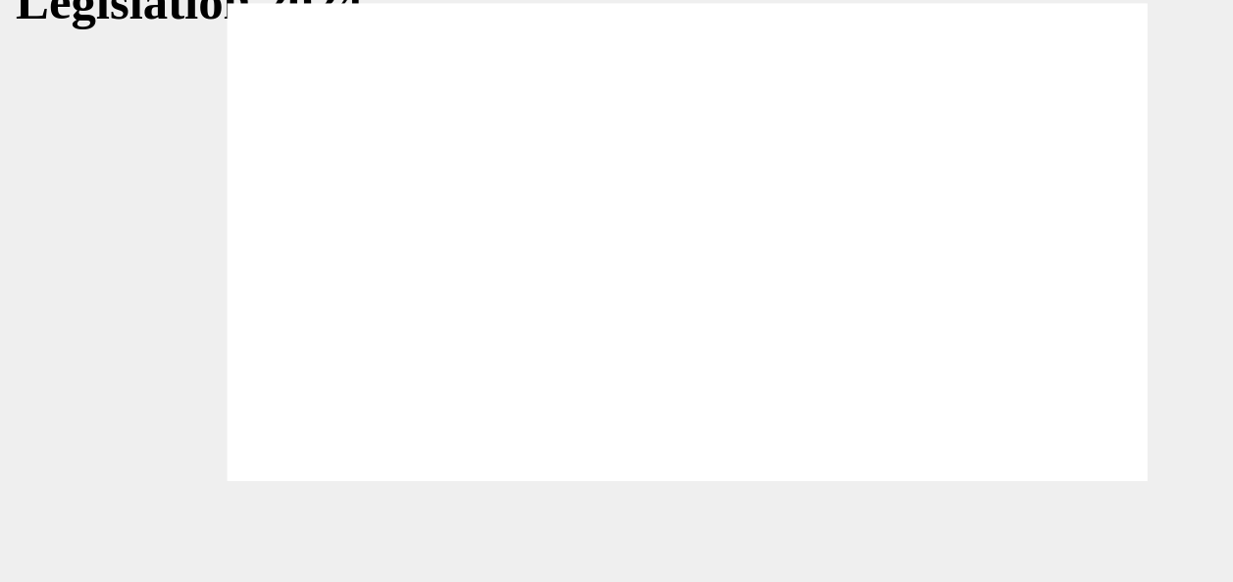
drag, startPoint x: 196, startPoint y: 46, endPoint x: 227, endPoint y: 68, distance: 38.1
radio input "true"
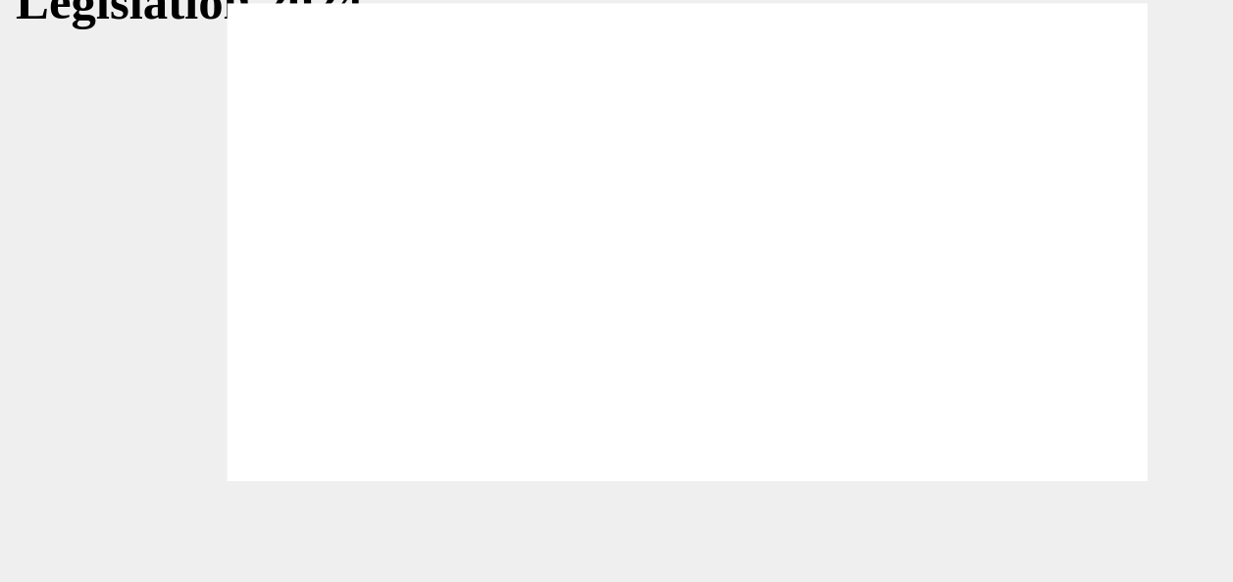
radio input "true"
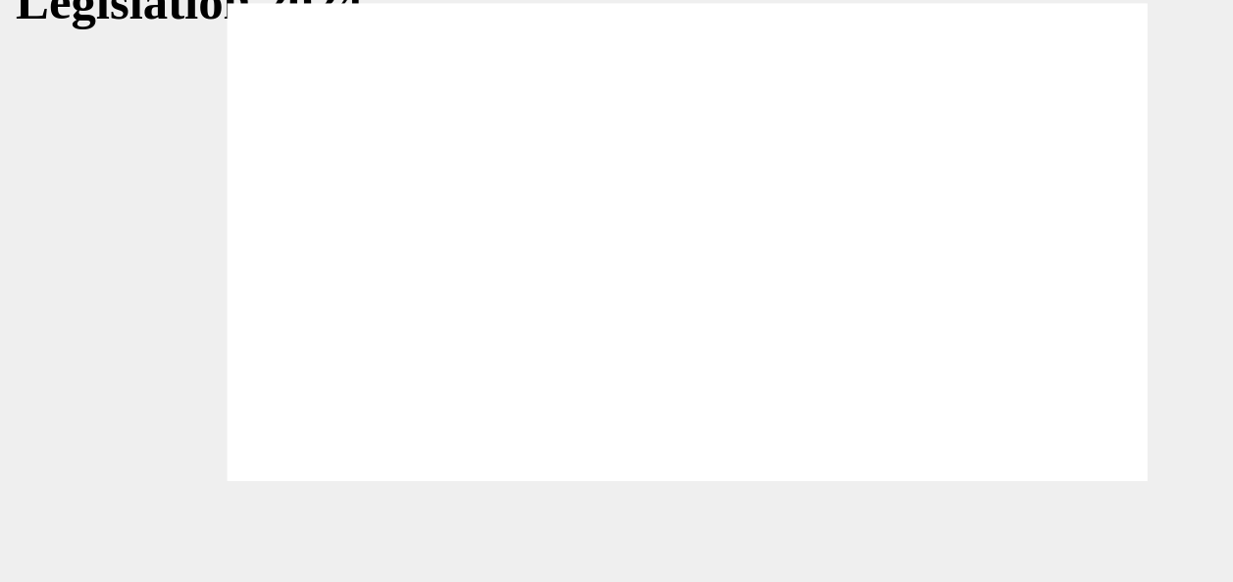
radio input "true"
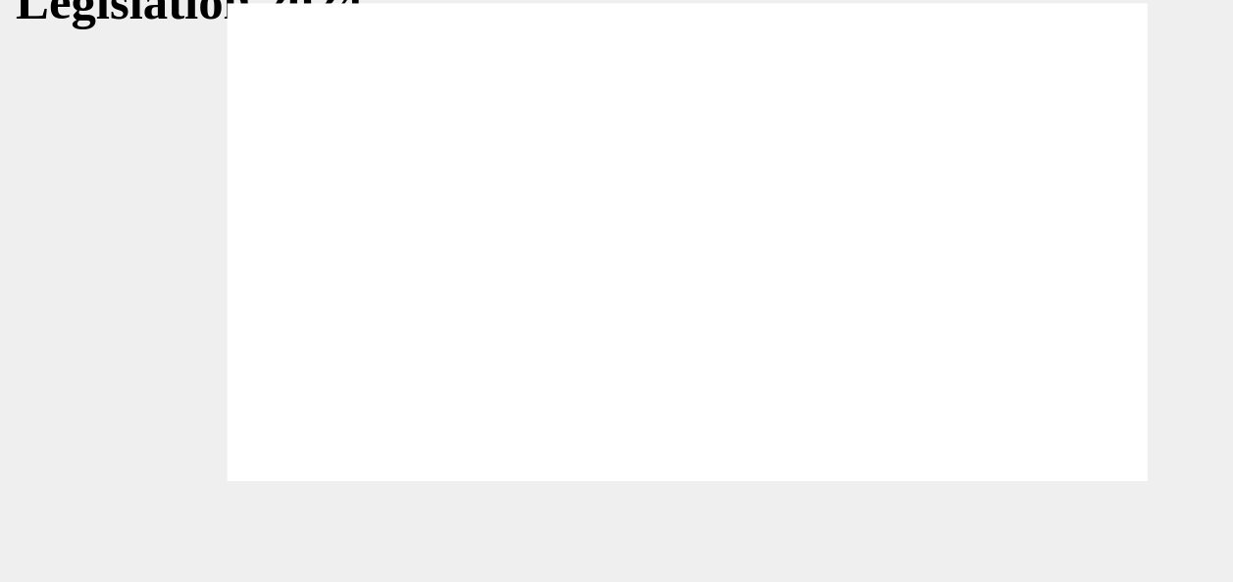
radio input "true"
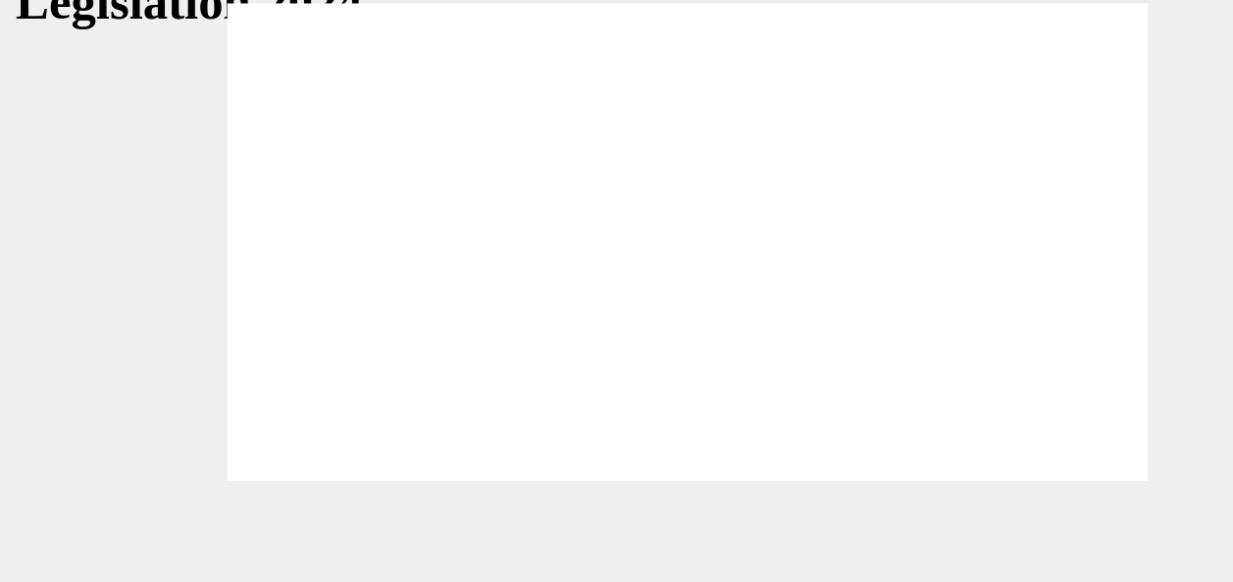
drag, startPoint x: 172, startPoint y: -11, endPoint x: 185, endPoint y: -15, distance: 14.3
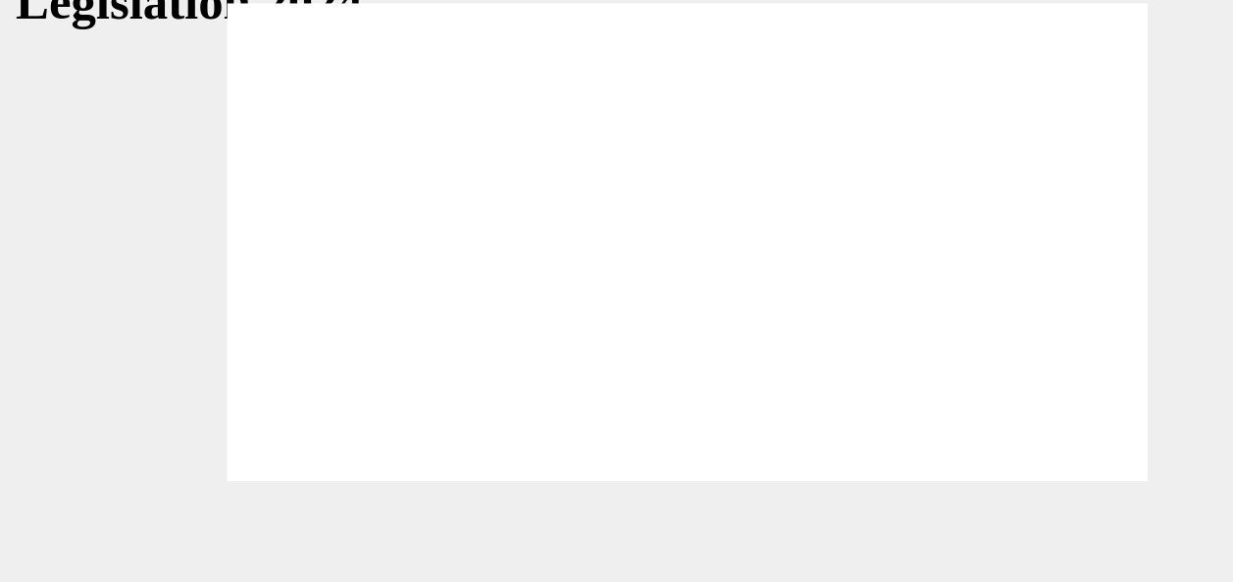
radio input "true"
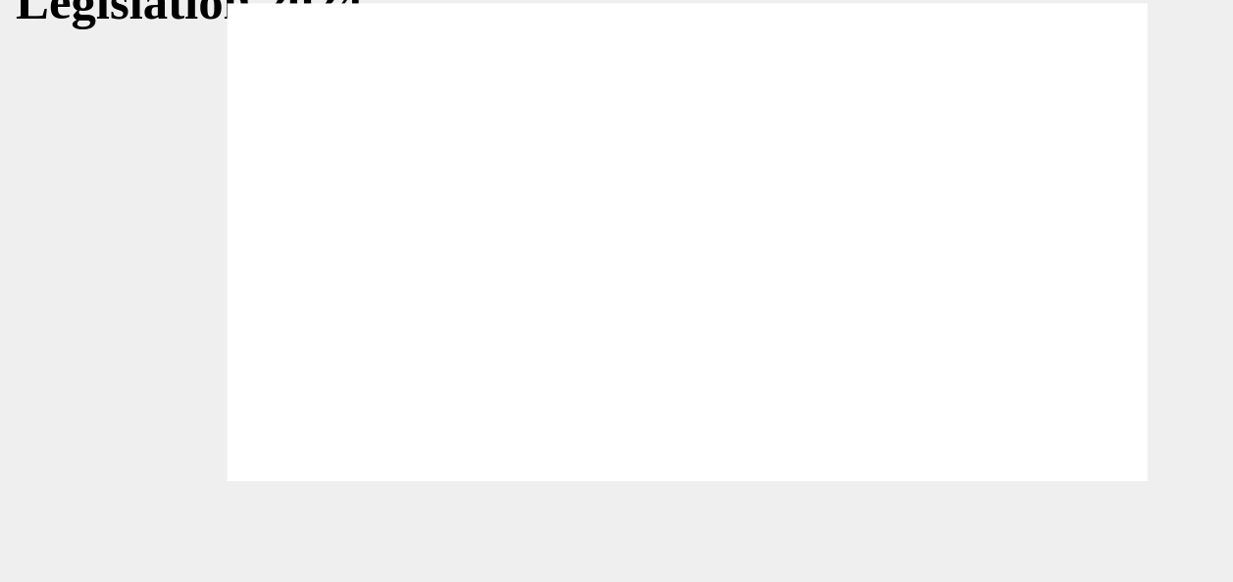
radio input "true"
